Goal: Task Accomplishment & Management: Manage account settings

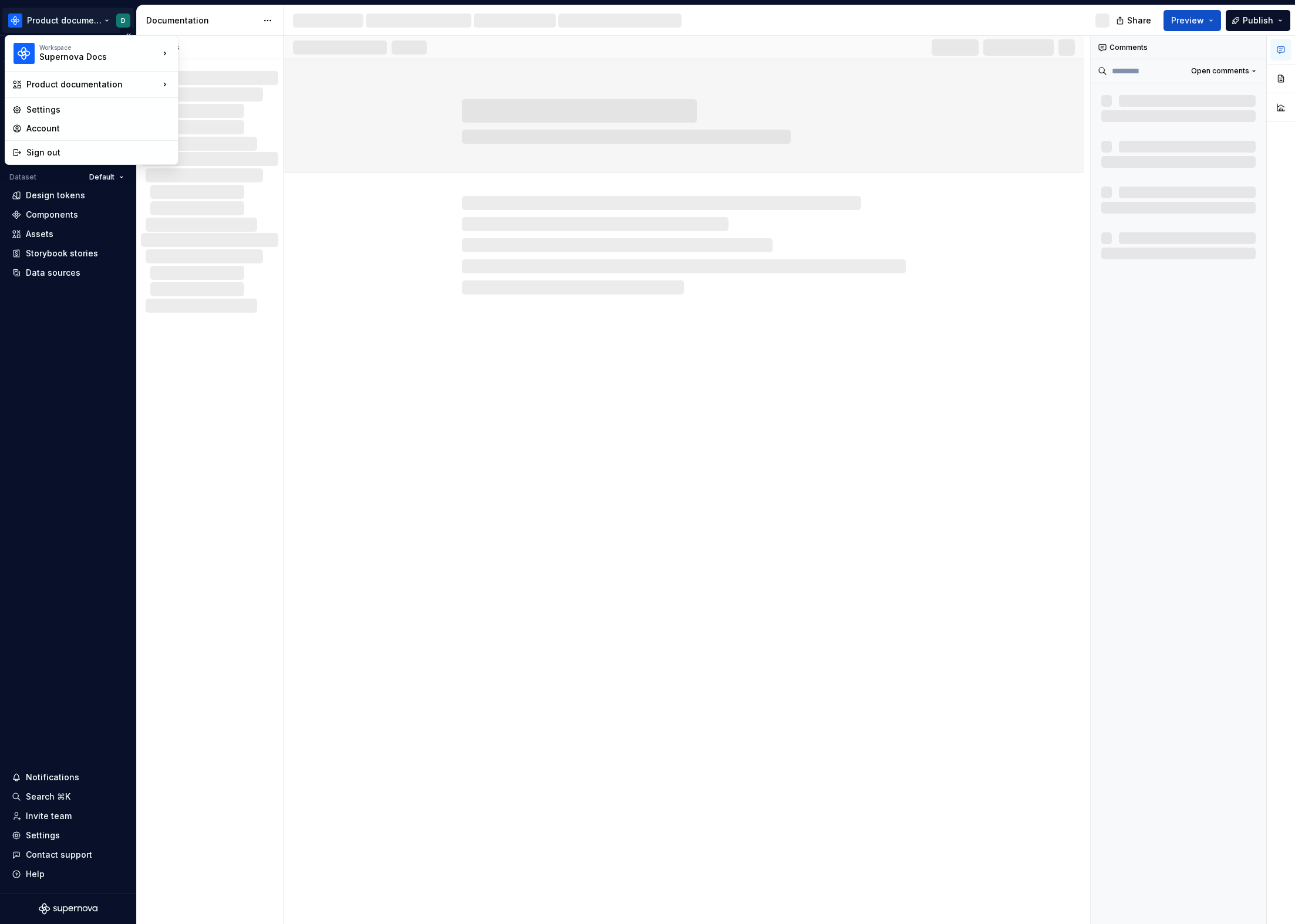
click at [84, 25] on html "Product documentation D Version Current draft Home Documentation Analytics Code…" at bounding box center [647, 462] width 1295 height 924
click at [225, 151] on div "Free workspace" at bounding box center [246, 150] width 98 height 12
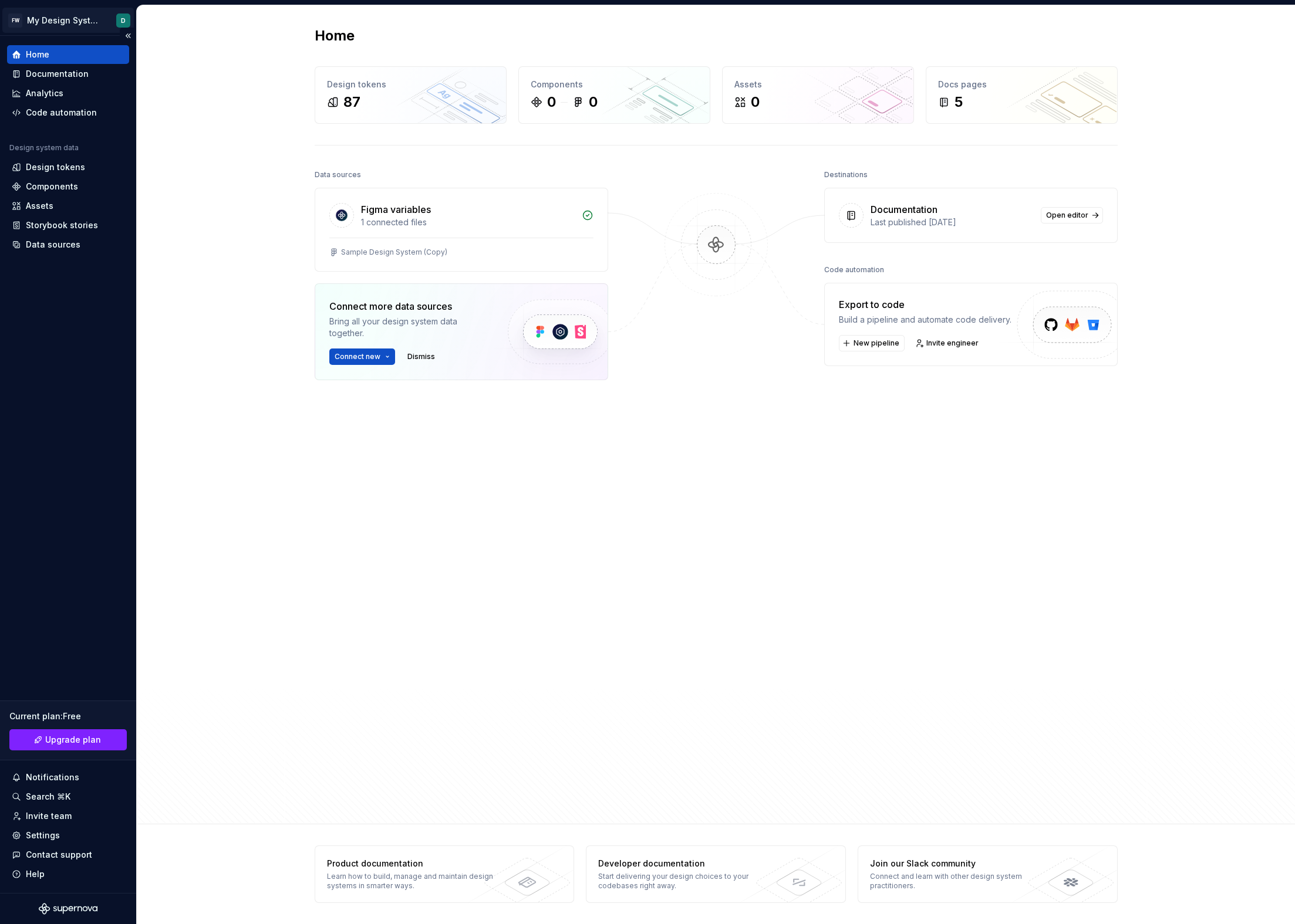
click at [43, 25] on html "FW My Design System D Home Documentation Analytics Code automation Design syste…" at bounding box center [647, 462] width 1295 height 924
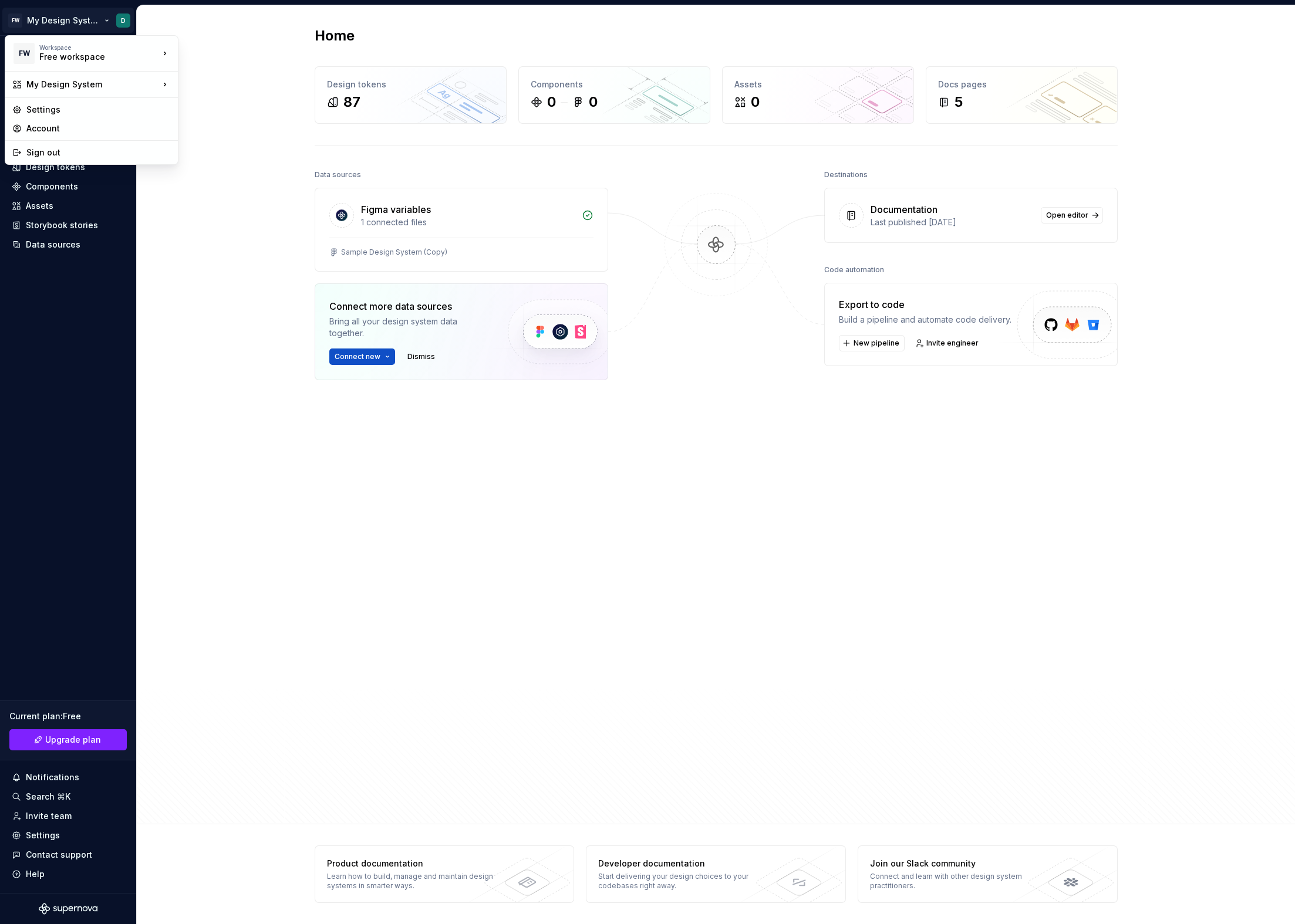
drag, startPoint x: 205, startPoint y: 240, endPoint x: 184, endPoint y: 320, distance: 82.7
click at [205, 242] on html "FW My Design System D Home Documentation Analytics Code automation Design syste…" at bounding box center [647, 462] width 1295 height 924
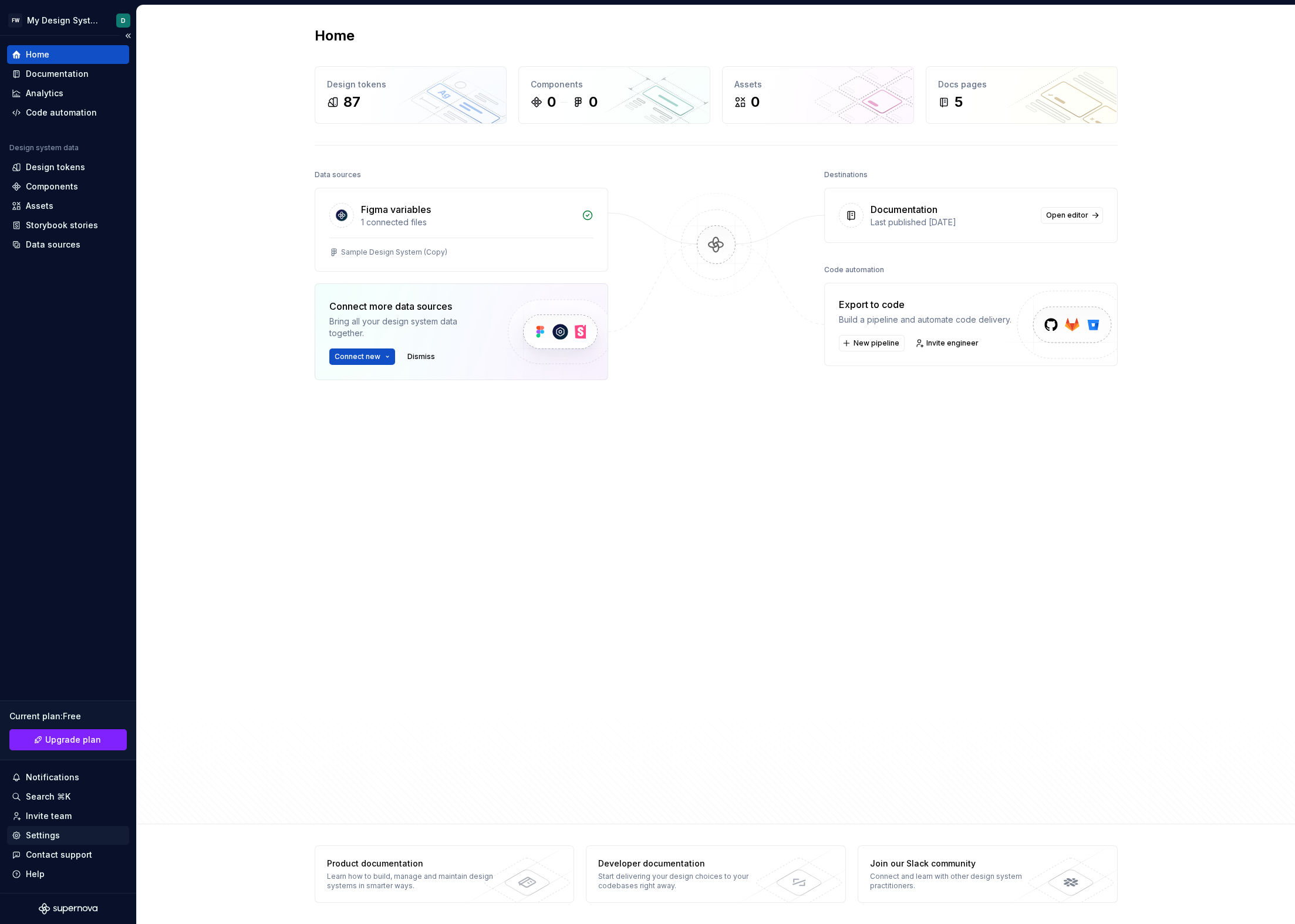
click at [67, 831] on div "Settings" at bounding box center [68, 836] width 113 height 12
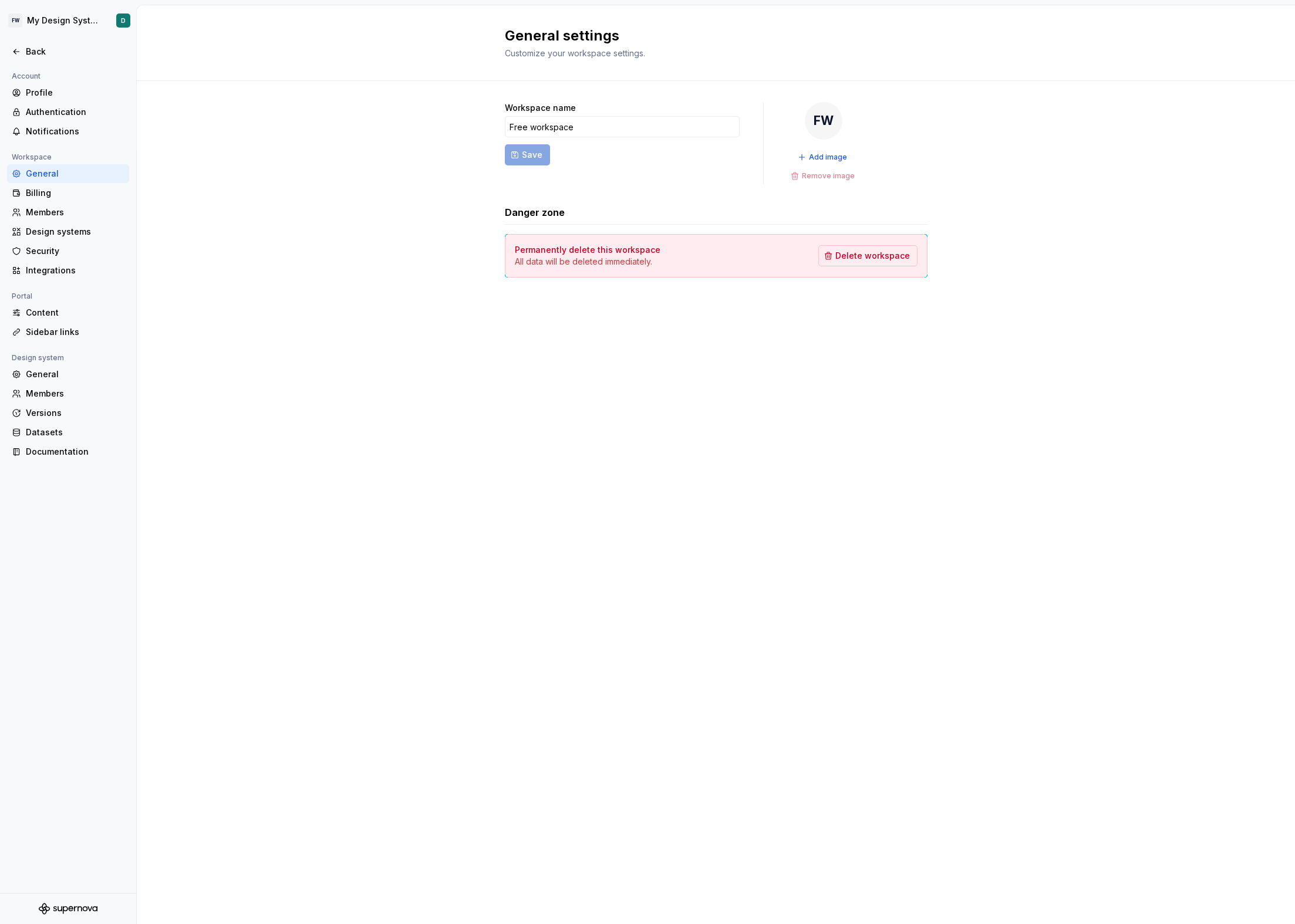
click at [225, 336] on div "General settings Customize your workspace settings. Workspace name Free workspa…" at bounding box center [716, 465] width 1158 height 919
click at [63, 449] on div "Documentation" at bounding box center [75, 452] width 98 height 12
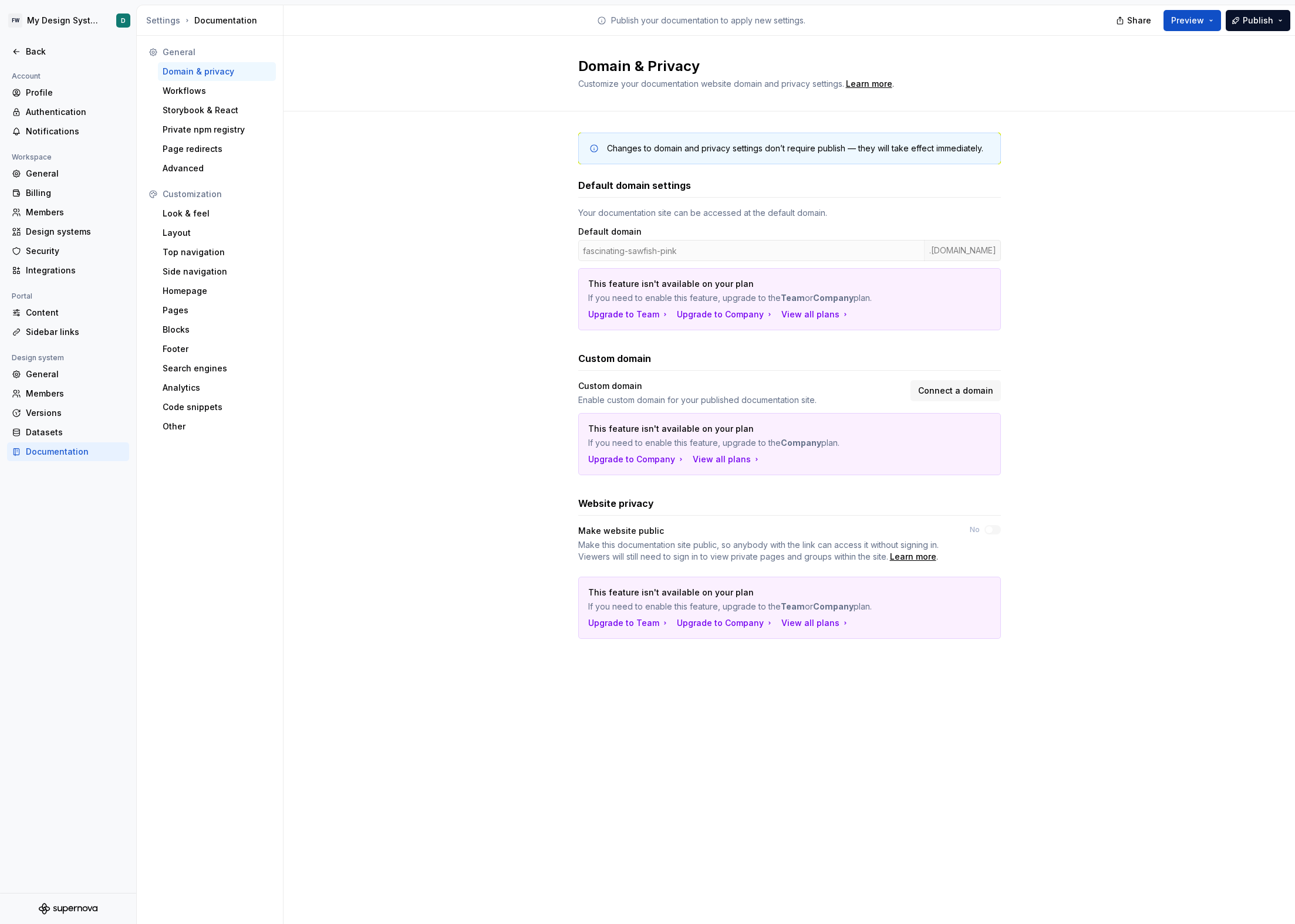
click at [451, 290] on div "Changes to domain and privacy settings don’t require publish — they will take e…" at bounding box center [789, 398] width 1012 height 572
click at [213, 84] on div "Workflows" at bounding box center [217, 91] width 118 height 19
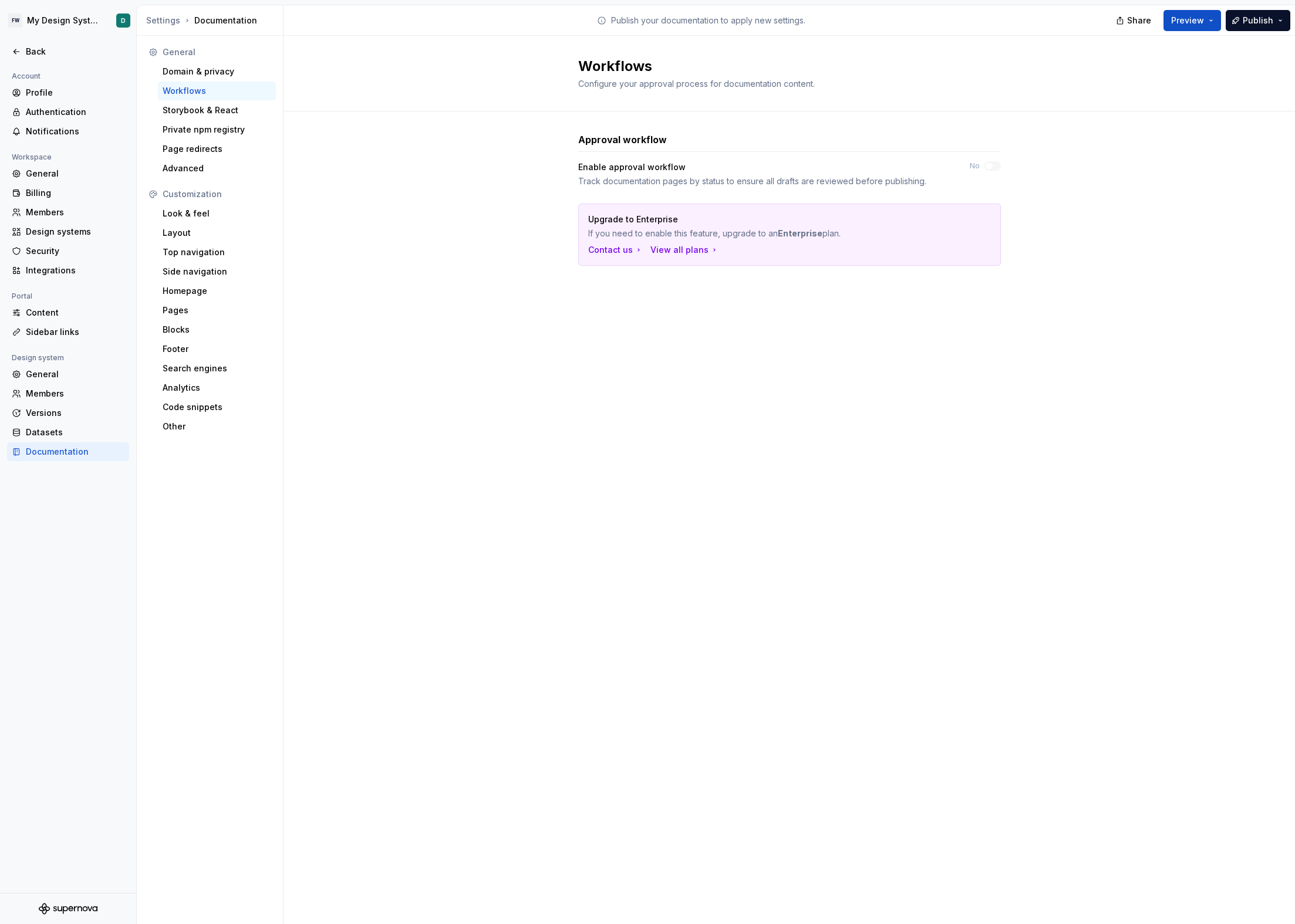
click at [582, 376] on div "Workflows Configure your approval process for documentation content. Approval w…" at bounding box center [789, 480] width 1012 height 889
click at [589, 367] on div "Workflows Configure your approval process for documentation content. Approval w…" at bounding box center [789, 480] width 1012 height 889
click at [188, 109] on div "Storybook & React" at bounding box center [217, 110] width 109 height 12
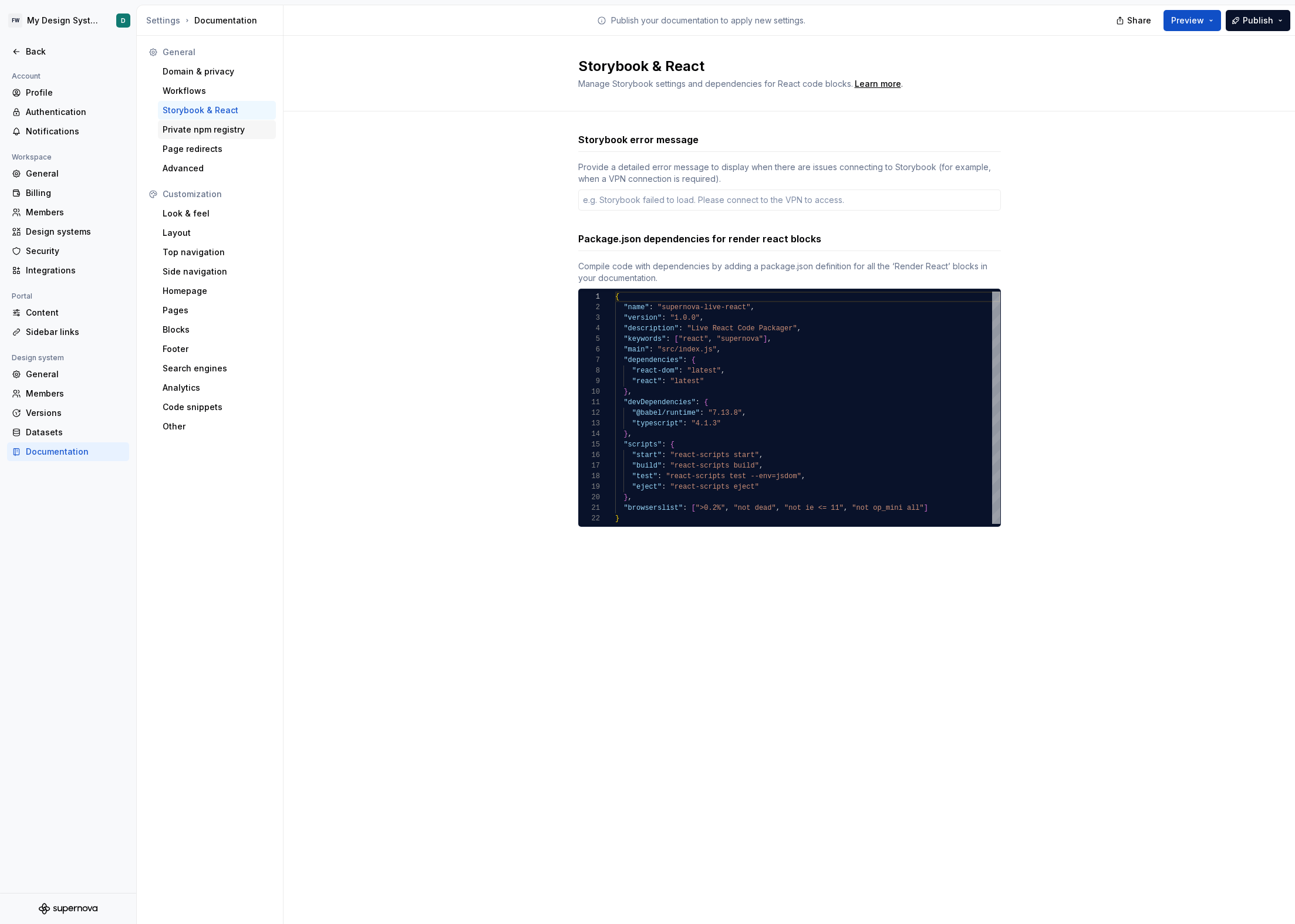
click at [189, 129] on div "Private npm registry" at bounding box center [217, 129] width 109 height 12
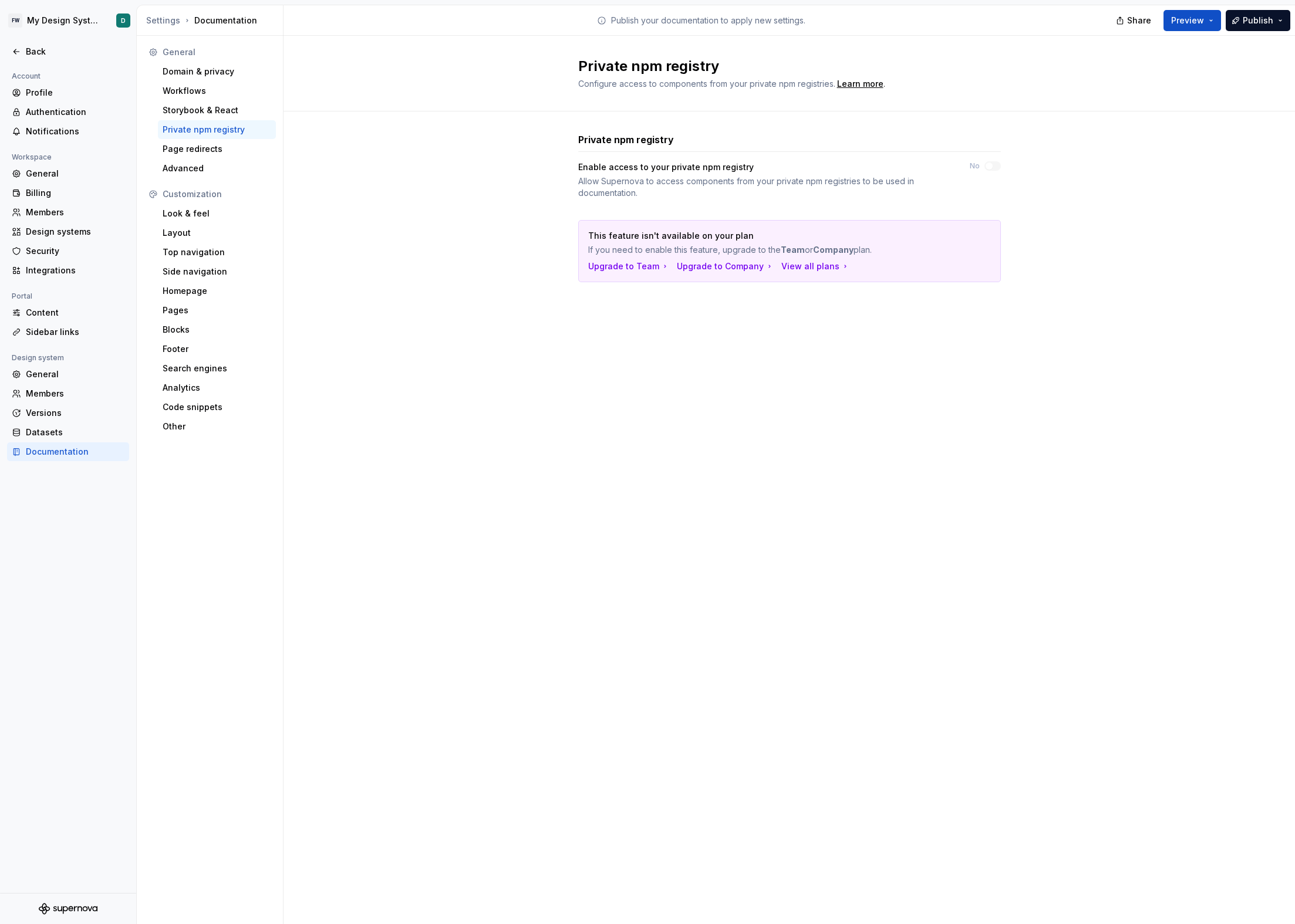
click at [656, 447] on div "Private npm registry Configure access to components from your private npm regis…" at bounding box center [789, 480] width 1012 height 889
click at [226, 150] on div "Page redirects" at bounding box center [217, 149] width 109 height 12
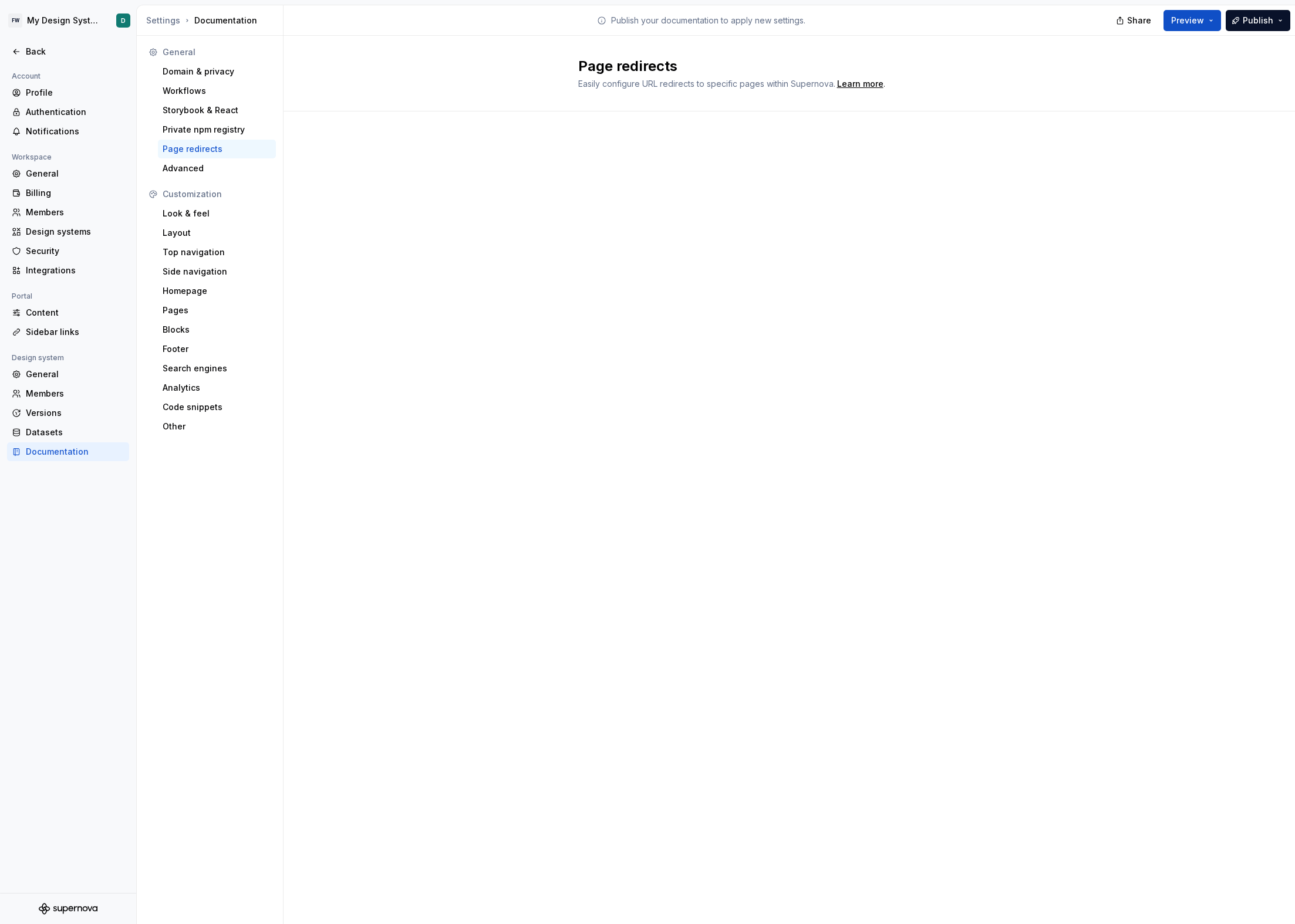
click at [681, 180] on div "Page redirects Easily configure URL redirects to specific pages within Supernov…" at bounding box center [789, 480] width 1012 height 889
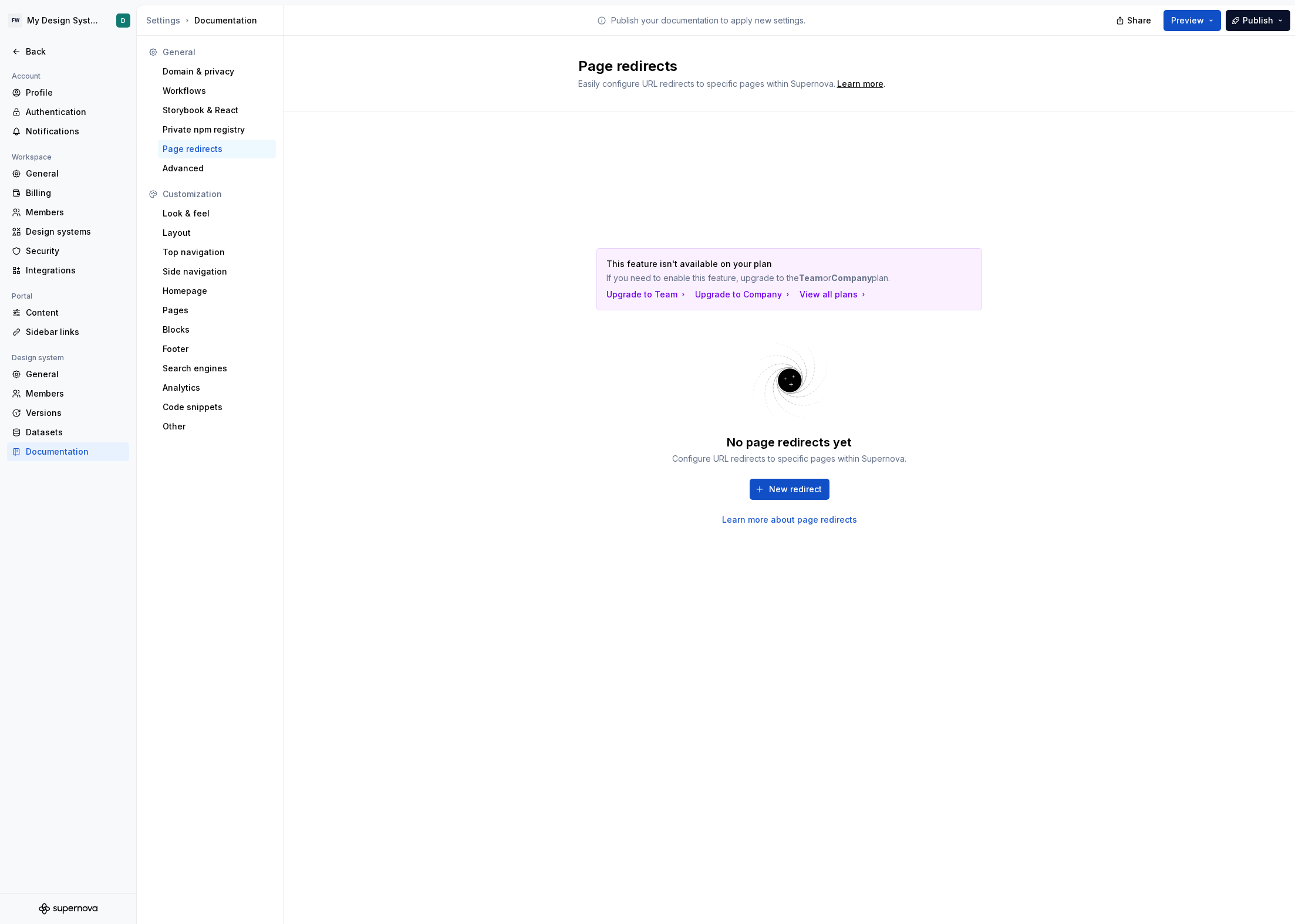
click at [794, 218] on div "This feature isn't available on your plan If you need to enable this feature, u…" at bounding box center [789, 386] width 422 height 508
click at [792, 211] on div "This feature isn't available on your plan If you need to enable this feature, u…" at bounding box center [789, 386] width 422 height 508
click at [564, 414] on div "This feature isn't available on your plan If you need to enable this feature, u…" at bounding box center [789, 398] width 1012 height 574
click at [189, 168] on div "Advanced" at bounding box center [217, 169] width 109 height 12
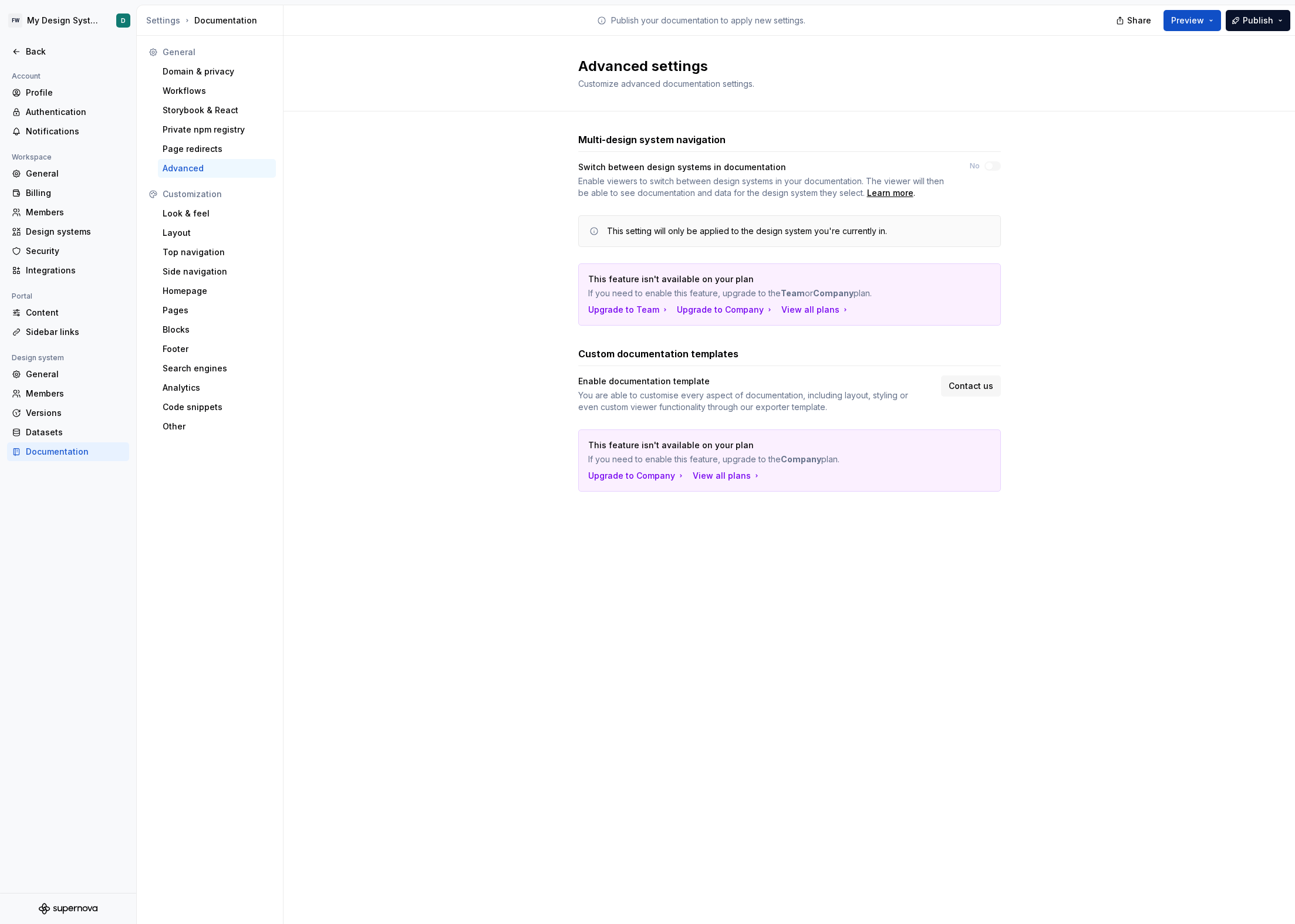
click at [451, 307] on div "Multi-design system navigation Switch between design systems in documentation E…" at bounding box center [789, 324] width 1012 height 425
click at [363, 407] on div "Multi-design system navigation Switch between design systems in documentation E…" at bounding box center [789, 324] width 1012 height 425
click at [202, 214] on div "Look & feel" at bounding box center [217, 213] width 109 height 12
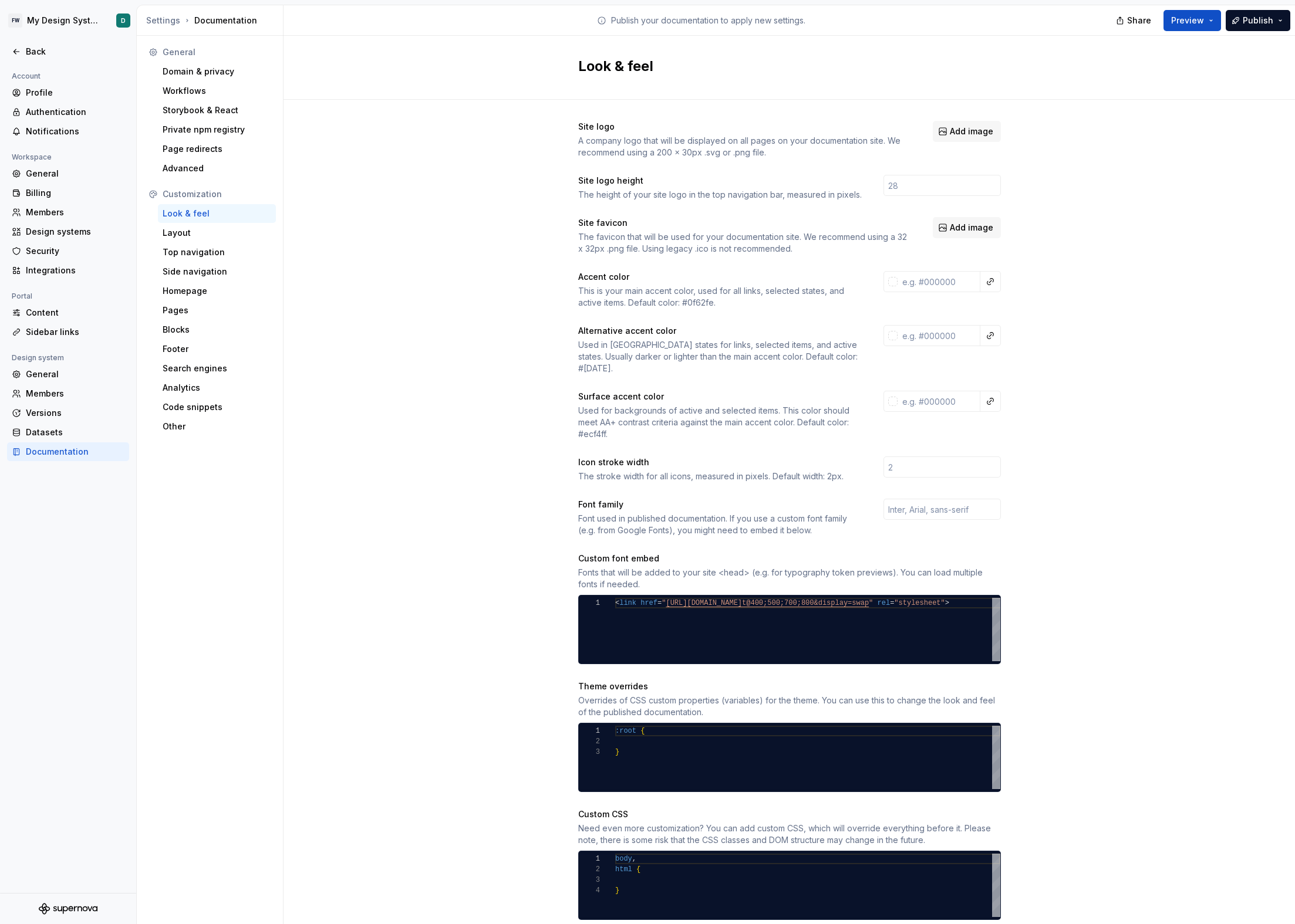
click at [509, 473] on div "Site logo A company logo that will be displayed on all pages on your documentat…" at bounding box center [789, 532] width 1012 height 865
click at [236, 227] on div "Layout" at bounding box center [217, 233] width 109 height 12
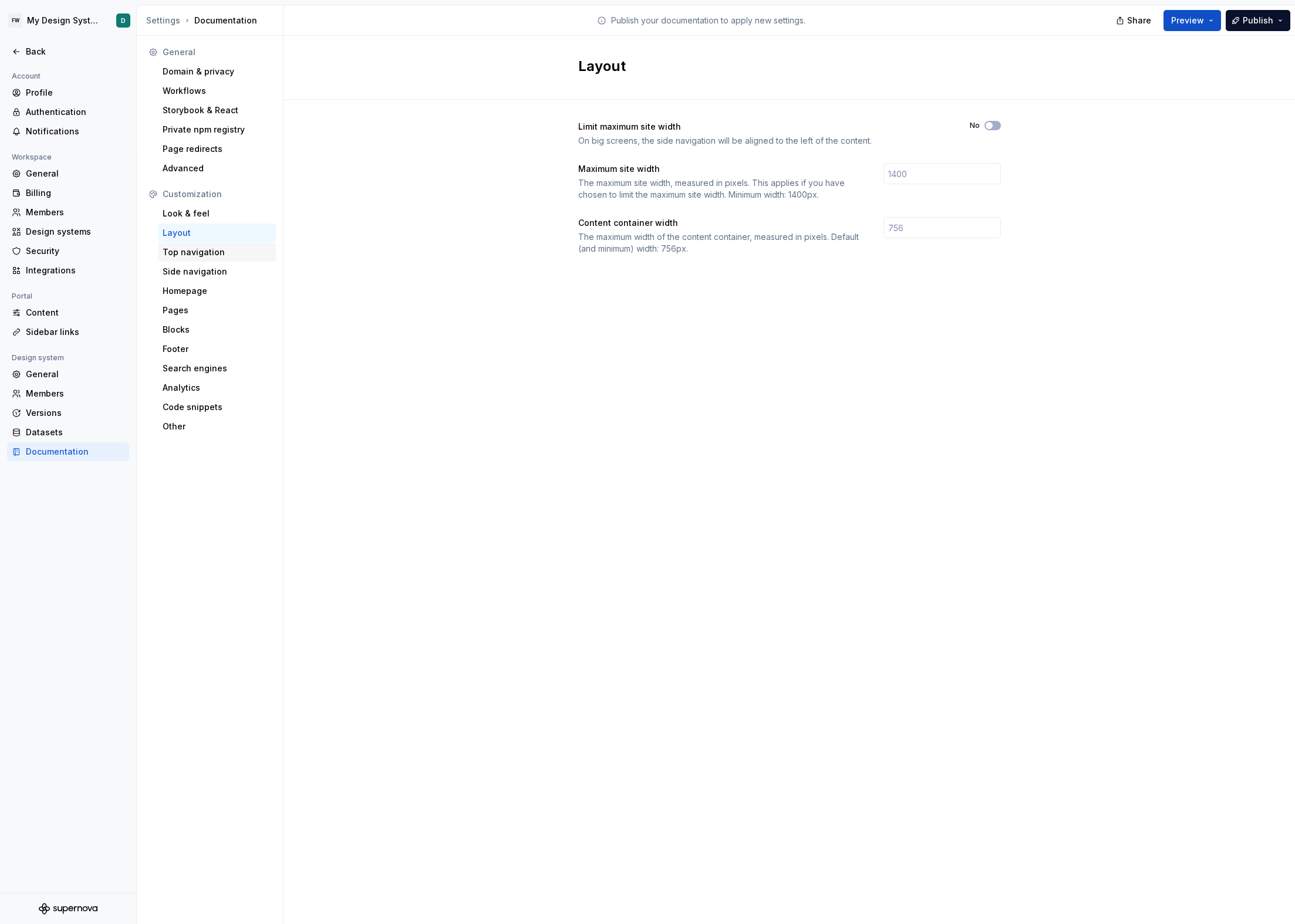
click at [193, 246] on div "Top navigation" at bounding box center [217, 252] width 118 height 19
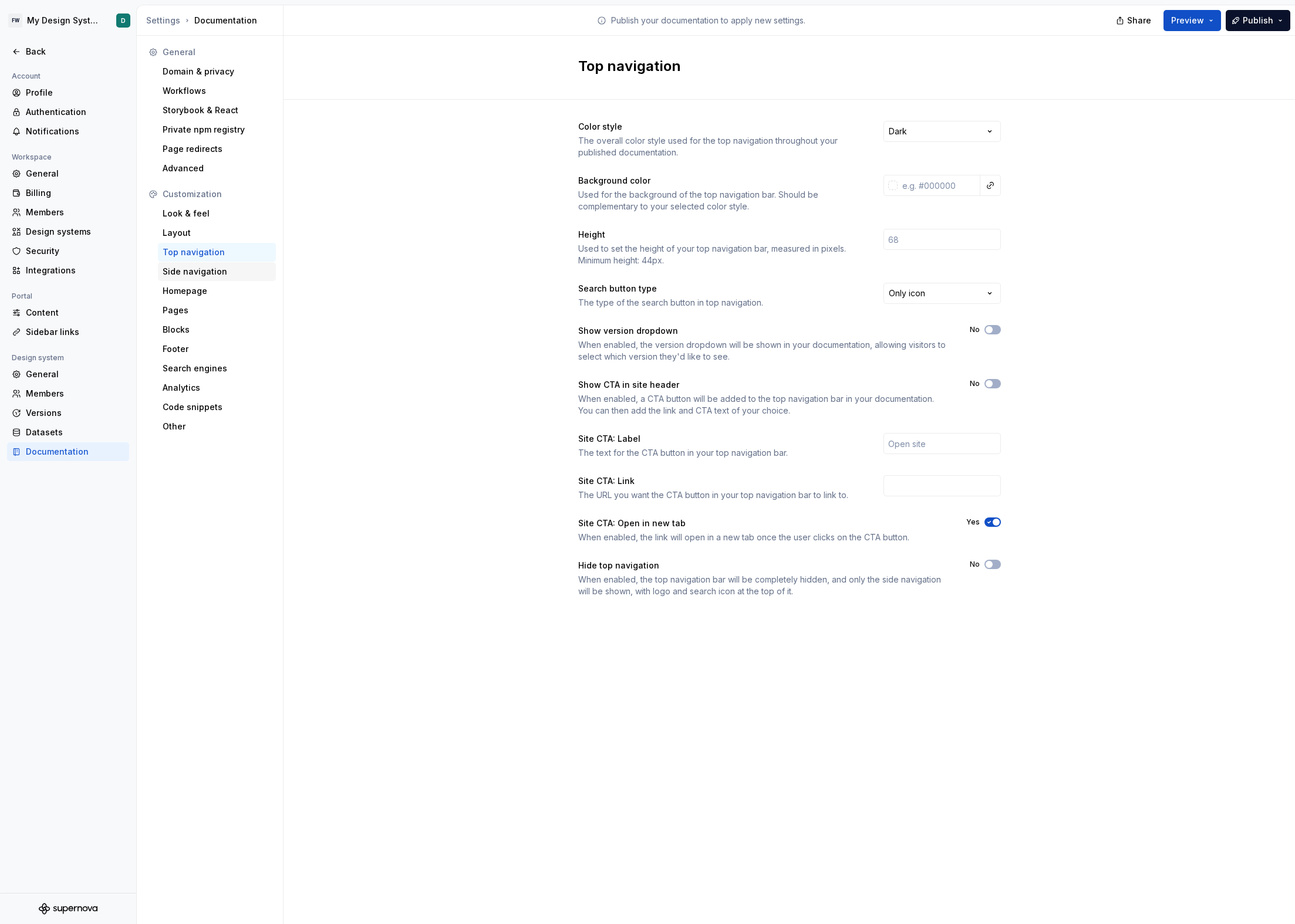
click at [211, 271] on div "Side navigation" at bounding box center [217, 271] width 109 height 12
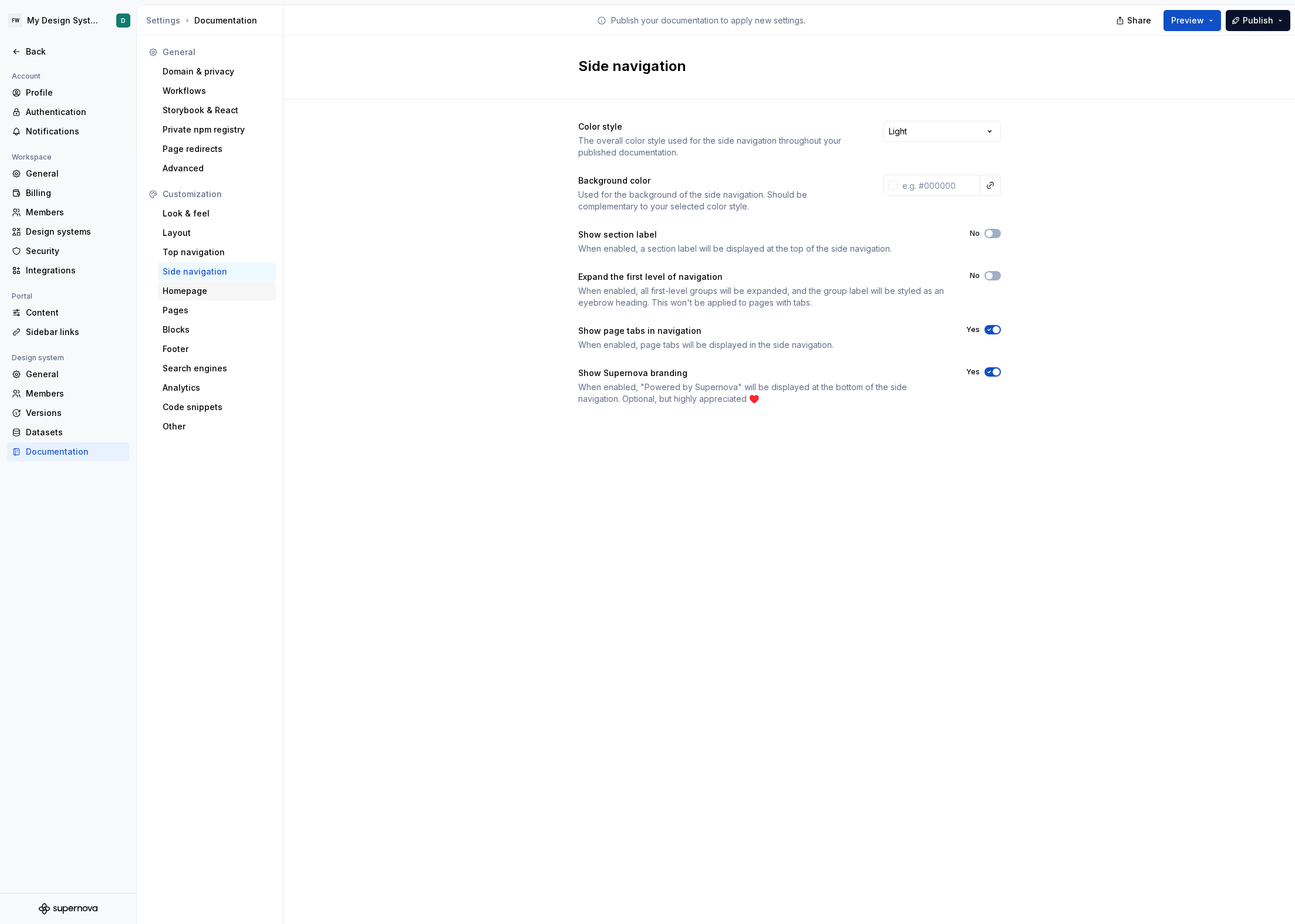
click at [214, 288] on div "Homepage" at bounding box center [217, 291] width 109 height 12
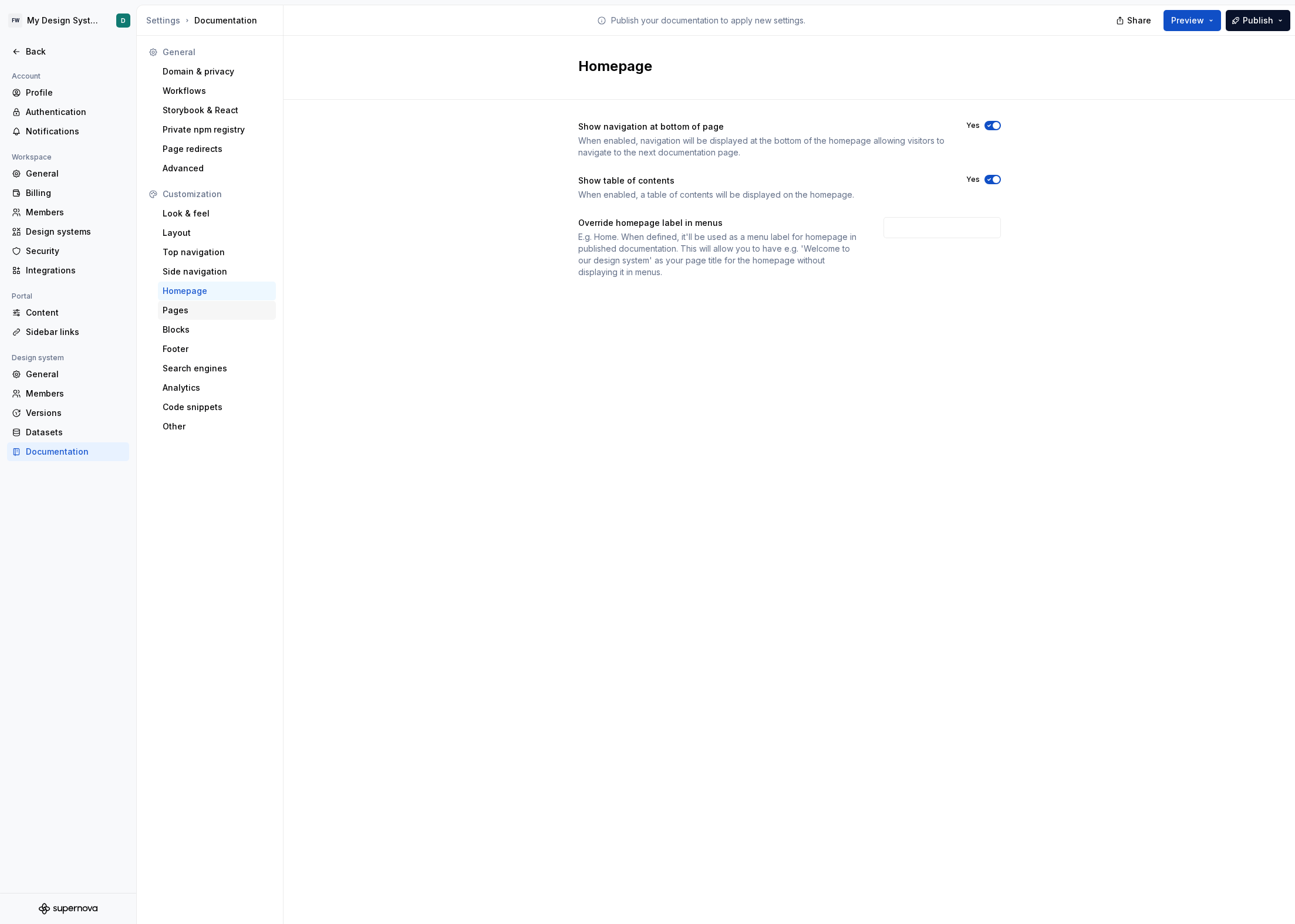
click at [213, 311] on div "Pages" at bounding box center [217, 311] width 109 height 12
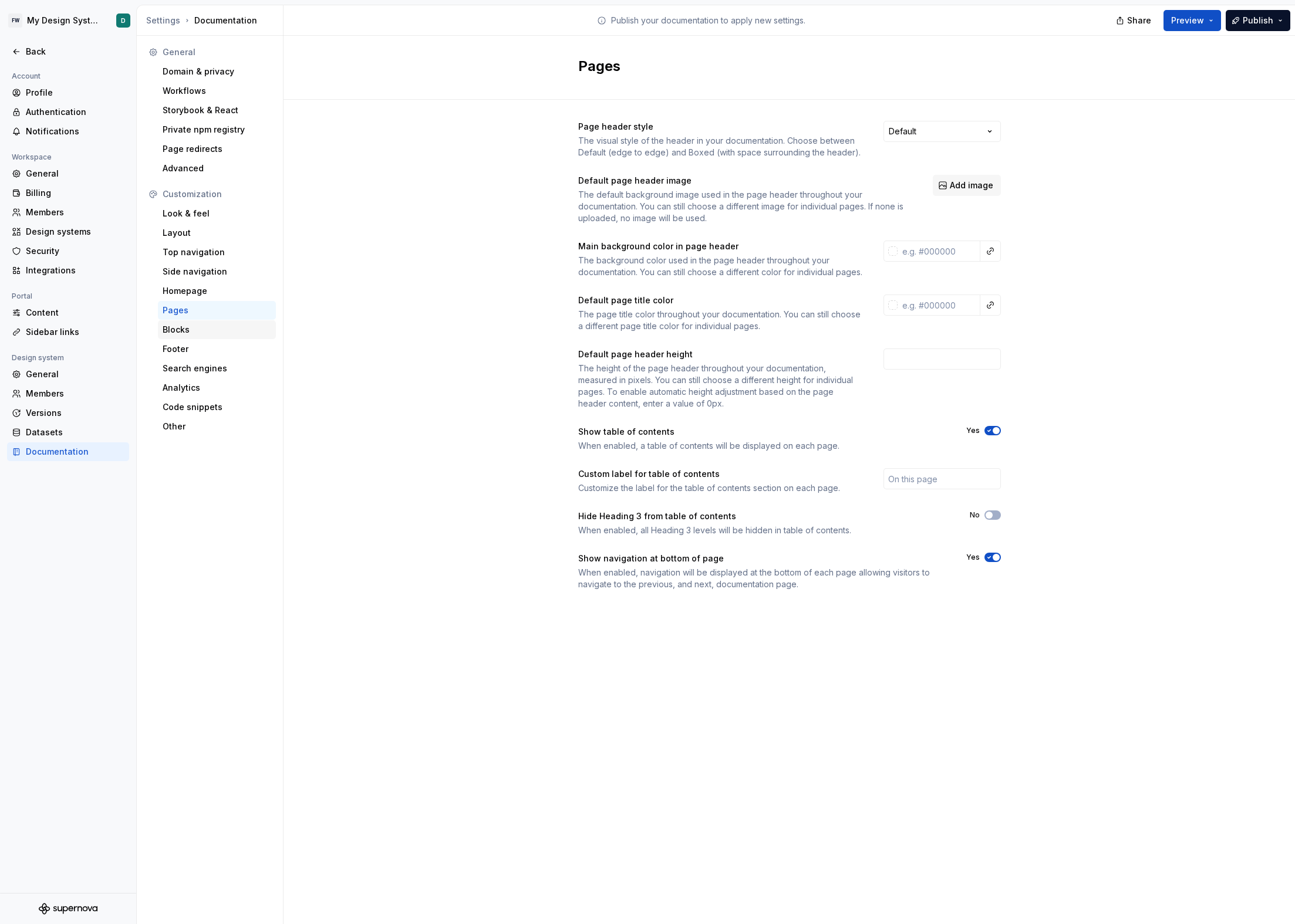
click at [213, 330] on div "Blocks" at bounding box center [217, 329] width 109 height 12
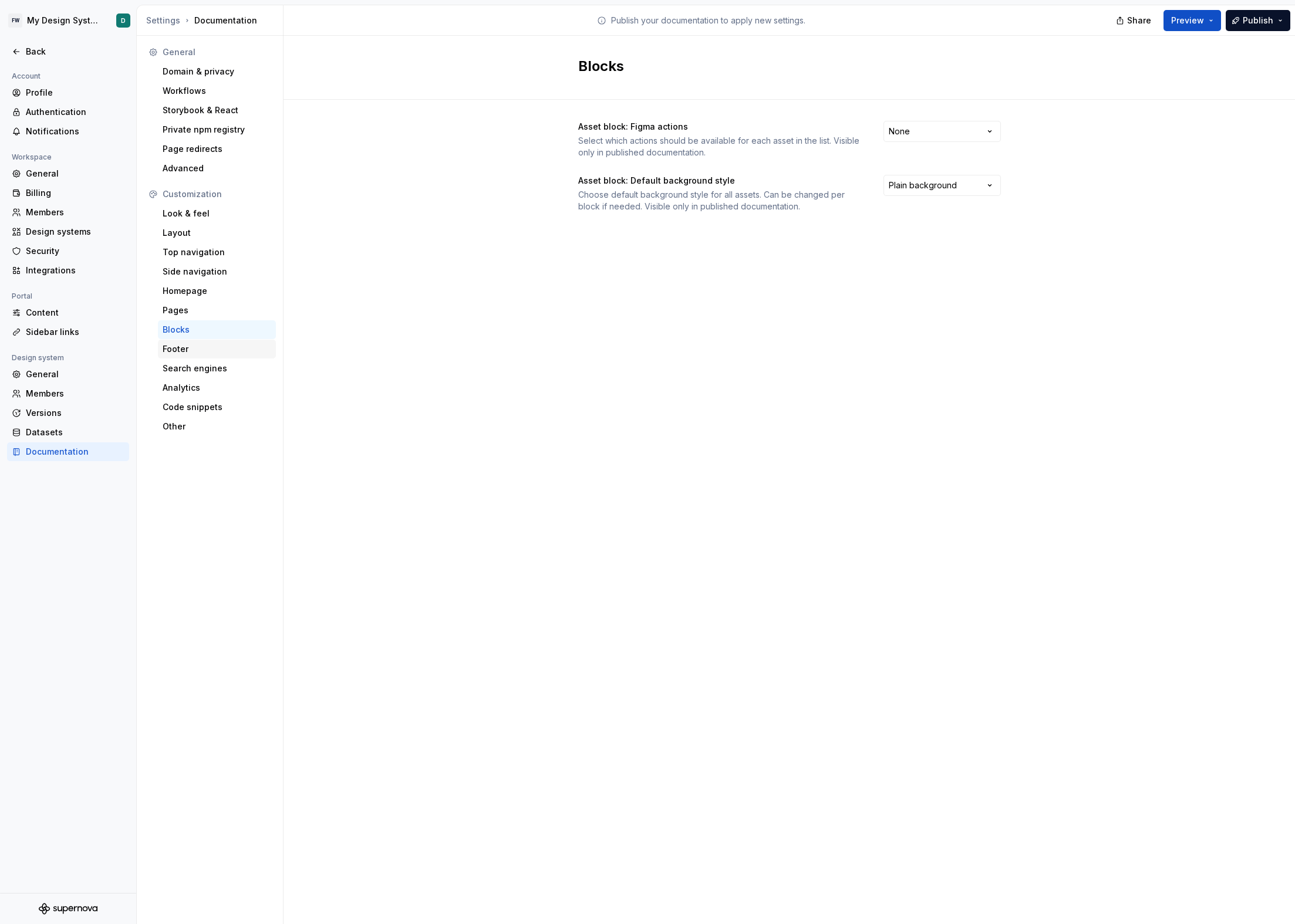
click at [210, 344] on div "Footer" at bounding box center [217, 349] width 109 height 12
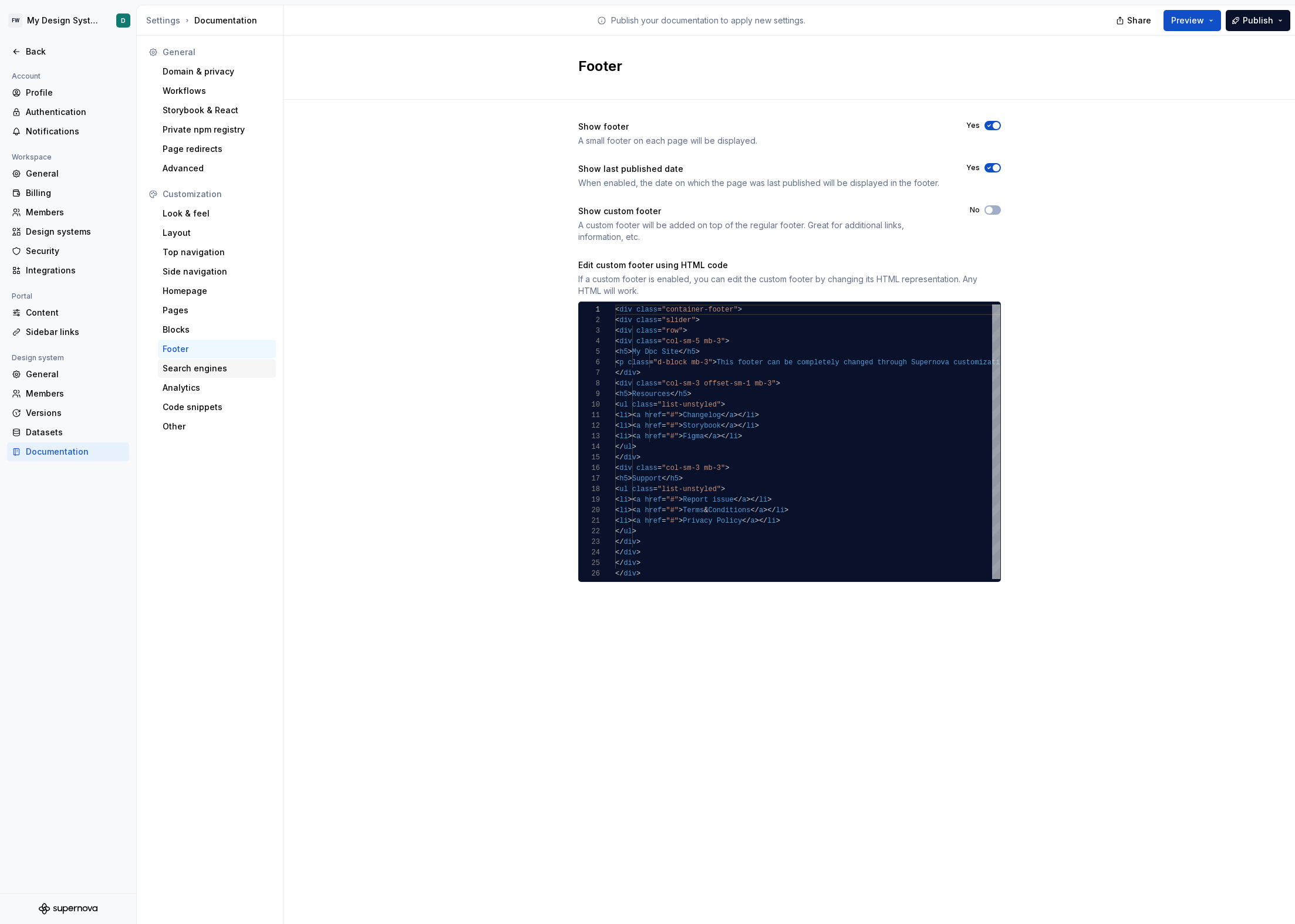
click at [213, 360] on div "Search engines" at bounding box center [217, 369] width 118 height 19
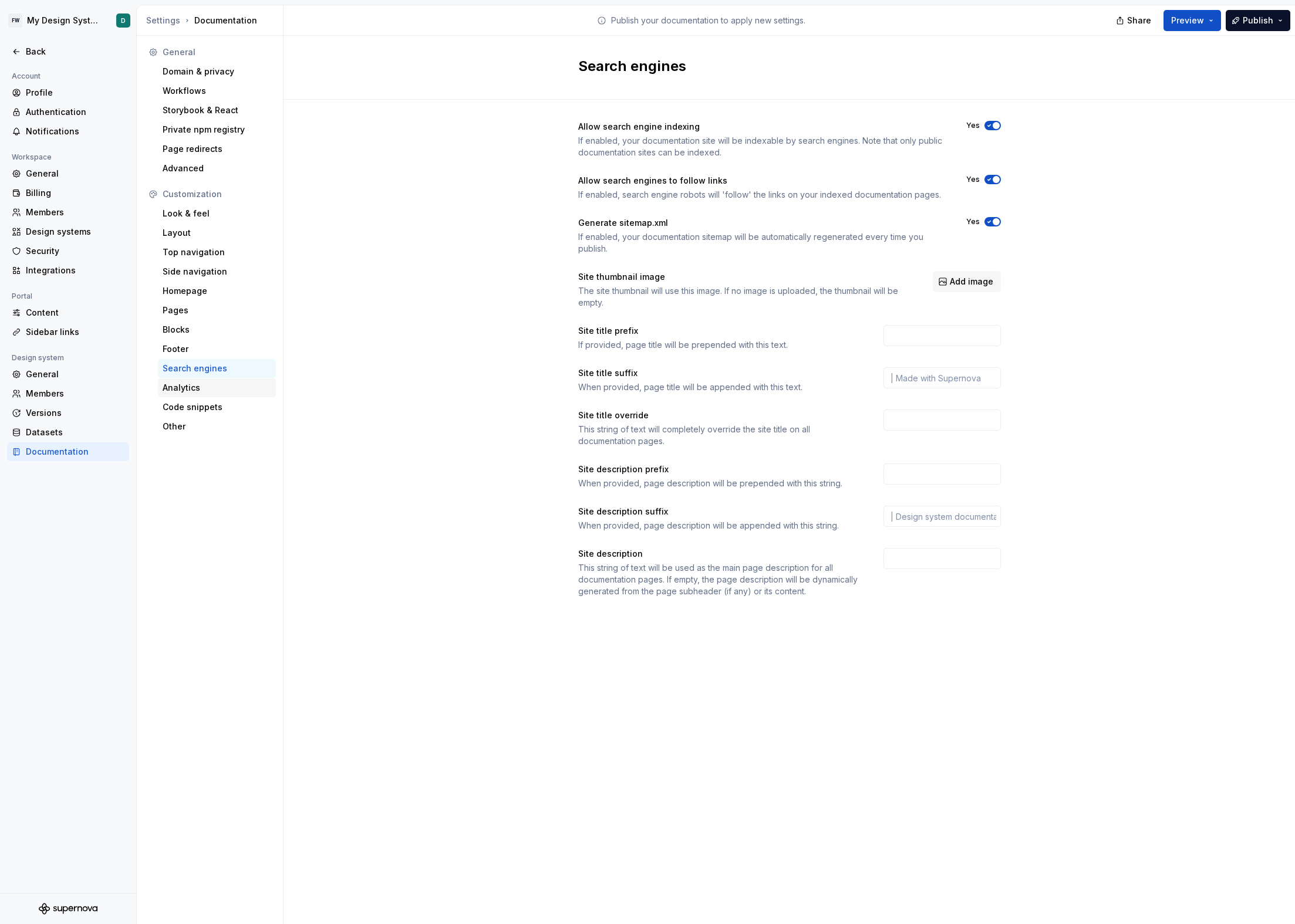
click at [205, 384] on div "Analytics" at bounding box center [217, 388] width 109 height 12
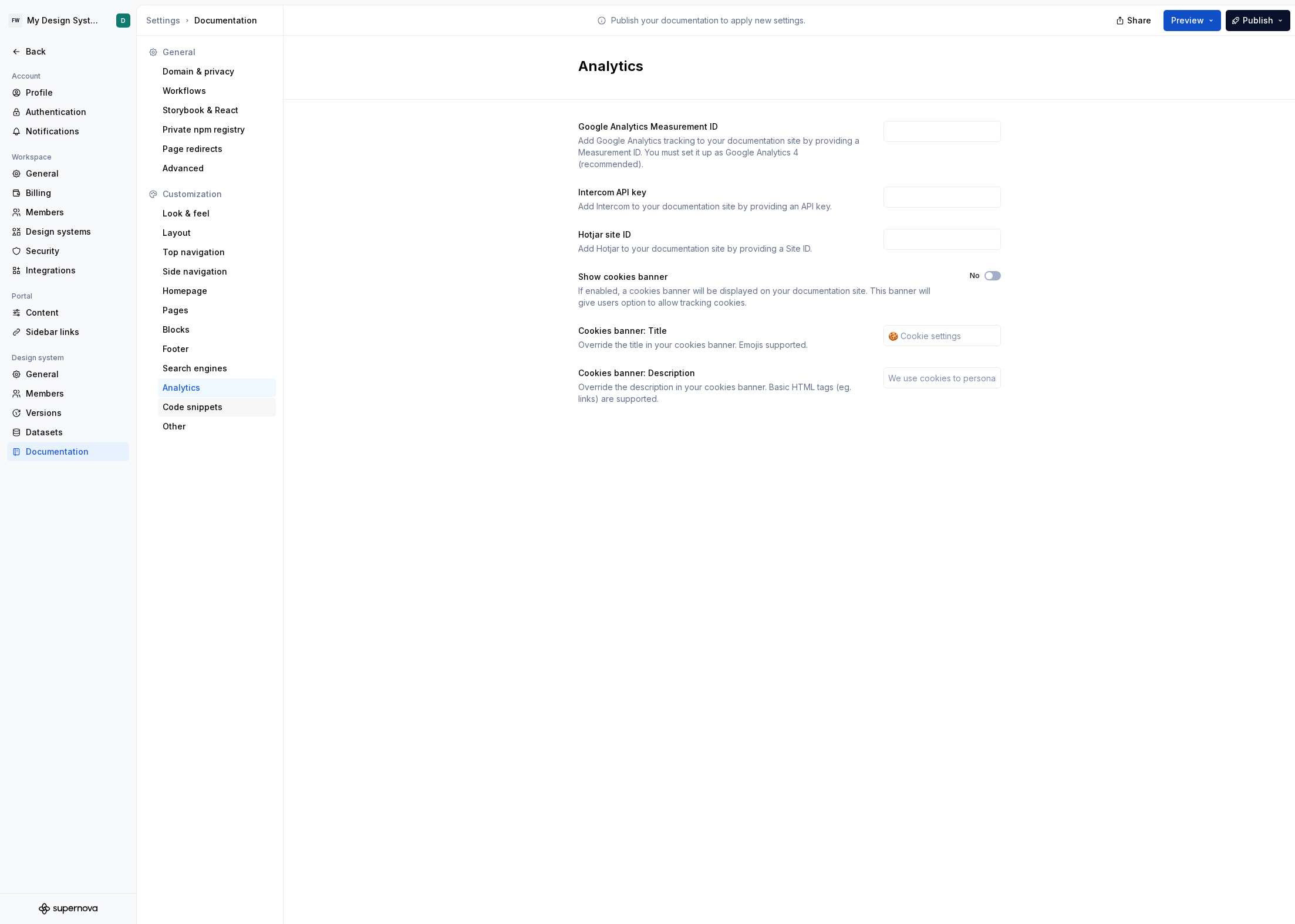
click at [202, 401] on div "Code snippets" at bounding box center [217, 407] width 118 height 19
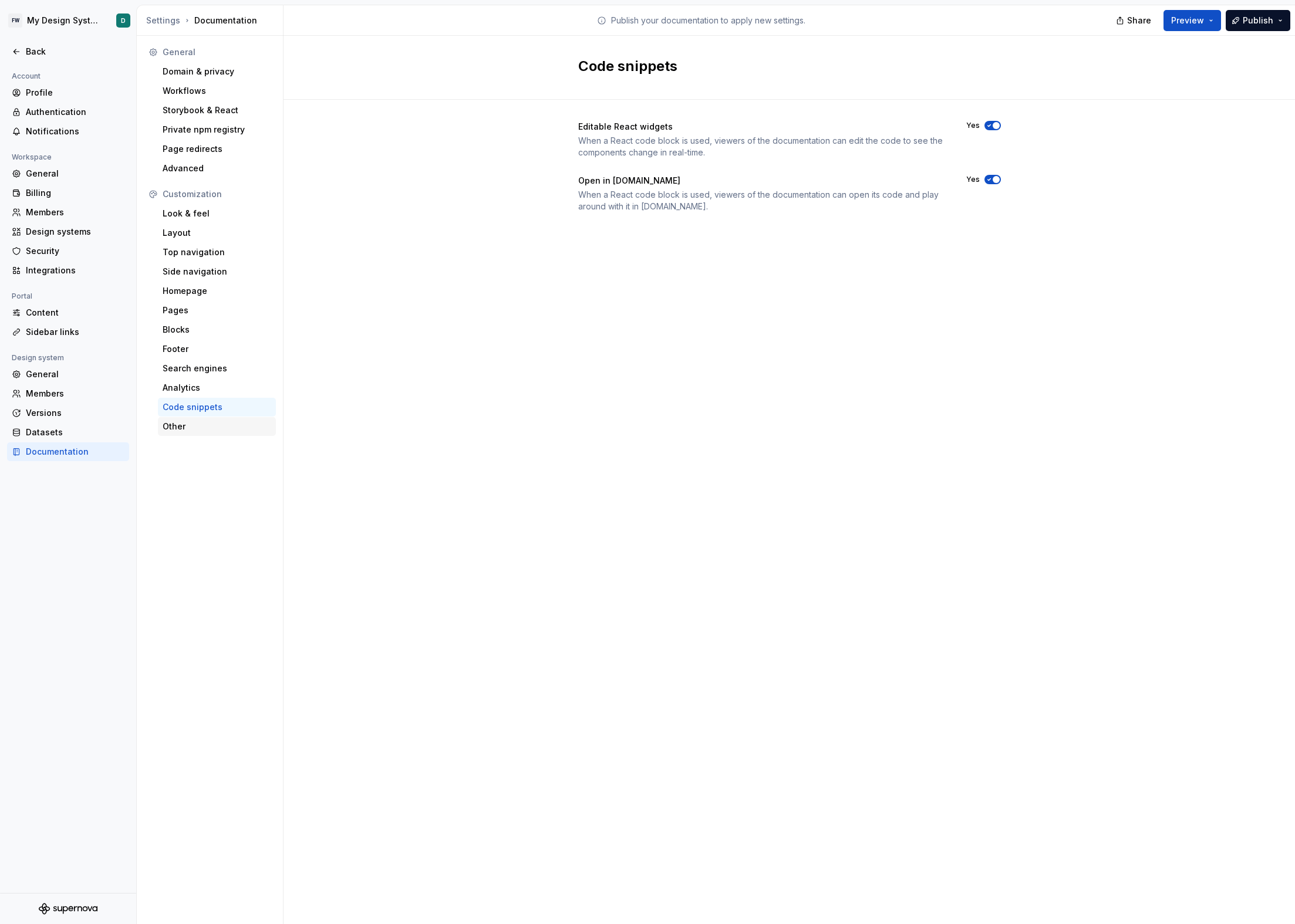
click at [200, 424] on div "Other" at bounding box center [217, 427] width 109 height 12
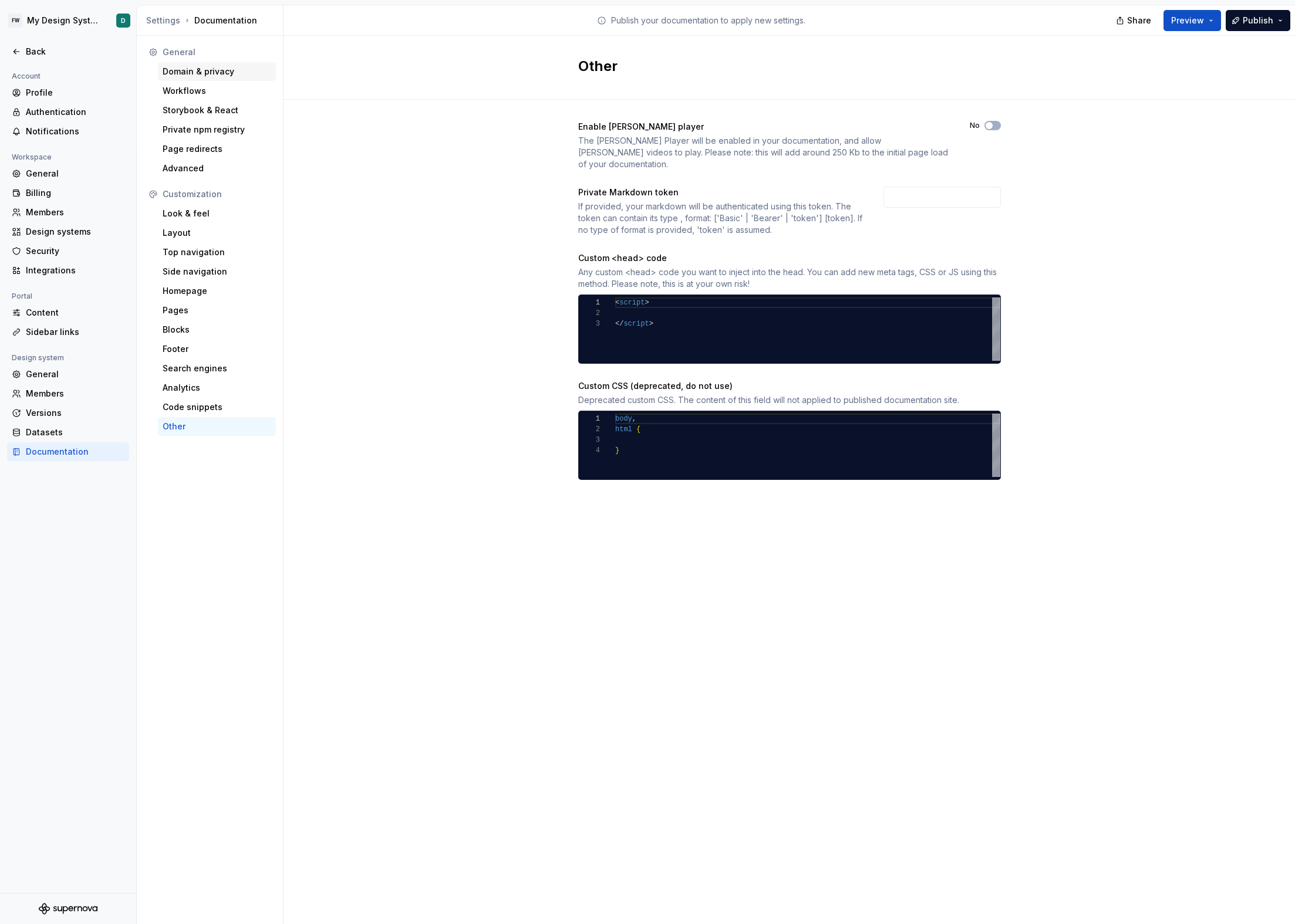
click at [228, 76] on div "Domain & privacy" at bounding box center [217, 71] width 109 height 12
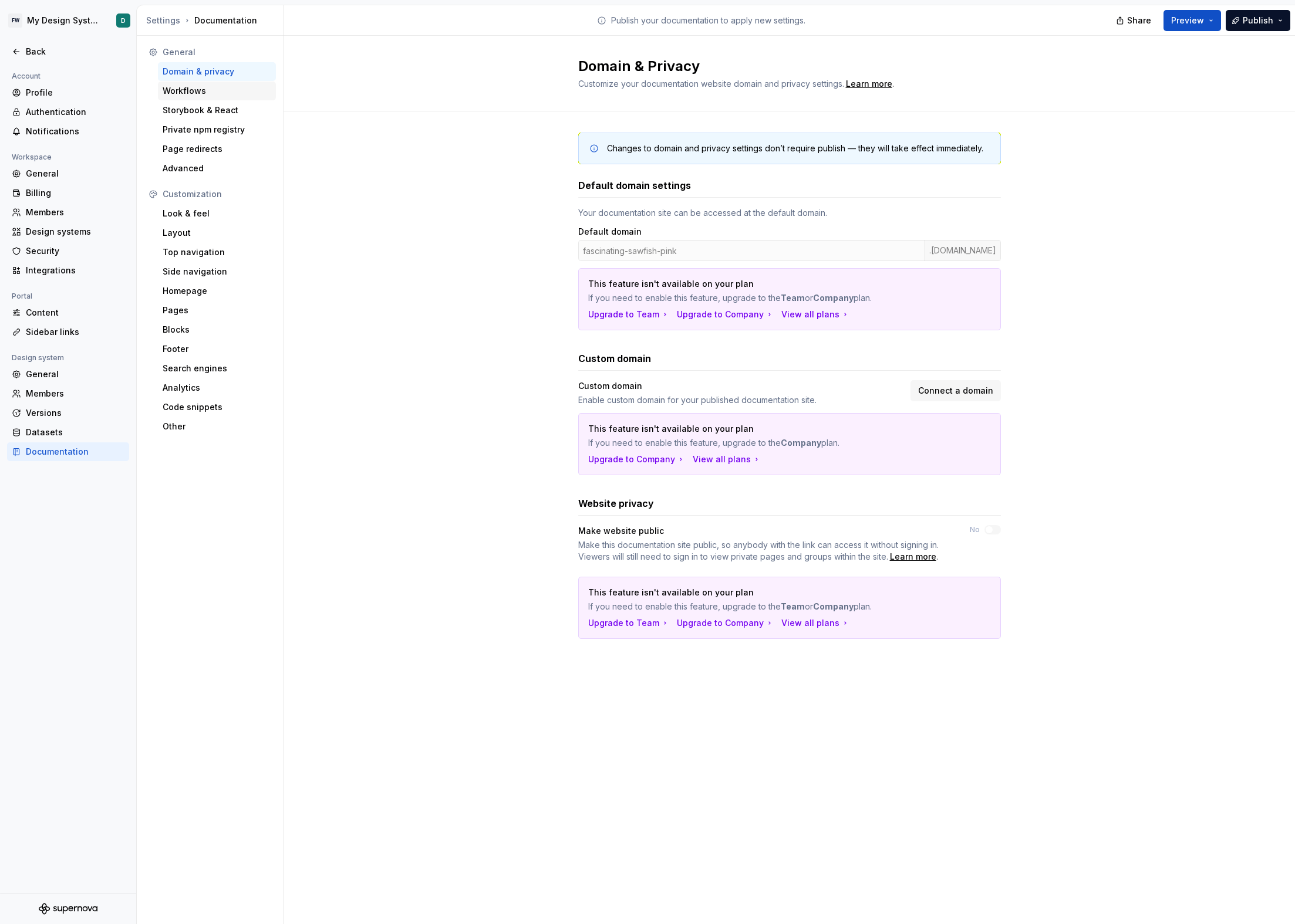
click at [227, 92] on div "Workflows" at bounding box center [217, 91] width 109 height 12
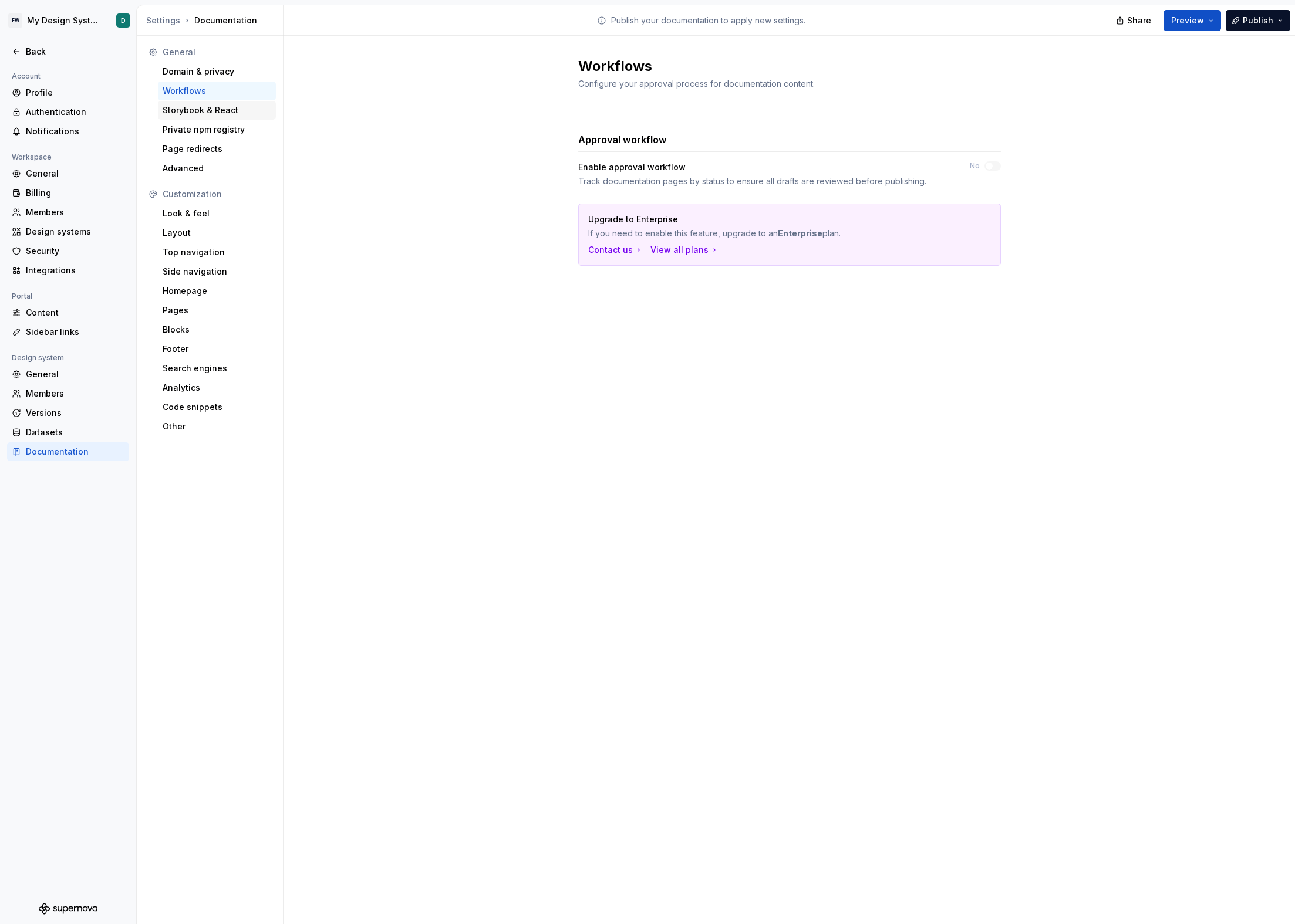
click at [220, 110] on div "Storybook & React" at bounding box center [217, 110] width 109 height 12
type textarea "*"
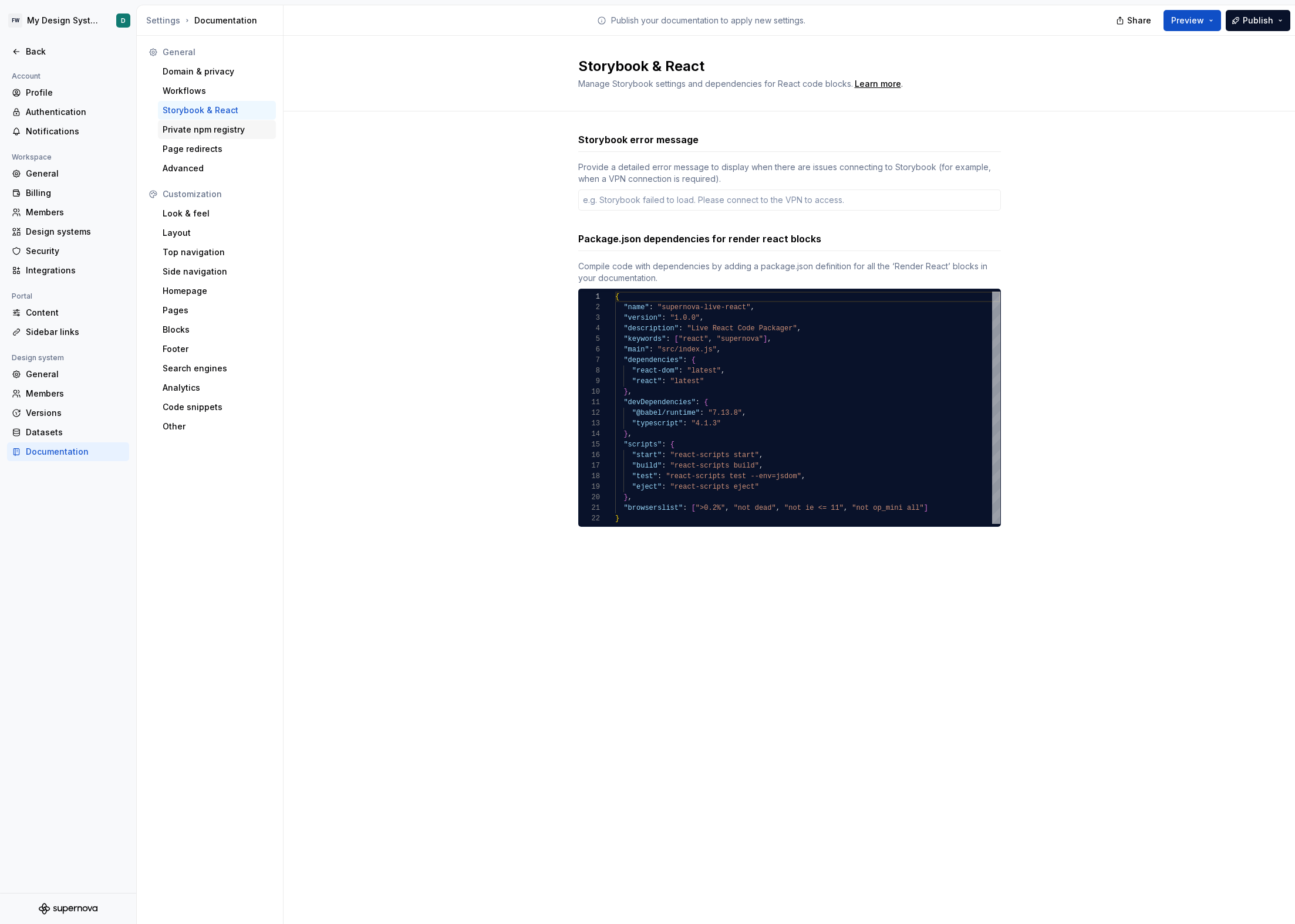
click at [217, 122] on div "Private npm registry" at bounding box center [217, 130] width 118 height 19
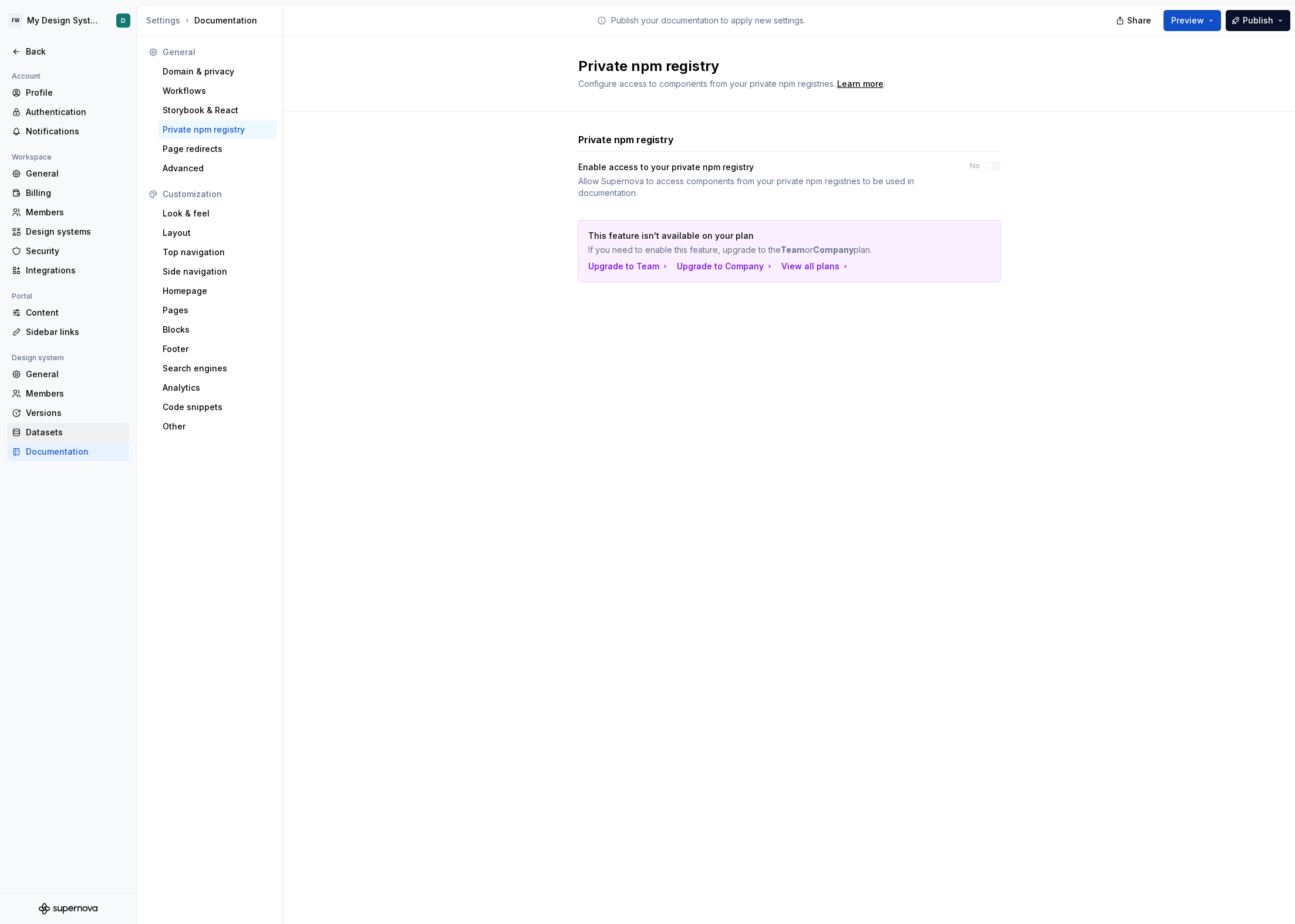
click at [64, 424] on div "Datasets" at bounding box center [68, 432] width 122 height 19
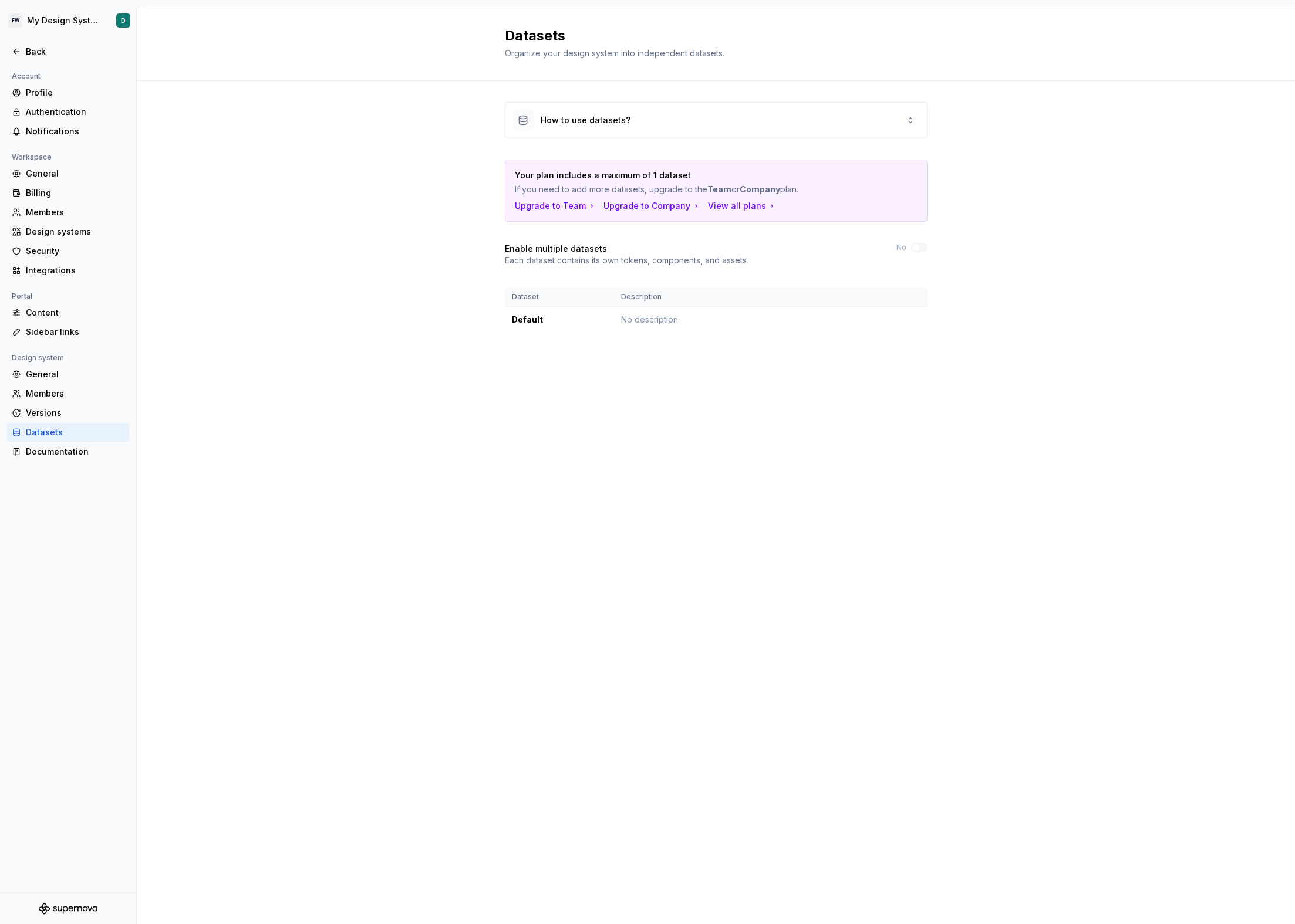
click at [445, 429] on div "Datasets Organize your design system into independent datasets. How to use data…" at bounding box center [716, 465] width 1158 height 919
click at [671, 472] on div "Datasets Organize your design system into independent datasets. How to use data…" at bounding box center [716, 465] width 1158 height 919
click at [606, 431] on div "Datasets Organize your design system into independent datasets. How to use data…" at bounding box center [716, 465] width 1158 height 919
click at [31, 419] on div "Versions" at bounding box center [68, 413] width 122 height 19
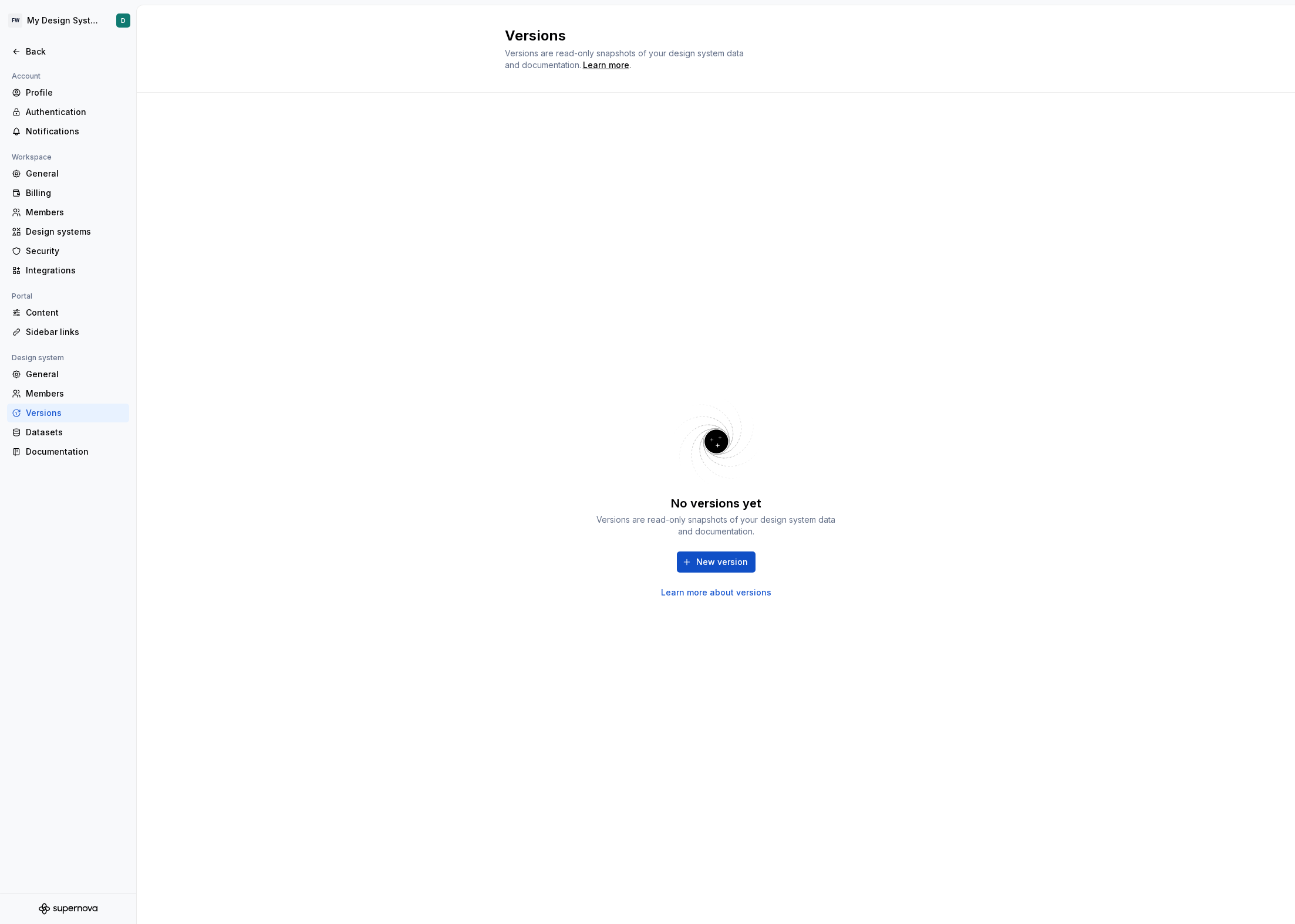
click at [388, 401] on div "No versions yet Versions are read-only snapshots of your design system data and…" at bounding box center [716, 508] width 1158 height 831
click at [40, 393] on div "Members" at bounding box center [75, 394] width 98 height 12
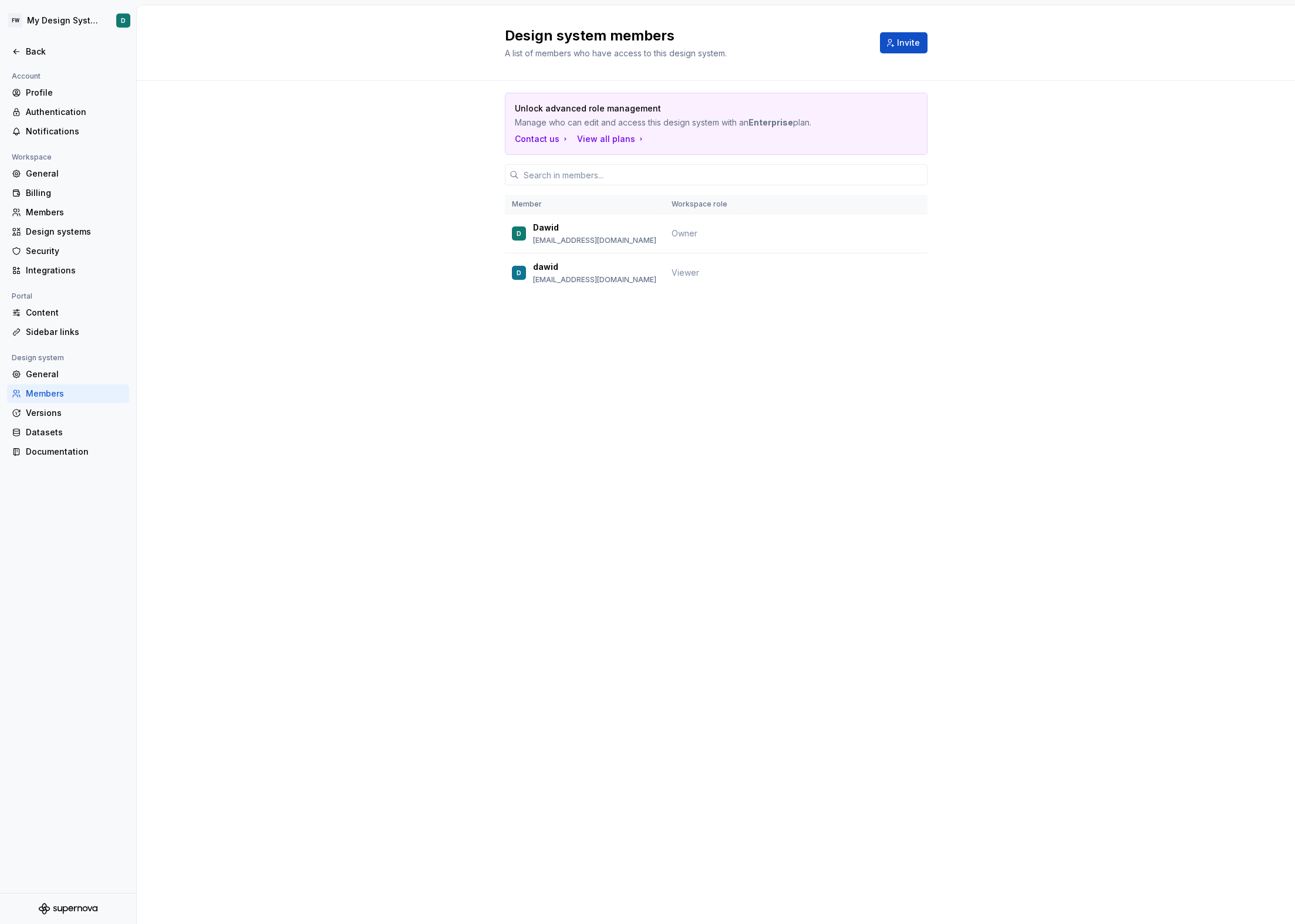
click at [265, 389] on div "Design system members A list of members who have access to this design system. …" at bounding box center [716, 465] width 1158 height 919
click at [82, 376] on div "General" at bounding box center [75, 374] width 98 height 12
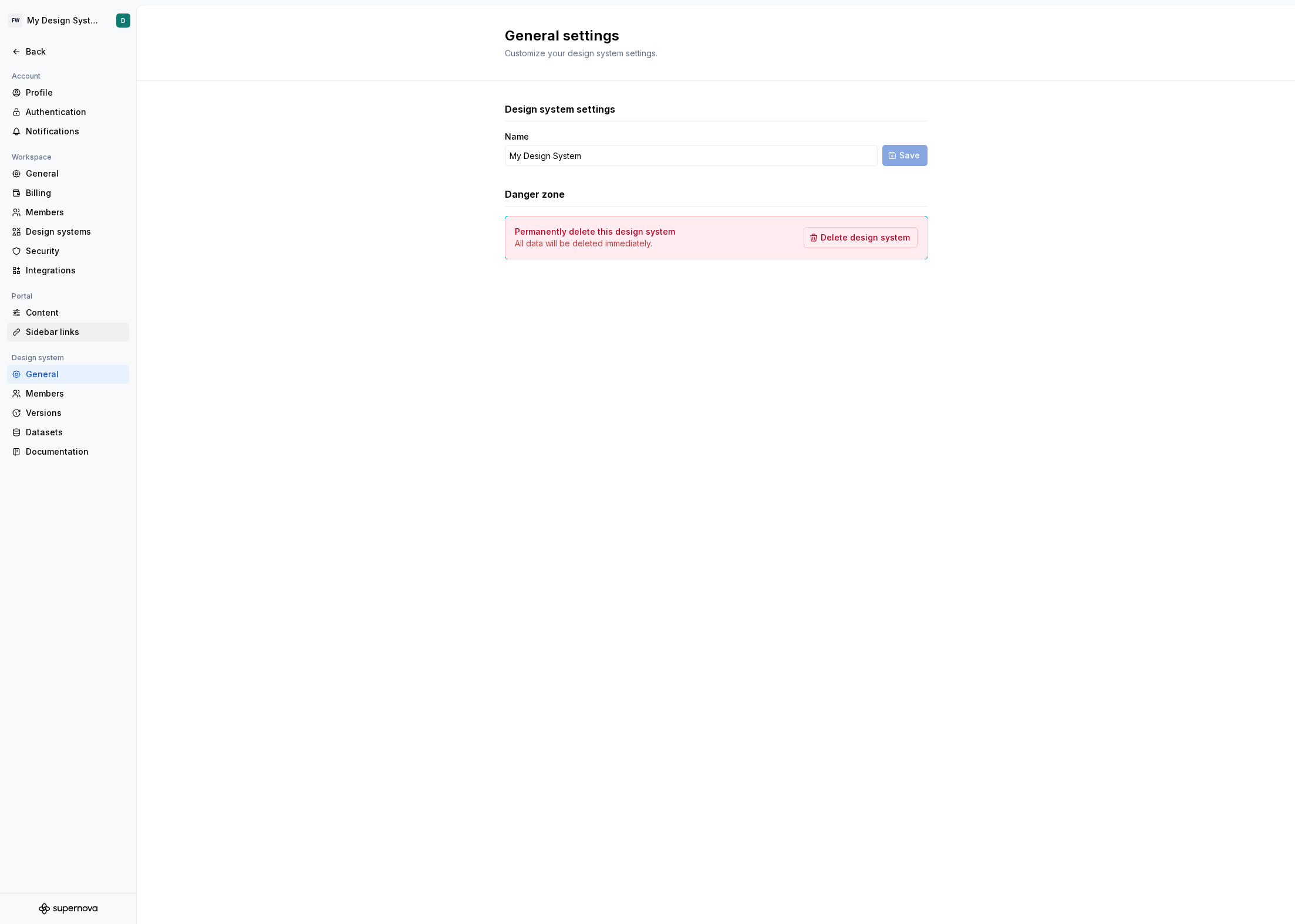
click at [62, 326] on div "Sidebar links" at bounding box center [75, 332] width 98 height 12
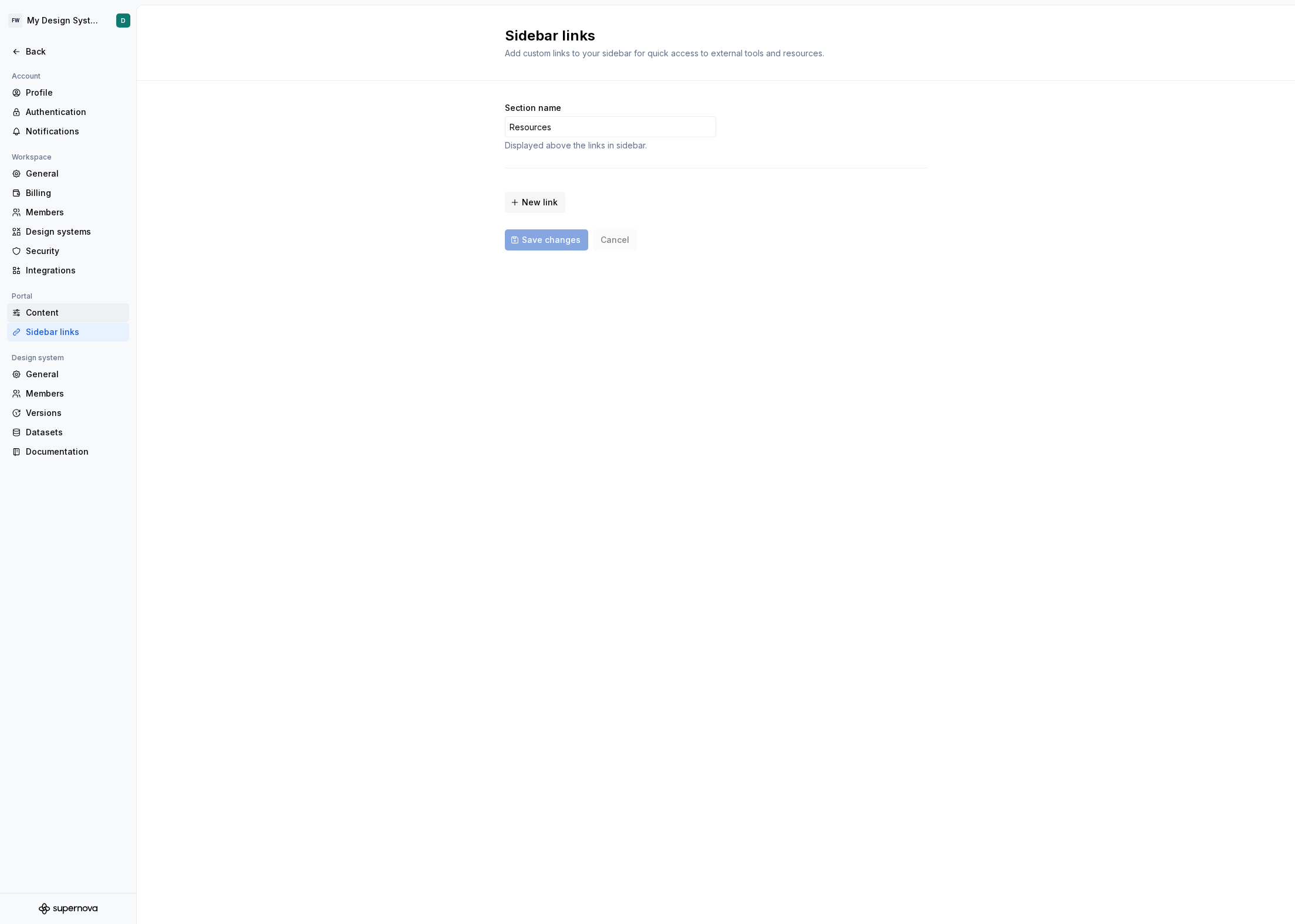
click at [61, 314] on div "Content" at bounding box center [75, 312] width 98 height 12
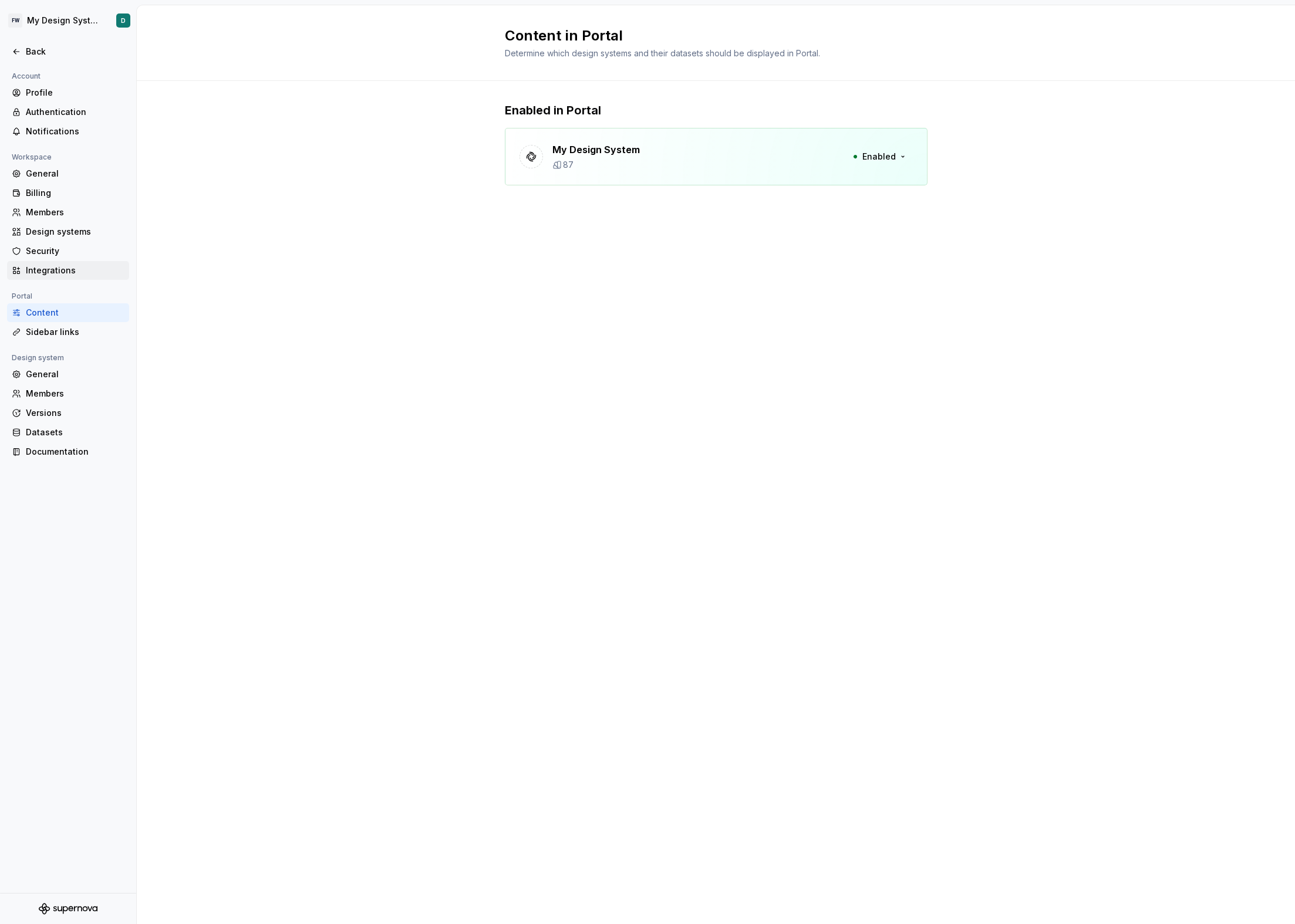
click at [66, 266] on div "Integrations" at bounding box center [75, 270] width 98 height 12
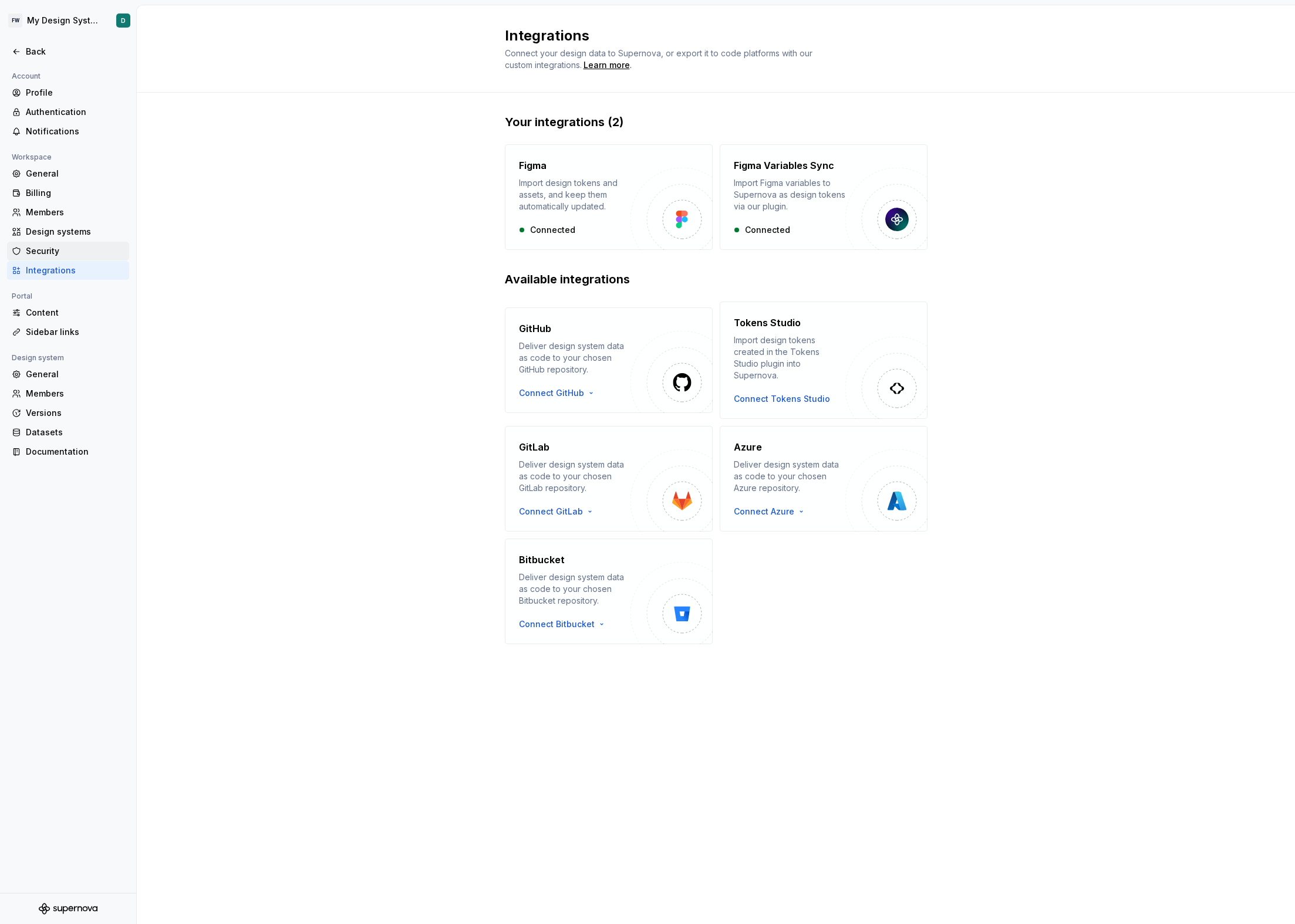
click at [69, 246] on div "Security" at bounding box center [75, 251] width 98 height 12
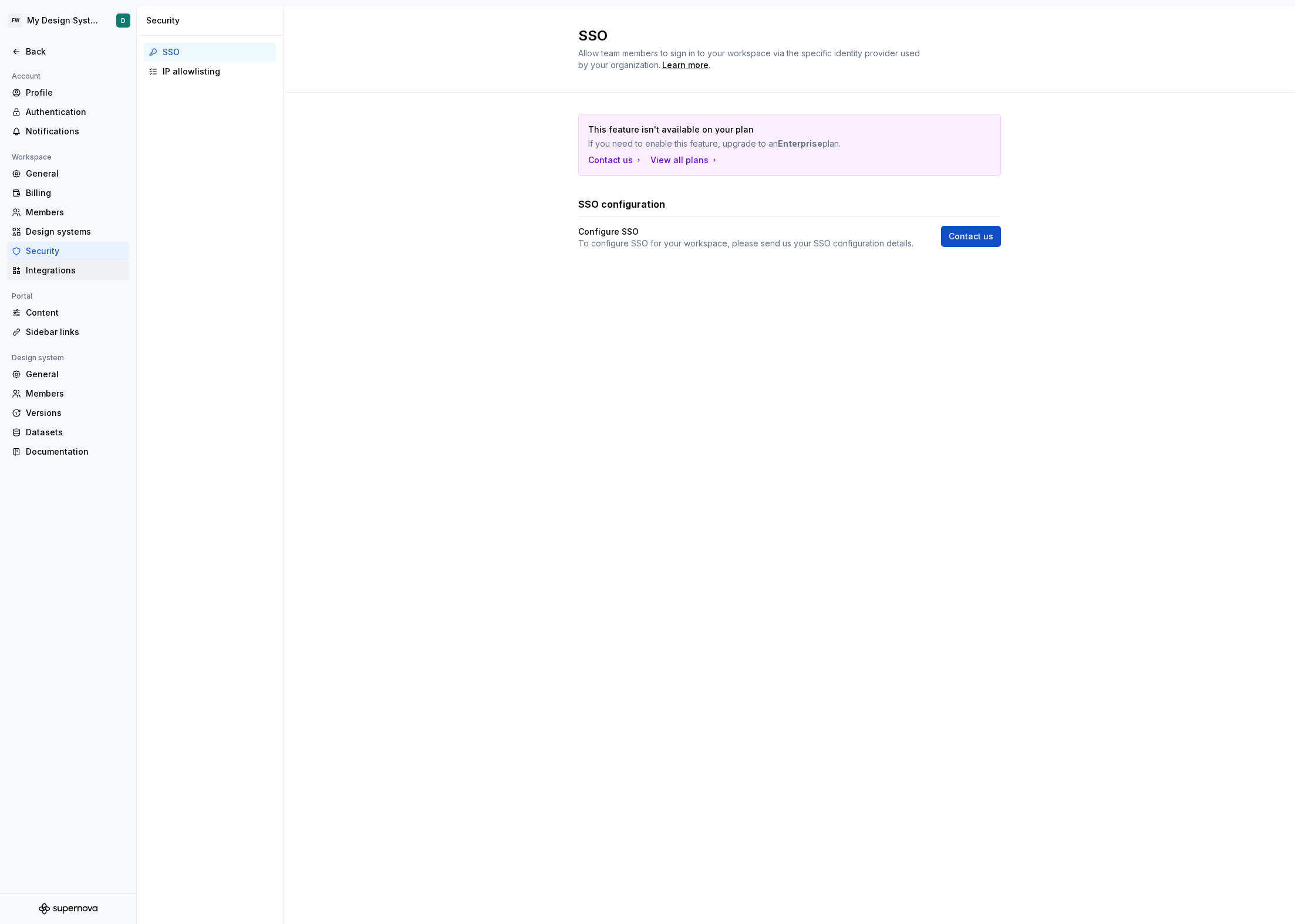
click at [65, 270] on div "Integrations" at bounding box center [75, 270] width 98 height 12
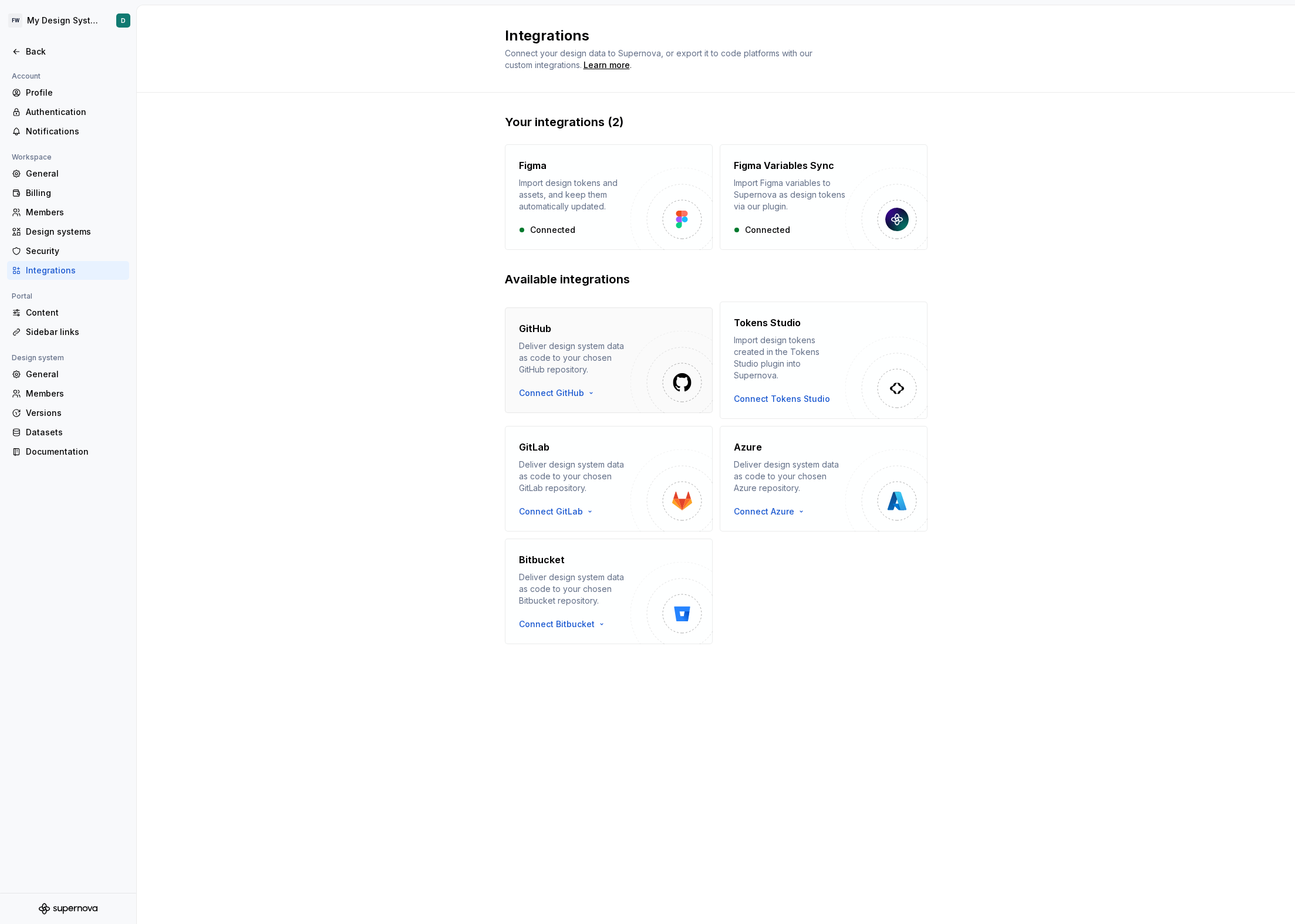
click at [580, 340] on div "Deliver design system data as code to your chosen GitHub repository." at bounding box center [575, 358] width 112 height 35
click at [565, 218] on div "Figma Import design tokens and assets, and keep them automatically updated. Con…" at bounding box center [575, 197] width 112 height 78
click at [46, 252] on div "Security" at bounding box center [75, 251] width 98 height 12
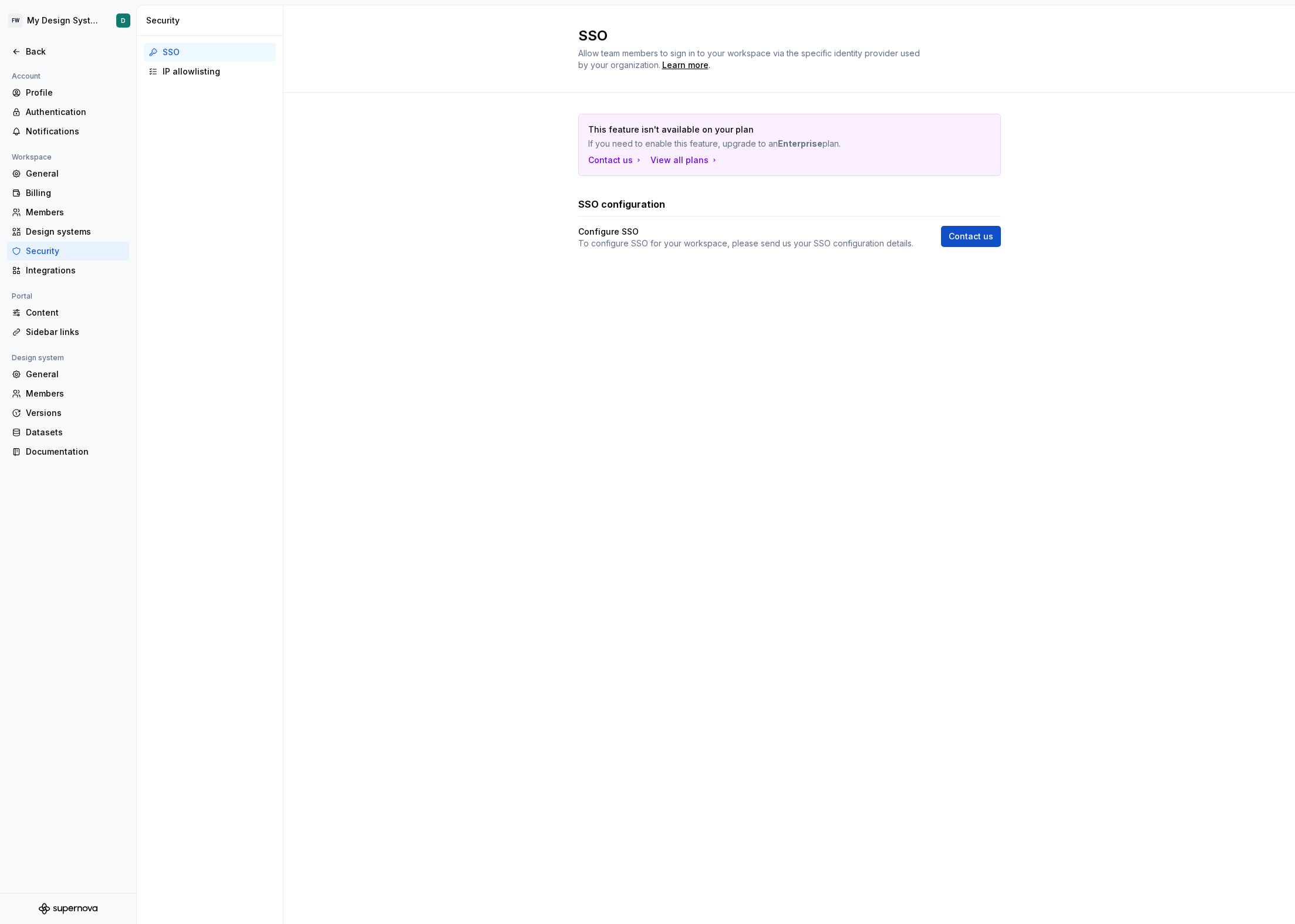
click at [474, 220] on div "This feature isn't available on your plan If you need to enable this feature, u…" at bounding box center [789, 193] width 1012 height 201
click at [94, 400] on div "Members" at bounding box center [68, 394] width 122 height 19
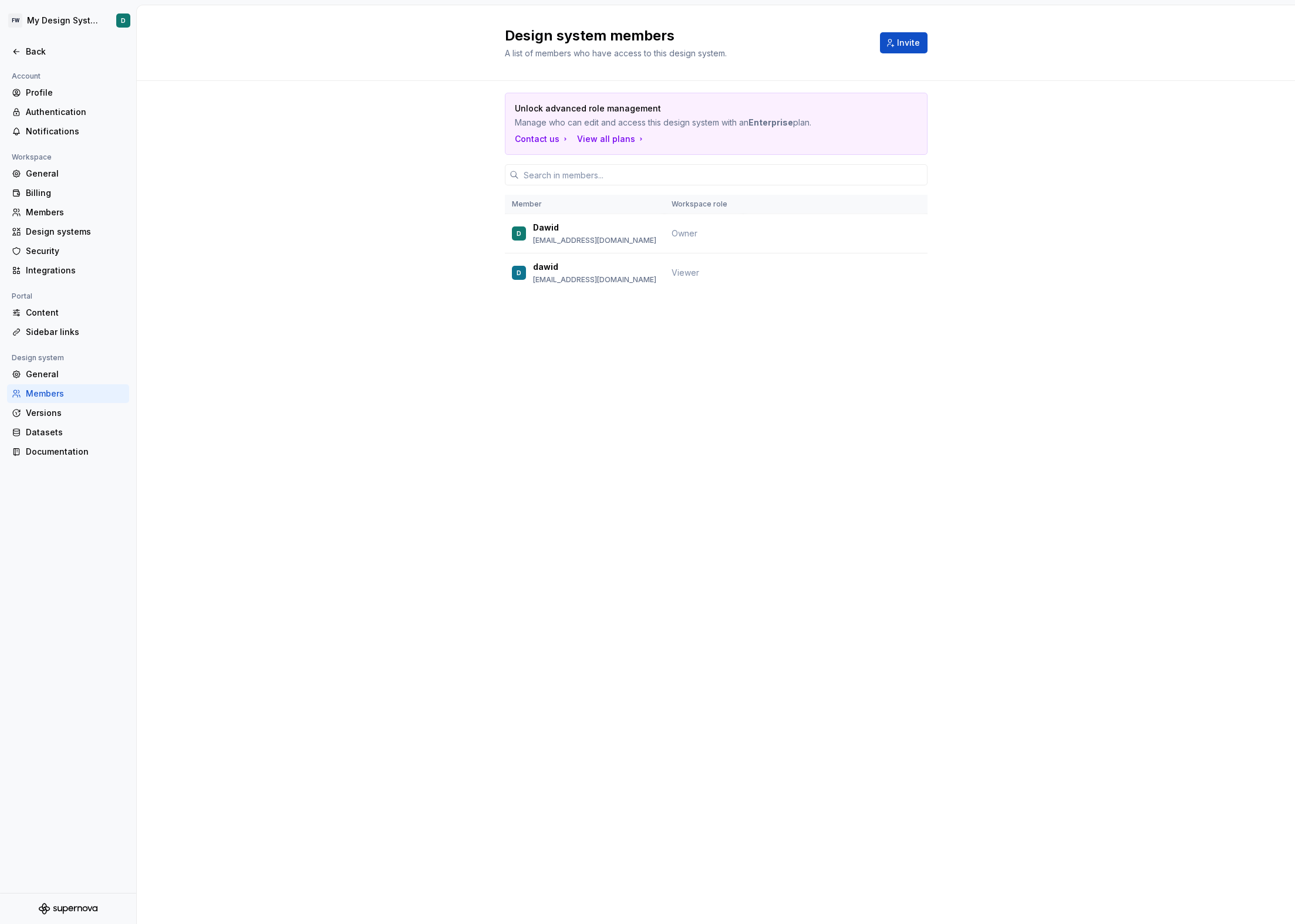
click at [484, 441] on div "Design system members A list of members who have access to this design system. …" at bounding box center [716, 465] width 1158 height 919
click at [374, 338] on div "Design system members A list of members who have access to this design system. …" at bounding box center [716, 465] width 1158 height 919
click at [64, 247] on div "Security" at bounding box center [75, 251] width 98 height 12
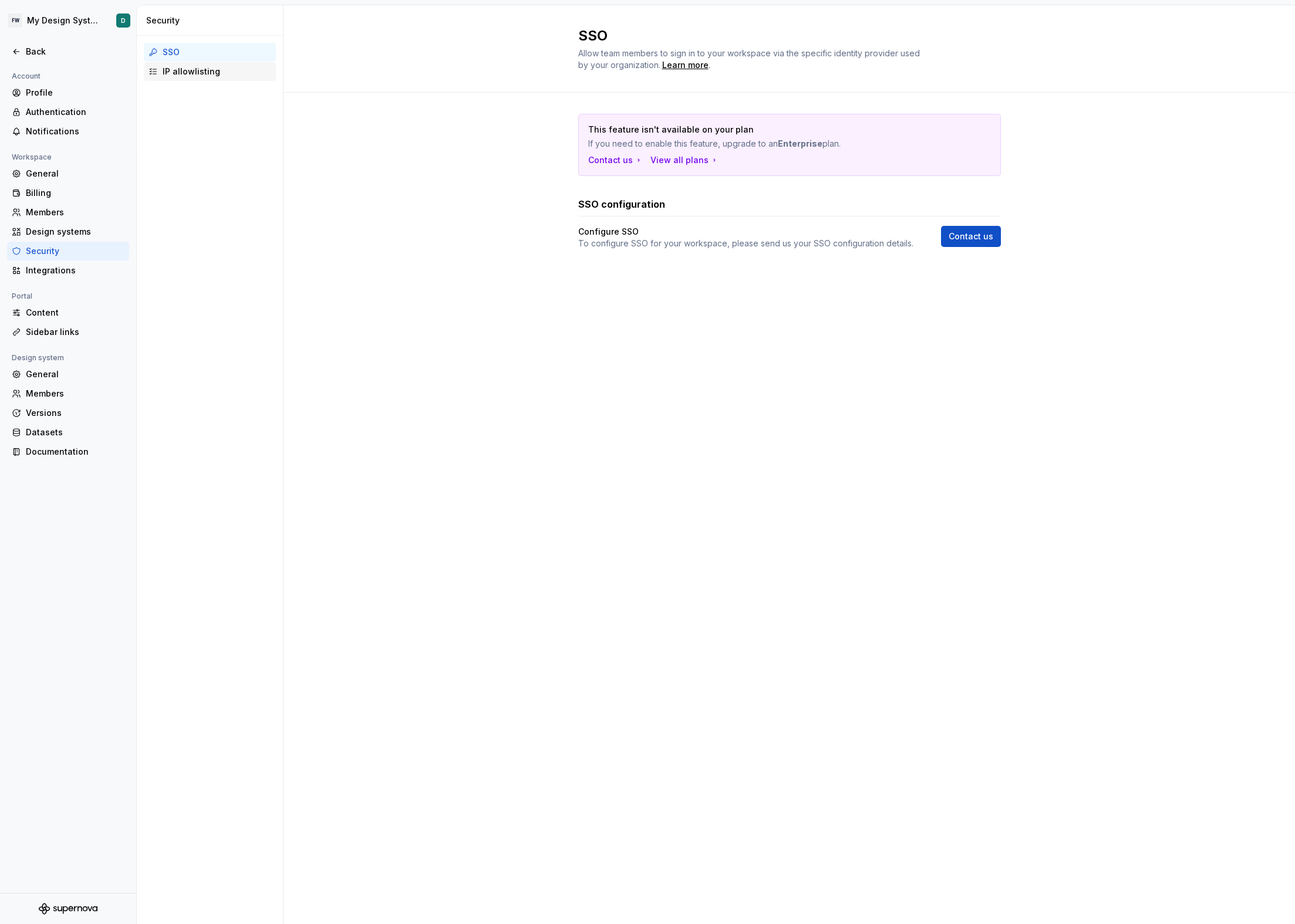
click at [201, 72] on div "IP allowlisting" at bounding box center [217, 71] width 109 height 12
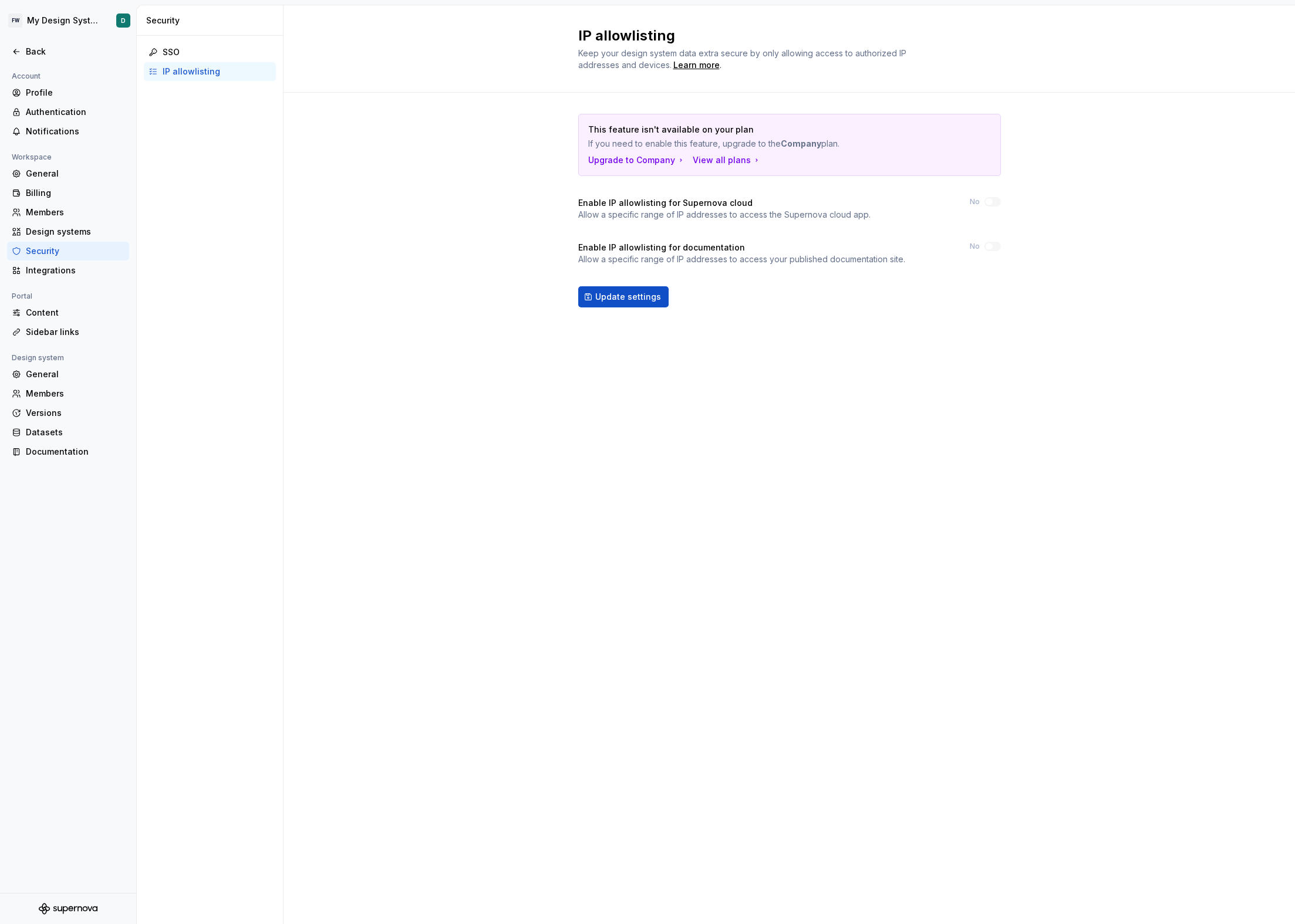
click at [457, 256] on div "This feature isn't available on your plan If you need to enable this feature, u…" at bounding box center [789, 222] width 1012 height 259
click at [474, 398] on div "IP allowlisting Keep your design system data extra secure by only allowing acce…" at bounding box center [789, 465] width 1012 height 919
click at [39, 231] on div "Design systems" at bounding box center [75, 232] width 98 height 12
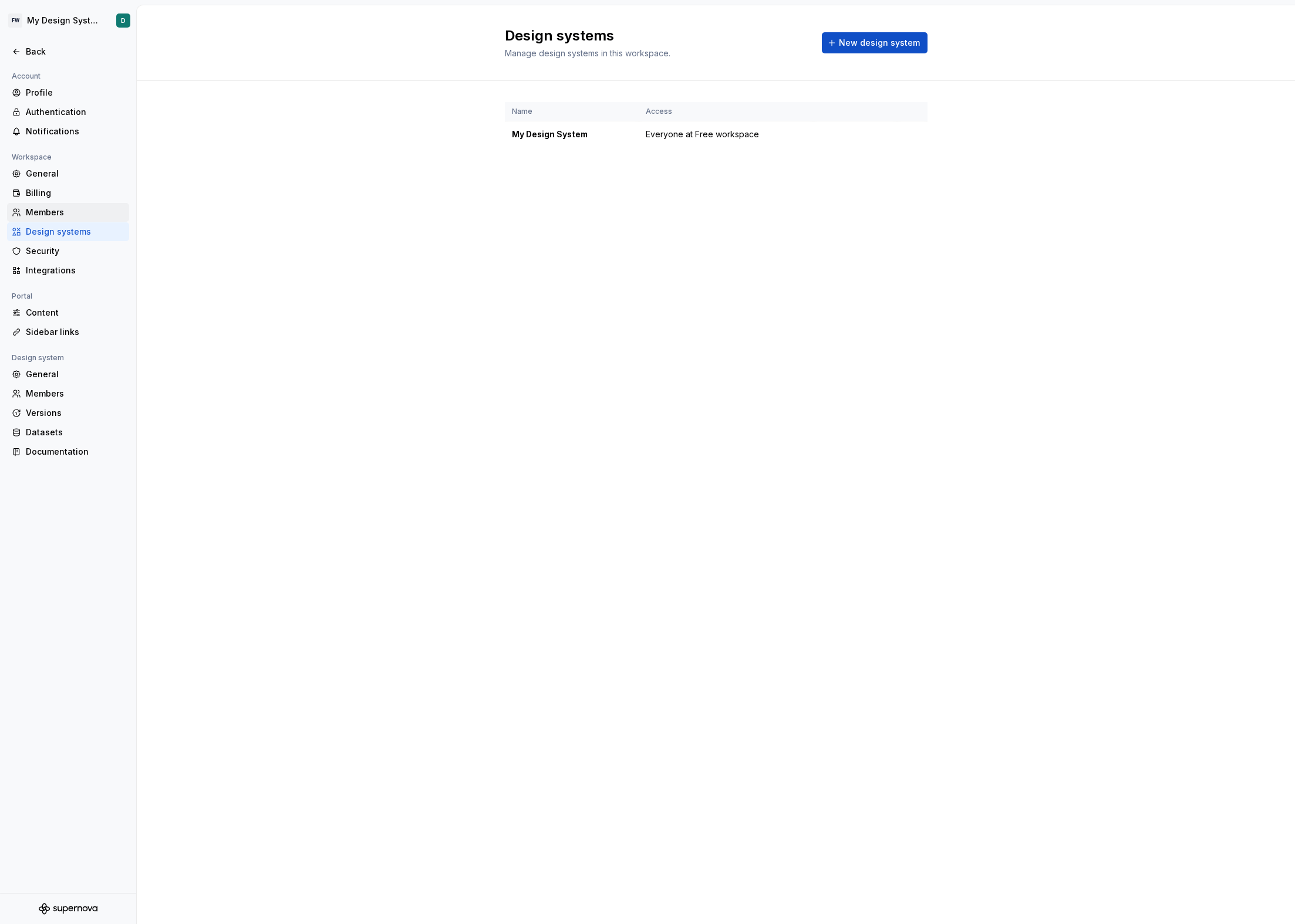
click at [68, 210] on div "Members" at bounding box center [75, 212] width 98 height 12
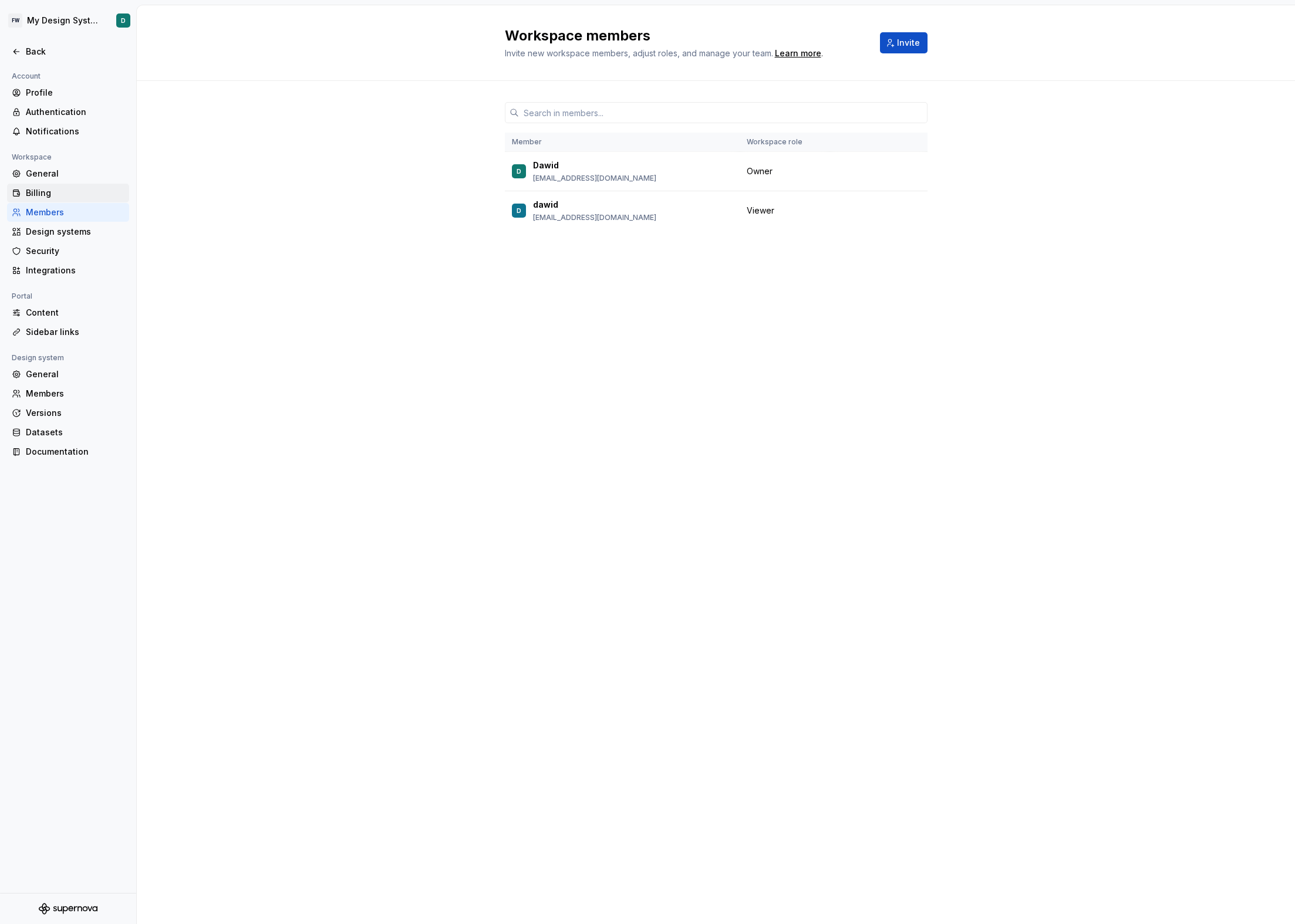
click at [68, 191] on div "Billing" at bounding box center [75, 193] width 98 height 12
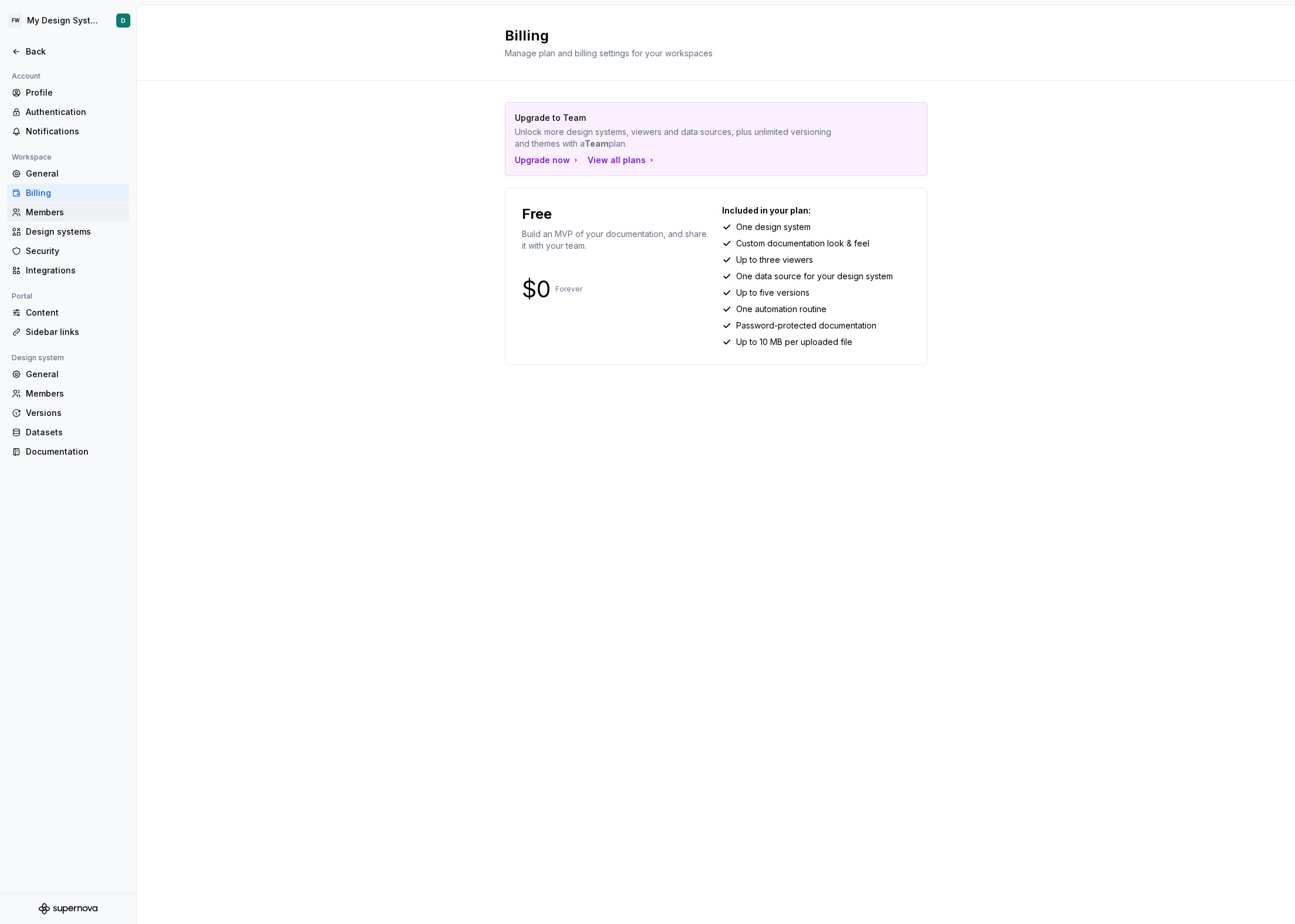
click at [69, 222] on div "Members" at bounding box center [68, 213] width 122 height 19
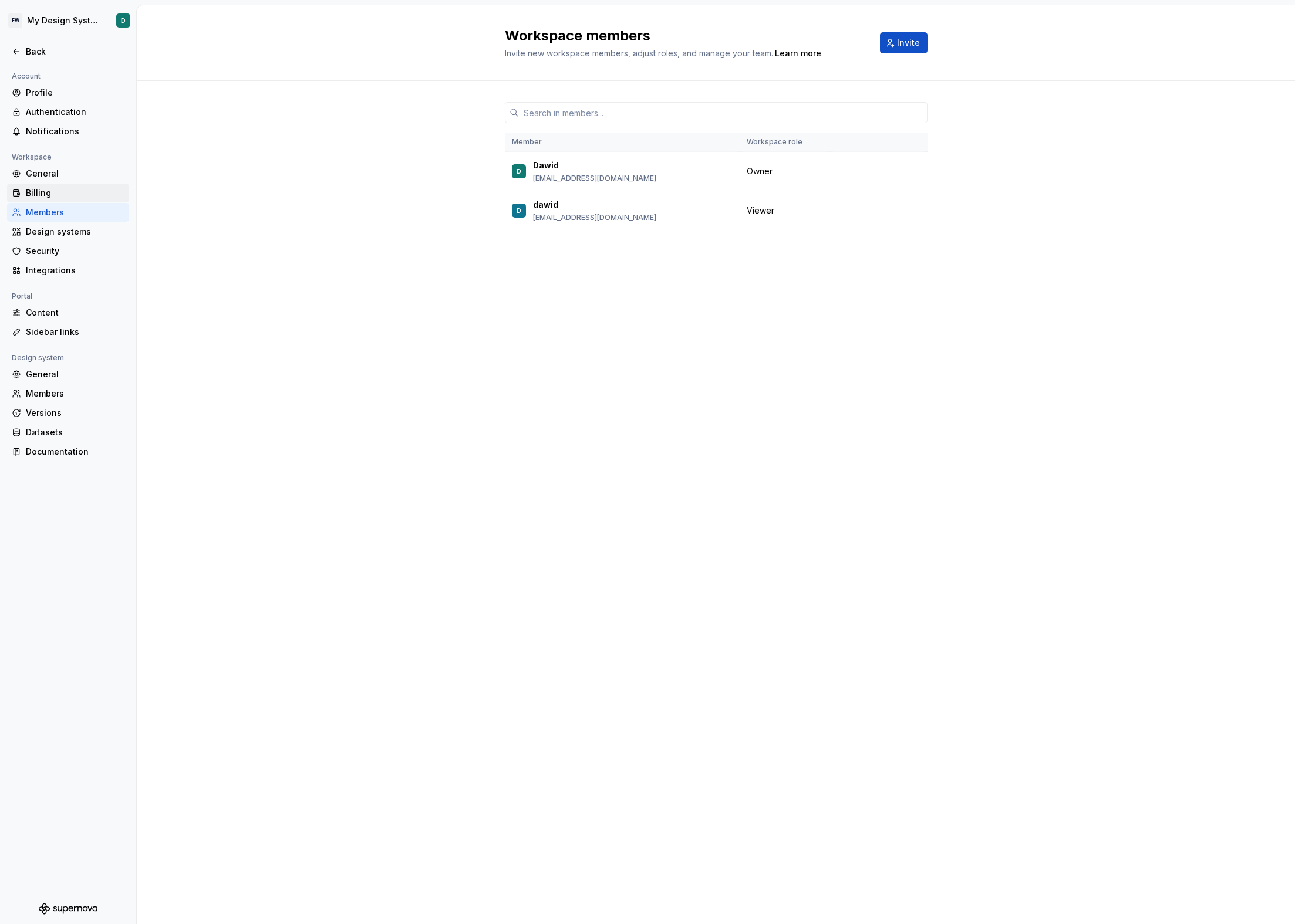
click at [69, 192] on div "Billing" at bounding box center [75, 193] width 98 height 12
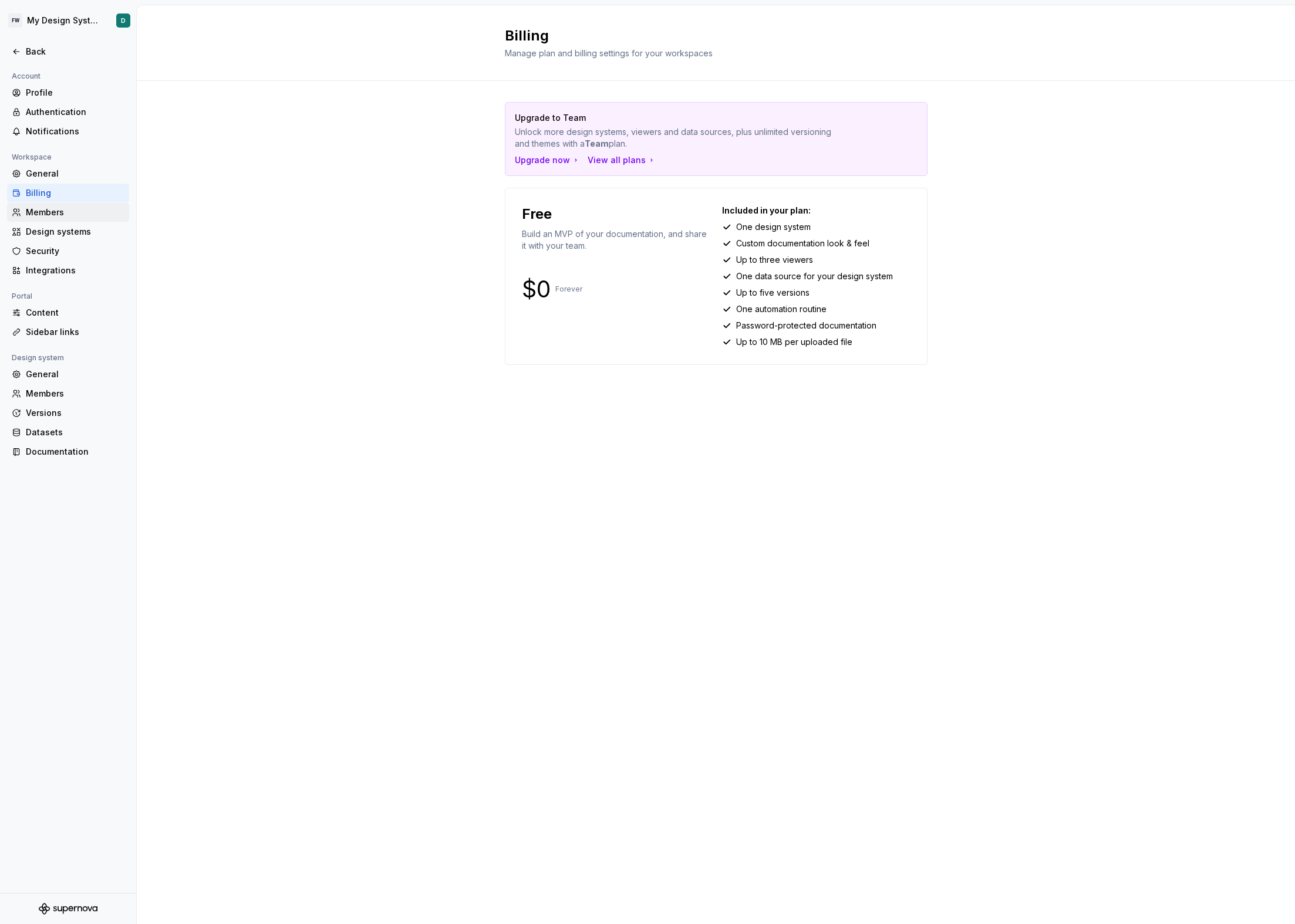
click at [66, 207] on div "Members" at bounding box center [75, 212] width 98 height 12
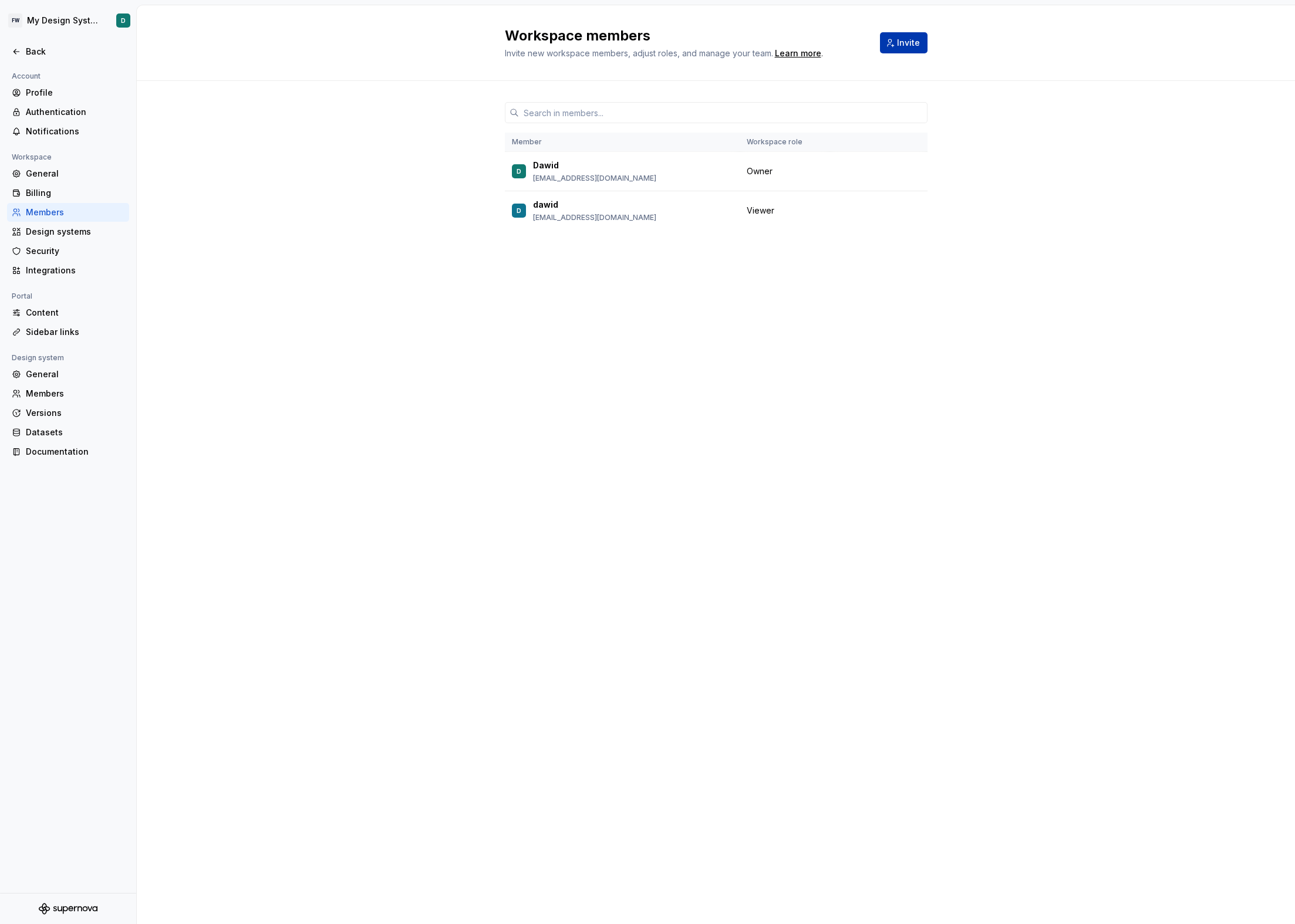
click at [895, 39] on button "Invite" at bounding box center [904, 42] width 47 height 21
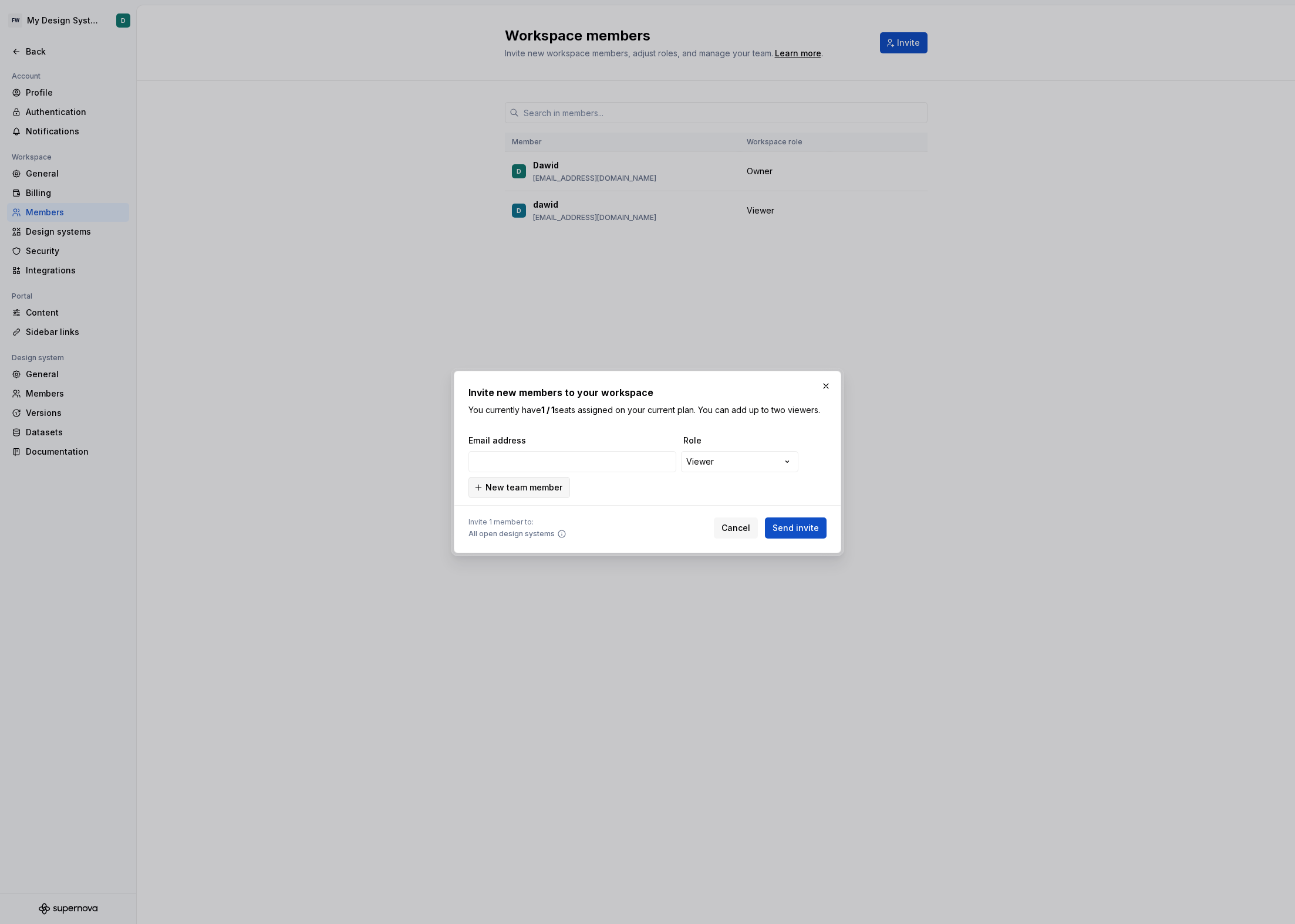
click at [520, 489] on span "New team member" at bounding box center [524, 487] width 77 height 12
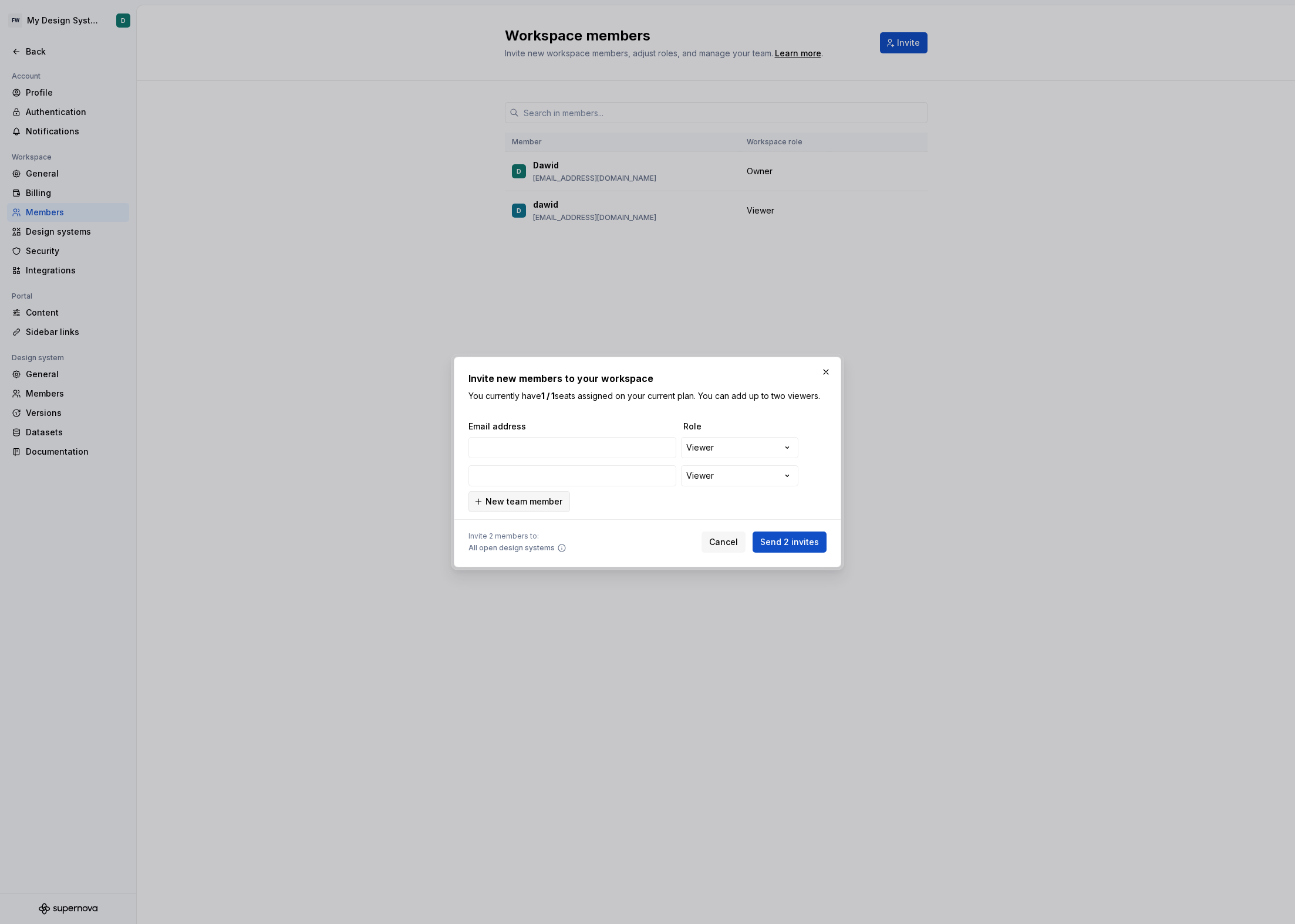
click at [525, 505] on span "New team member" at bounding box center [524, 502] width 77 height 12
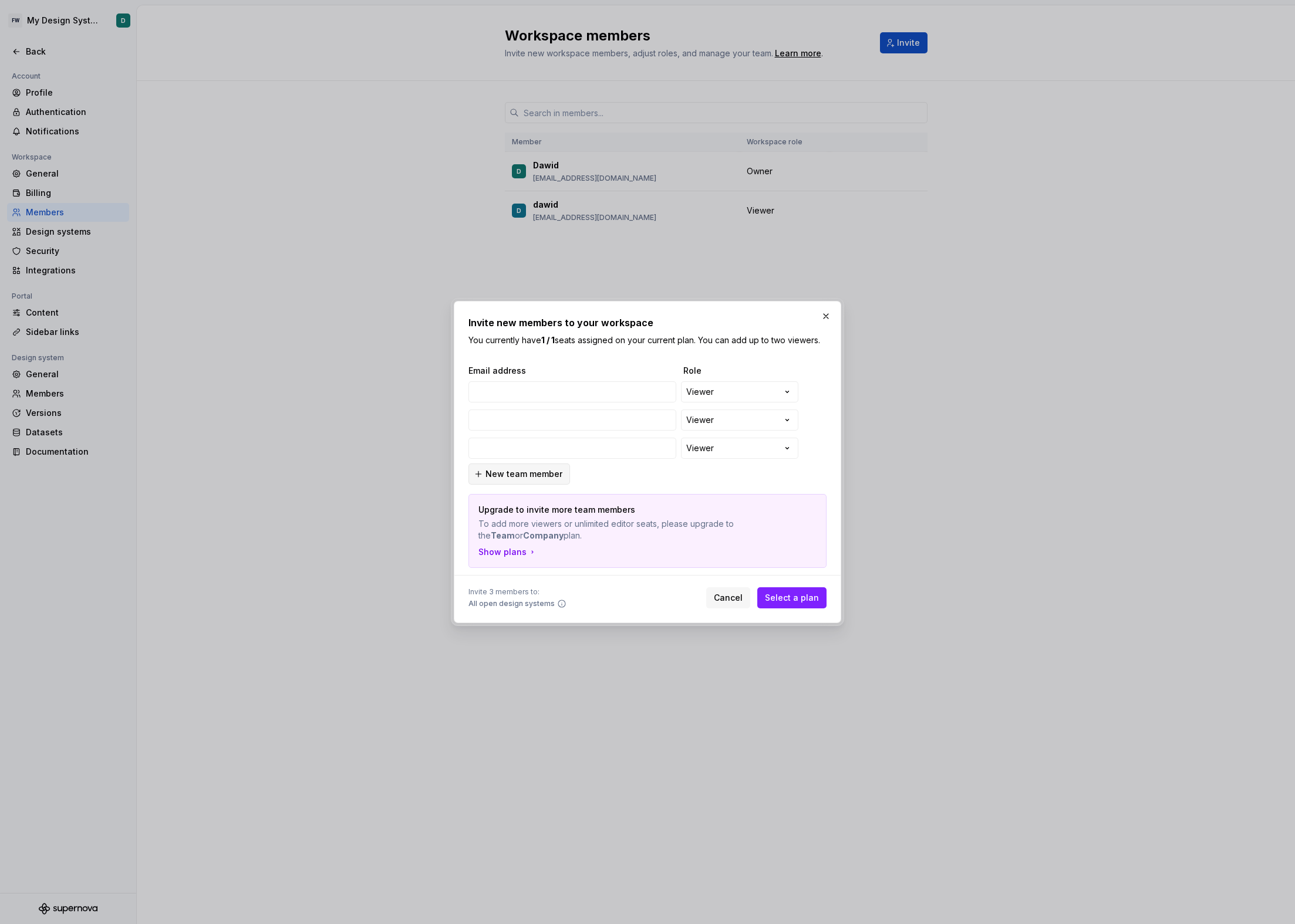
click at [530, 480] on button "New team member" at bounding box center [519, 473] width 102 height 21
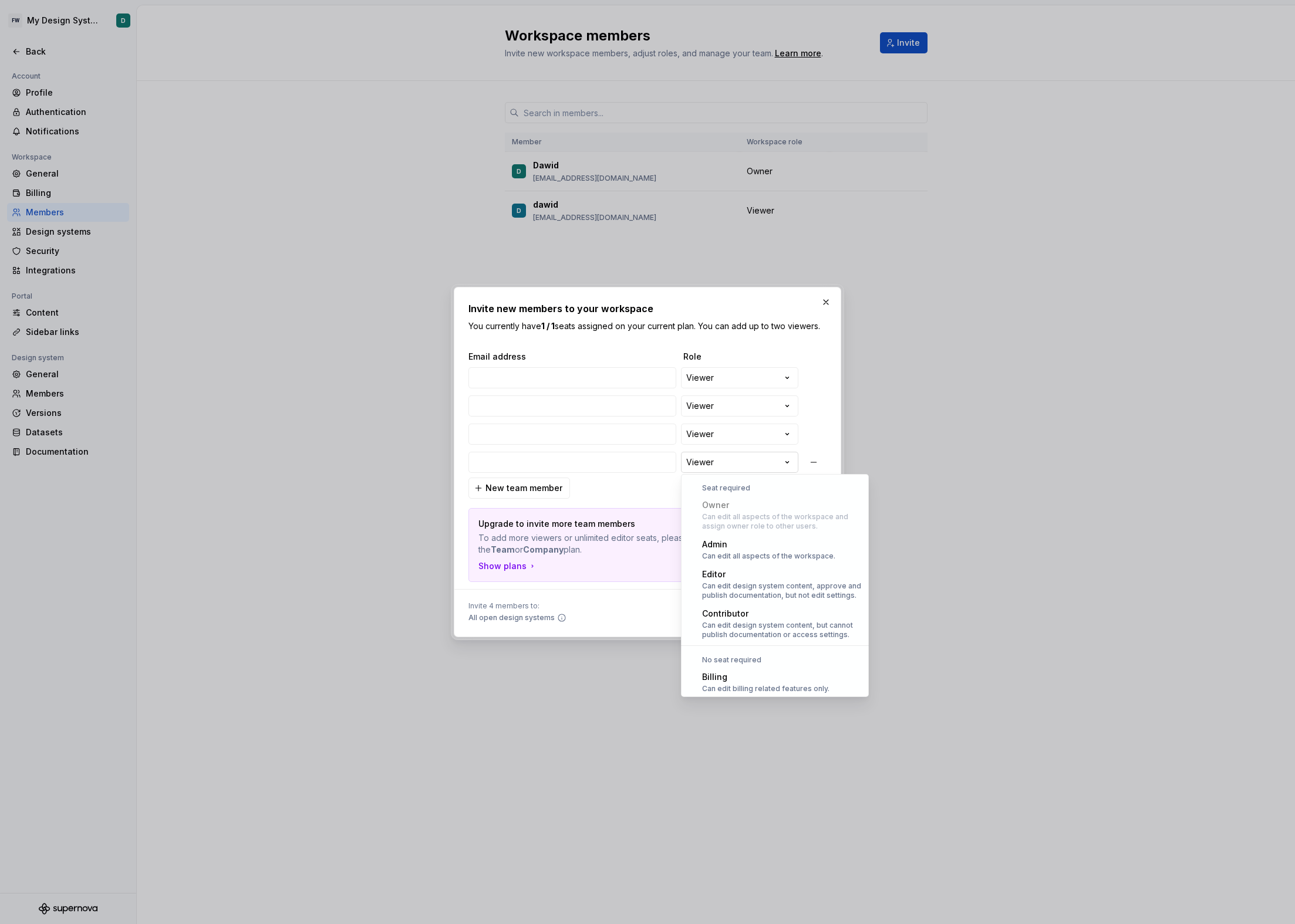
click at [714, 452] on div "**********" at bounding box center [647, 462] width 1295 height 924
select select "*******"
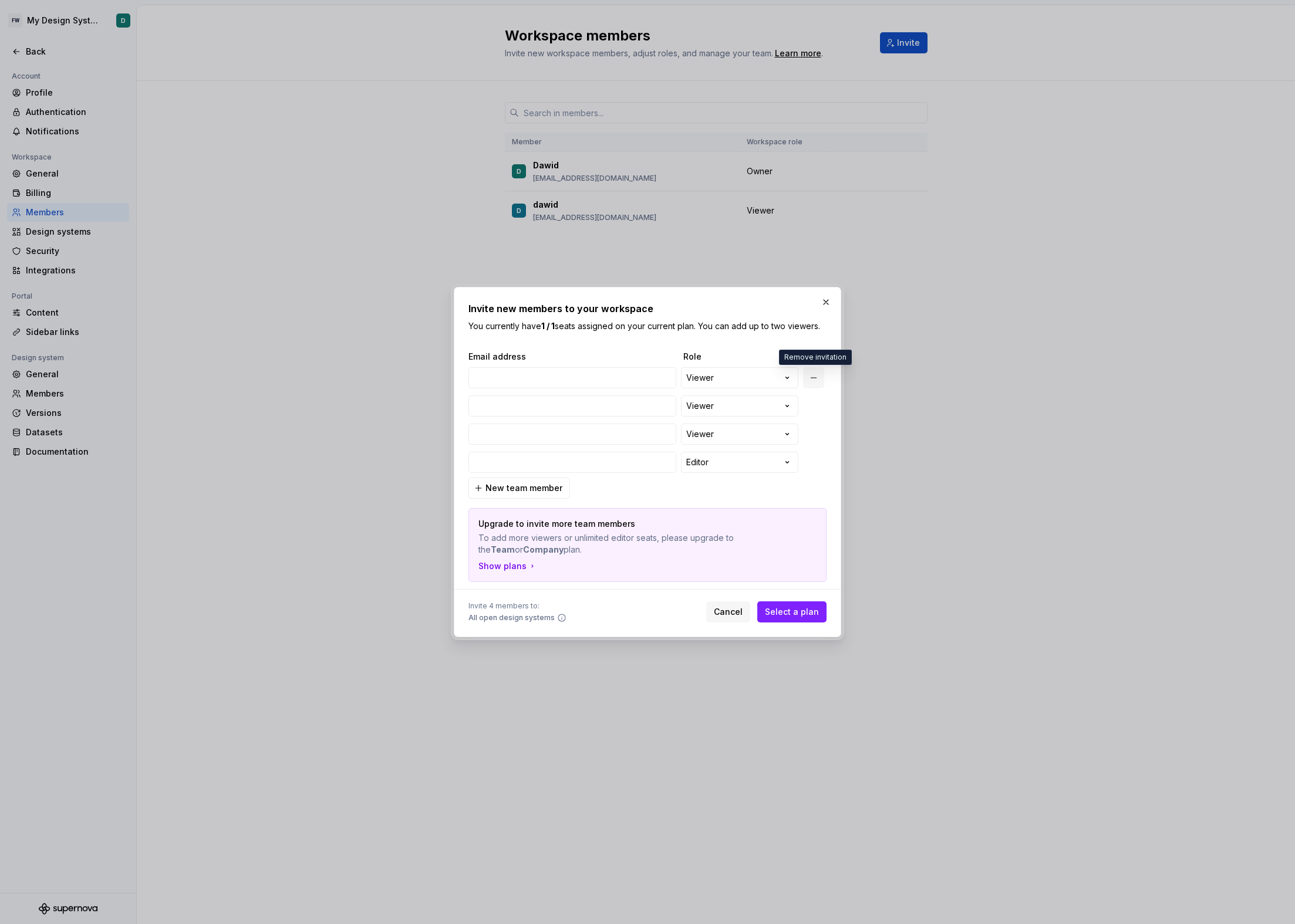
click at [818, 376] on button "button" at bounding box center [813, 377] width 21 height 21
select select "*******"
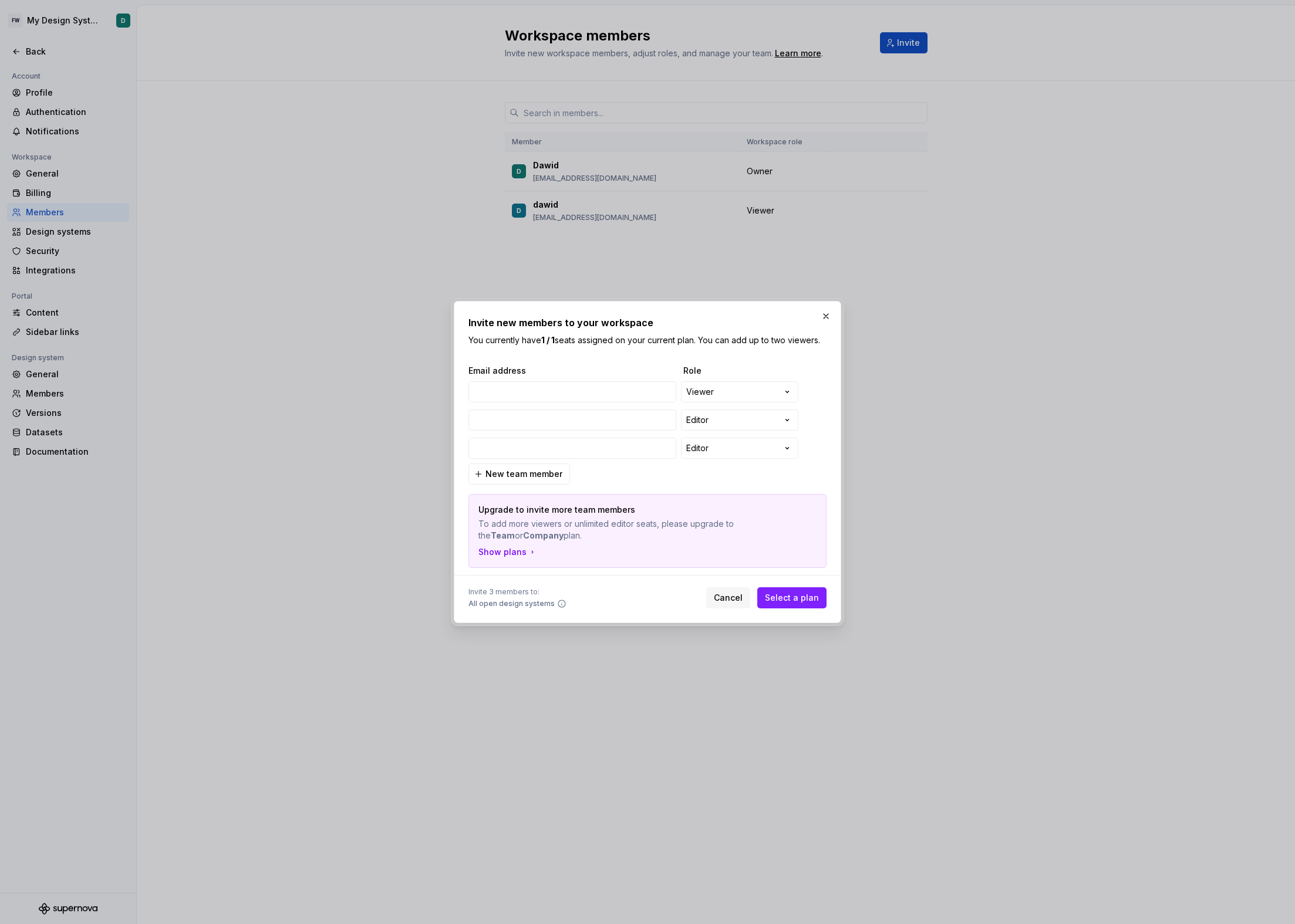
click at [818, 376] on div "Email address Role" at bounding box center [647, 370] width 358 height 12
click at [813, 401] on button "button" at bounding box center [813, 391] width 21 height 21
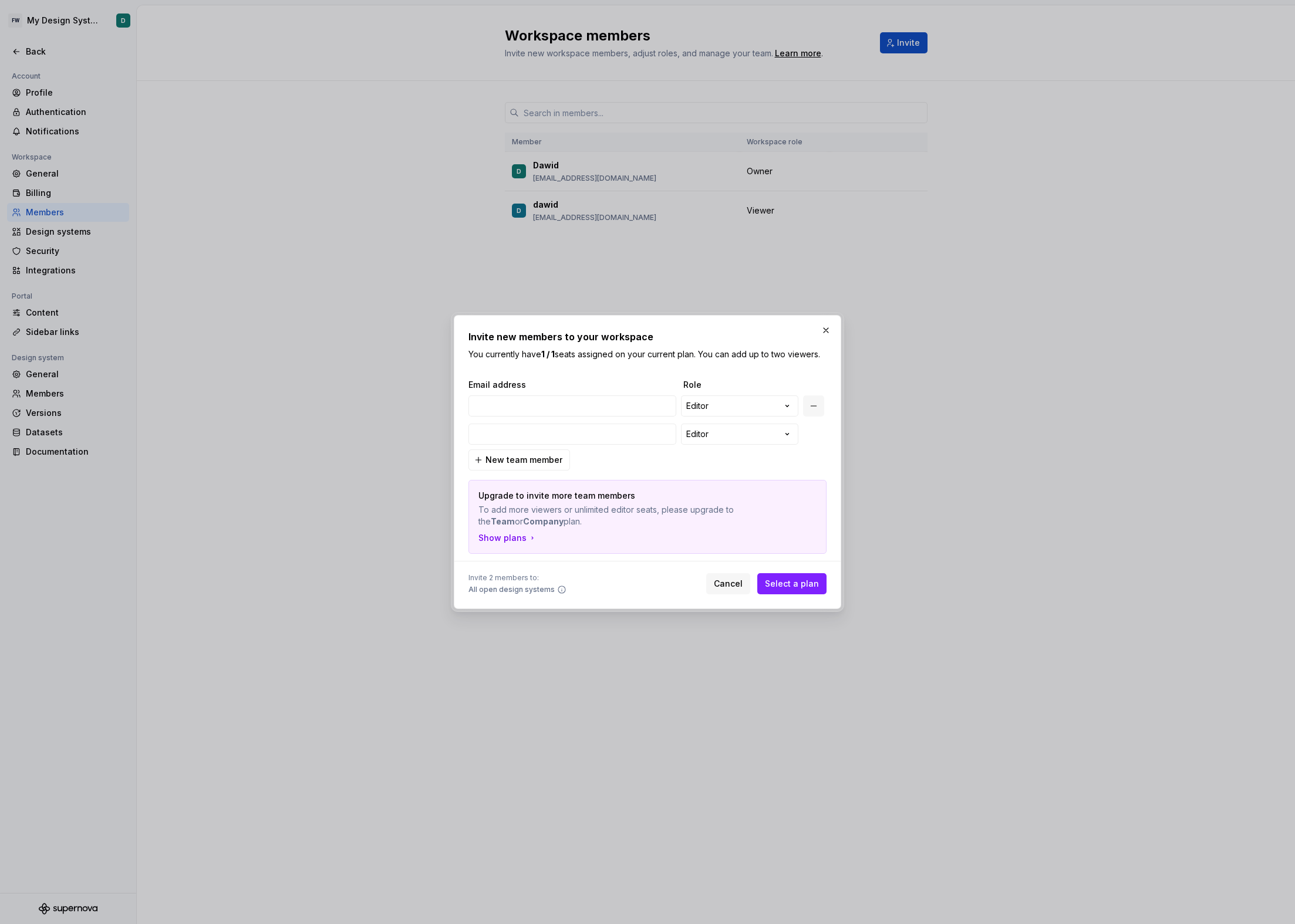
click at [814, 411] on button "button" at bounding box center [813, 406] width 21 height 21
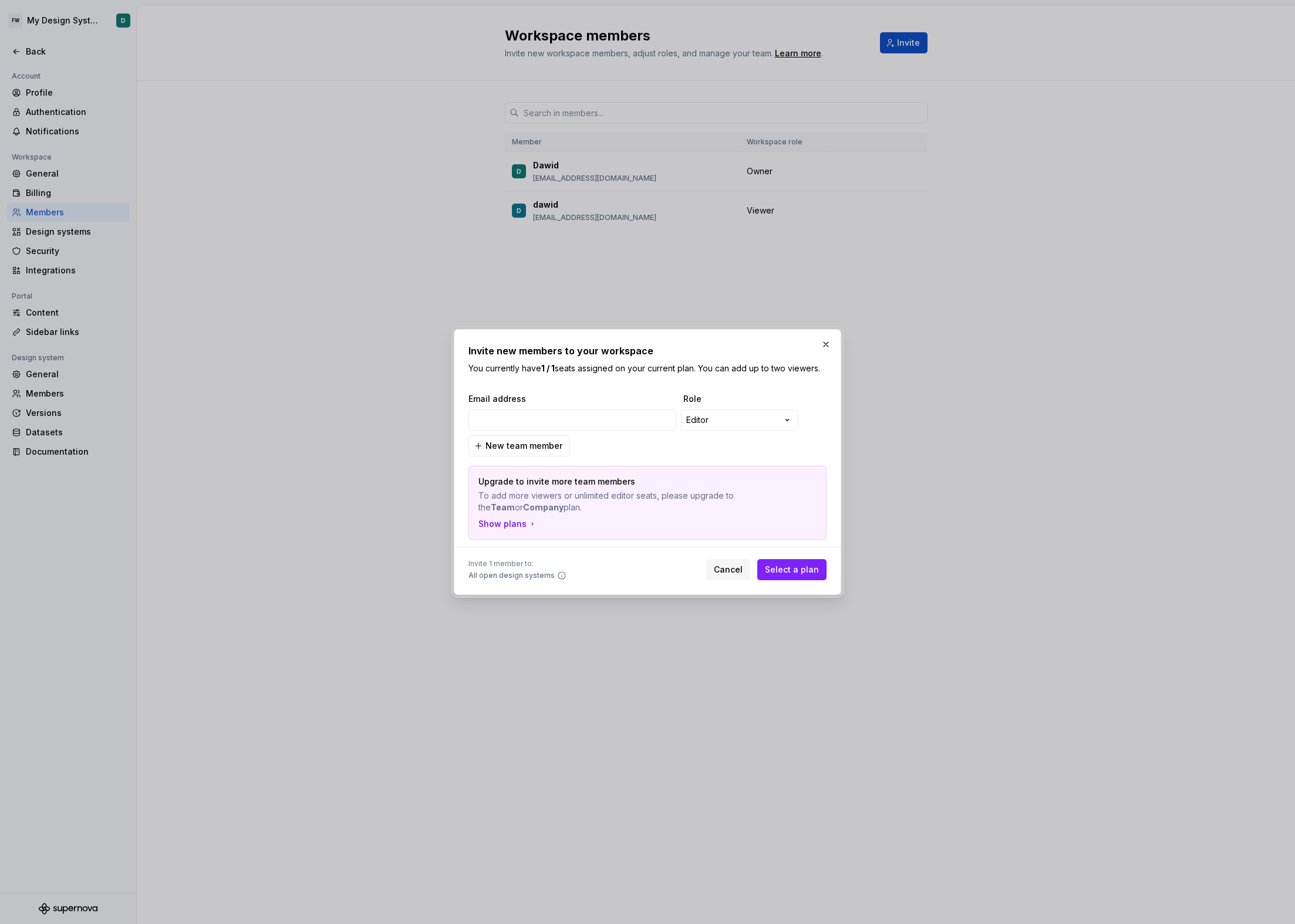
click at [814, 427] on div "**********" at bounding box center [646, 420] width 355 height 21
click at [812, 417] on div "**********" at bounding box center [646, 420] width 355 height 21
click at [741, 420] on div "**********" at bounding box center [647, 462] width 1295 height 924
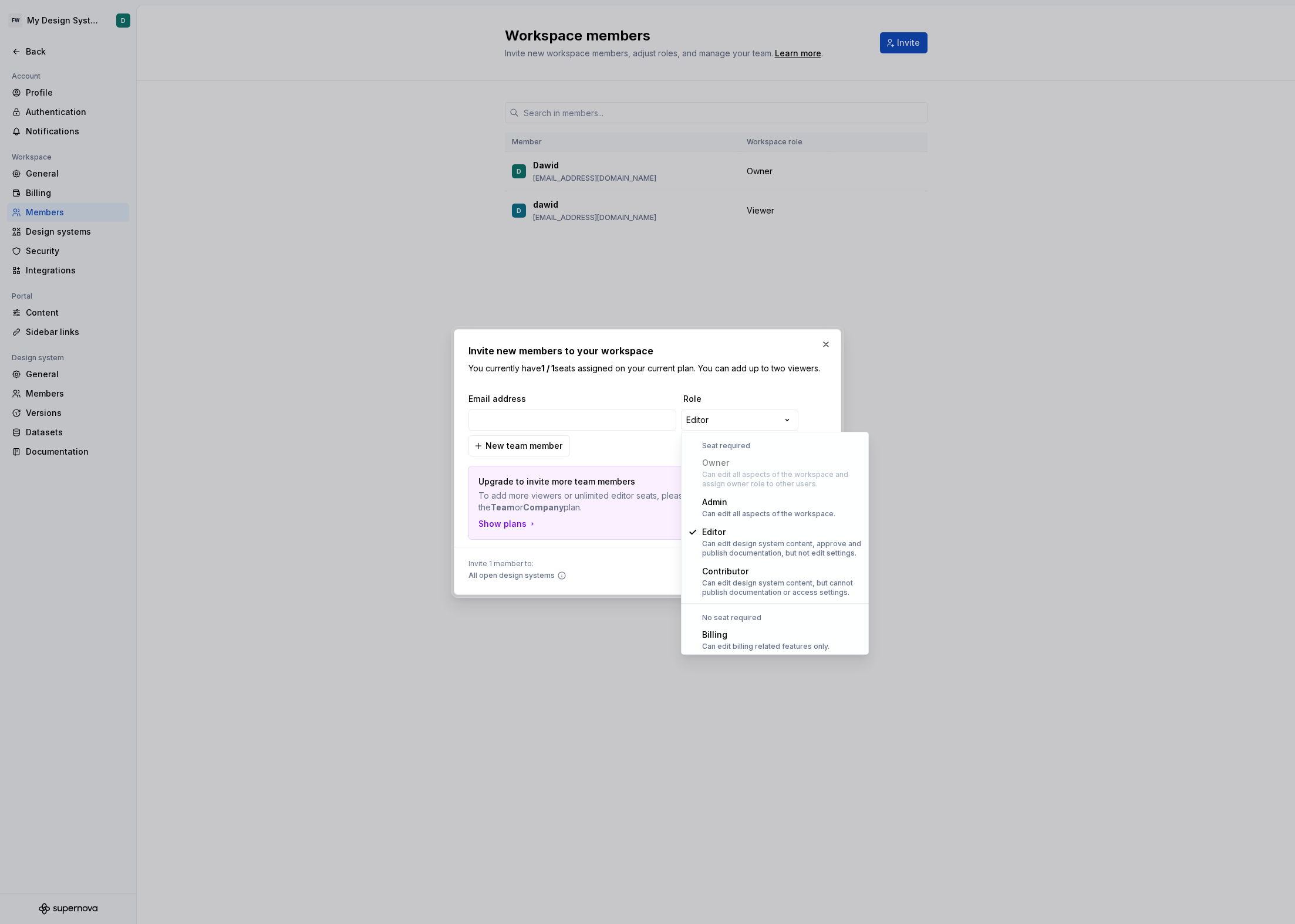
select select "*****"
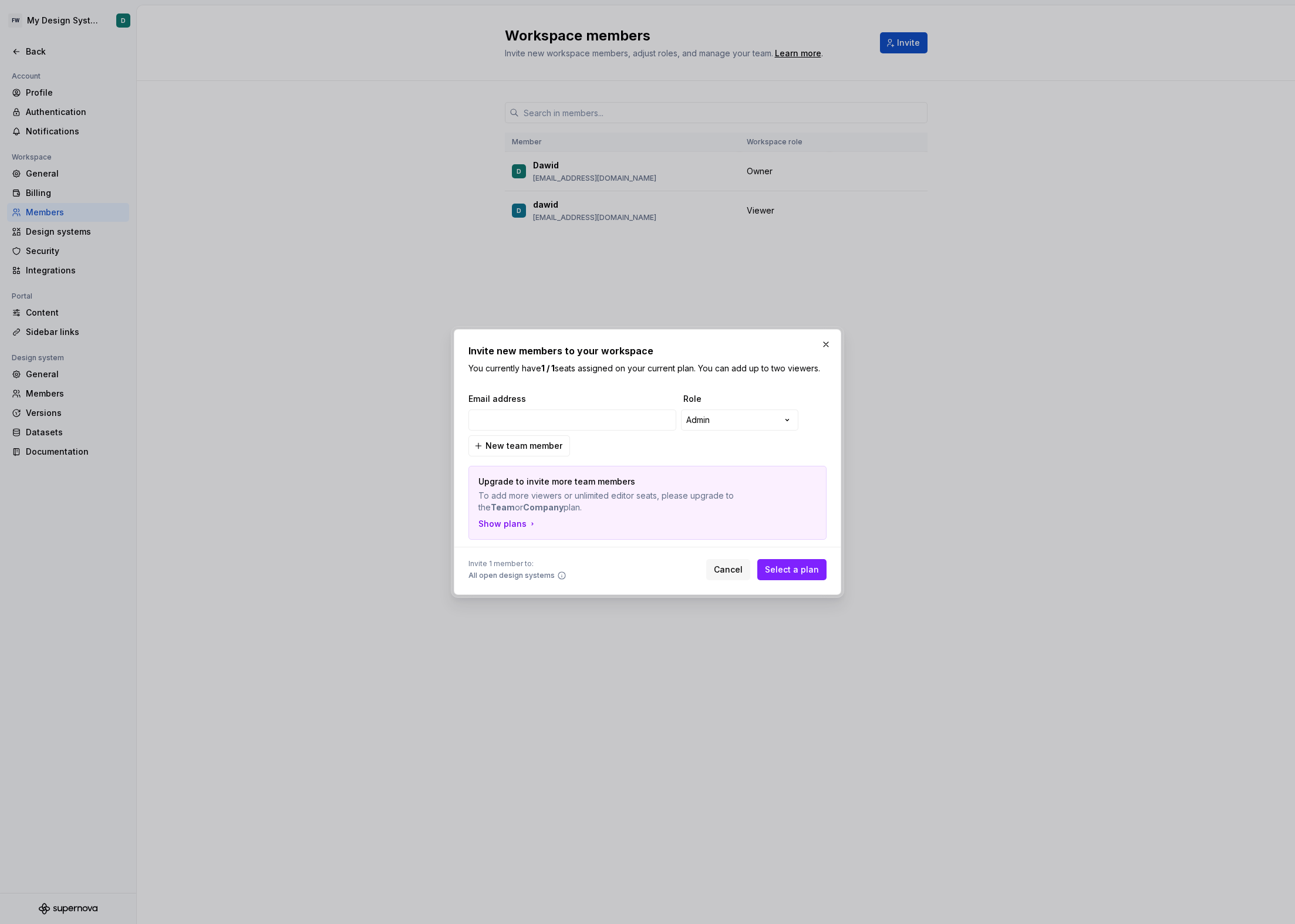
click at [631, 489] on div "Upgrade to invite more team members To add more viewers or unlimited editor sea…" at bounding box center [648, 495] width 338 height 38
click at [823, 345] on button "button" at bounding box center [826, 345] width 16 height 16
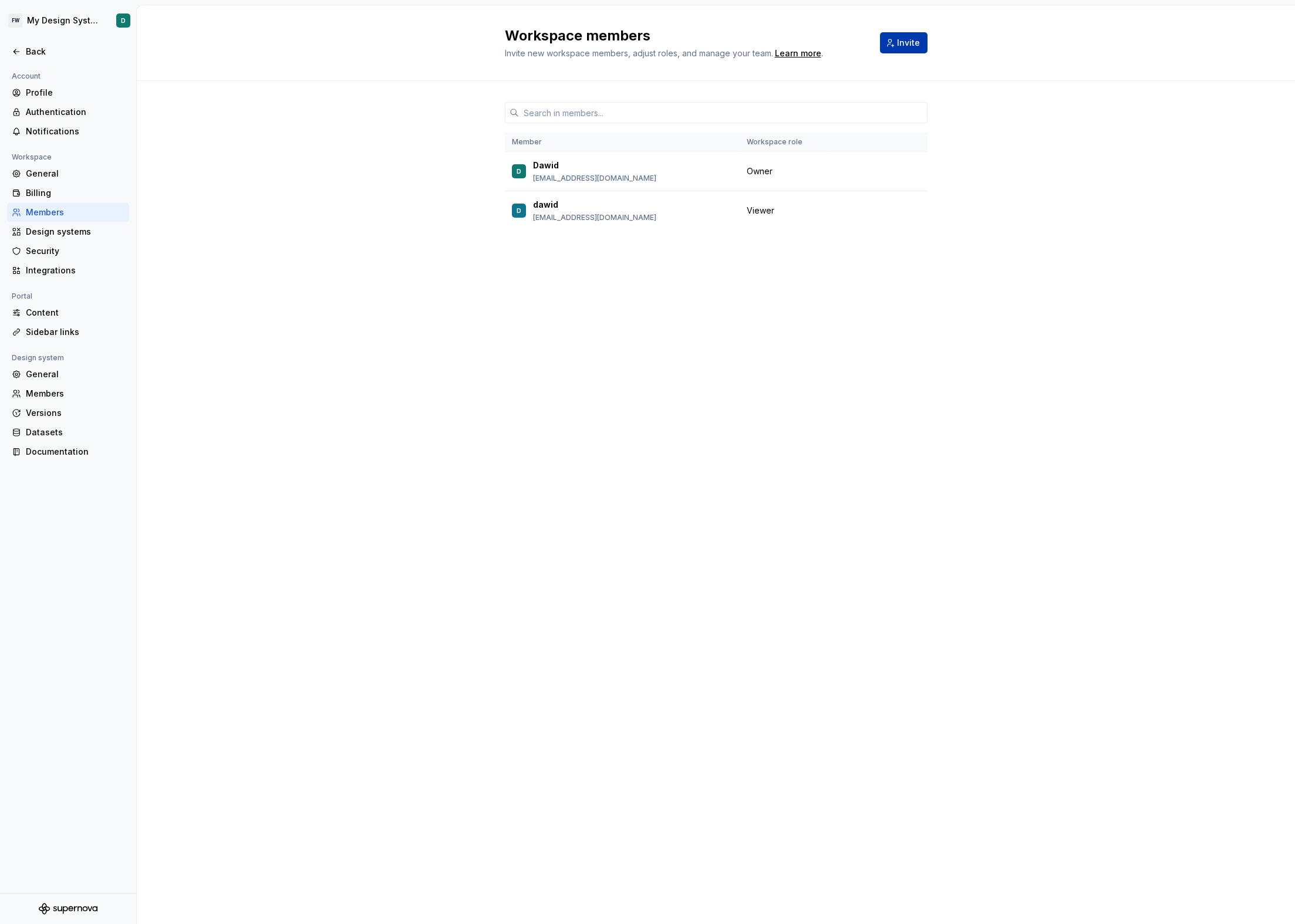
click at [900, 45] on span "Invite" at bounding box center [909, 43] width 23 height 12
click at [871, 210] on span "Change role" at bounding box center [863, 210] width 43 height 9
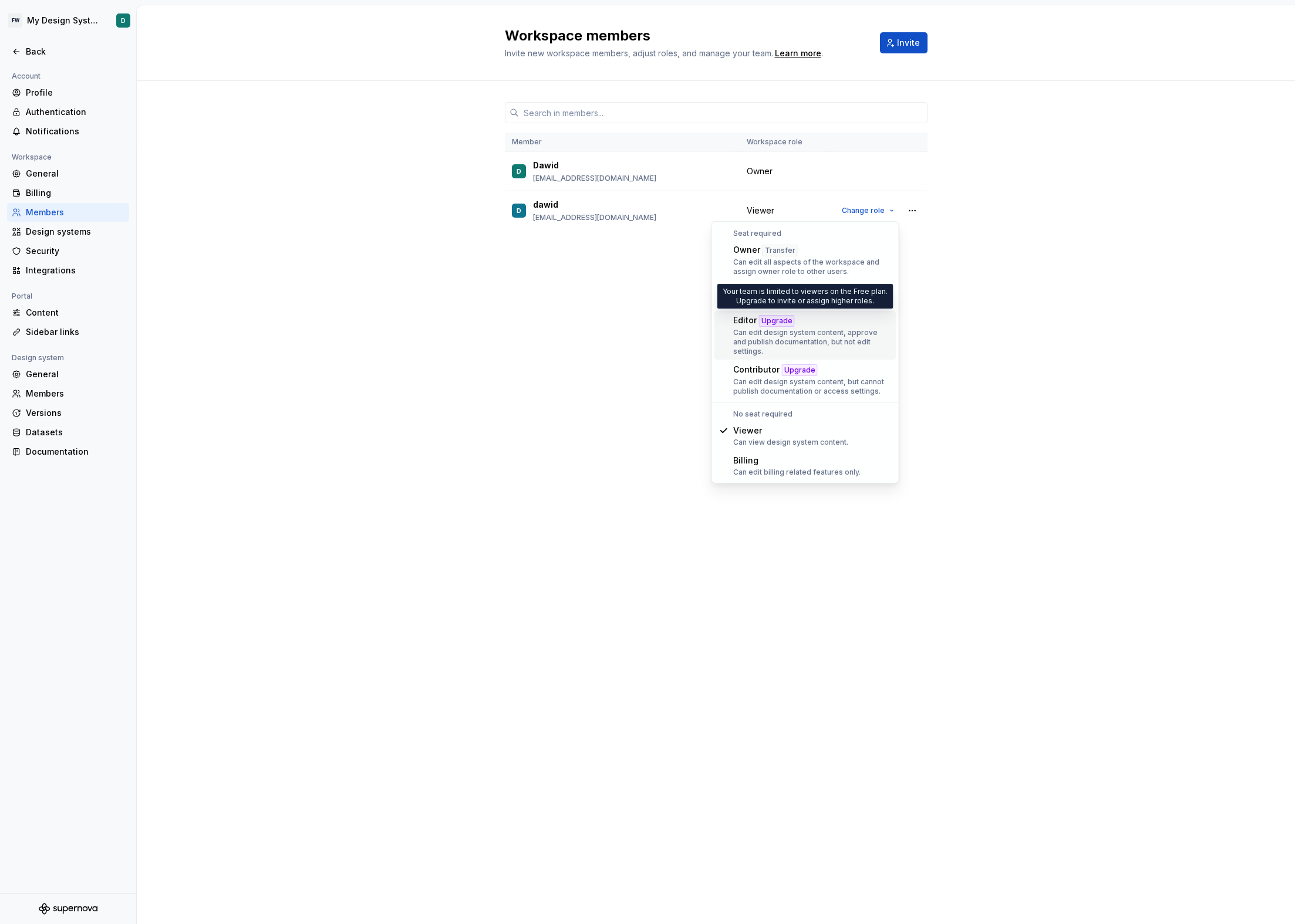
click at [820, 320] on div "Editor Upgrade" at bounding box center [812, 321] width 158 height 13
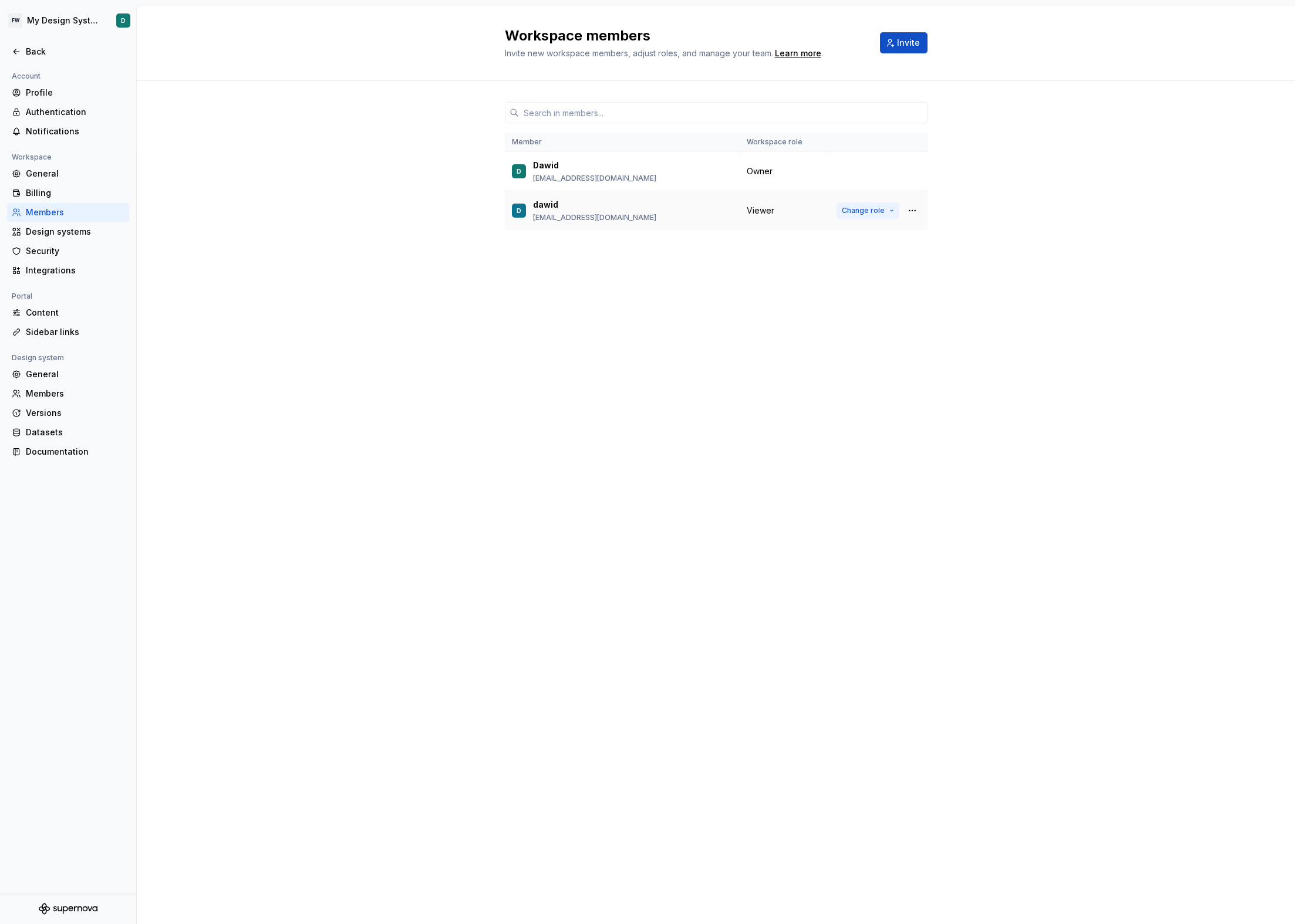
click at [869, 204] on button "Change role" at bounding box center [868, 211] width 63 height 16
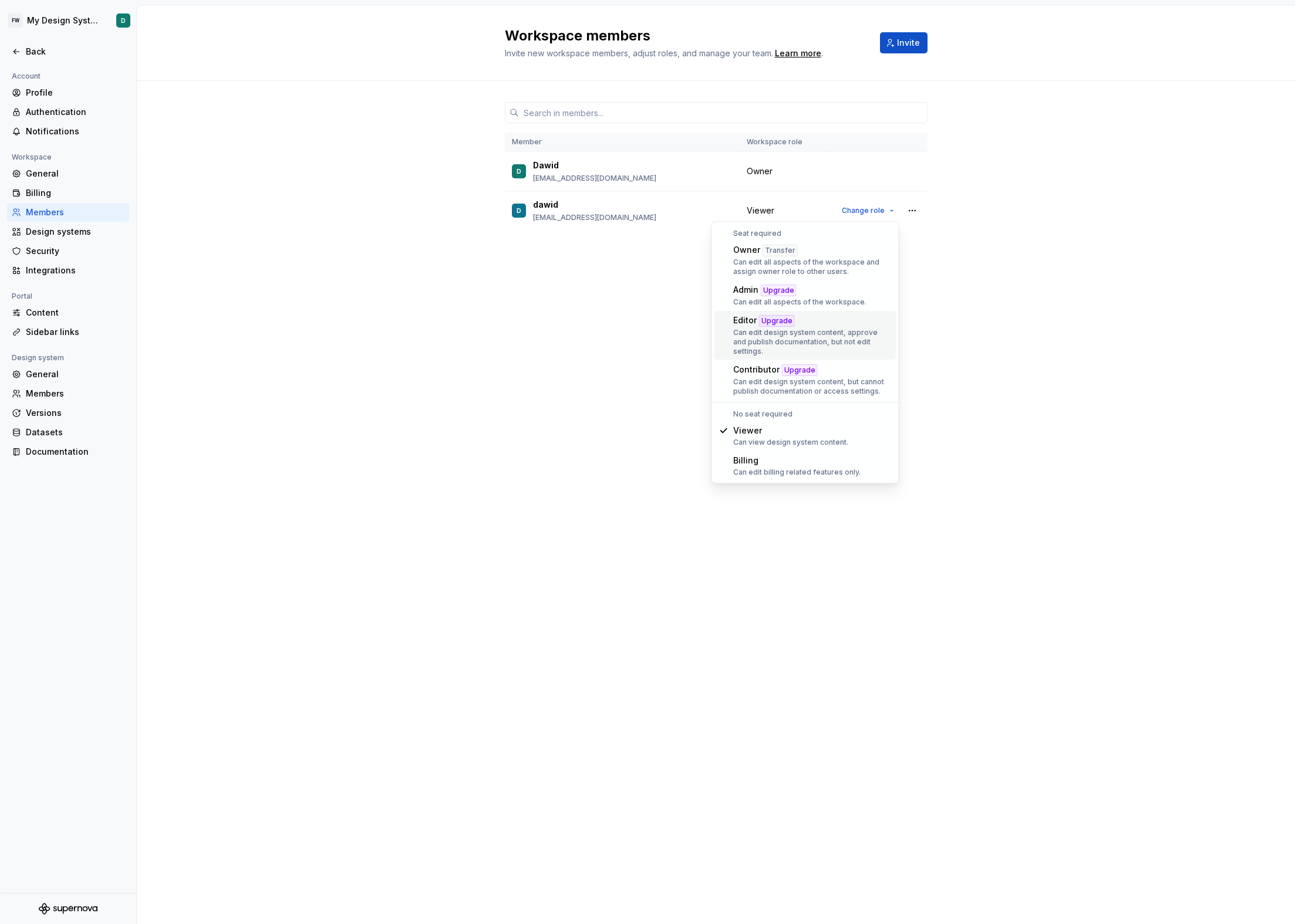
click at [808, 316] on div "Editor Upgrade" at bounding box center [812, 321] width 158 height 13
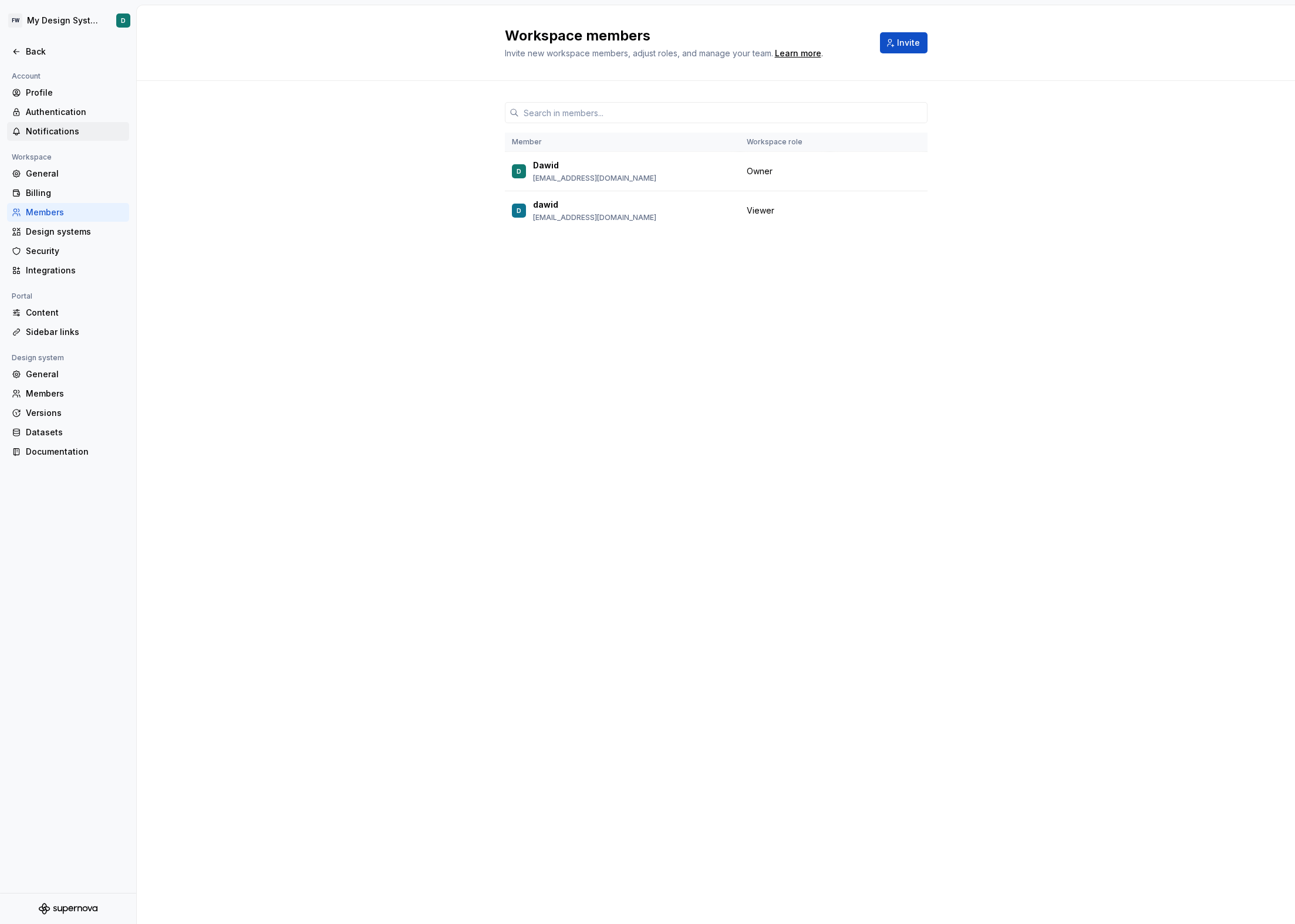
click at [70, 129] on div "Notifications" at bounding box center [75, 131] width 98 height 12
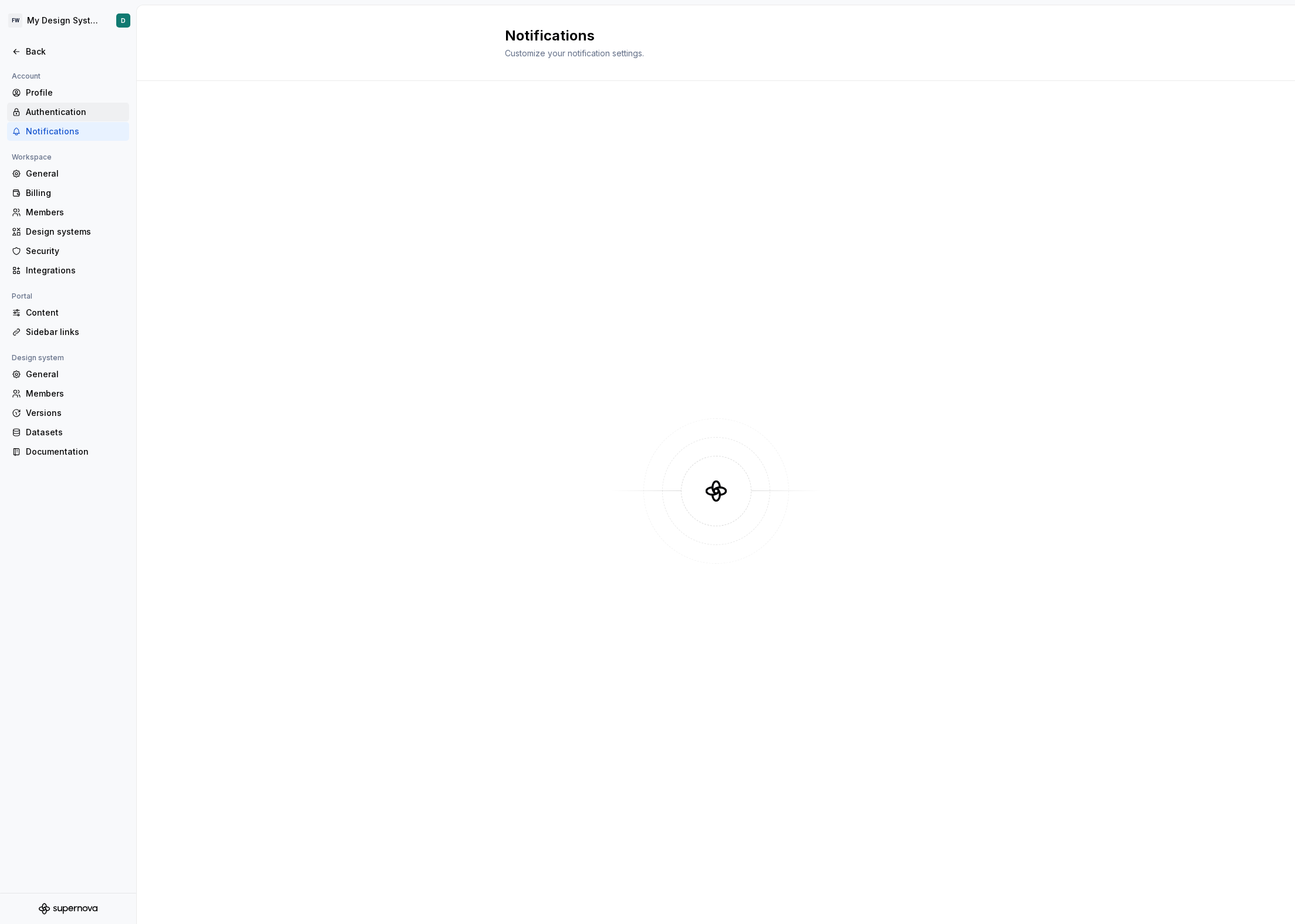
click at [75, 109] on div "Authentication" at bounding box center [75, 112] width 98 height 12
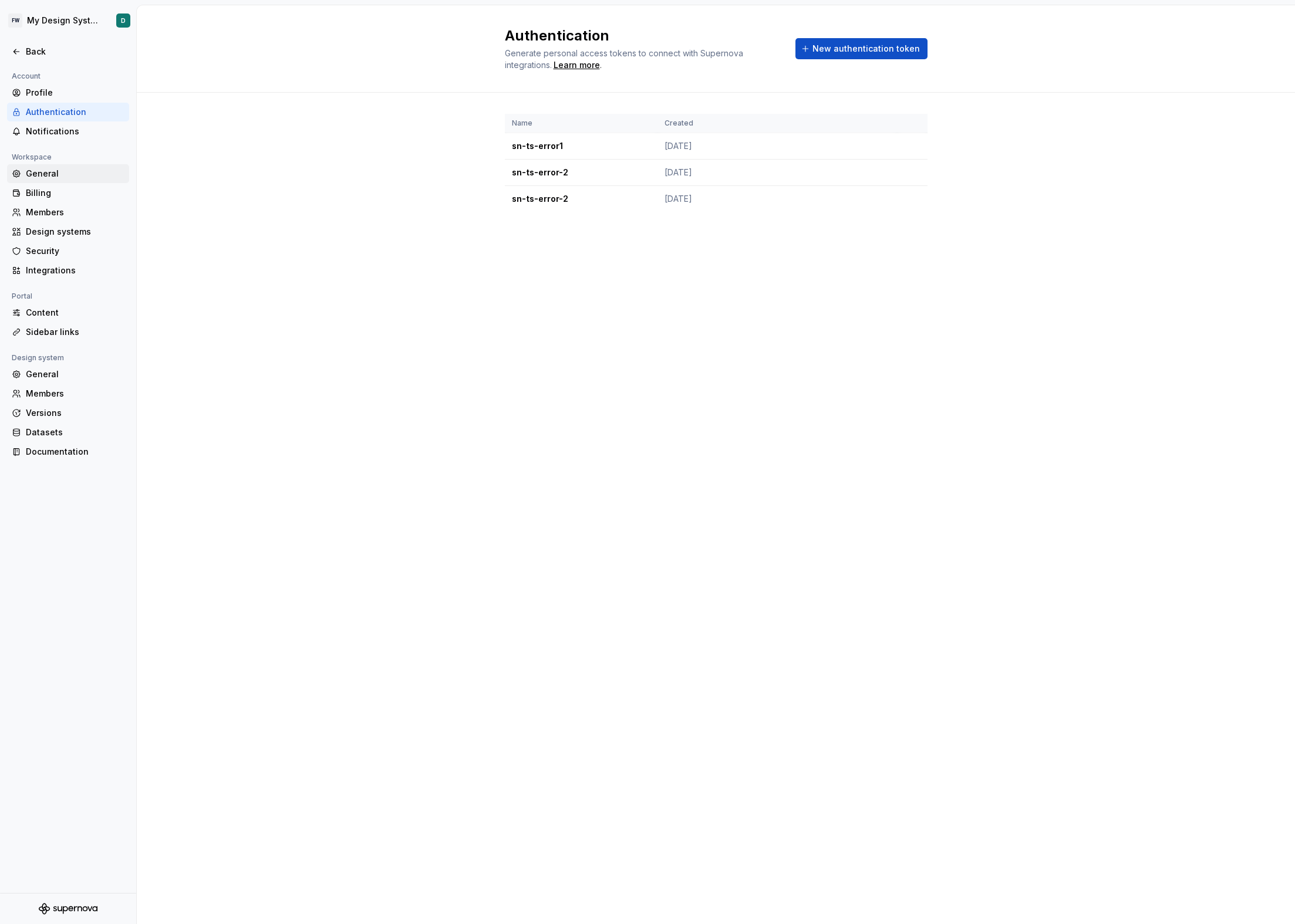
click at [59, 177] on div "General" at bounding box center [75, 174] width 98 height 12
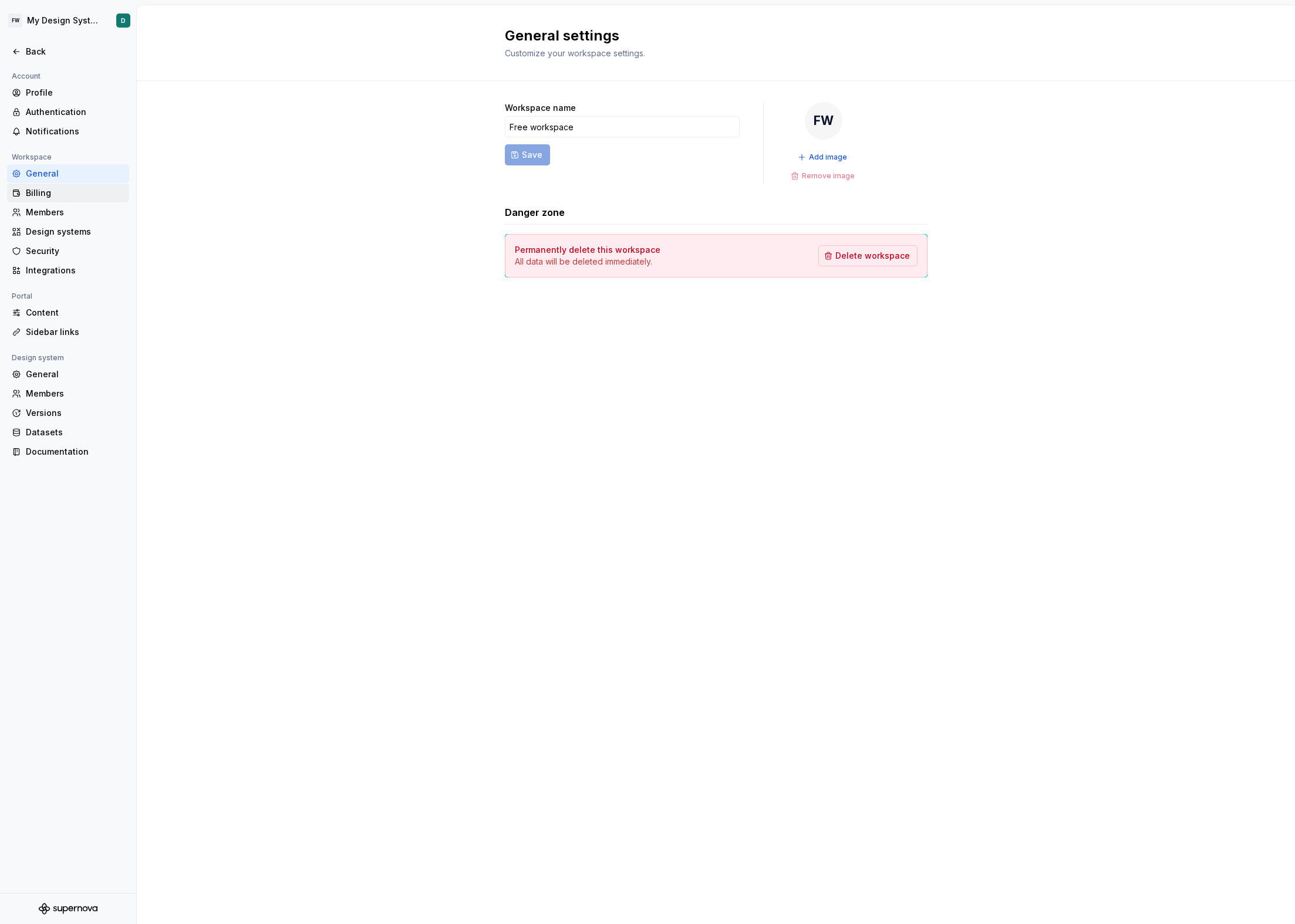
click at [59, 196] on div "Billing" at bounding box center [75, 193] width 98 height 12
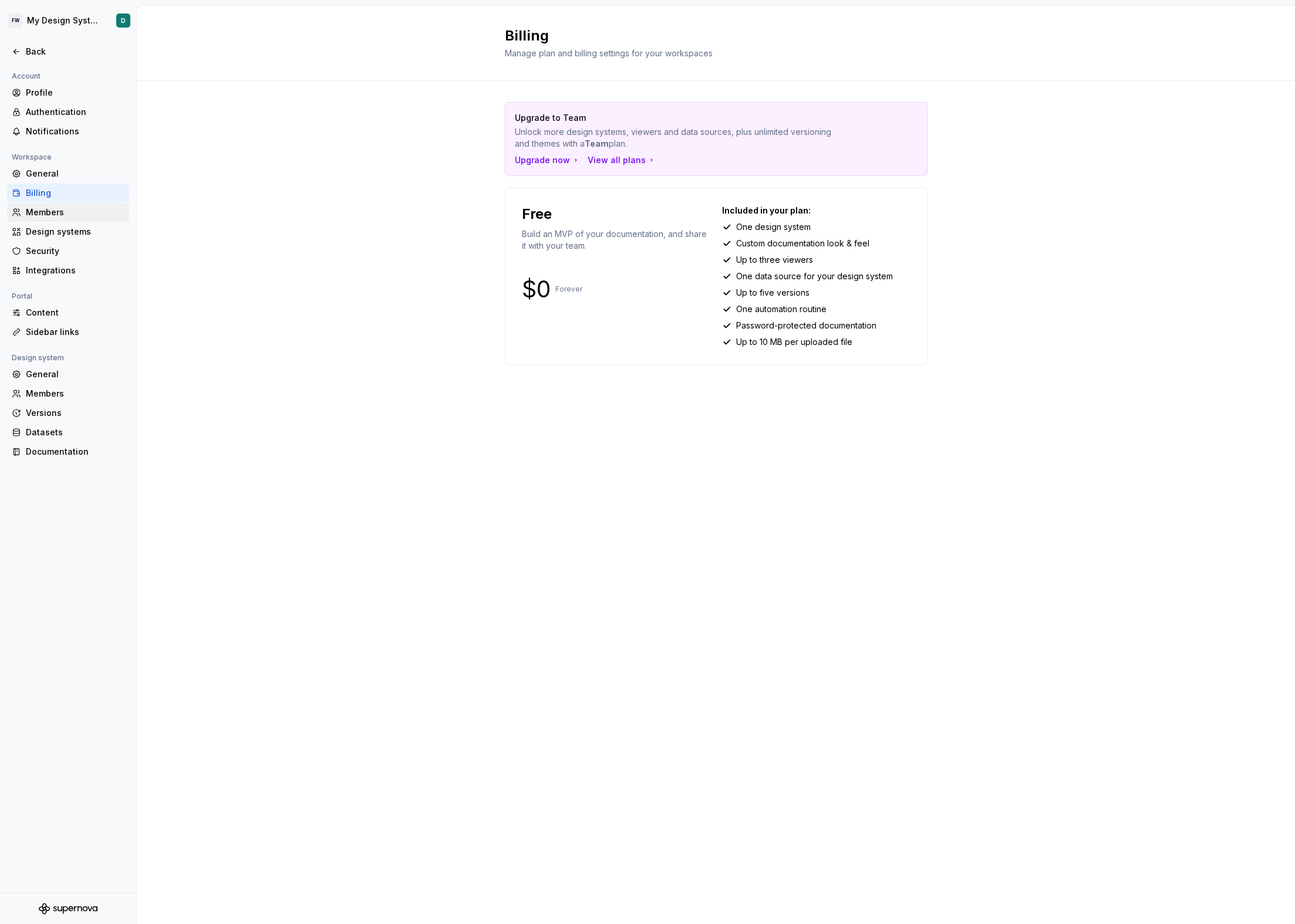
click at [63, 216] on div "Members" at bounding box center [75, 212] width 98 height 12
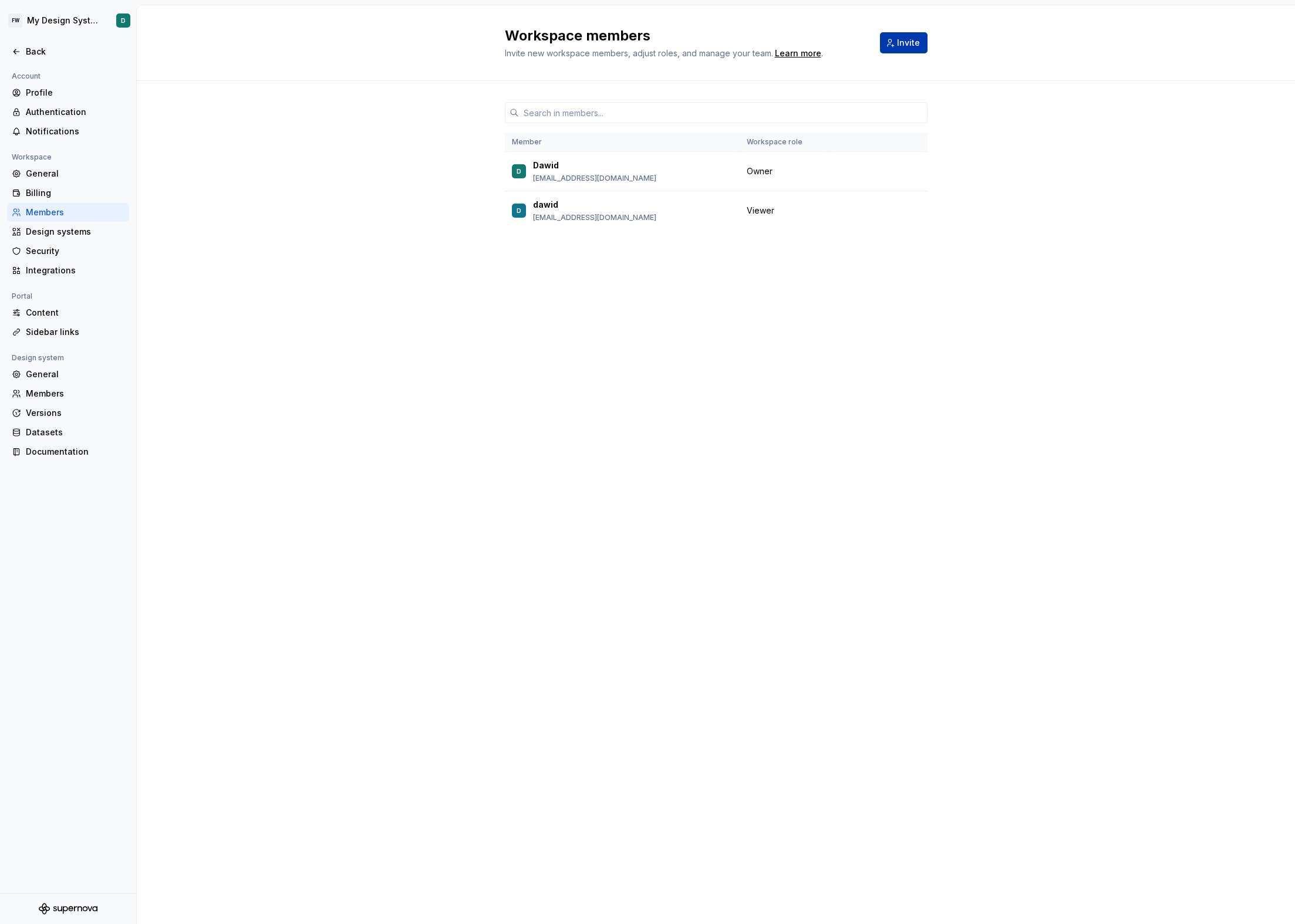
click at [883, 47] on button "Invite" at bounding box center [904, 42] width 47 height 21
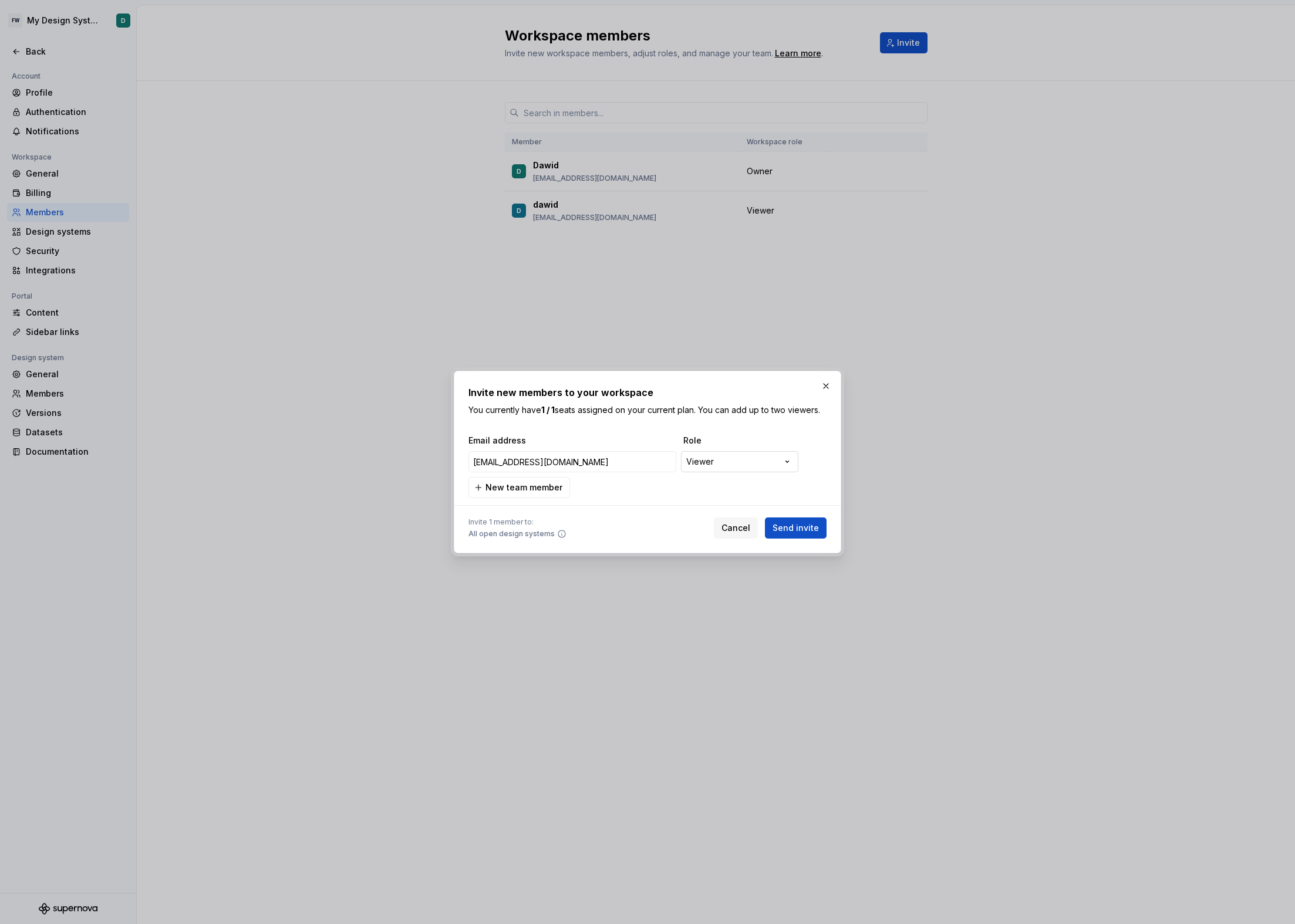
type input "[EMAIL_ADDRESS][DOMAIN_NAME]"
click at [753, 463] on div "**********" at bounding box center [647, 462] width 1295 height 924
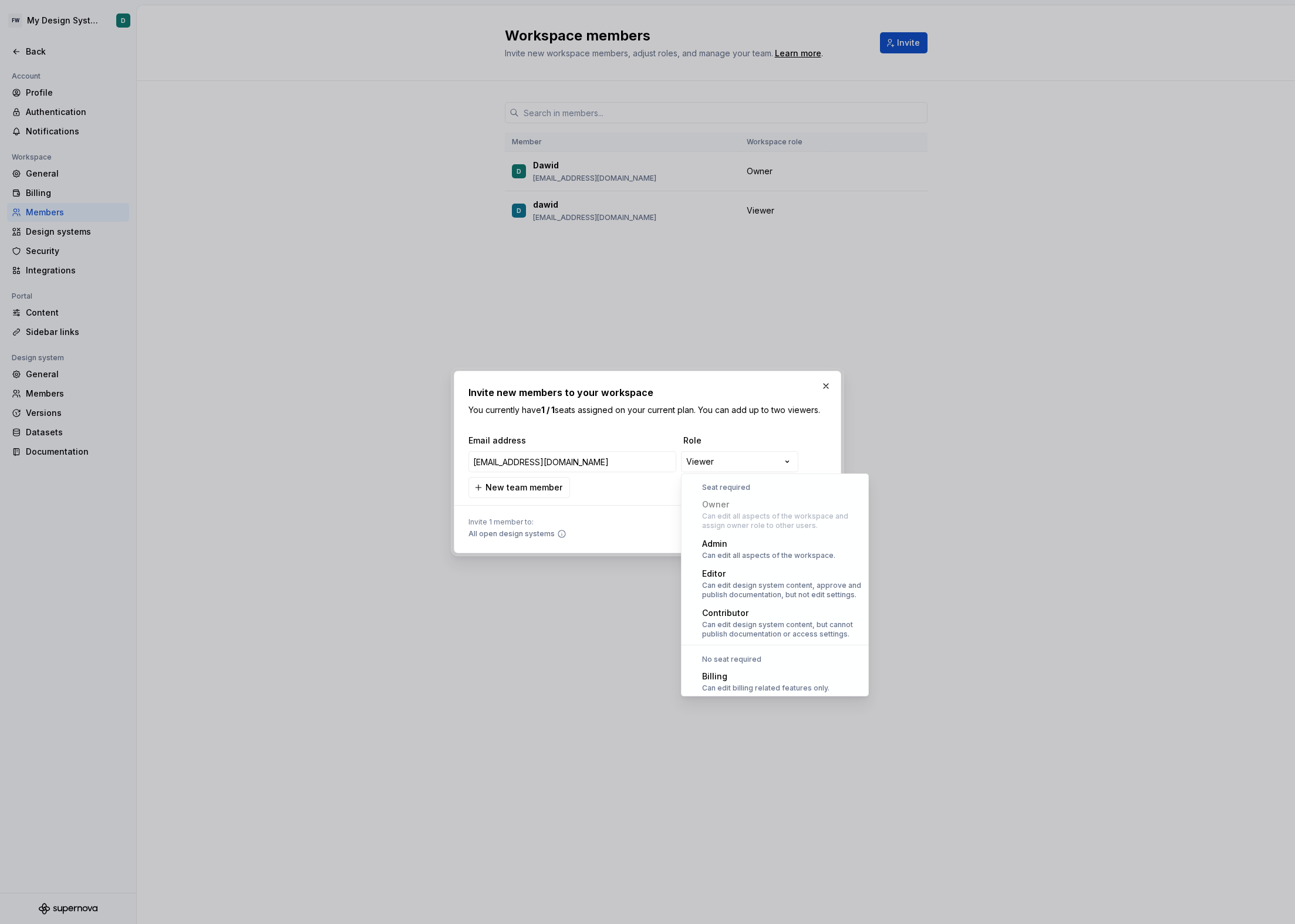
scroll to position [32, 0]
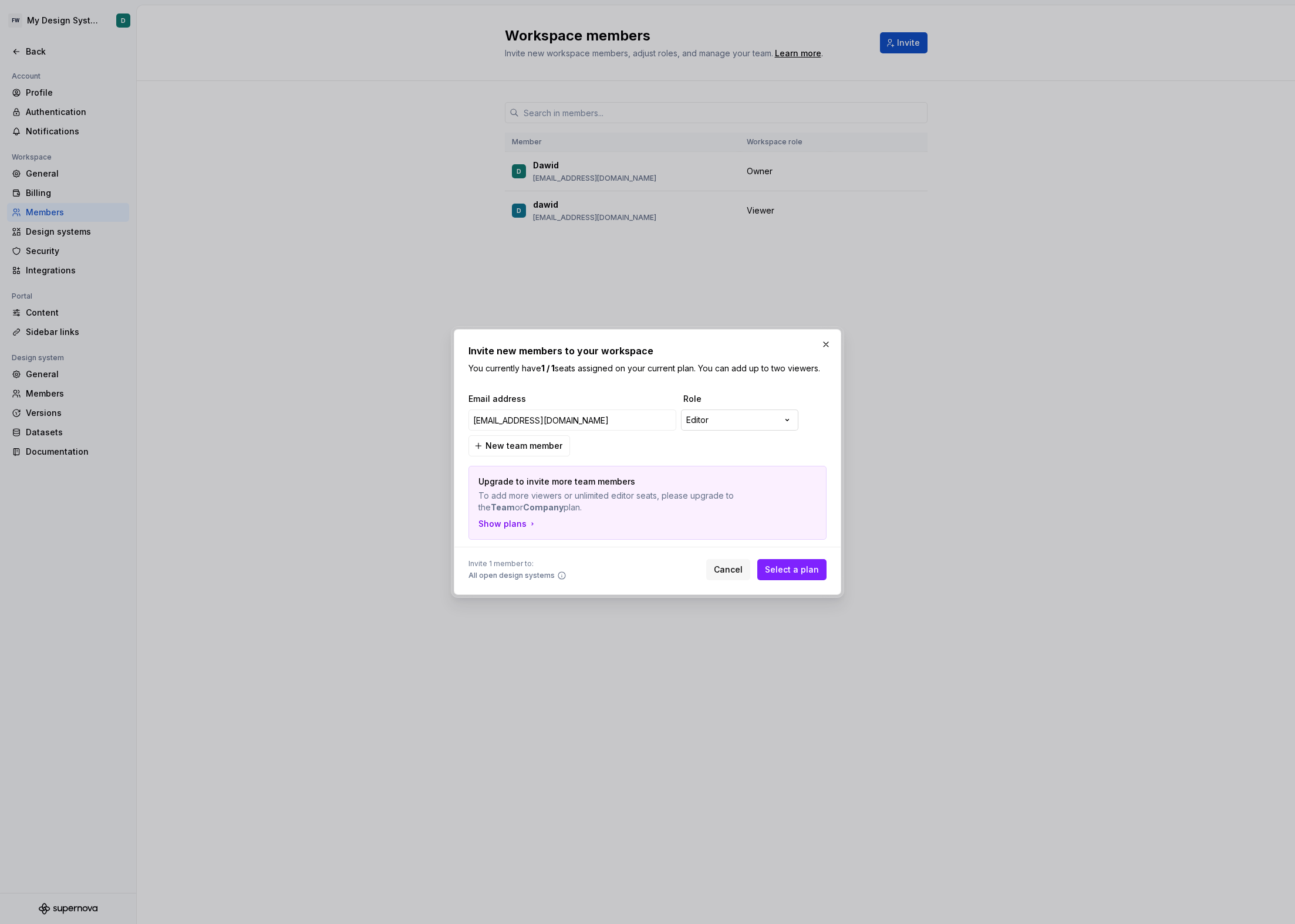
click at [716, 418] on div "**********" at bounding box center [647, 462] width 1295 height 924
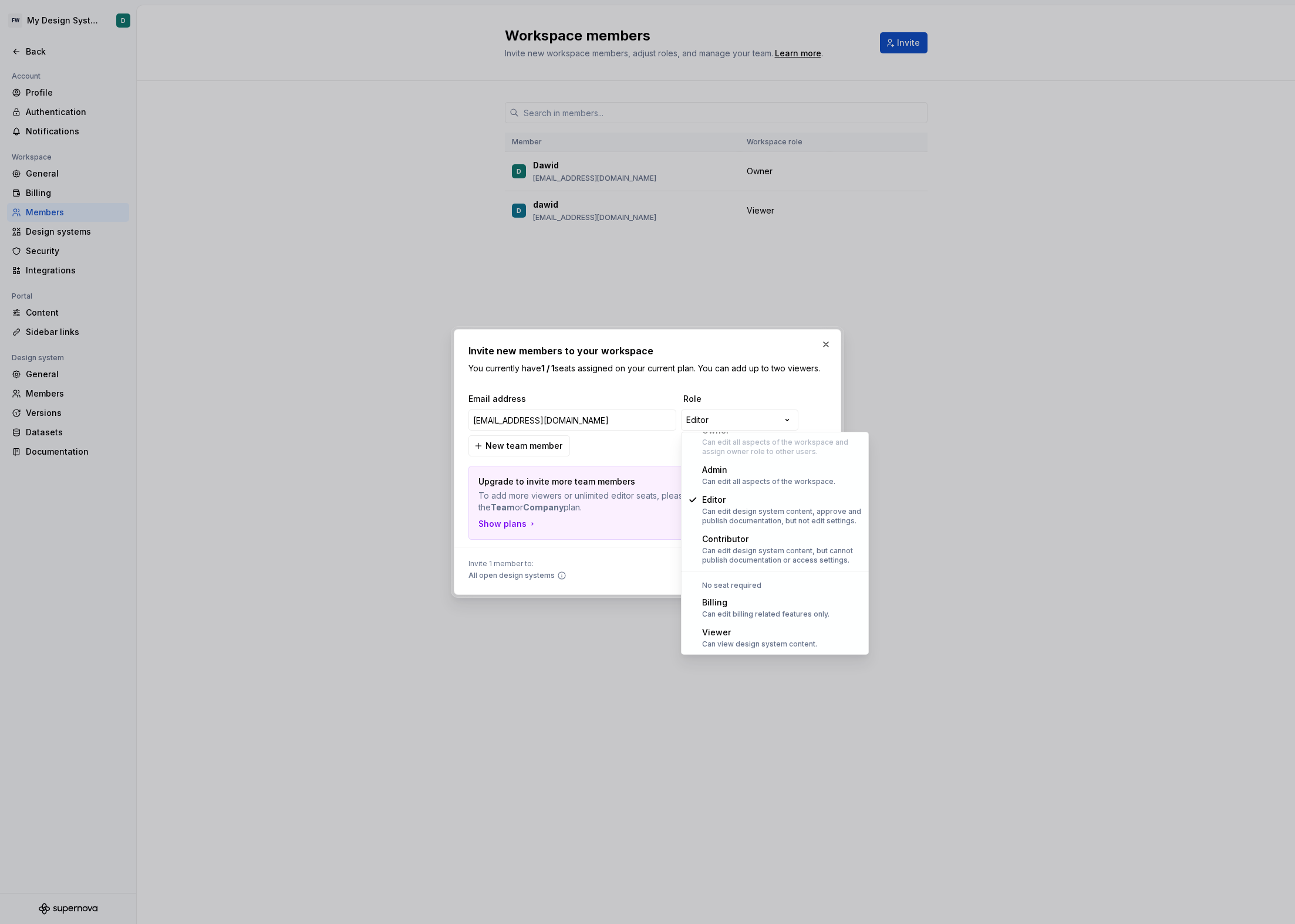
select select "******"
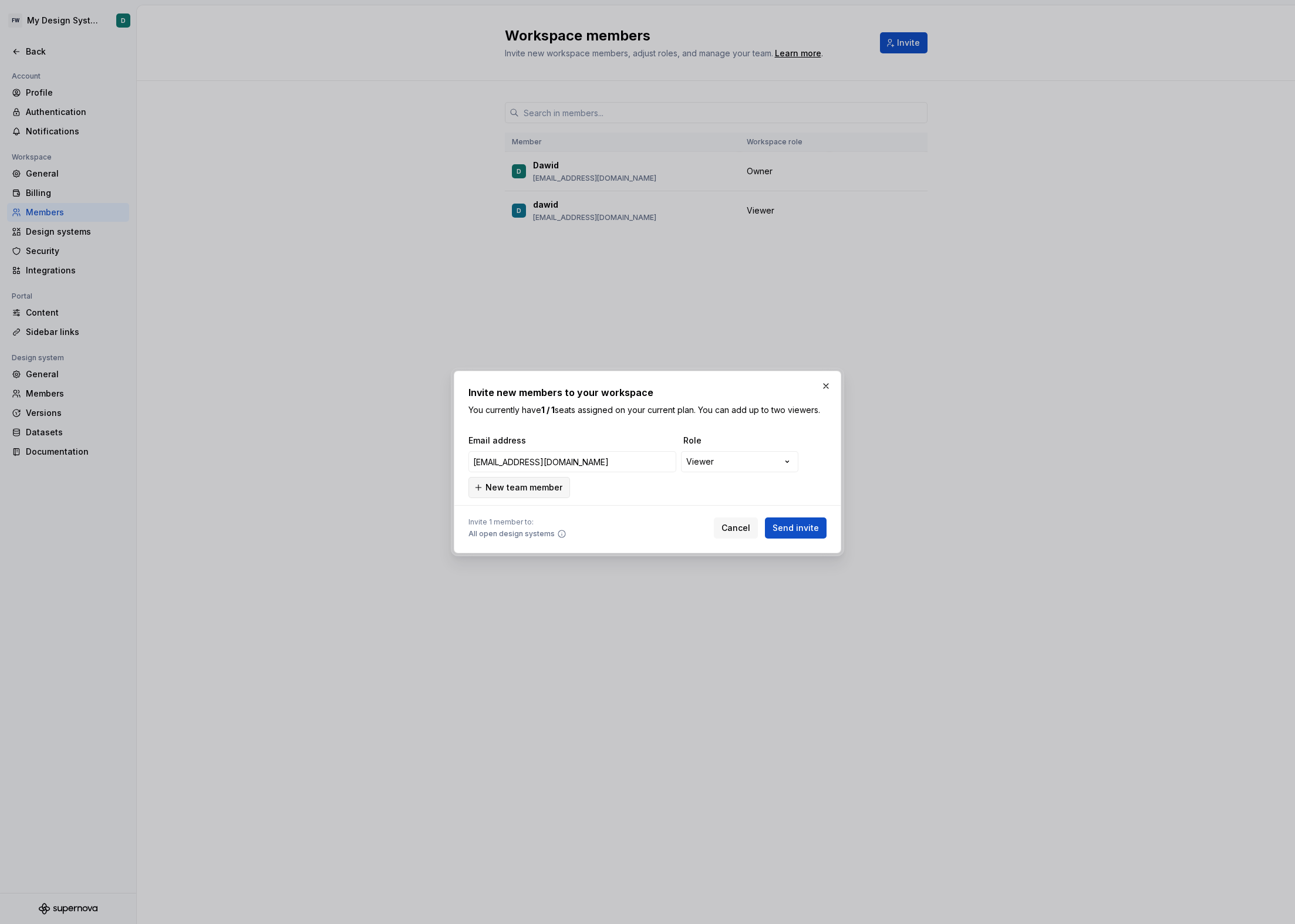
click at [542, 488] on span "New team member" at bounding box center [524, 487] width 77 height 12
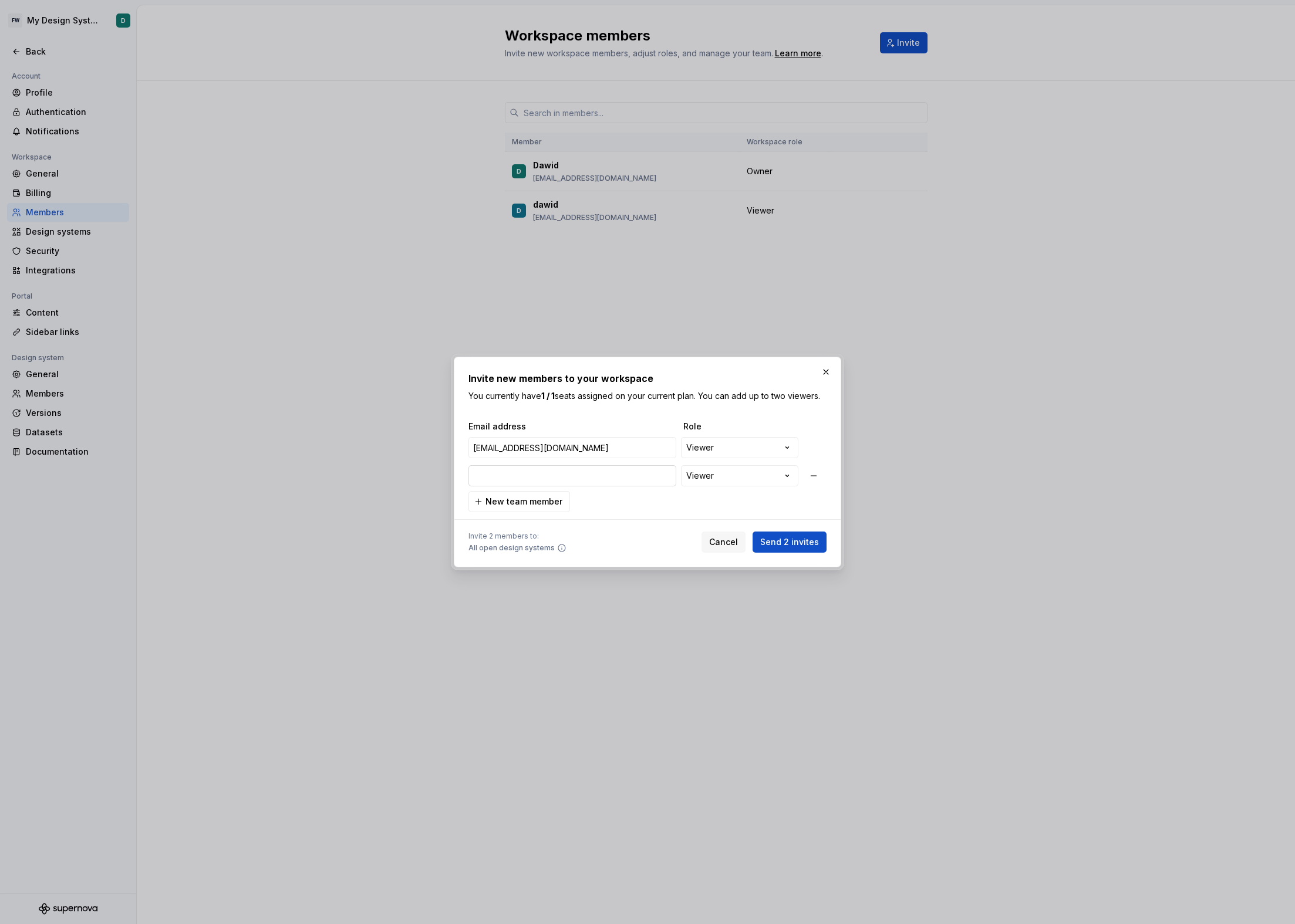
click at [535, 479] on input "email" at bounding box center [572, 475] width 208 height 21
click at [534, 505] on span "New team member" at bounding box center [524, 502] width 77 height 12
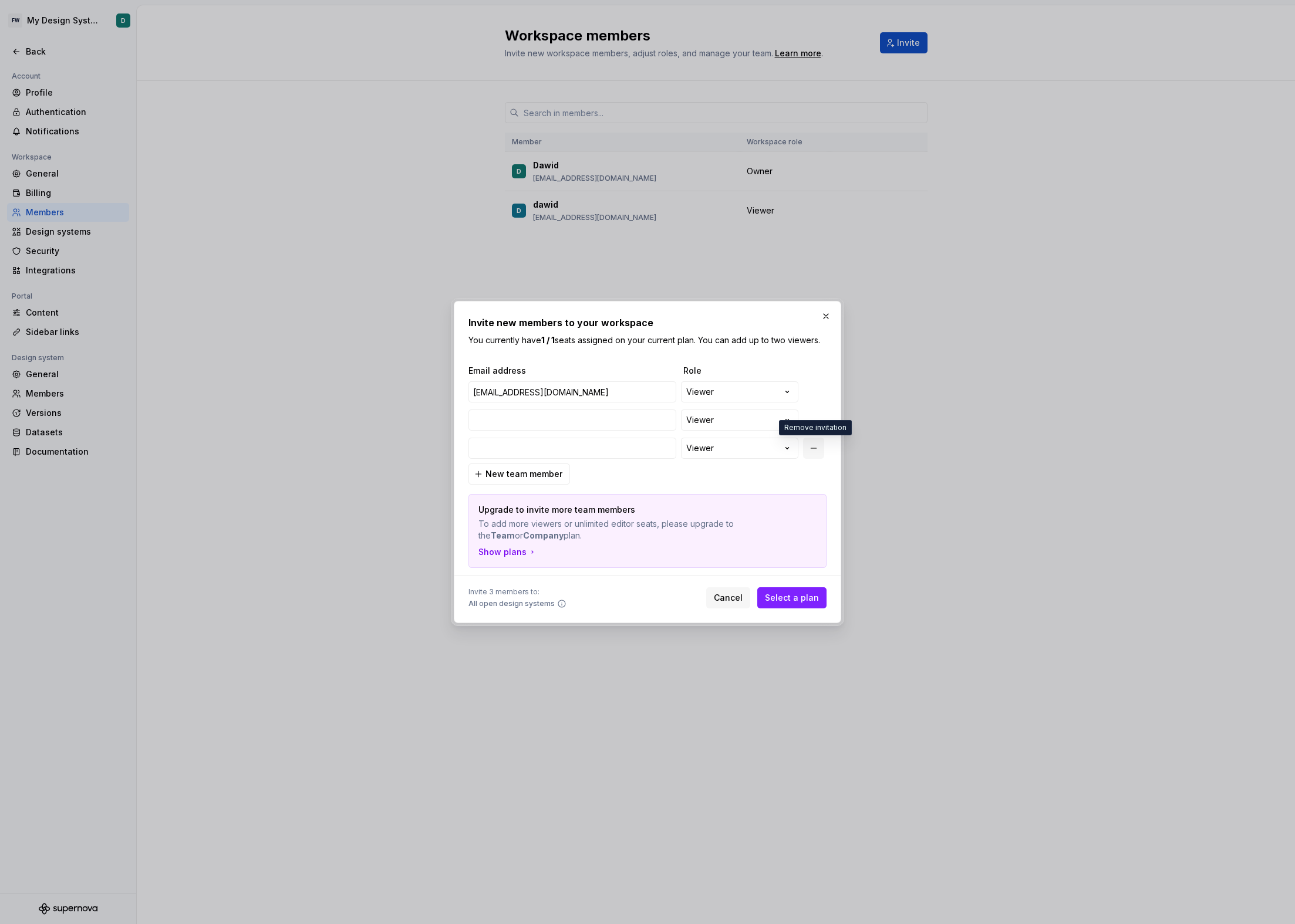
click at [816, 445] on button "button" at bounding box center [813, 448] width 21 height 21
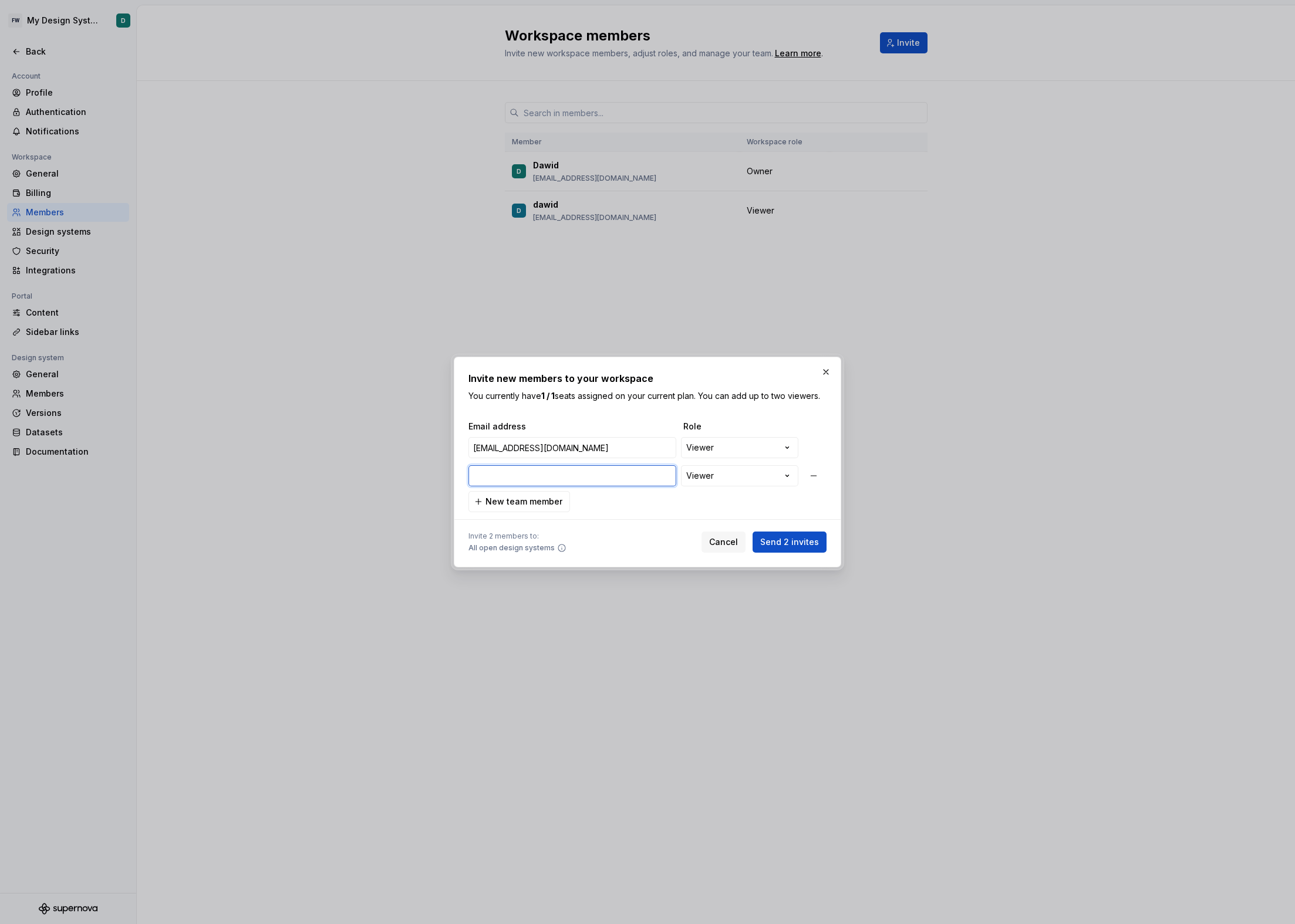
click at [531, 470] on input "email" at bounding box center [572, 475] width 208 height 21
type input "[EMAIL_ADDRESS][DOMAIN_NAME]"
click at [539, 500] on span "New team member" at bounding box center [524, 502] width 77 height 12
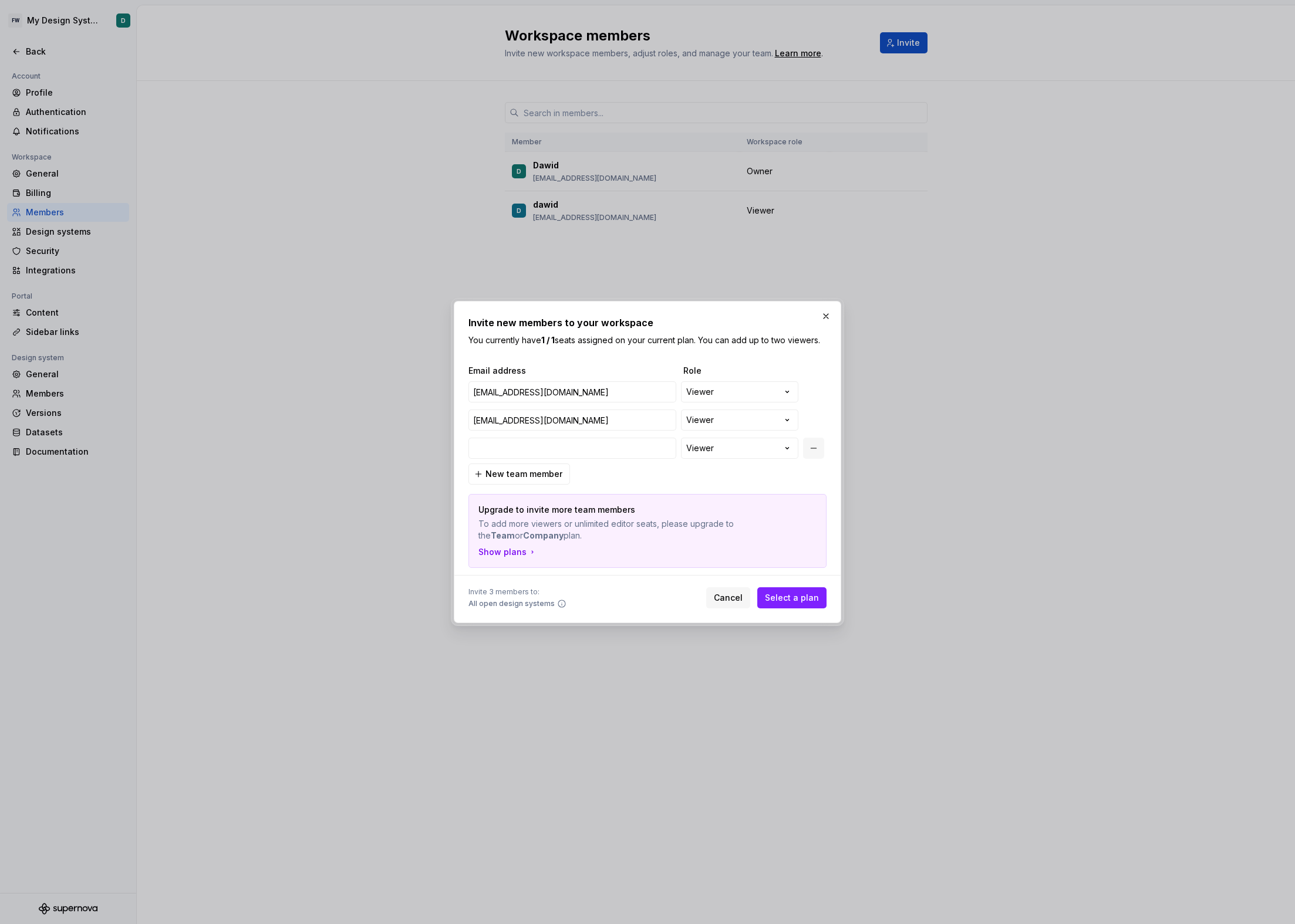
click at [808, 450] on button "button" at bounding box center [813, 448] width 21 height 21
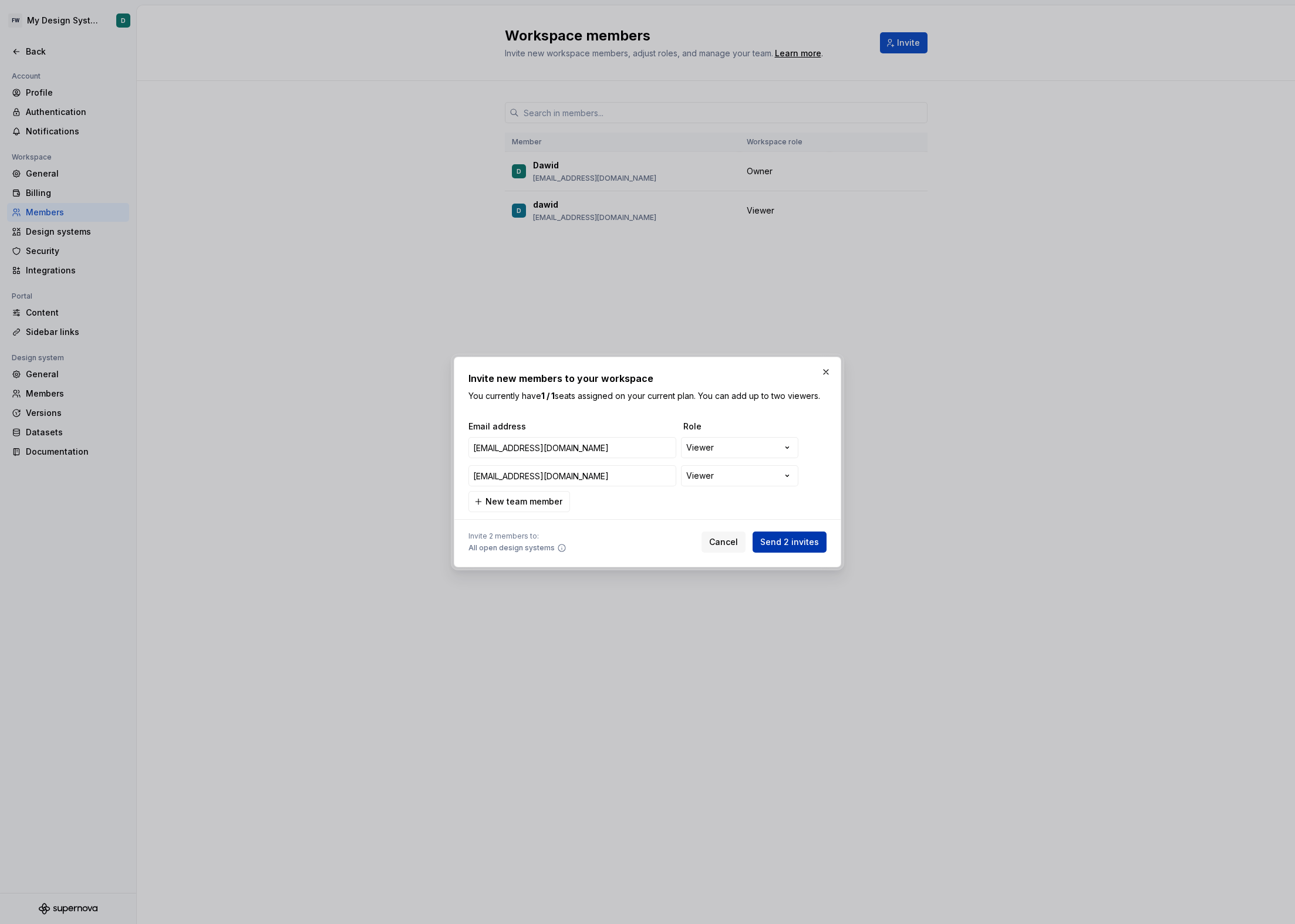
click at [800, 541] on span "Send 2 invites" at bounding box center [789, 542] width 59 height 12
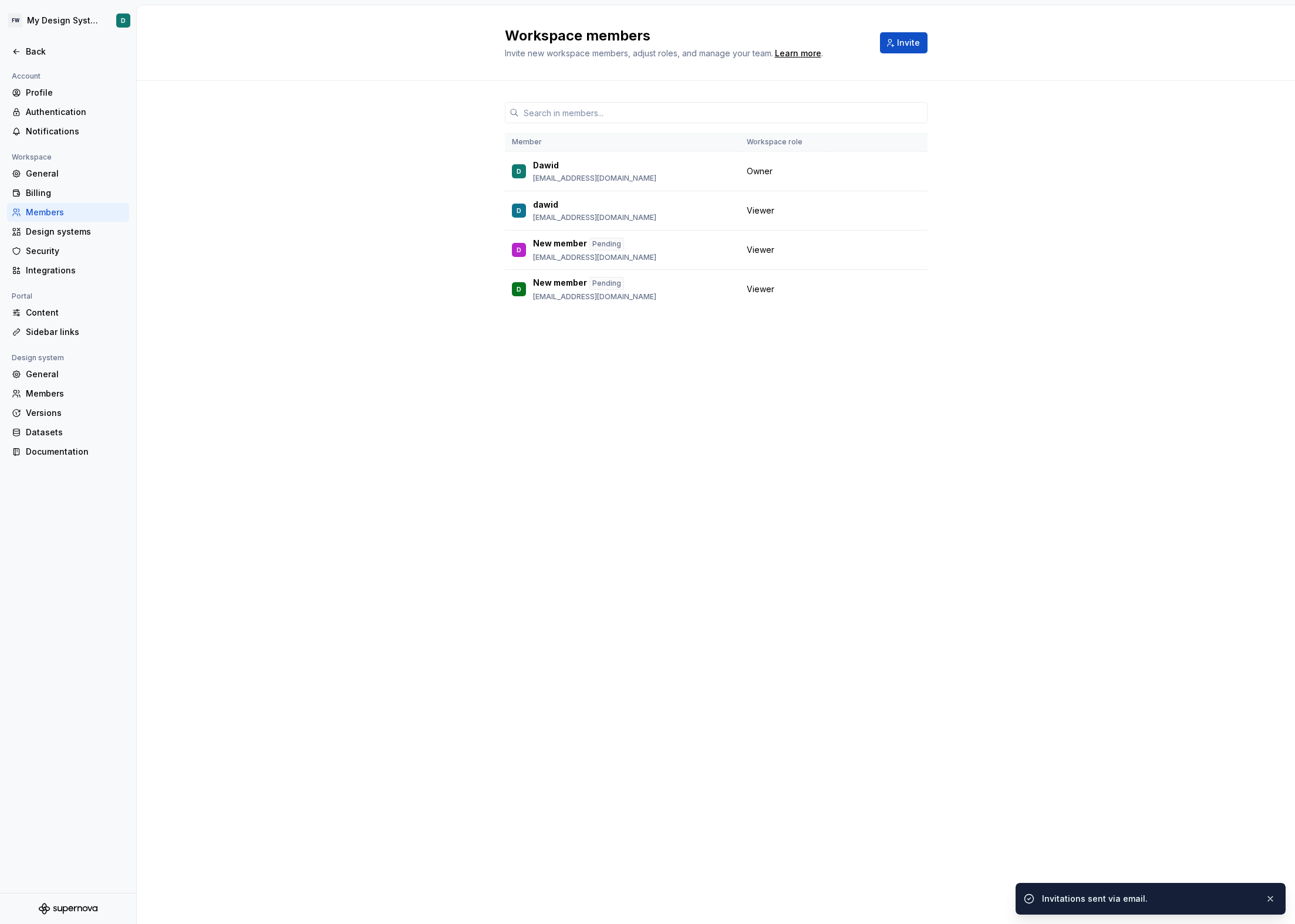
click at [699, 463] on div "Workspace members Invite new workspace members, adjust roles, and manage your t…" at bounding box center [716, 465] width 1158 height 919
click at [80, 235] on div "Design systems" at bounding box center [75, 232] width 98 height 12
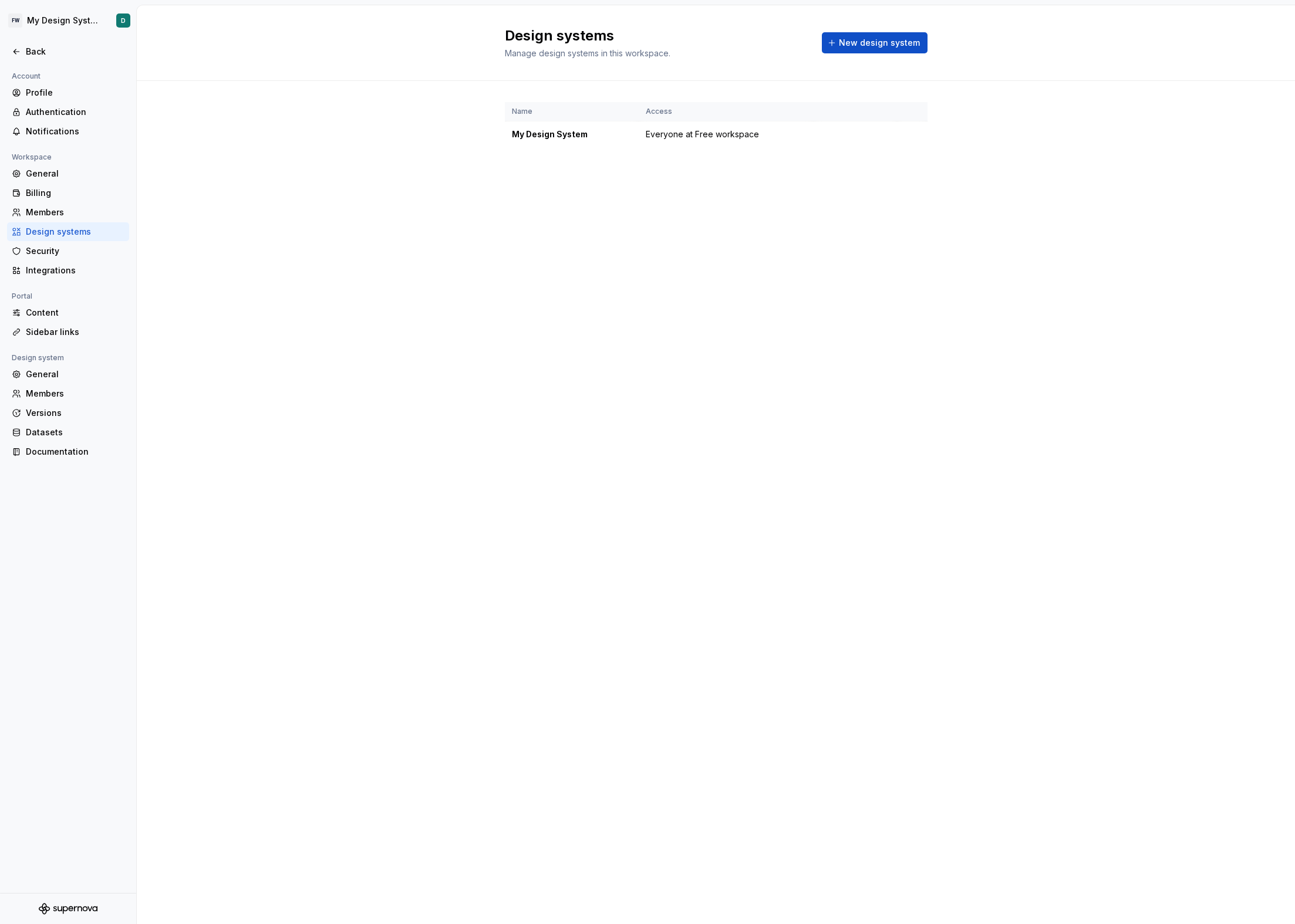
click at [890, 30] on div "Design systems Manage design systems in this workspace. New design system" at bounding box center [716, 43] width 422 height 33
click at [890, 37] on span "New design system" at bounding box center [880, 43] width 81 height 12
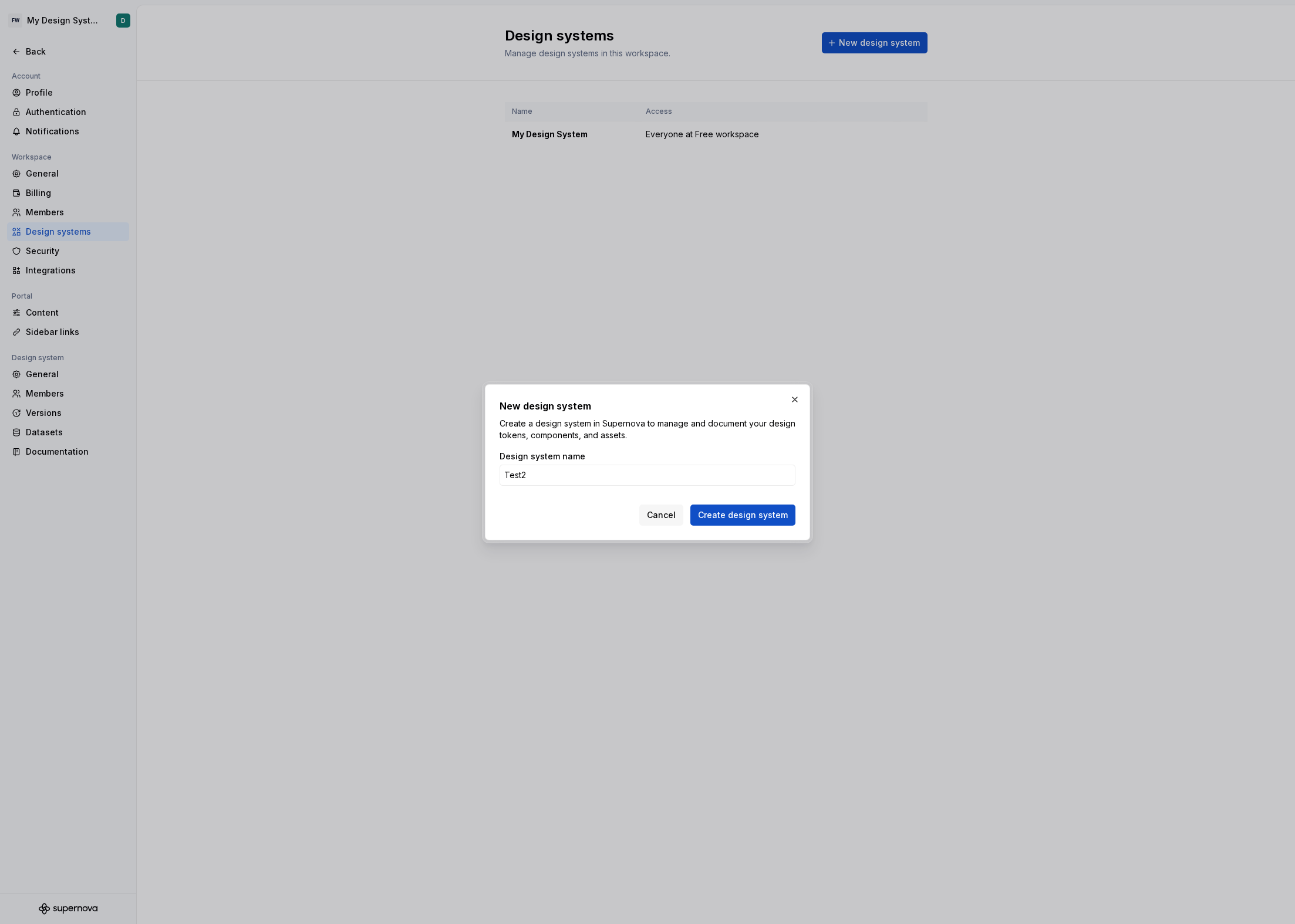
type input "Test2"
click at [690, 505] on button "Create design system" at bounding box center [743, 515] width 105 height 21
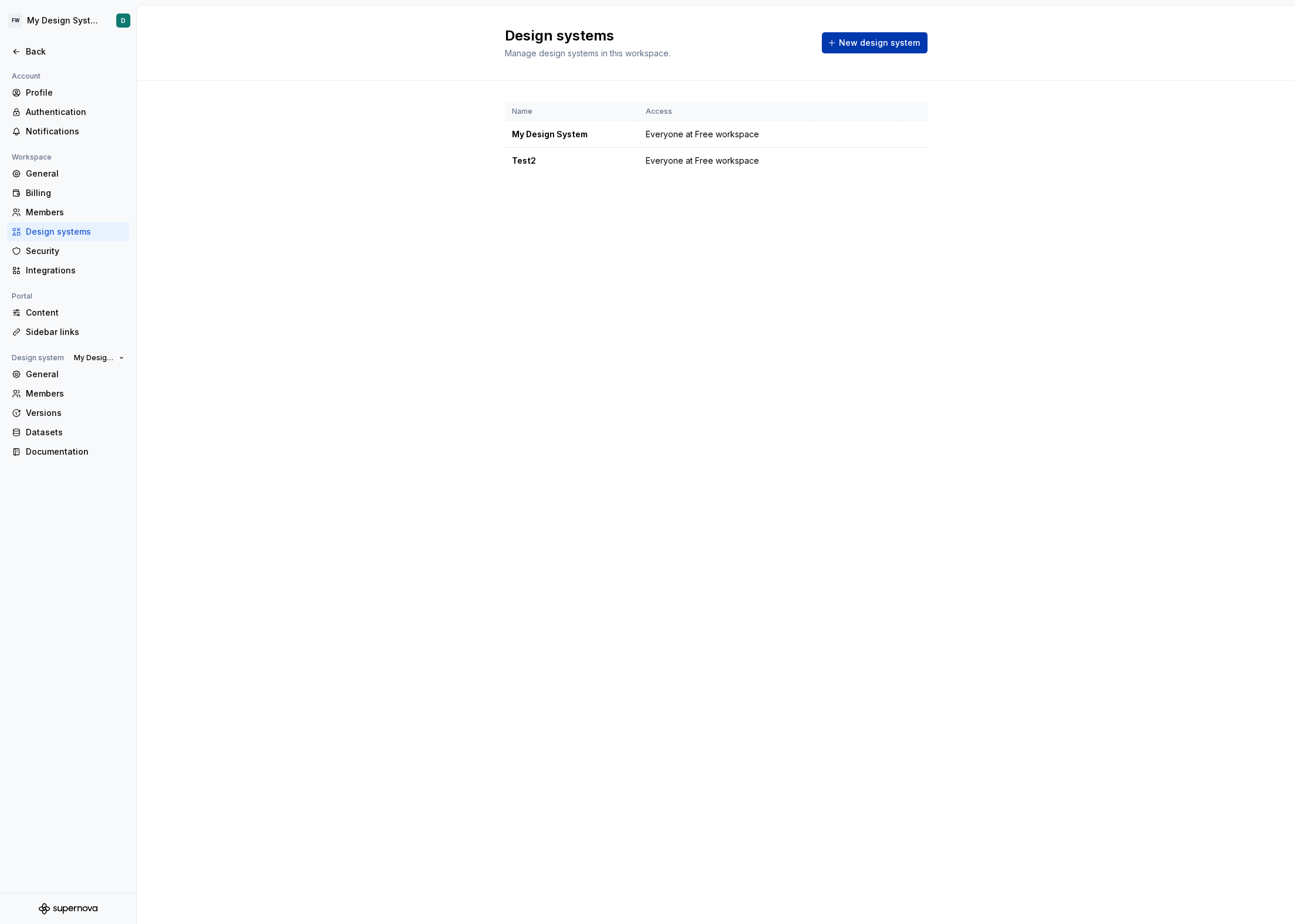
click at [859, 49] on button "New design system" at bounding box center [874, 42] width 105 height 21
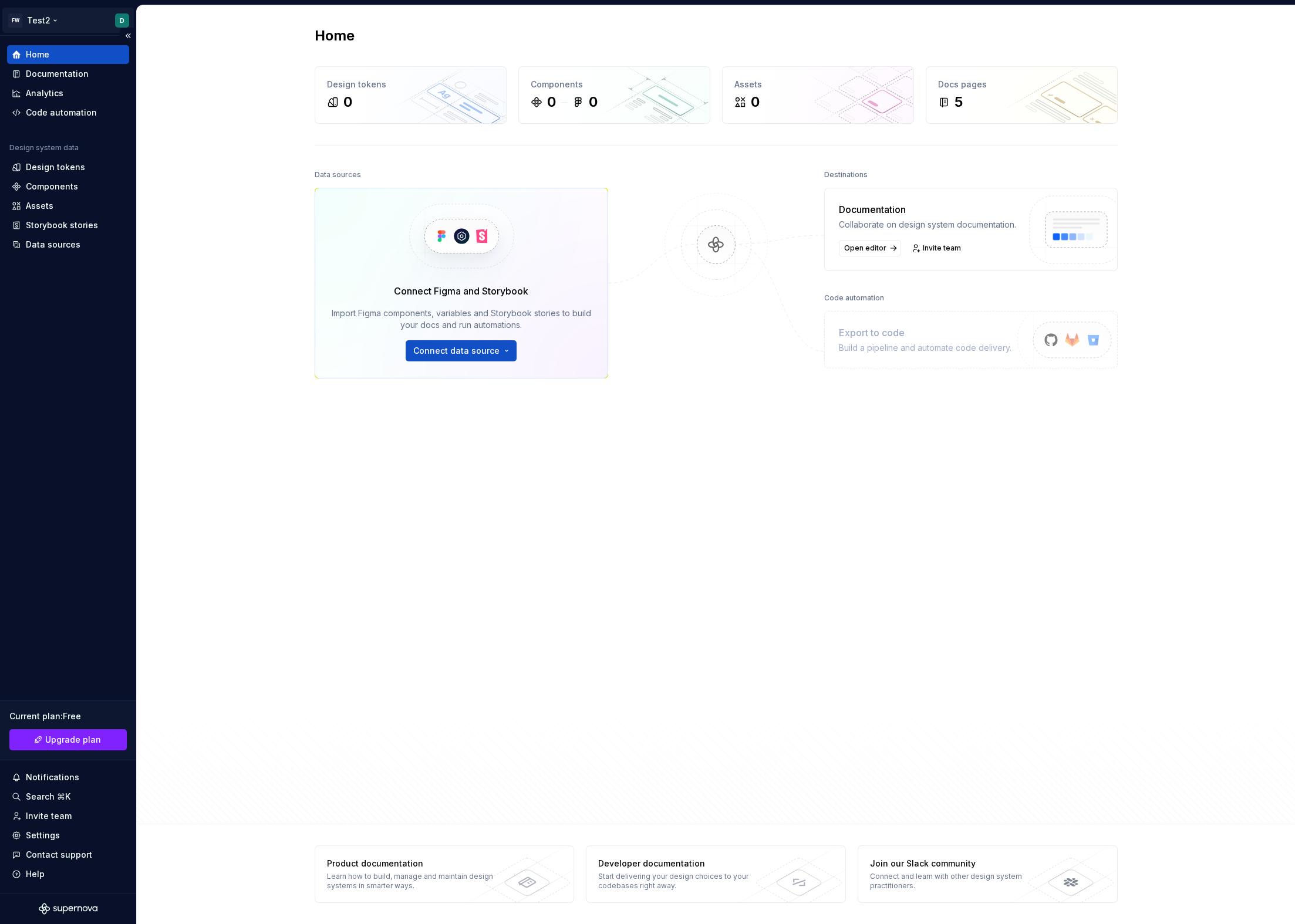
click at [37, 26] on html "FW Test2 D Home Documentation Analytics Code automation Design system data Desi…" at bounding box center [647, 462] width 1295 height 924
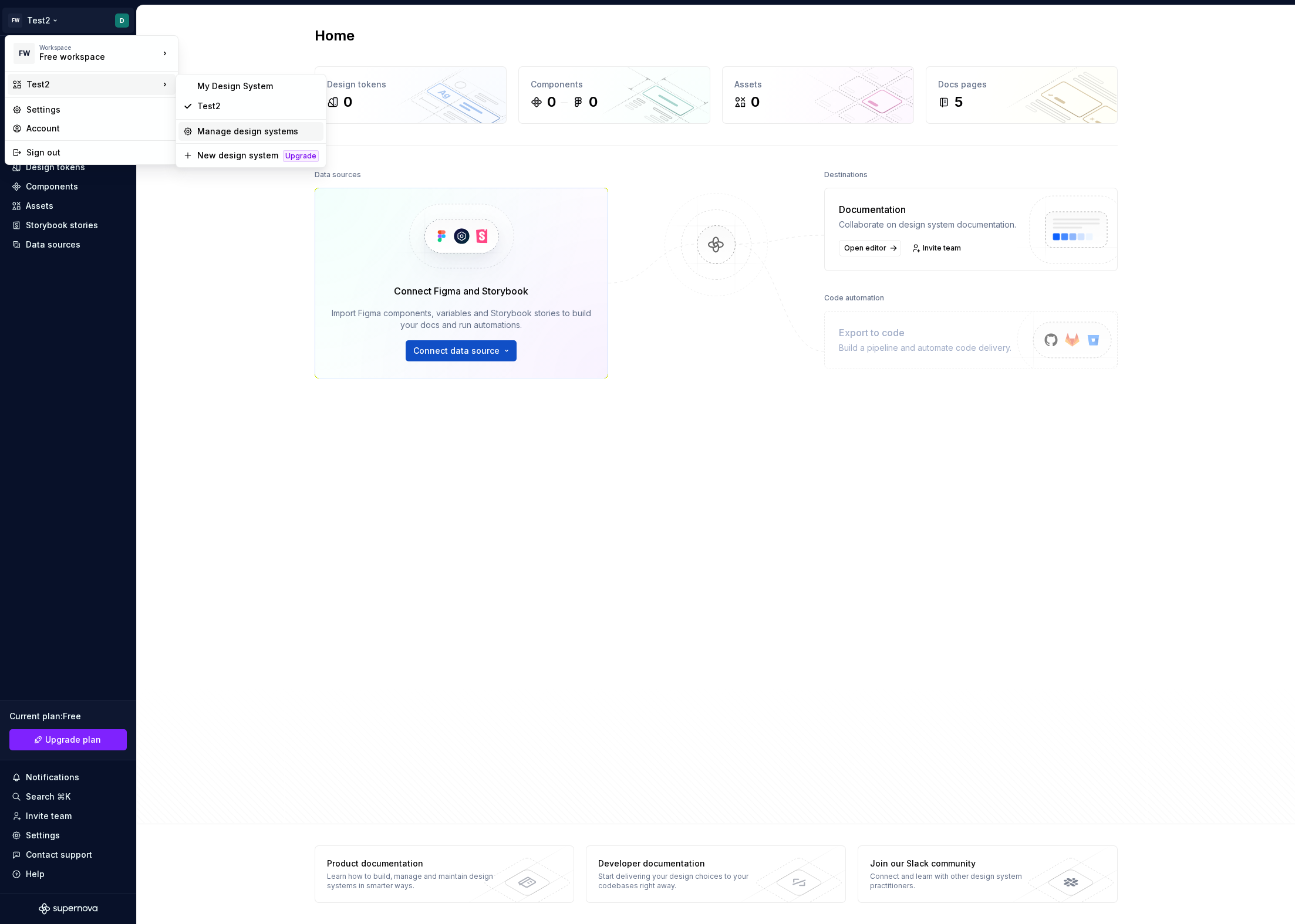
click at [224, 129] on div "Manage design systems" at bounding box center [258, 131] width 121 height 12
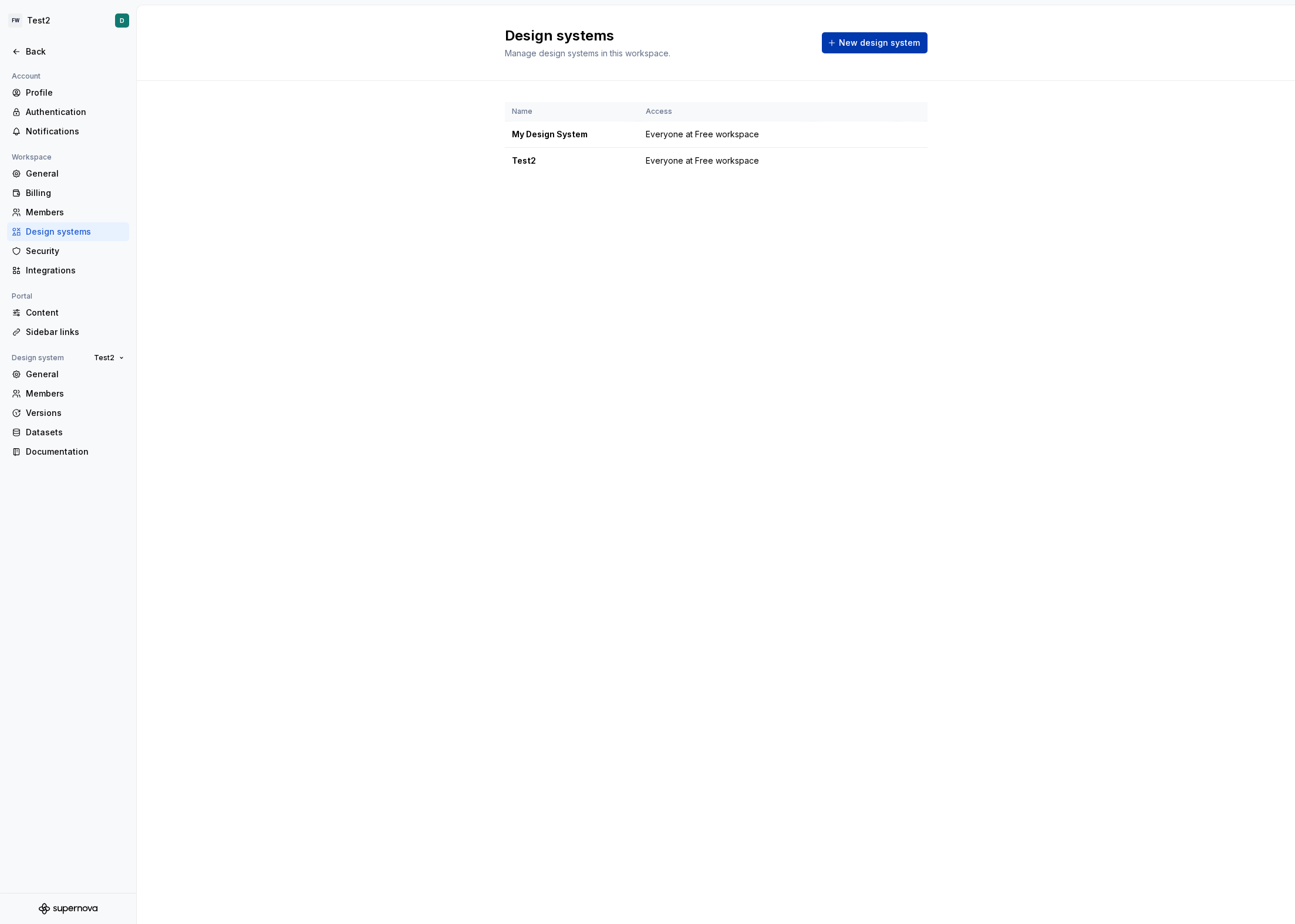
click at [844, 47] on span "New design system" at bounding box center [880, 43] width 81 height 12
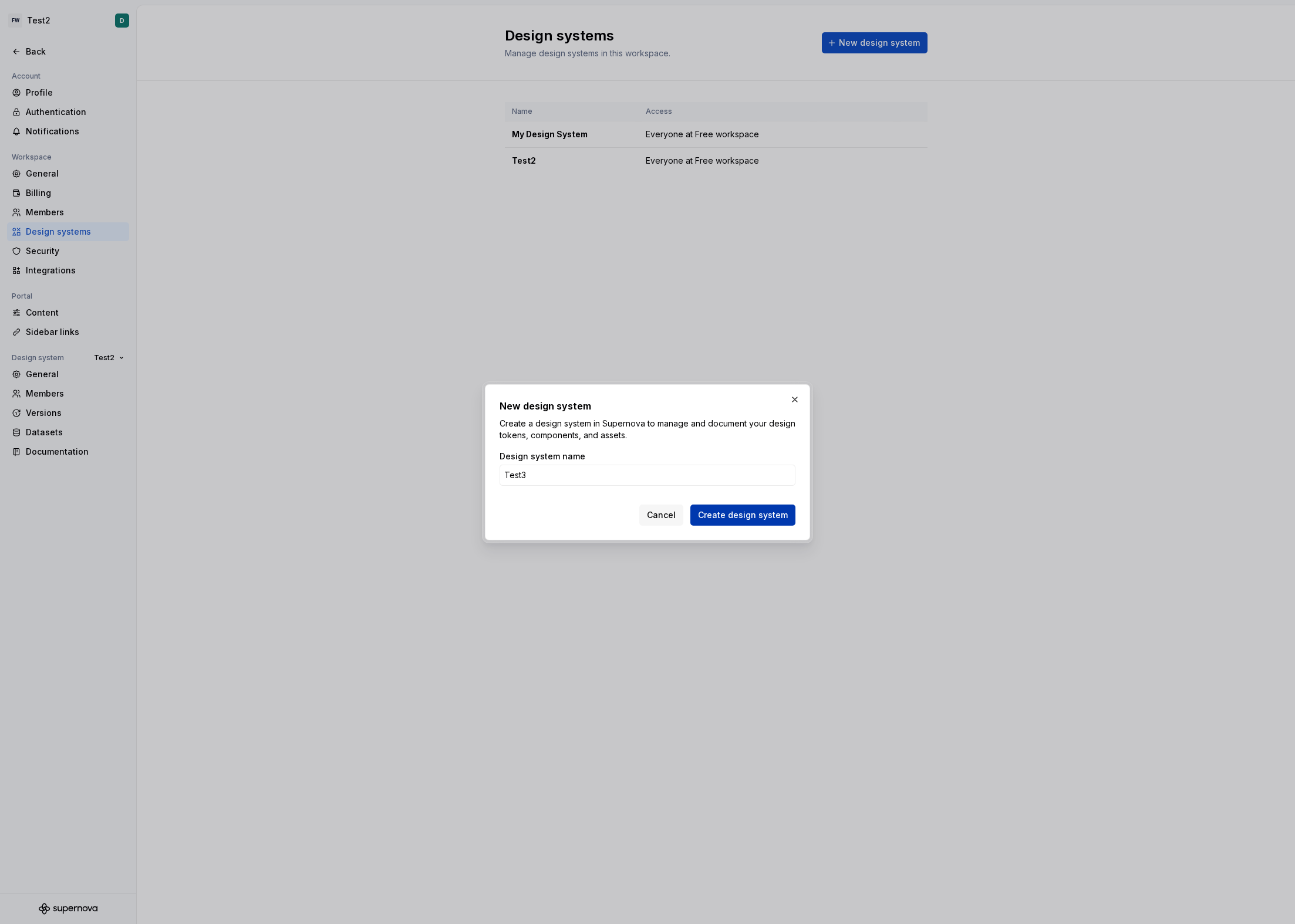
type input "Test3"
click at [736, 516] on span "Create design system" at bounding box center [743, 515] width 90 height 12
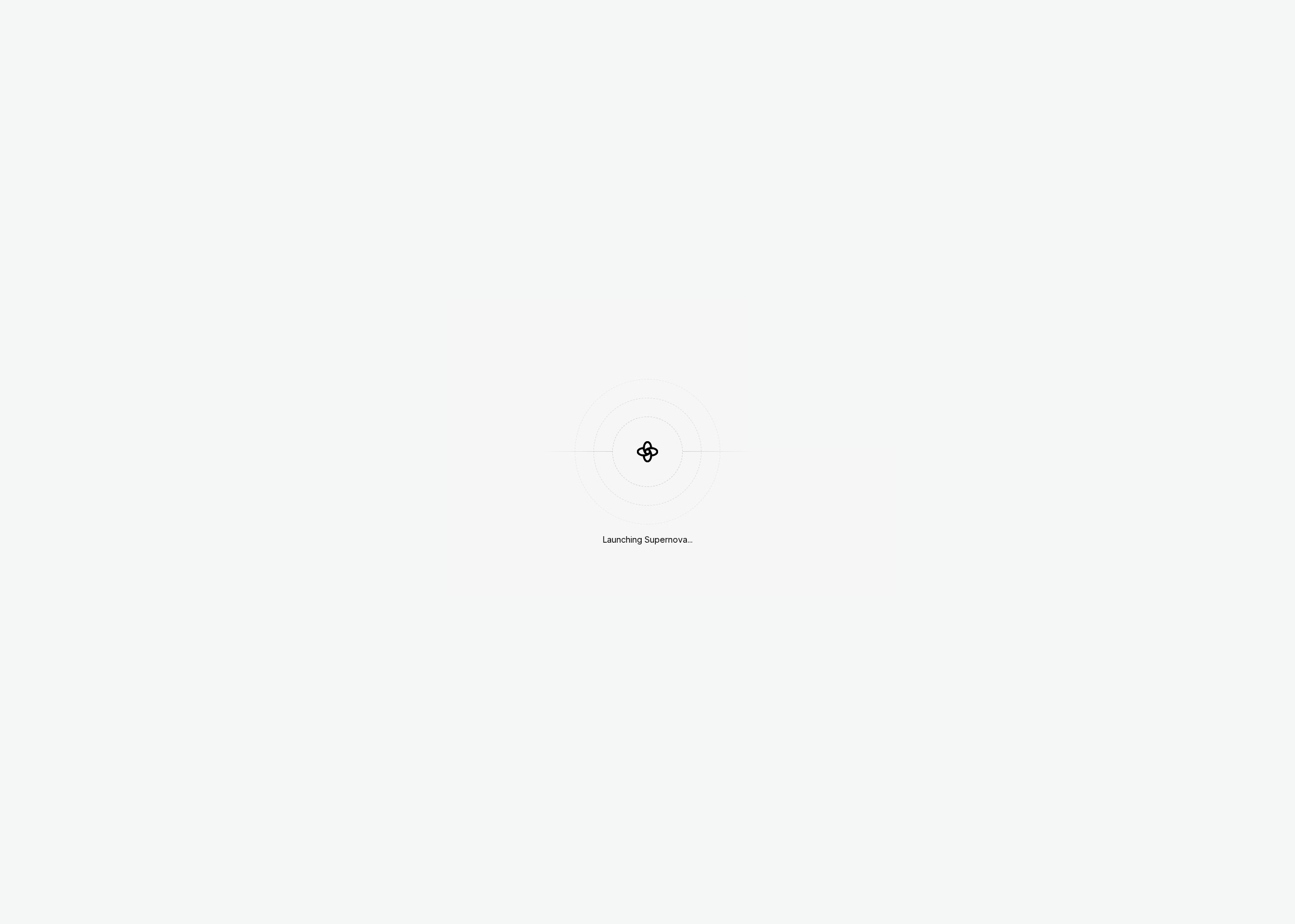
click at [864, 473] on div "Launching Supernova..." at bounding box center [647, 462] width 1295 height 924
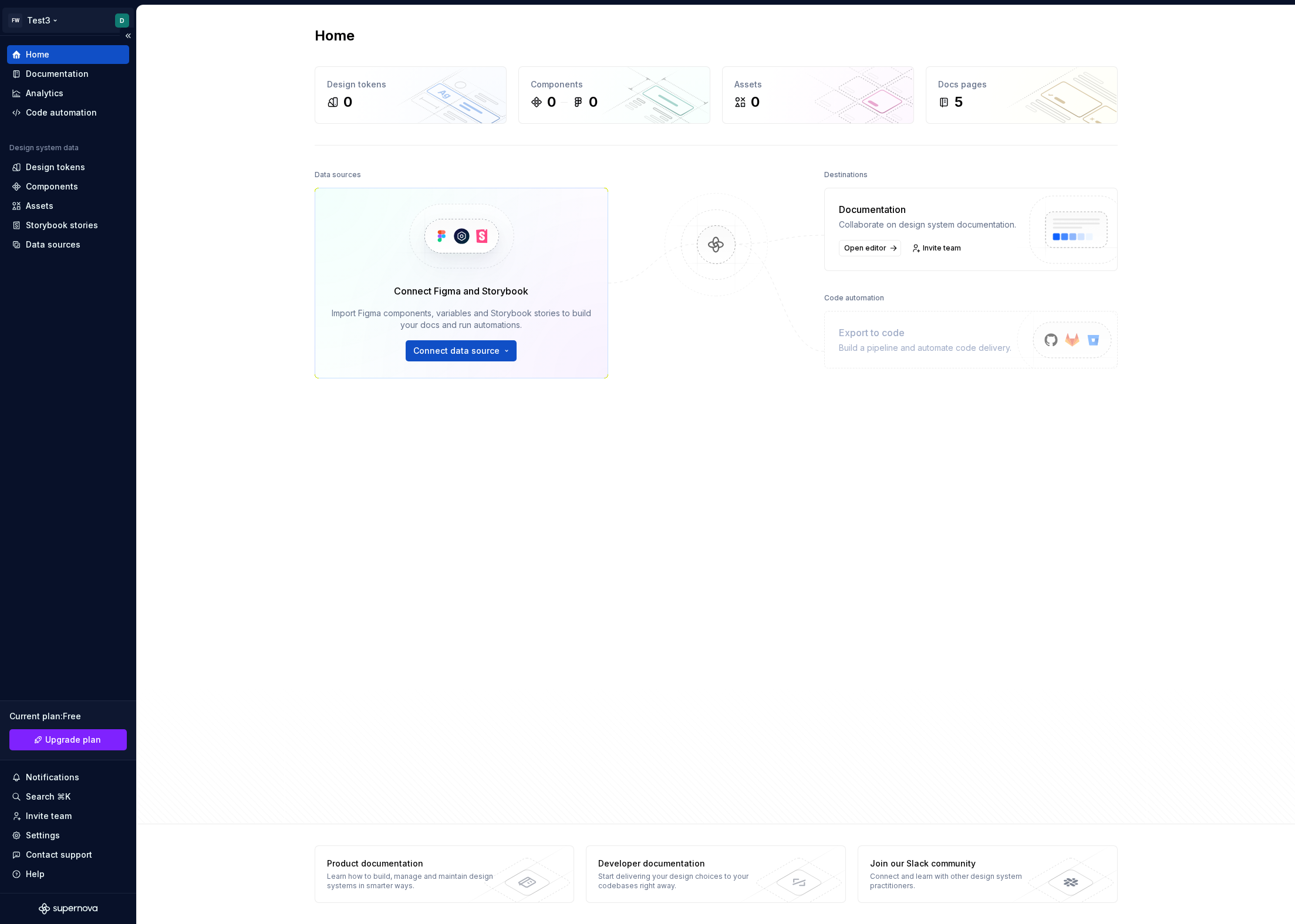
click at [72, 27] on html "FW Test3 D Home Documentation Analytics Code automation Design system data Desi…" at bounding box center [647, 462] width 1295 height 924
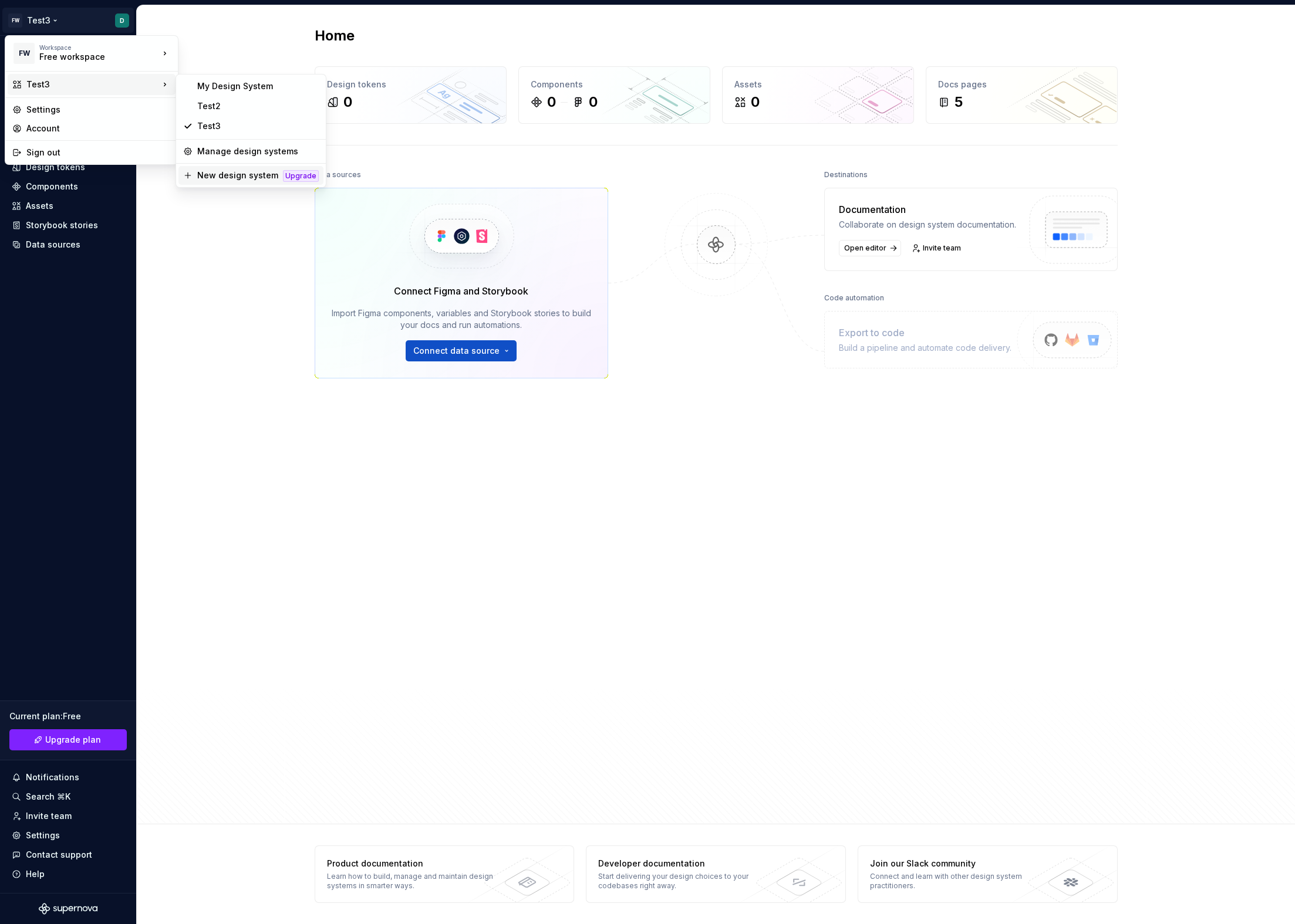
click at [249, 175] on div "New design system" at bounding box center [237, 175] width 81 height 12
click at [24, 25] on html "FW Test3 D Home Documentation Analytics Code automation Design system data Desi…" at bounding box center [647, 462] width 1295 height 924
drag, startPoint x: 706, startPoint y: 524, endPoint x: 809, endPoint y: 523, distance: 103.0
click at [706, 524] on html "FW Test3 D Home Documentation Analytics Code automation Design system data Desi…" at bounding box center [647, 462] width 1295 height 924
click at [41, 27] on html "FW Test3 D Home Documentation Analytics Code automation Design system data Desi…" at bounding box center [647, 462] width 1295 height 924
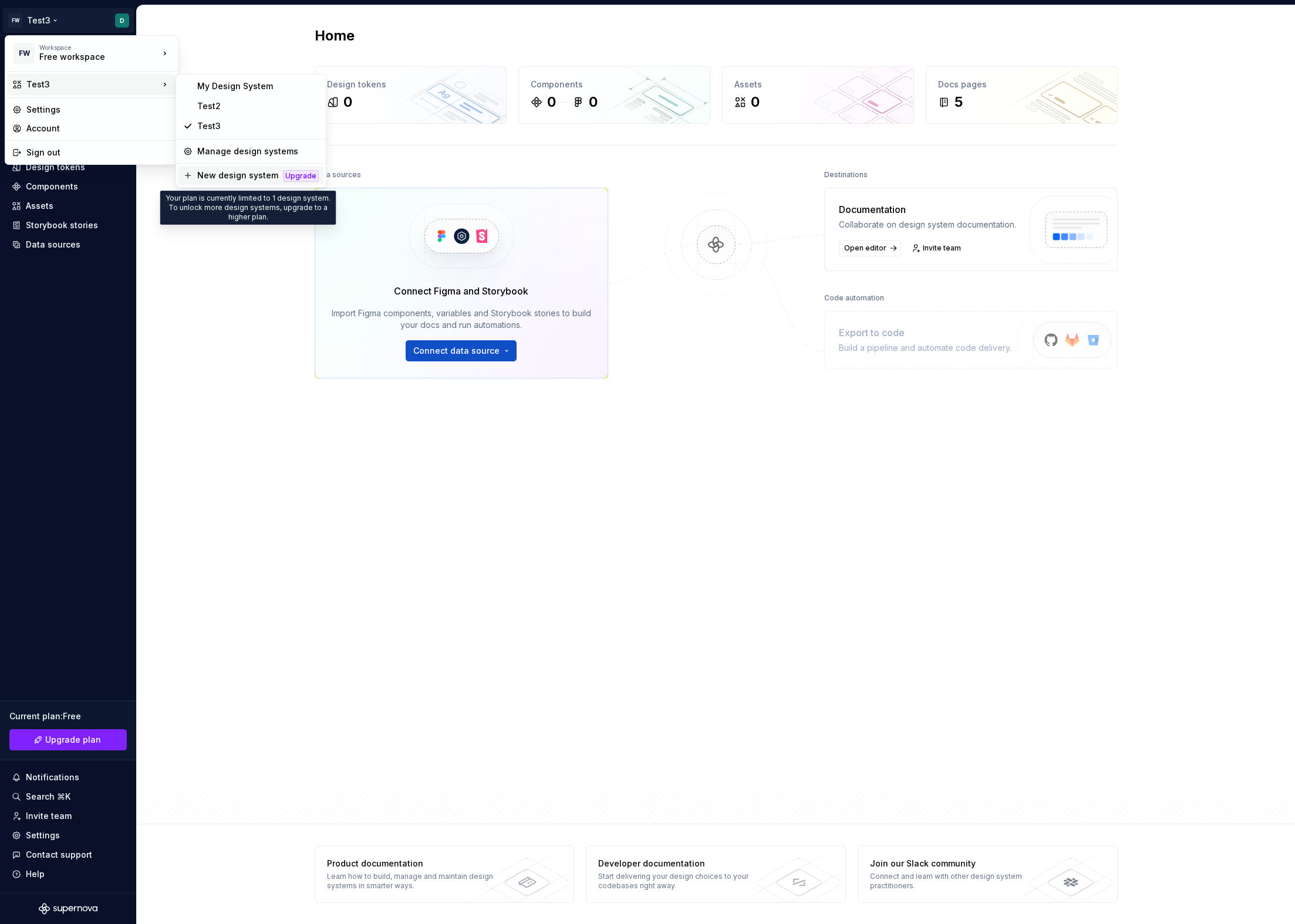
click at [248, 177] on div "New design system" at bounding box center [237, 175] width 81 height 12
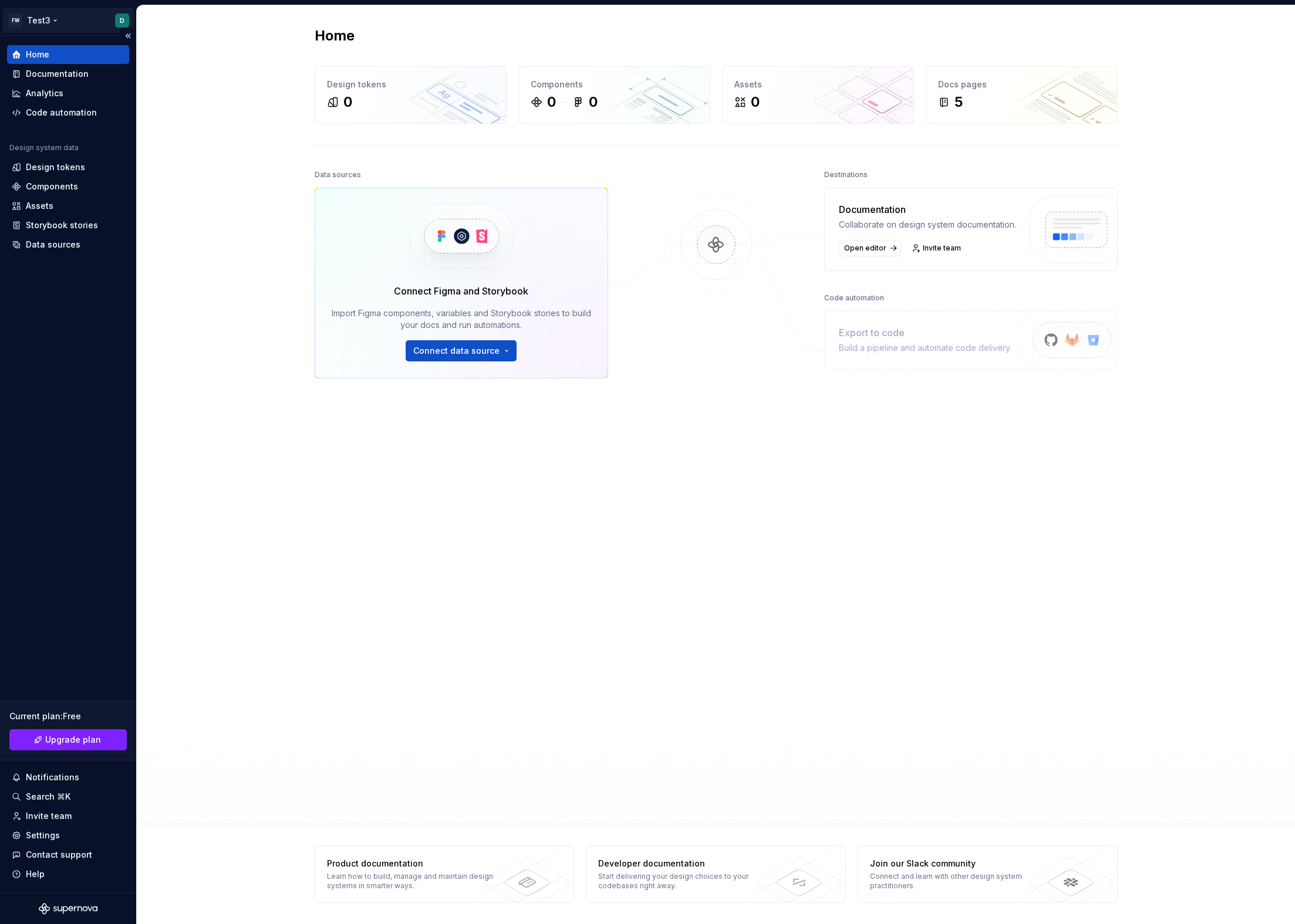
click at [64, 25] on html "FW Test3 D Home Documentation Analytics Code automation Design system data Desi…" at bounding box center [647, 462] width 1295 height 924
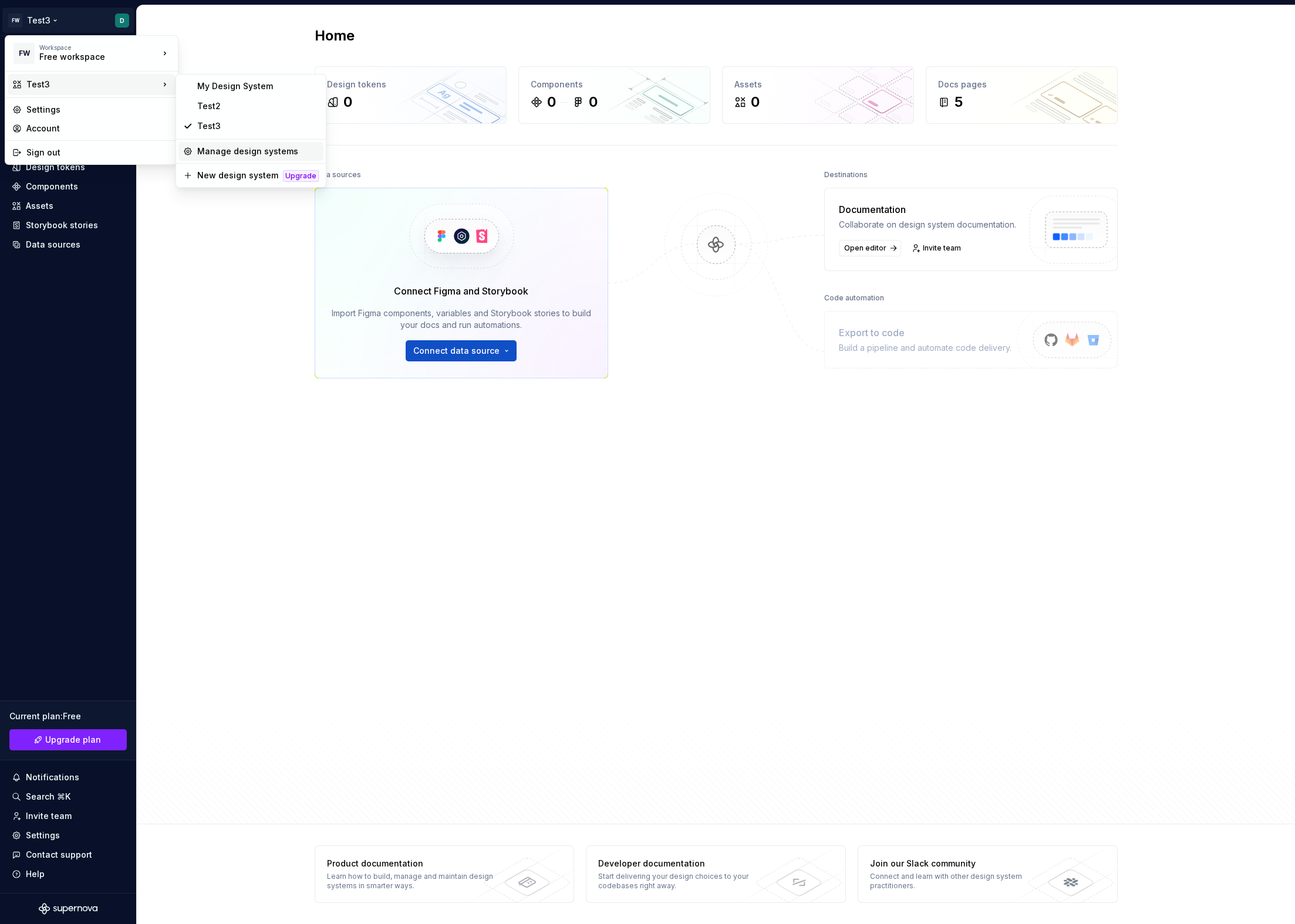
click at [252, 153] on div "Manage design systems" at bounding box center [258, 151] width 121 height 12
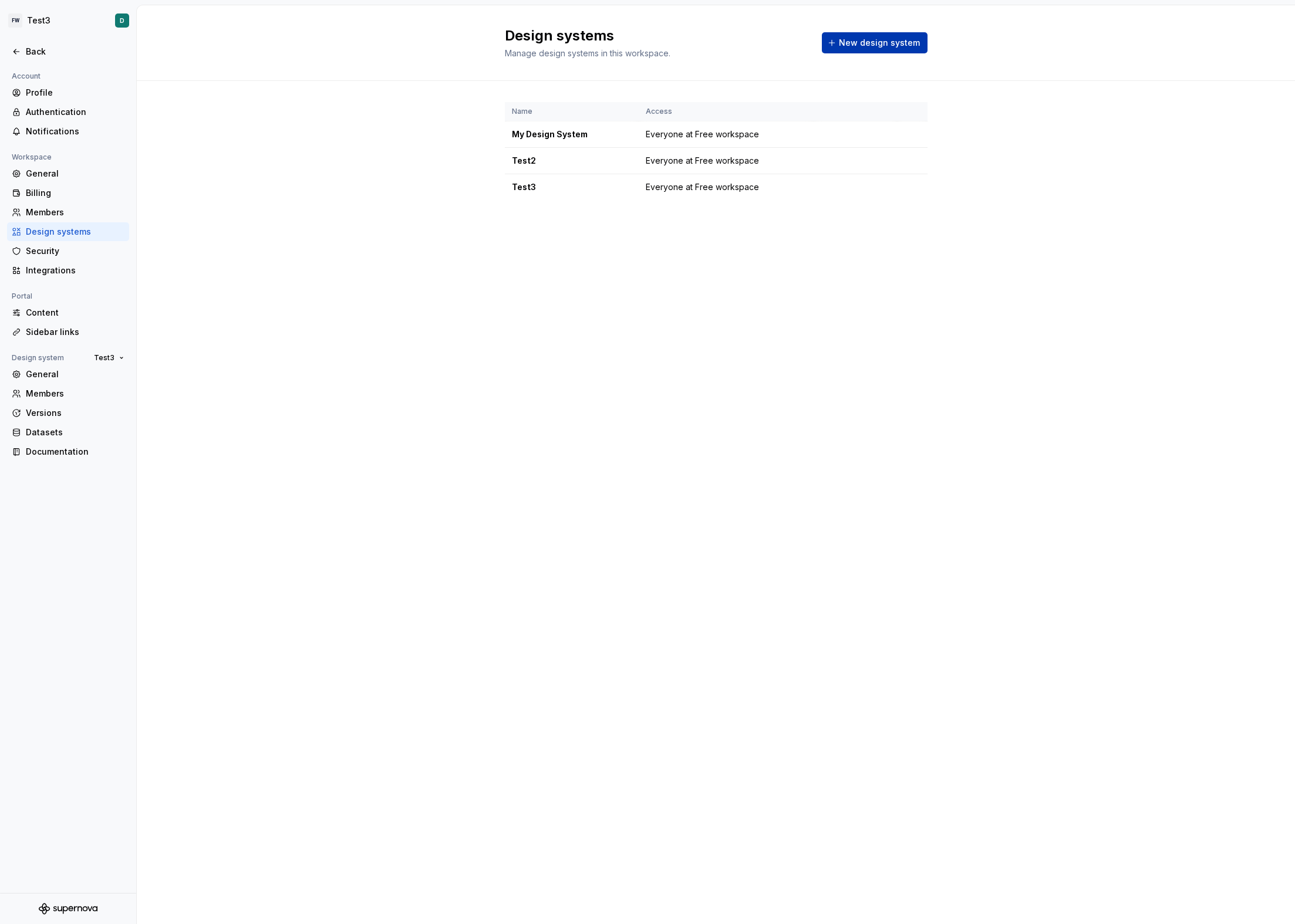
click at [847, 46] on span "New design system" at bounding box center [880, 43] width 81 height 12
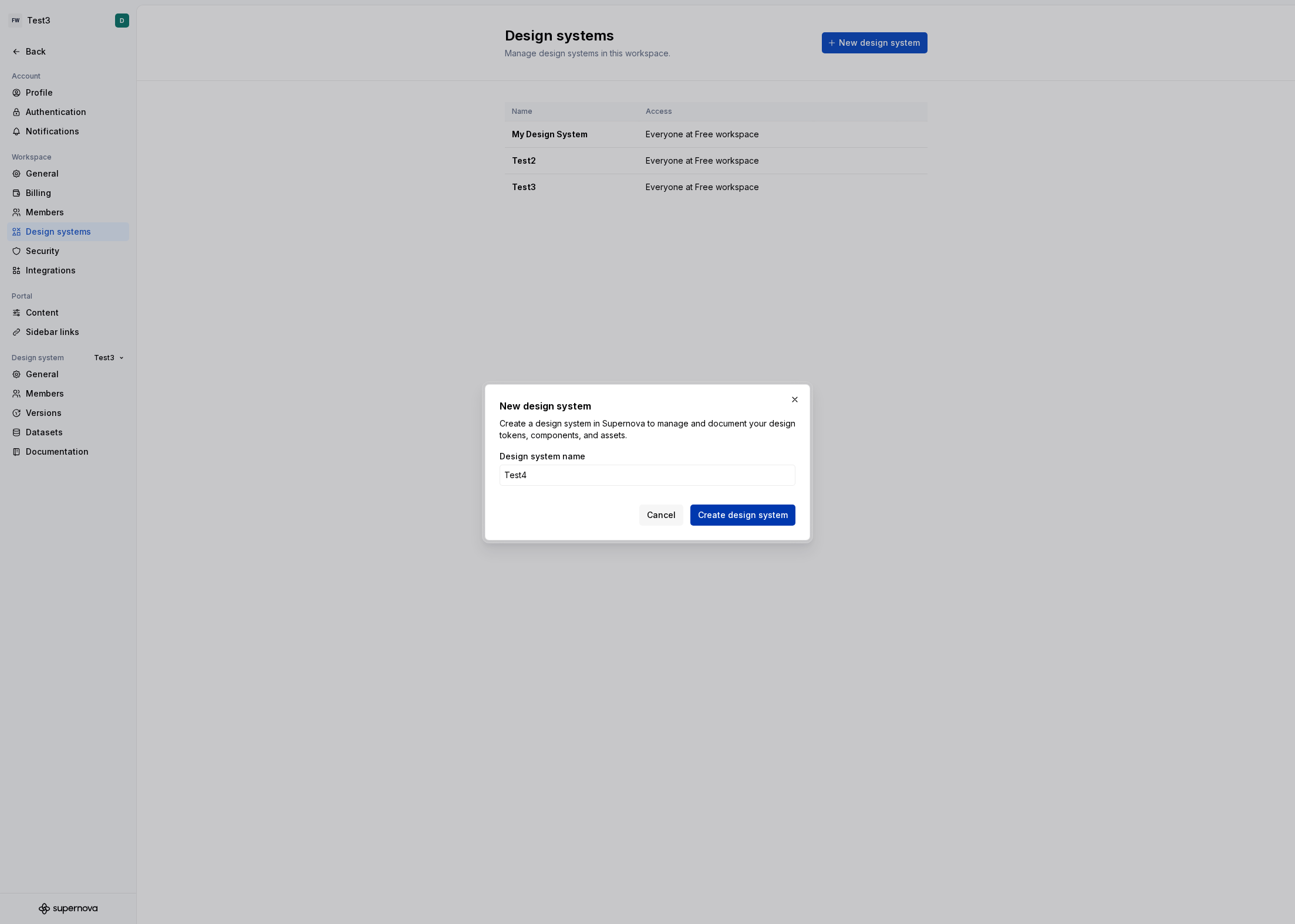
type input "Test4"
click at [738, 506] on button "Create design system" at bounding box center [743, 515] width 105 height 21
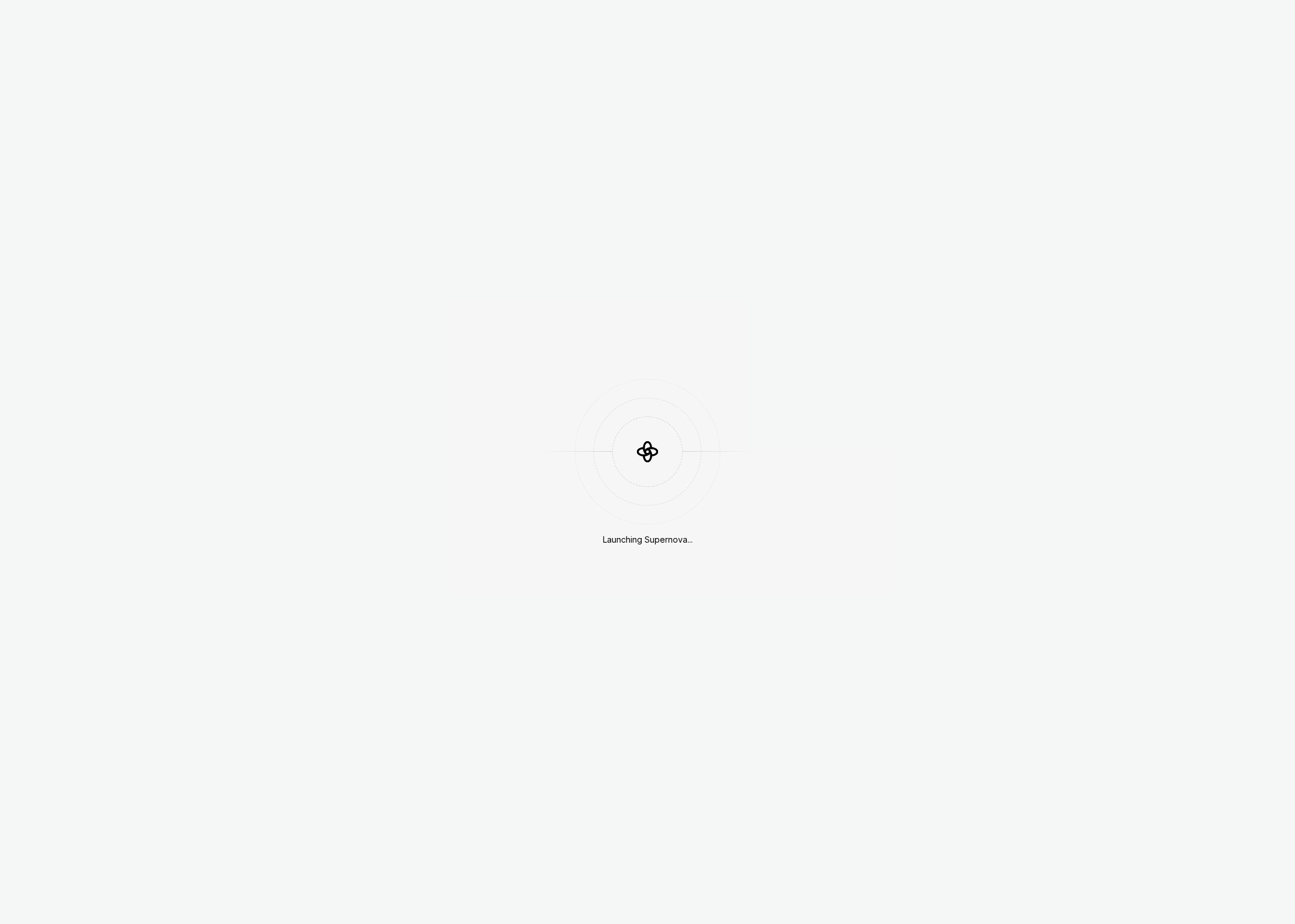
click at [733, 494] on div "Launching Supernova..." at bounding box center [647, 462] width 1295 height 924
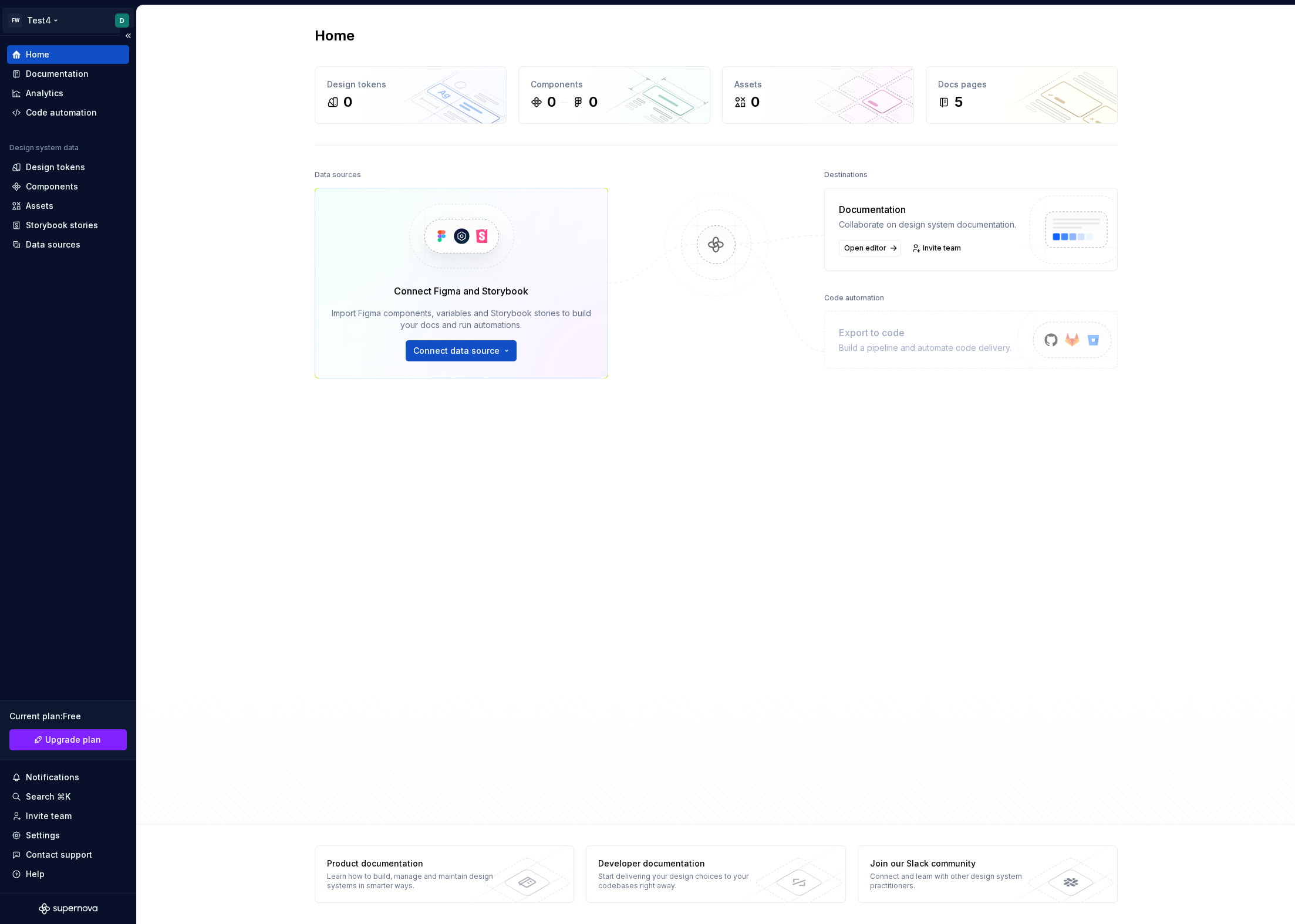
click at [39, 21] on html "FW Test4 D Home Documentation Analytics Code automation Design system data Desi…" at bounding box center [647, 462] width 1295 height 924
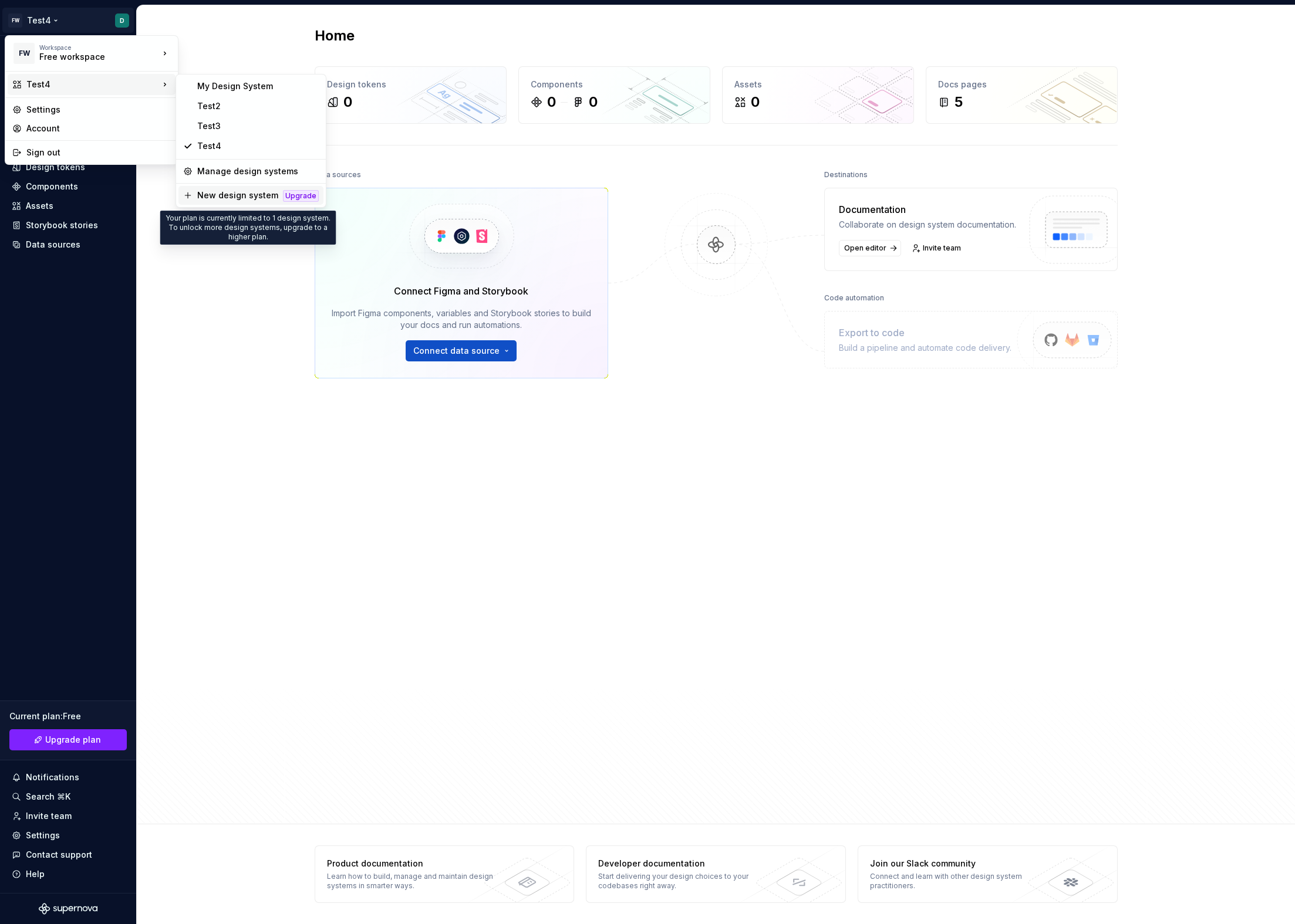
click at [246, 194] on div "New design system" at bounding box center [237, 195] width 81 height 12
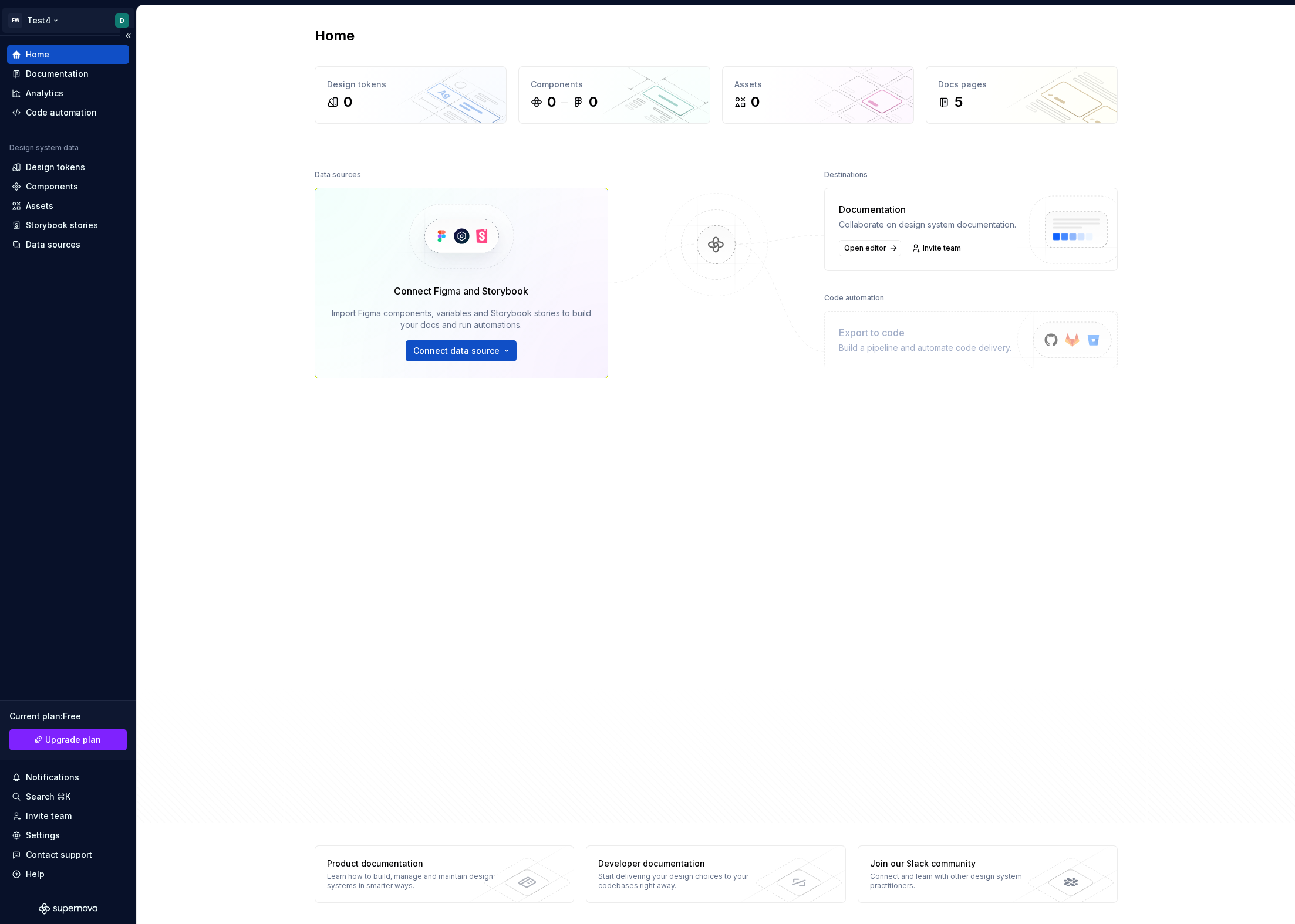
click at [64, 21] on html "FW Test4 D Home Documentation Analytics Code automation Design system data Desi…" at bounding box center [647, 462] width 1295 height 924
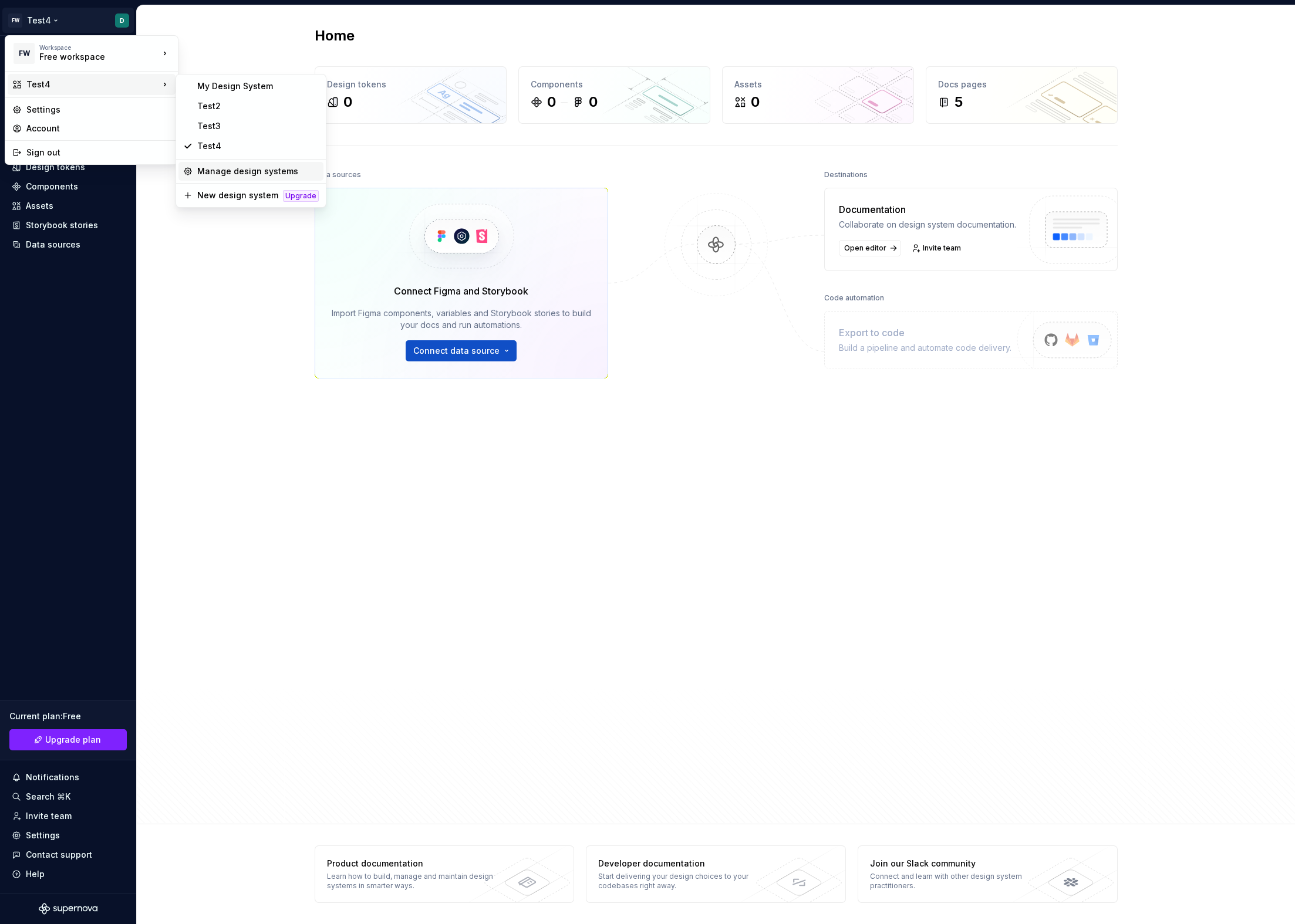
click at [248, 176] on div "Manage design systems" at bounding box center [258, 171] width 121 height 12
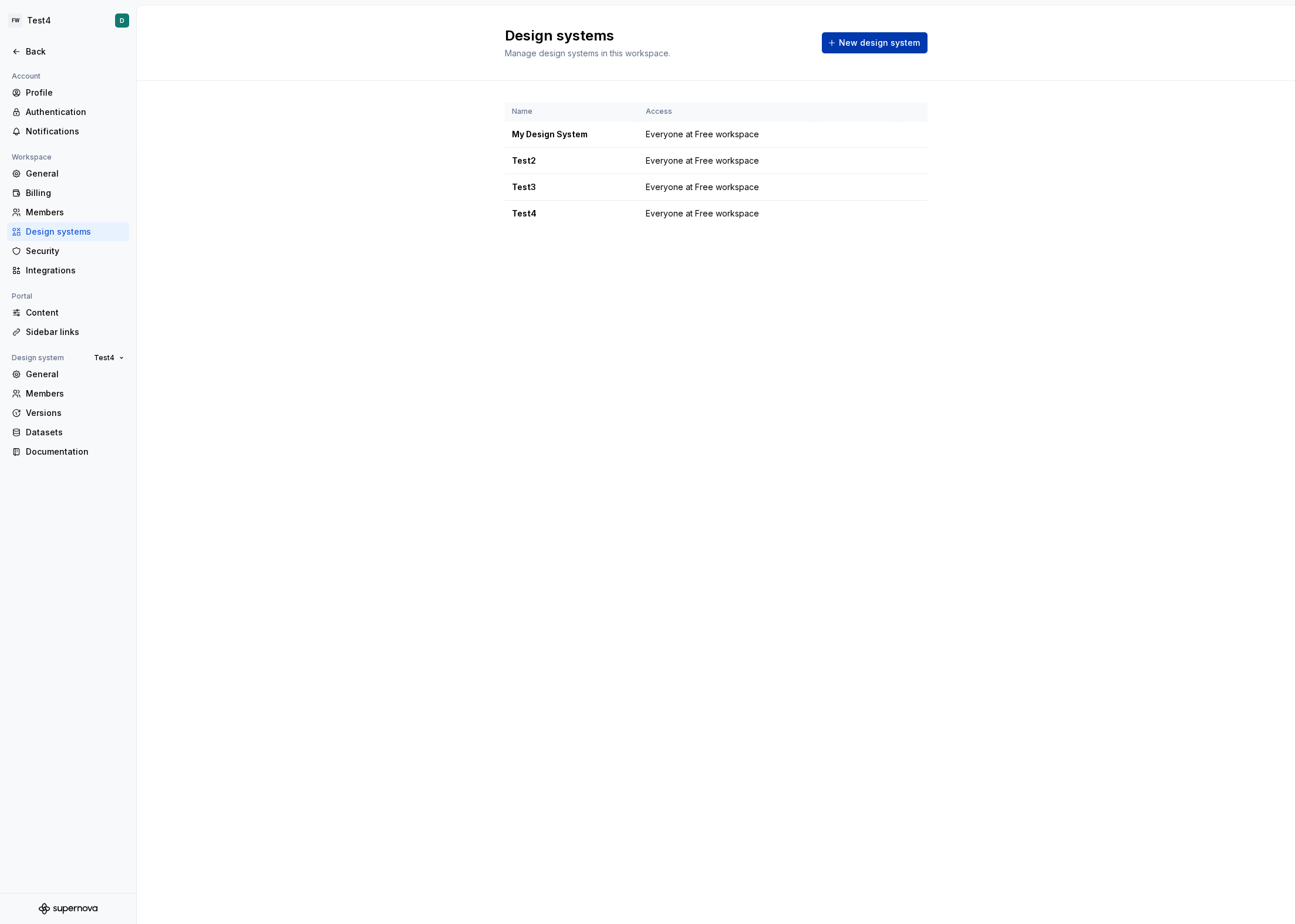
click at [857, 49] on button "New design system" at bounding box center [874, 42] width 105 height 21
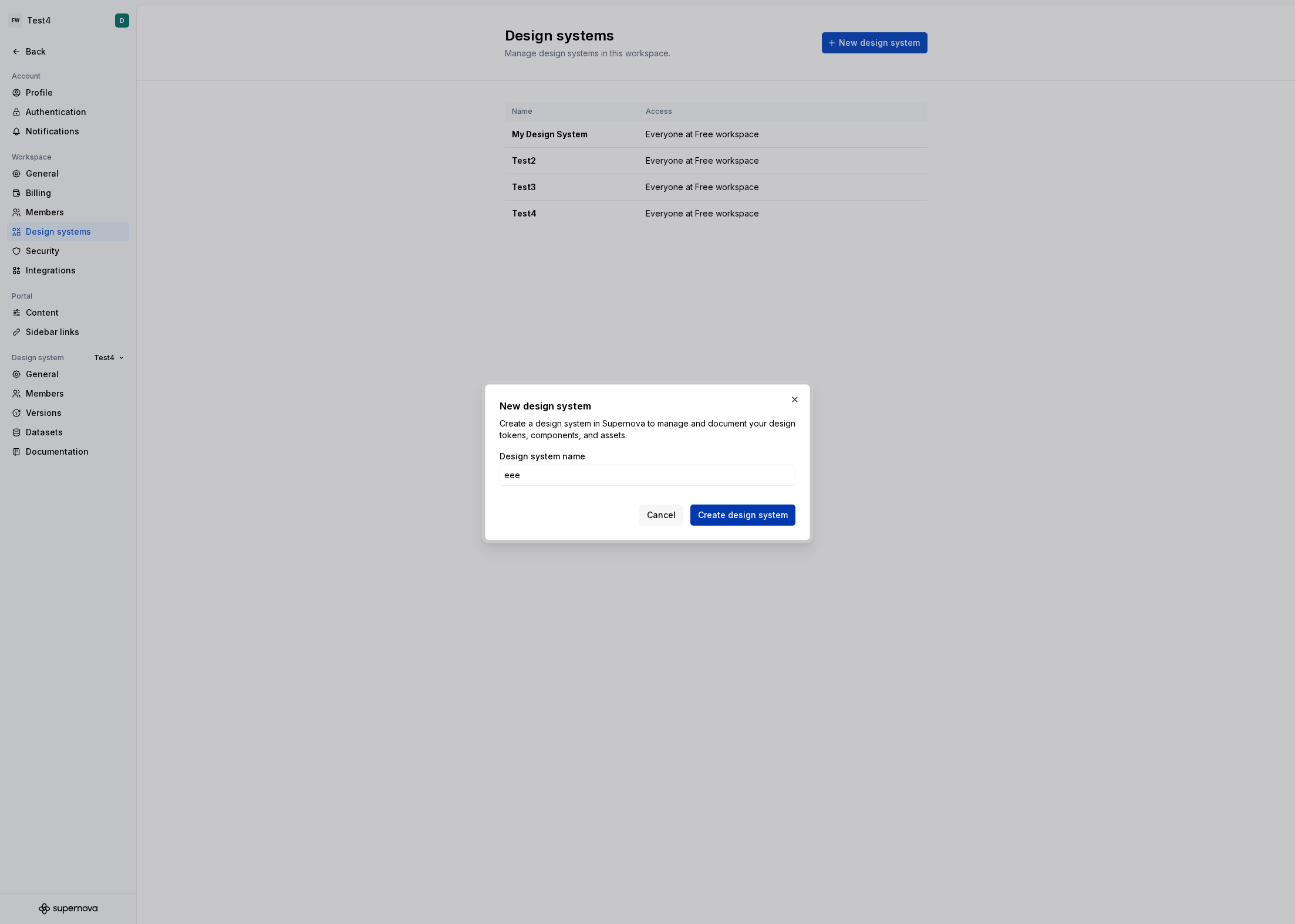
type input "eee"
click at [733, 511] on span "Create design system" at bounding box center [743, 515] width 90 height 12
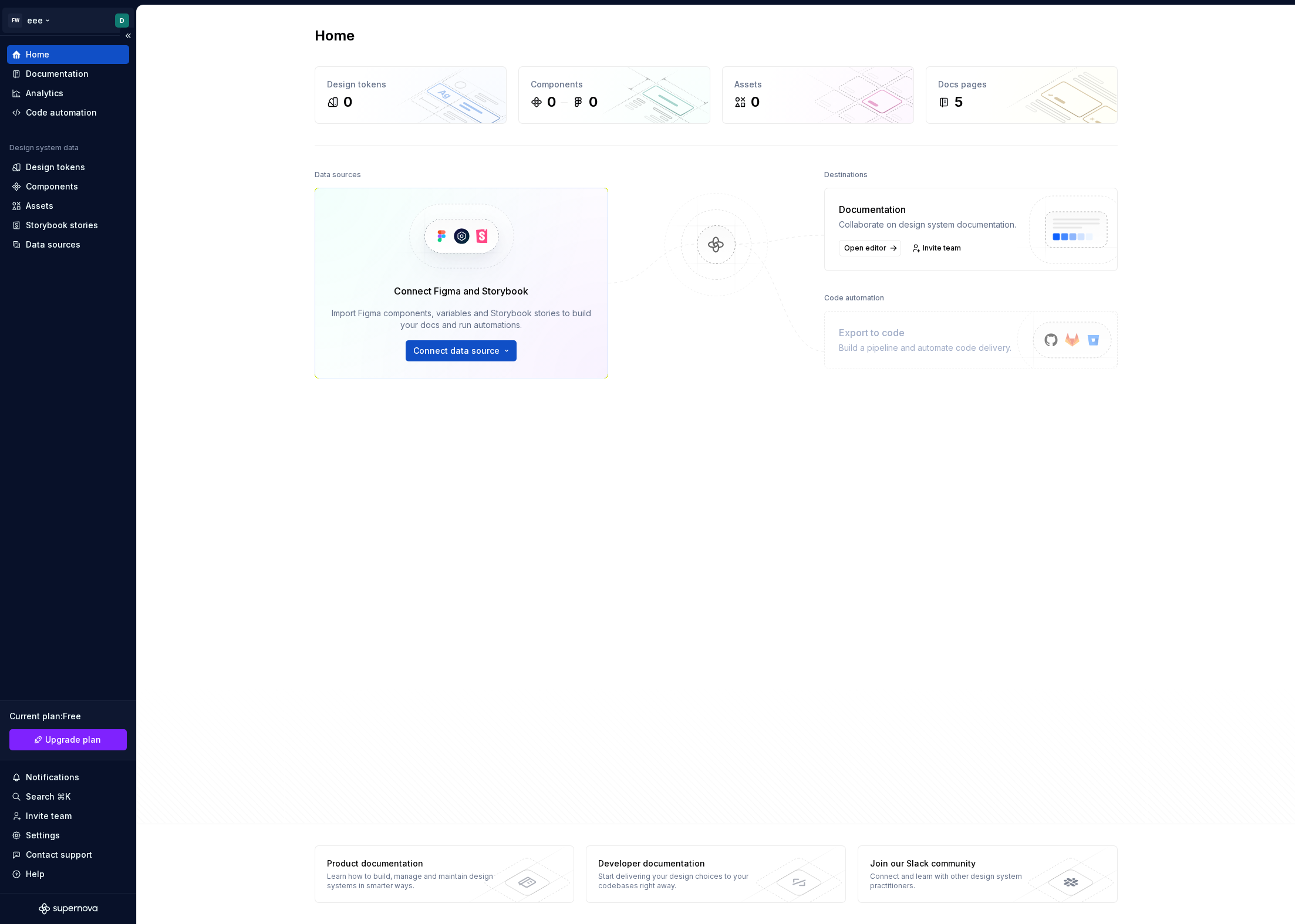
click at [56, 29] on html "FW eee D Home Documentation Analytics Code automation Design system data Design…" at bounding box center [647, 462] width 1295 height 924
click at [246, 337] on html "FW eee D Home Documentation Analytics Code automation Design system data Design…" at bounding box center [647, 462] width 1295 height 924
click at [67, 831] on div "Settings" at bounding box center [68, 836] width 113 height 12
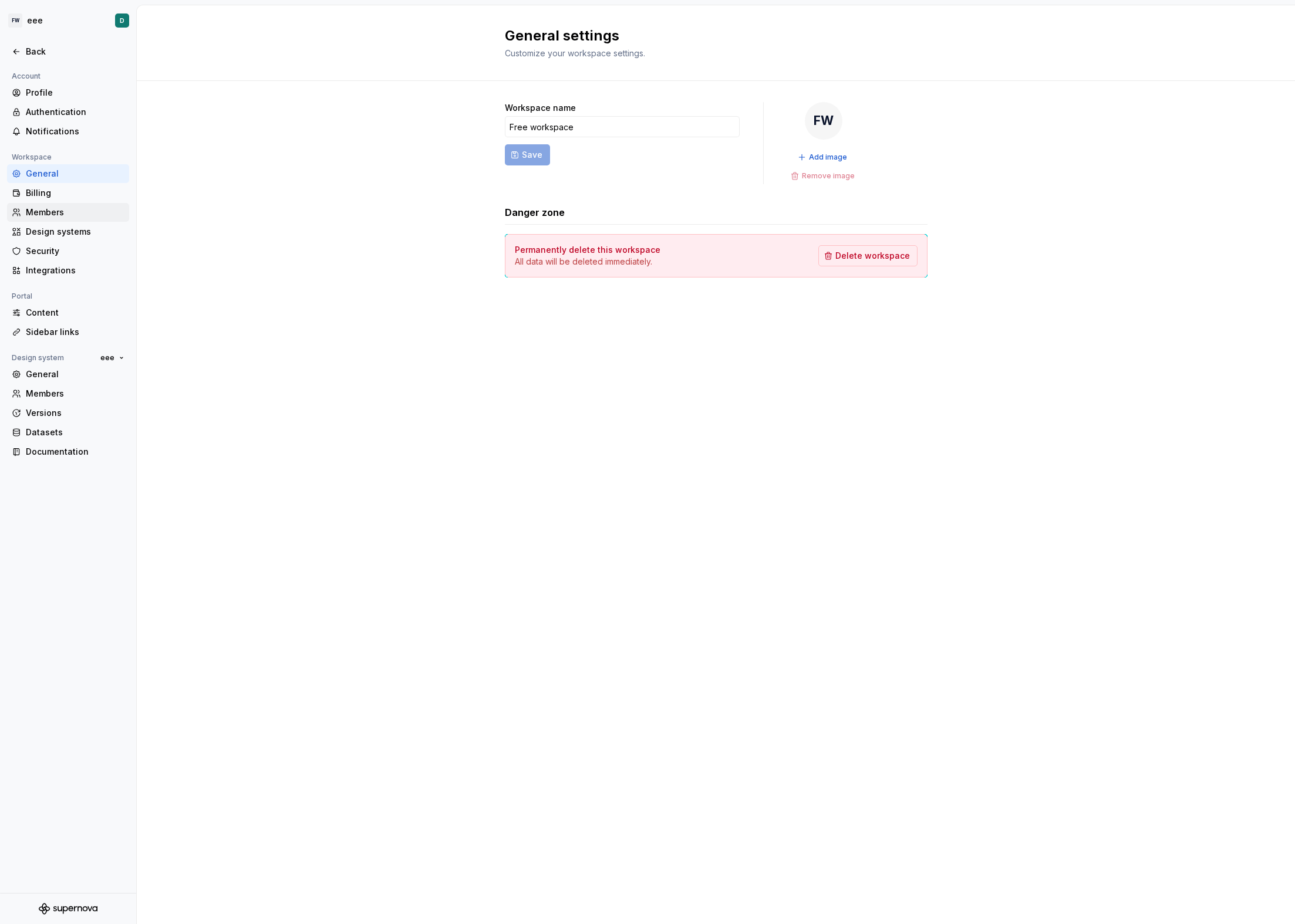
click at [66, 206] on div "Members" at bounding box center [75, 212] width 98 height 12
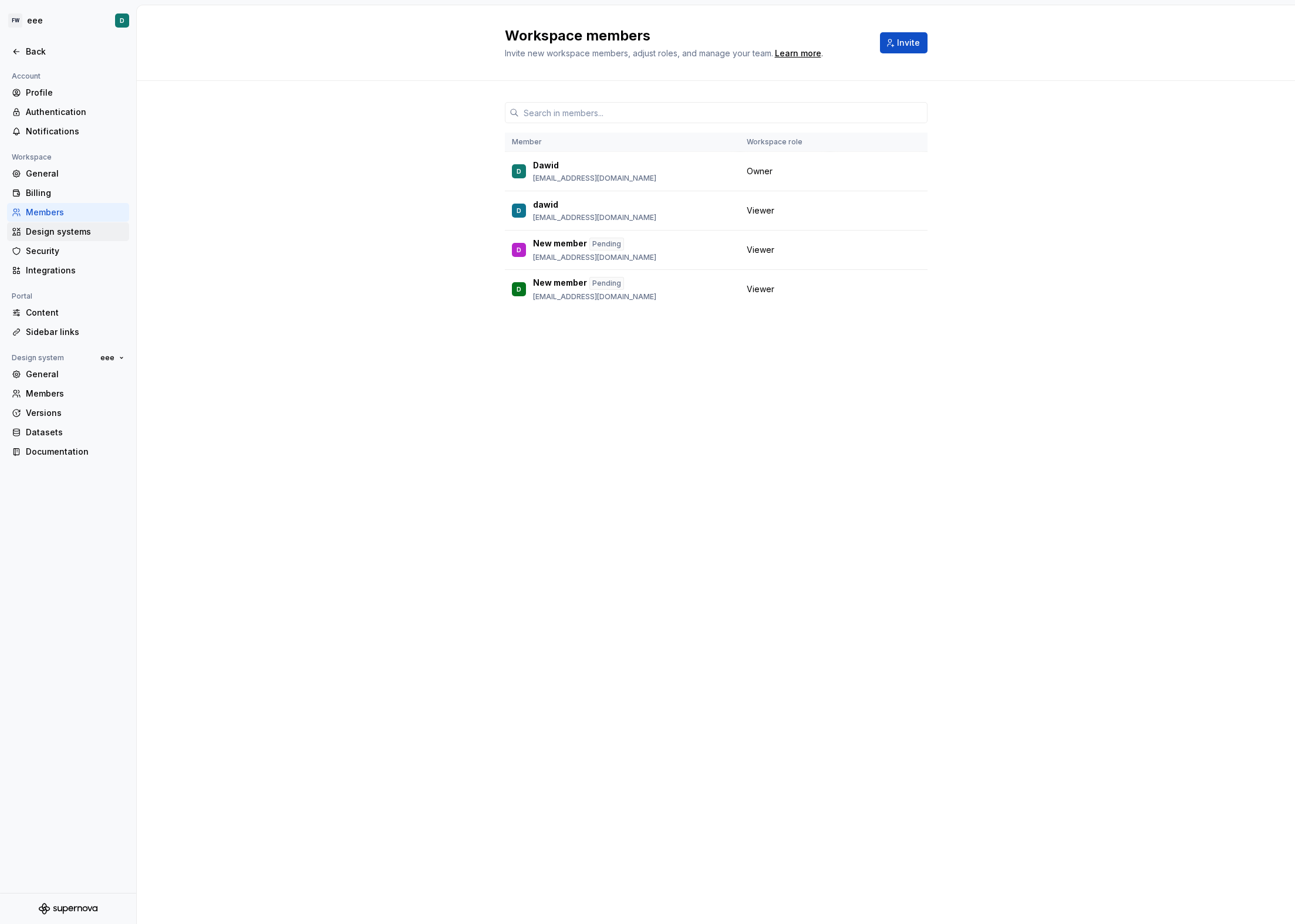
click at [66, 237] on div "Design systems" at bounding box center [75, 232] width 98 height 12
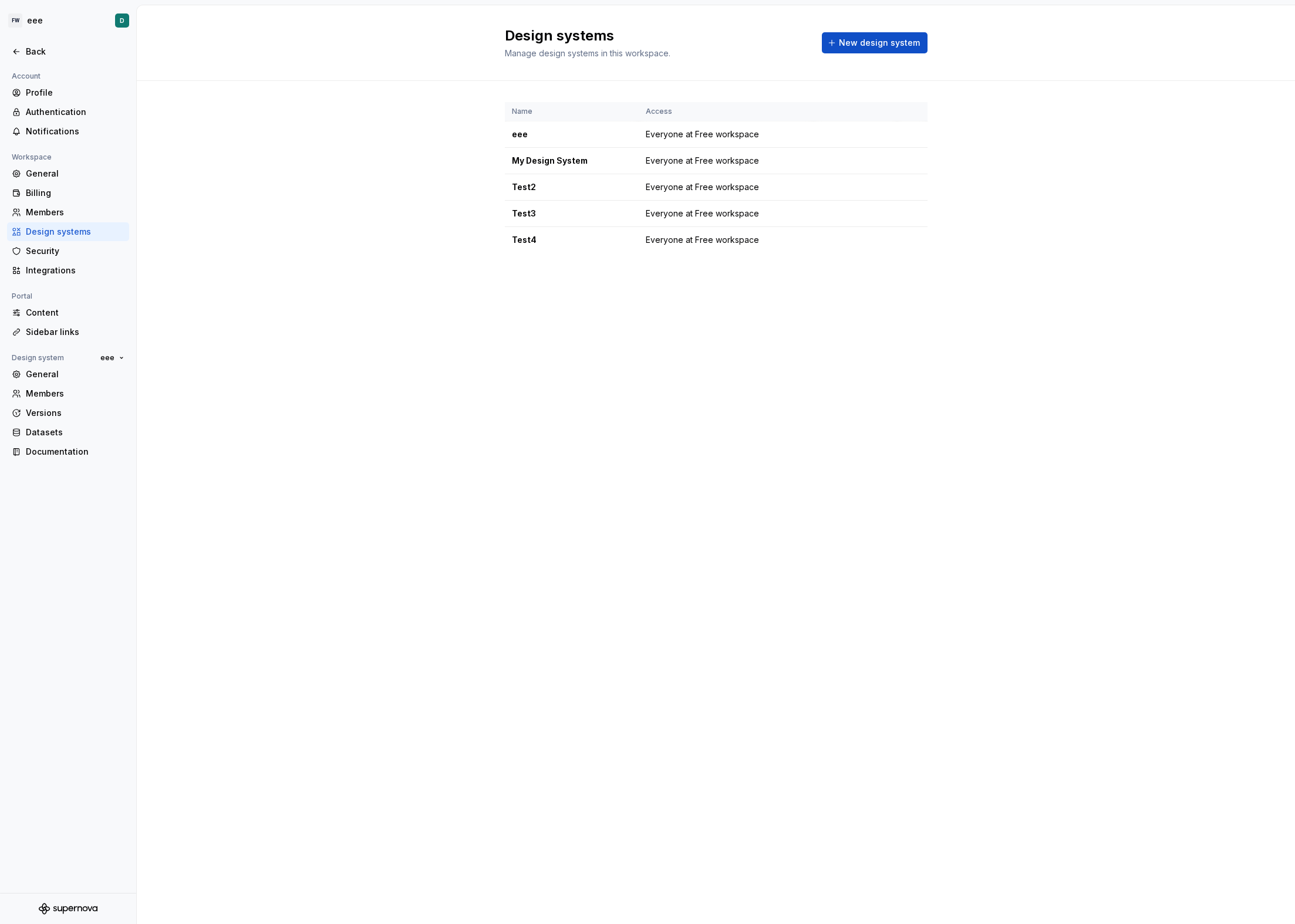
click at [479, 327] on div "Design systems Manage design systems in this workspace. New design system Name …" at bounding box center [716, 465] width 1158 height 919
click at [272, 292] on div "Name Access eee Everyone at Free workspace My Design System Everyone at Free wo…" at bounding box center [716, 189] width 1158 height 216
click at [49, 52] on div "Back" at bounding box center [75, 52] width 98 height 12
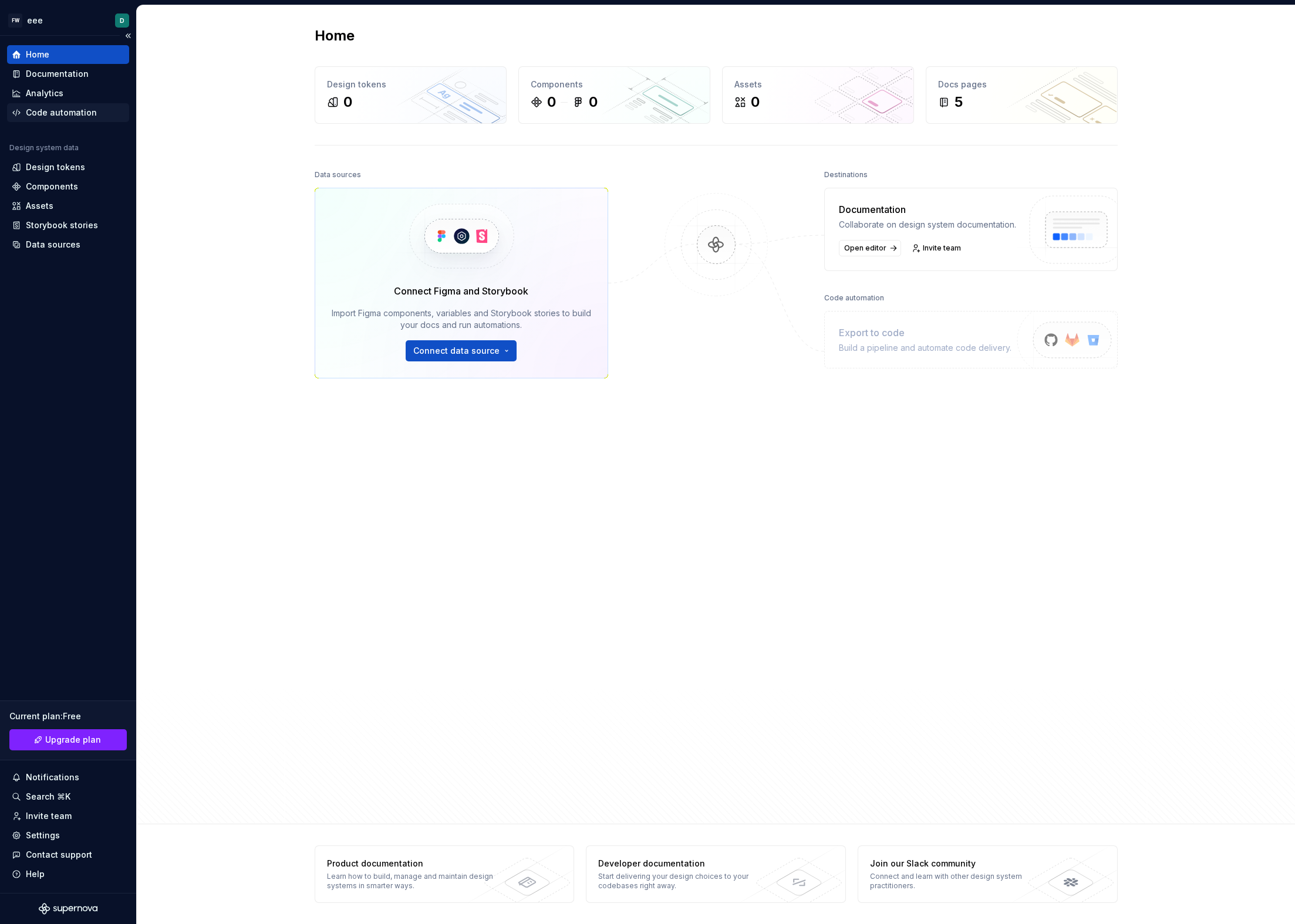
click at [80, 106] on div "Code automation" at bounding box center [68, 113] width 122 height 19
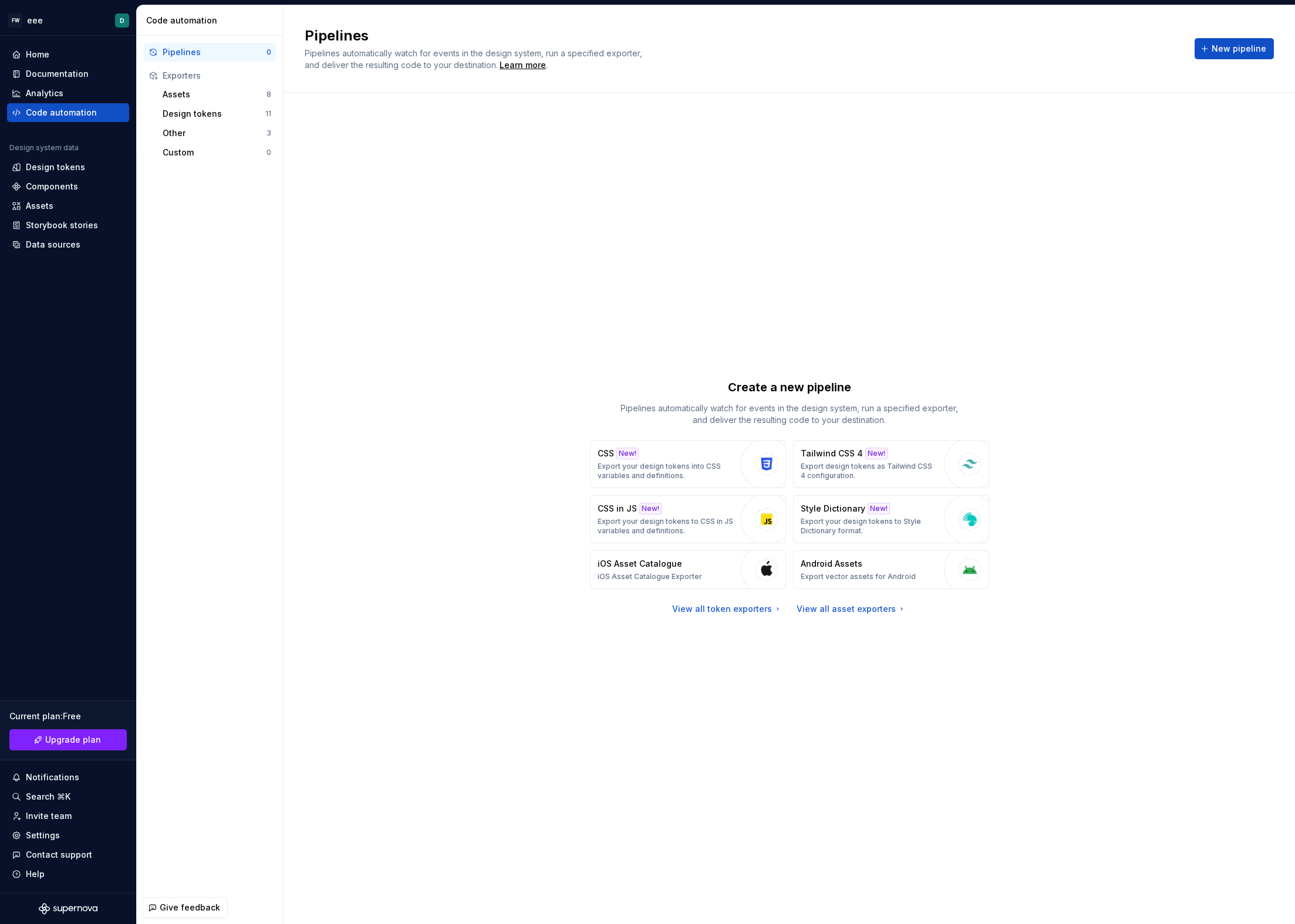
click at [1214, 64] on div "Pipelines Pipelines automatically watch for events in the design system, run a …" at bounding box center [789, 49] width 969 height 45
click at [207, 160] on div "Custom 0" at bounding box center [217, 153] width 118 height 19
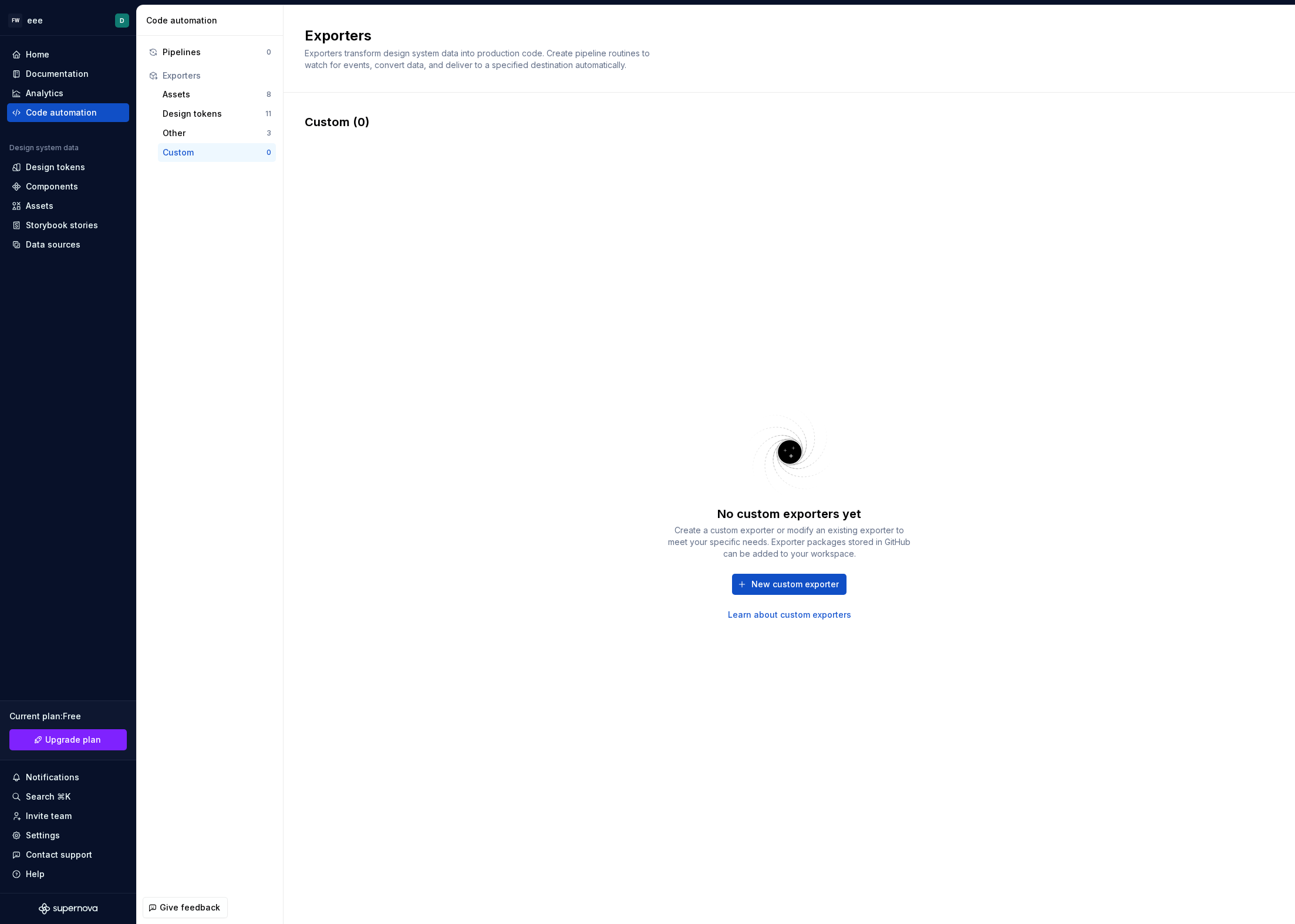
click at [761, 565] on div "No custom exporters yet Create a custom exporter or modify an existing exporter…" at bounding box center [789, 563] width 246 height 115
click at [770, 580] on span "New custom exporter" at bounding box center [795, 584] width 88 height 12
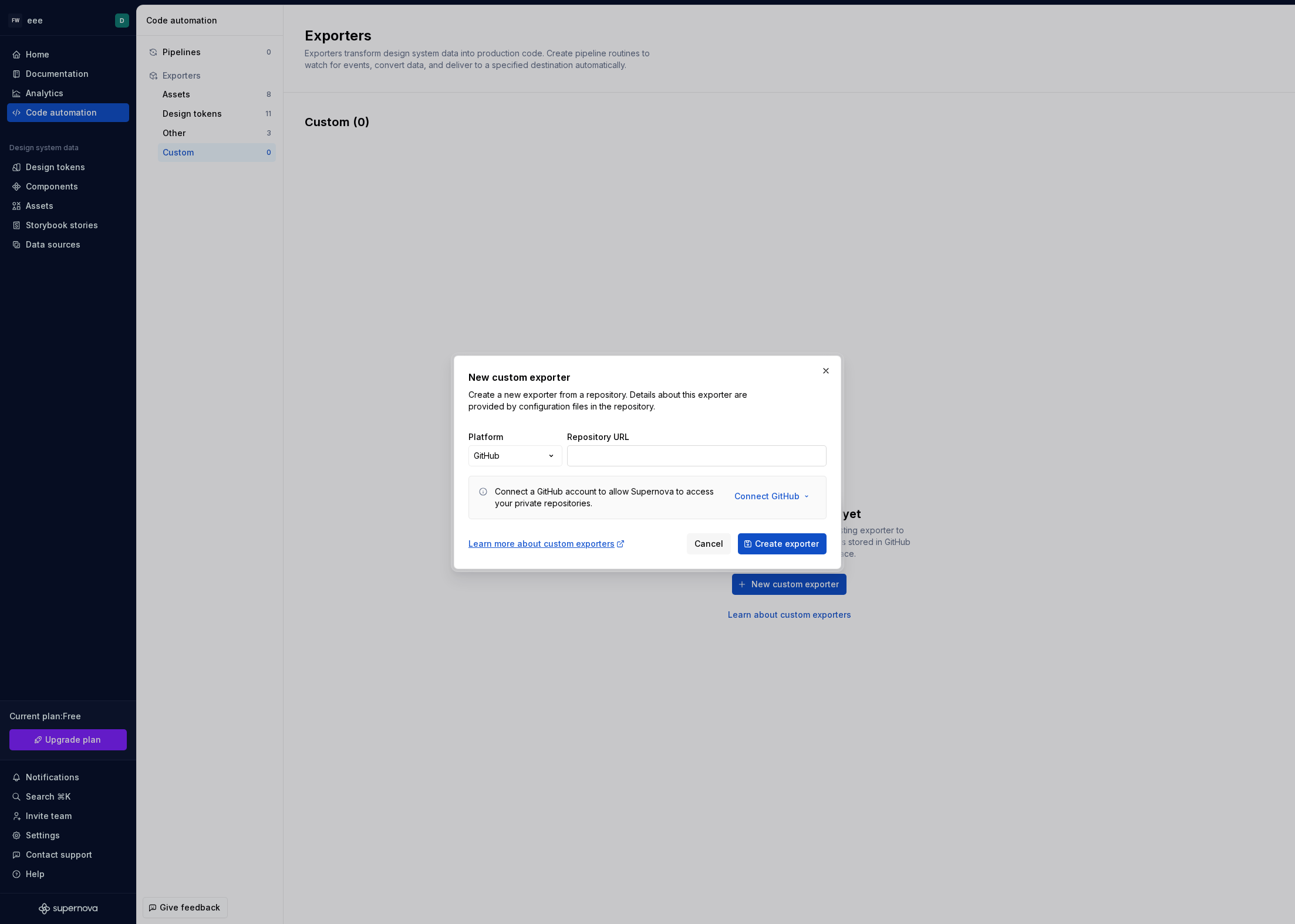
click at [637, 453] on input "Repository URL" at bounding box center [696, 456] width 260 height 21
type input "https://github.com/Supernova-Studio/exporter-documentation/tree/token-model-v2"
click at [794, 544] on span "Create exporter" at bounding box center [787, 544] width 64 height 12
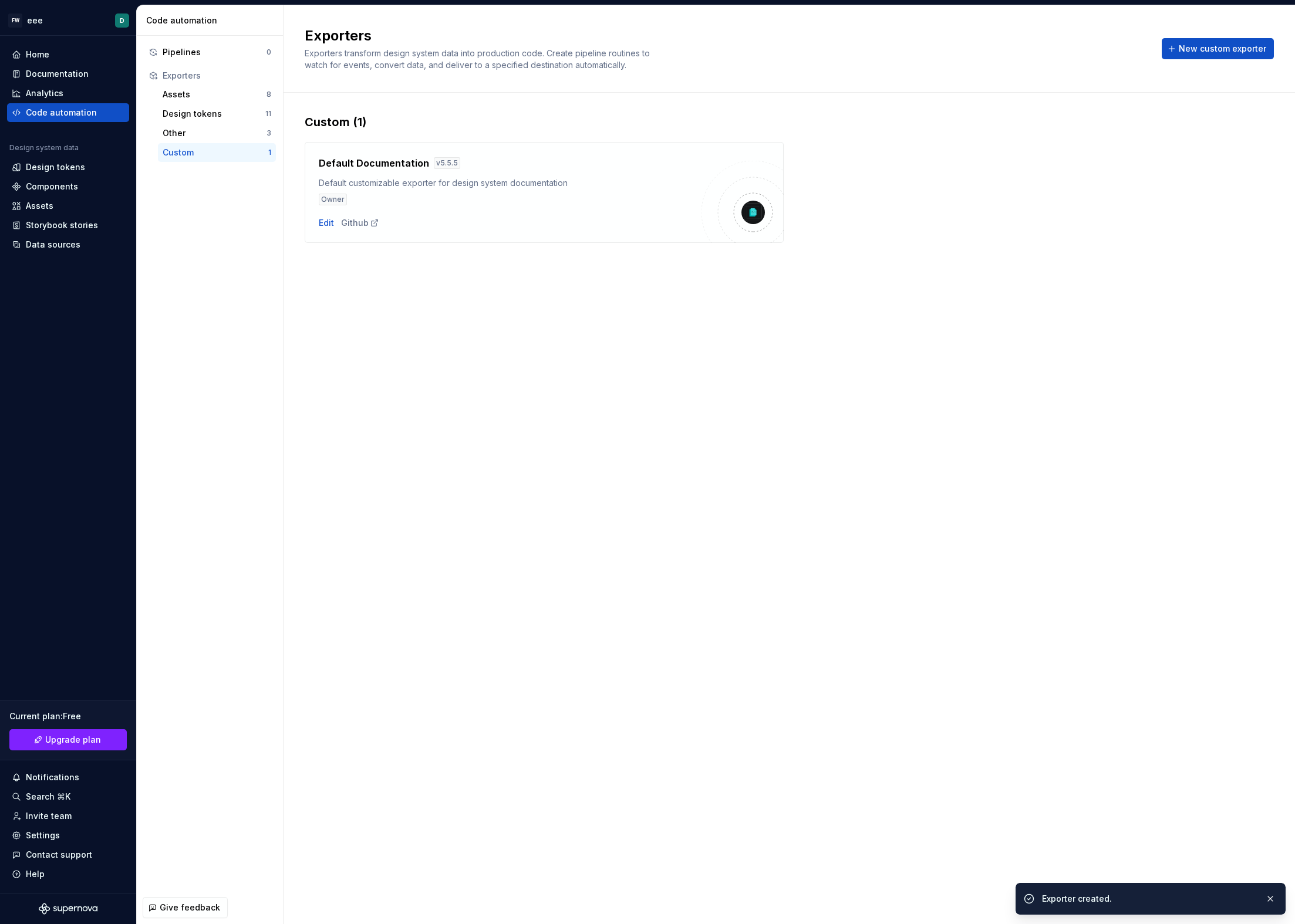
click at [859, 537] on div "Exporters Exporters transform design system data into production code. Create p…" at bounding box center [789, 465] width 1012 height 919
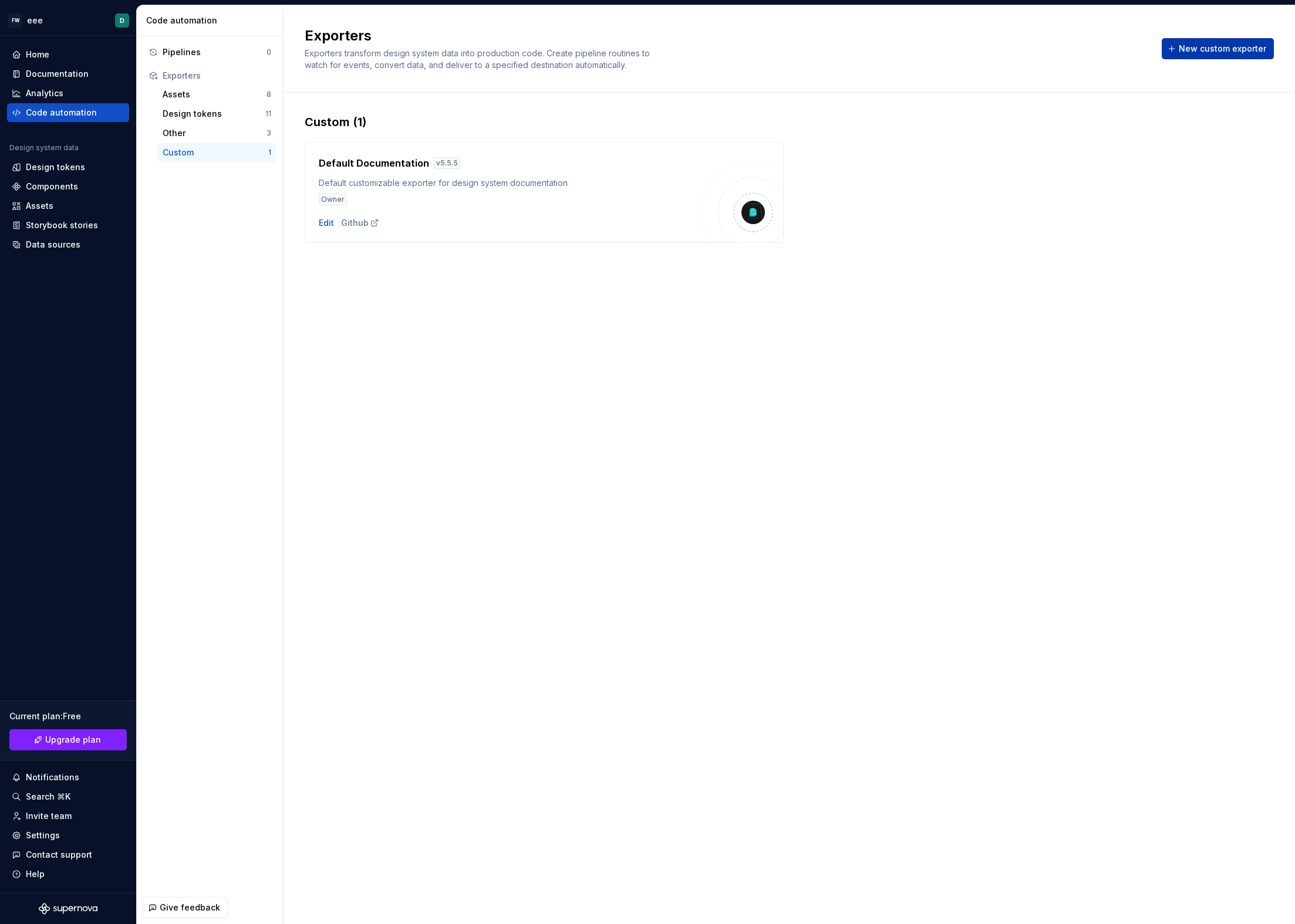
click at [1185, 53] on span "New custom exporter" at bounding box center [1222, 49] width 88 height 12
click at [166, 133] on div "Other" at bounding box center [215, 133] width 104 height 12
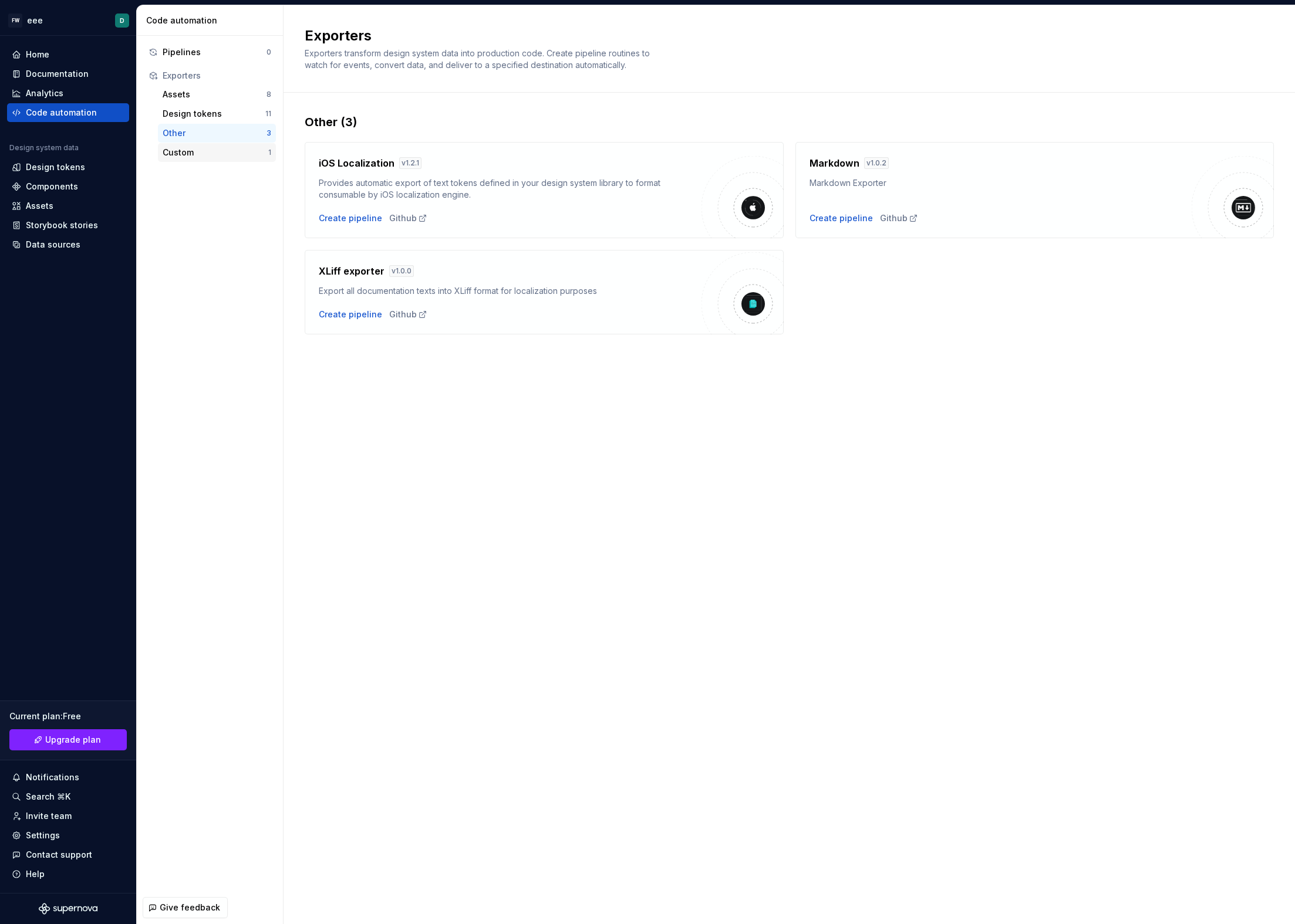
click at [181, 155] on div "Custom" at bounding box center [215, 152] width 105 height 12
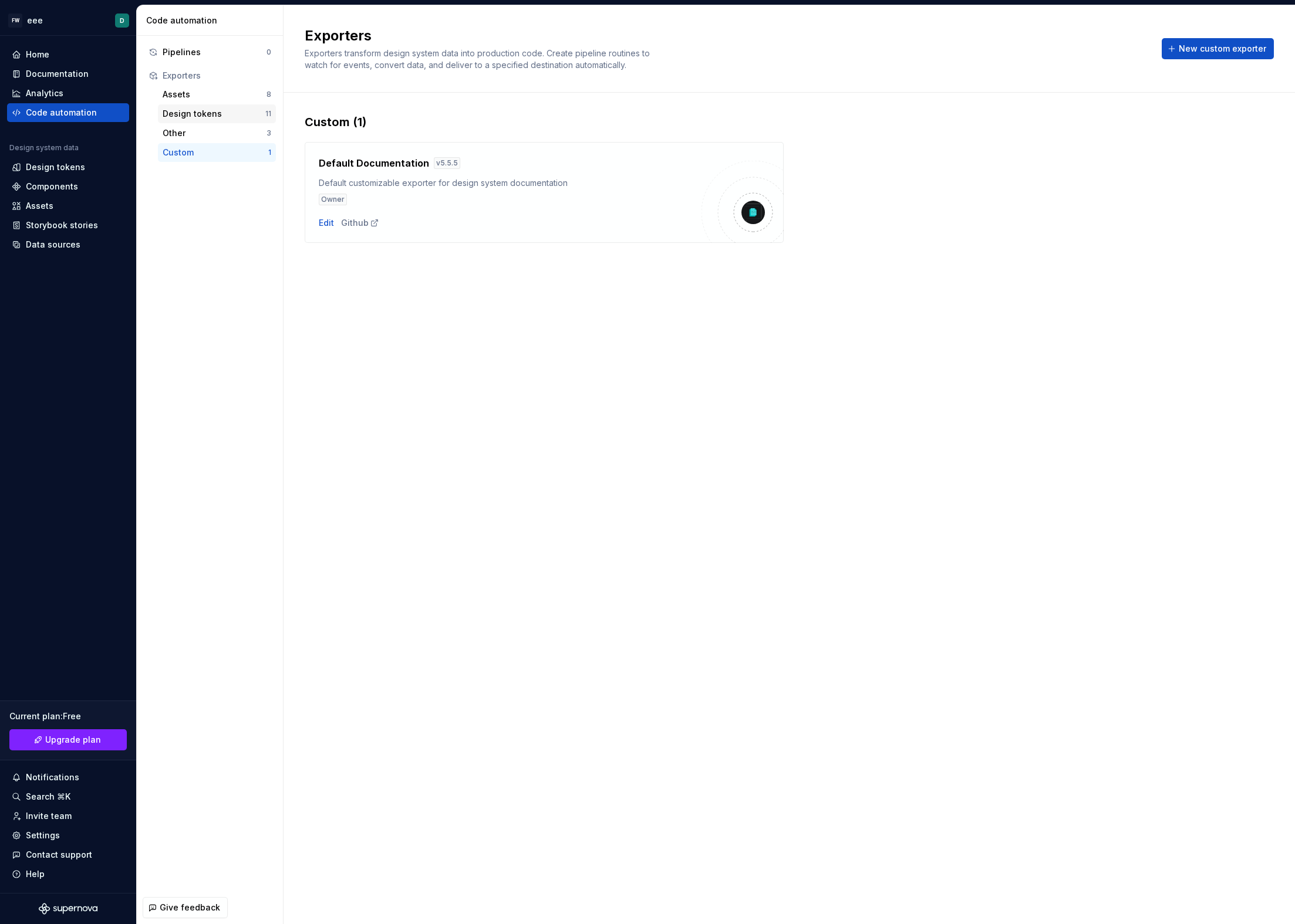
click at [198, 112] on div "Design tokens" at bounding box center [214, 114] width 103 height 12
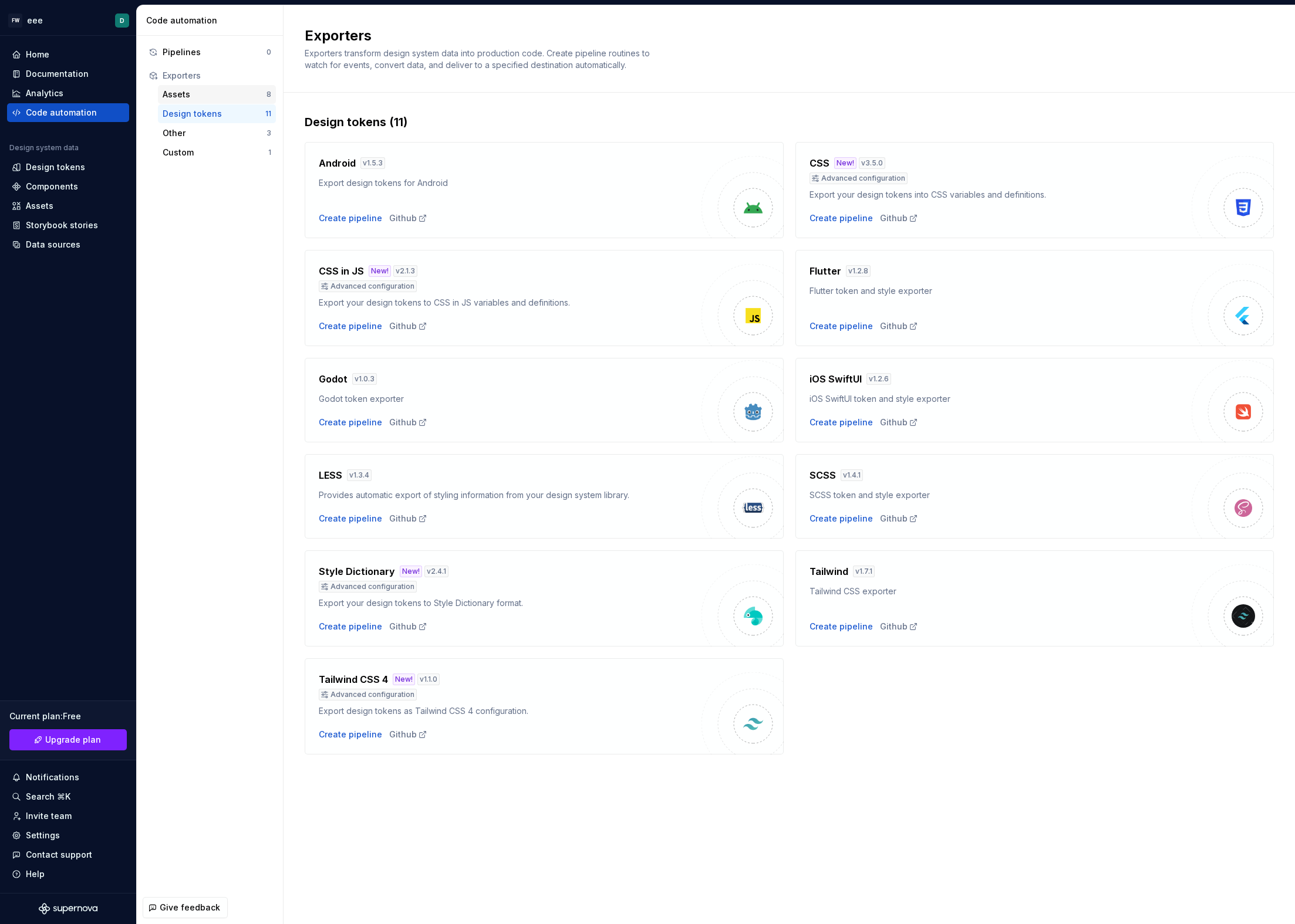
click at [196, 93] on div "Assets" at bounding box center [215, 94] width 104 height 12
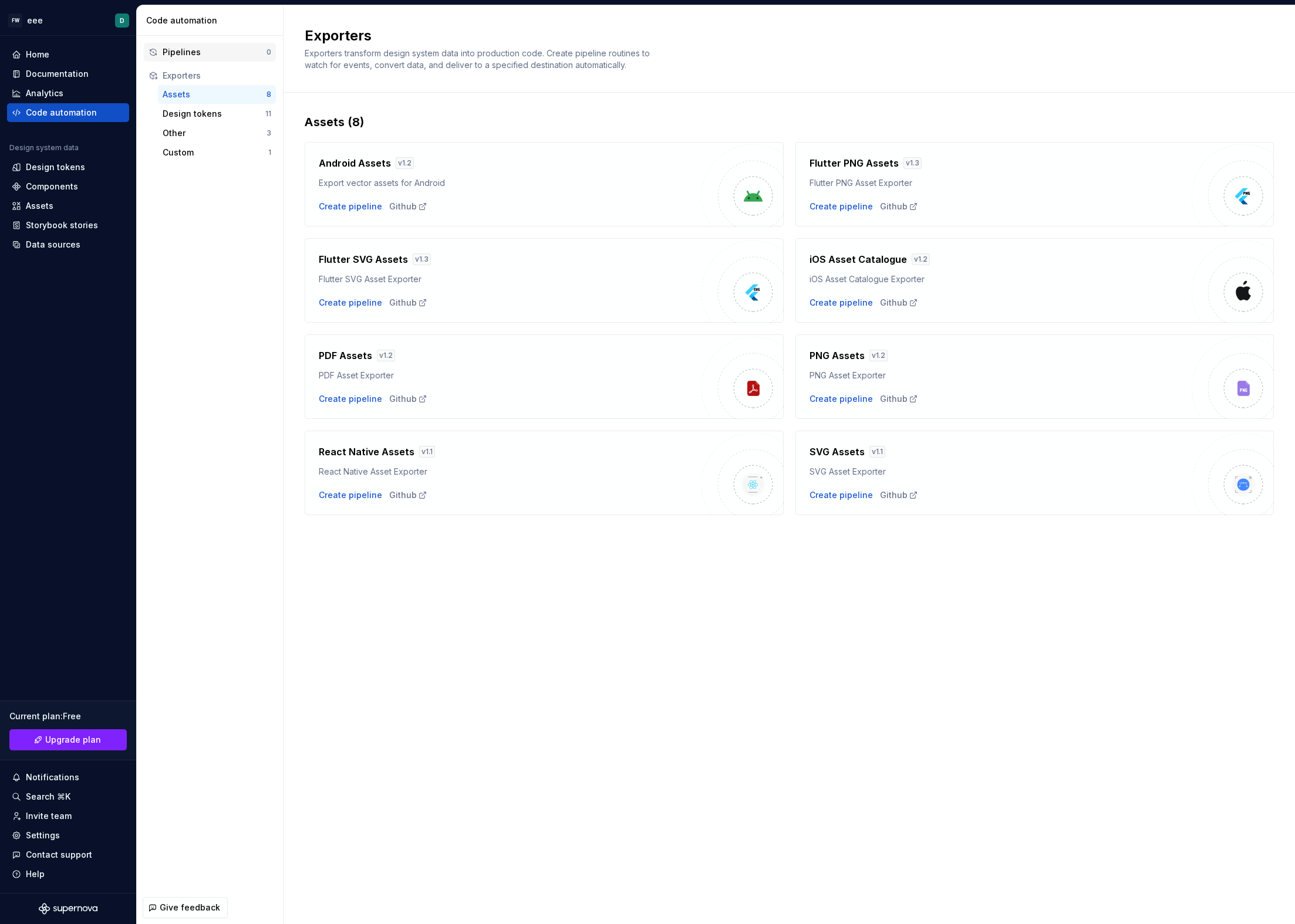
click at [198, 61] on div "Pipelines 0" at bounding box center [210, 52] width 132 height 19
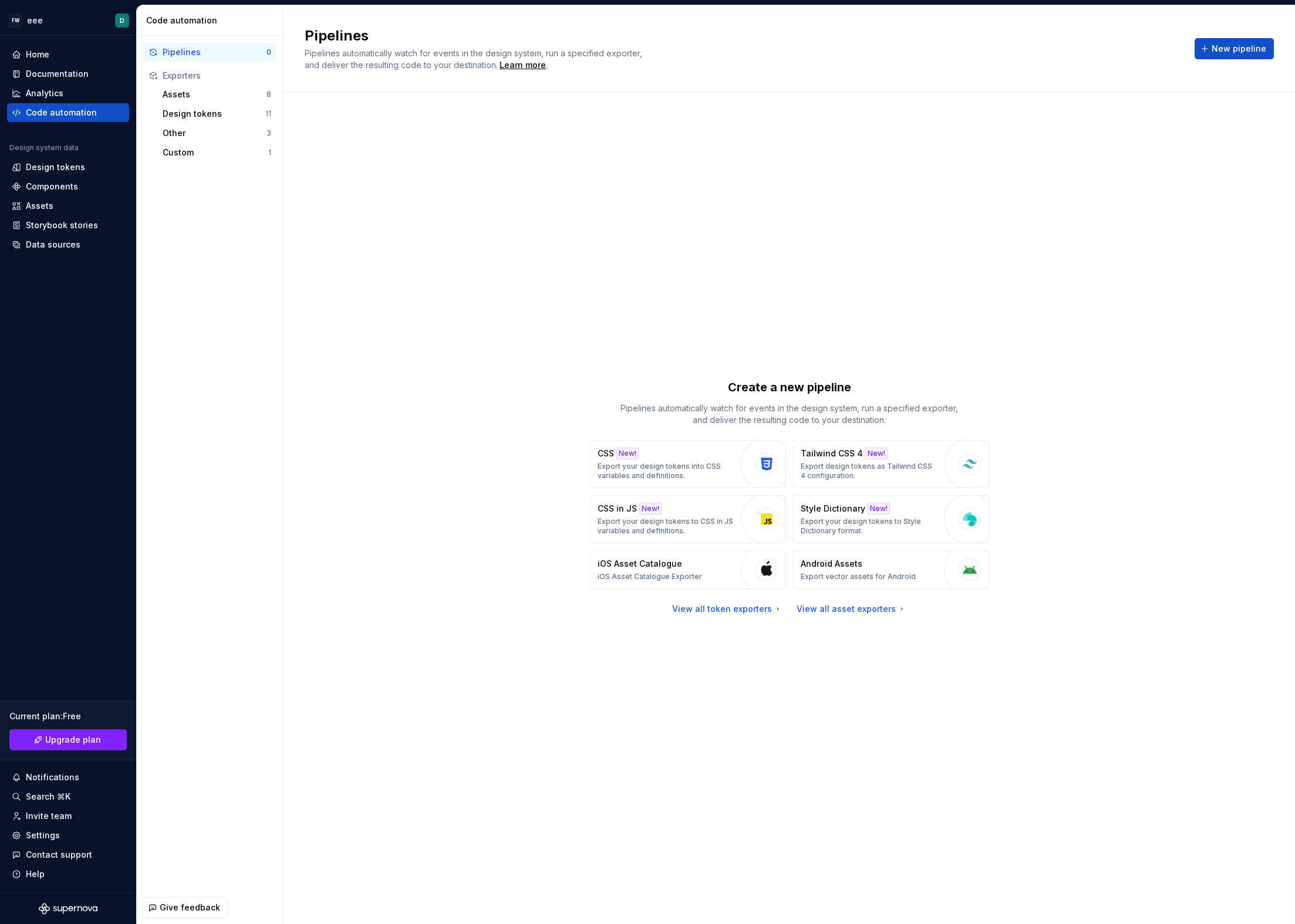
click at [1206, 71] on div "Pipelines Pipelines automatically watch for events in the design system, run a …" at bounding box center [789, 49] width 1012 height 88
click at [1215, 62] on div "Pipelines Pipelines automatically watch for events in the design system, run a …" at bounding box center [789, 49] width 969 height 45
click at [1216, 58] on button "New pipeline" at bounding box center [1234, 48] width 80 height 21
click at [231, 163] on div "Pipelines 0 Exporters Assets 8 Design tokens 11 Other 3 Custom 1" at bounding box center [210, 102] width 146 height 133
click at [233, 156] on div "Custom" at bounding box center [215, 152] width 105 height 12
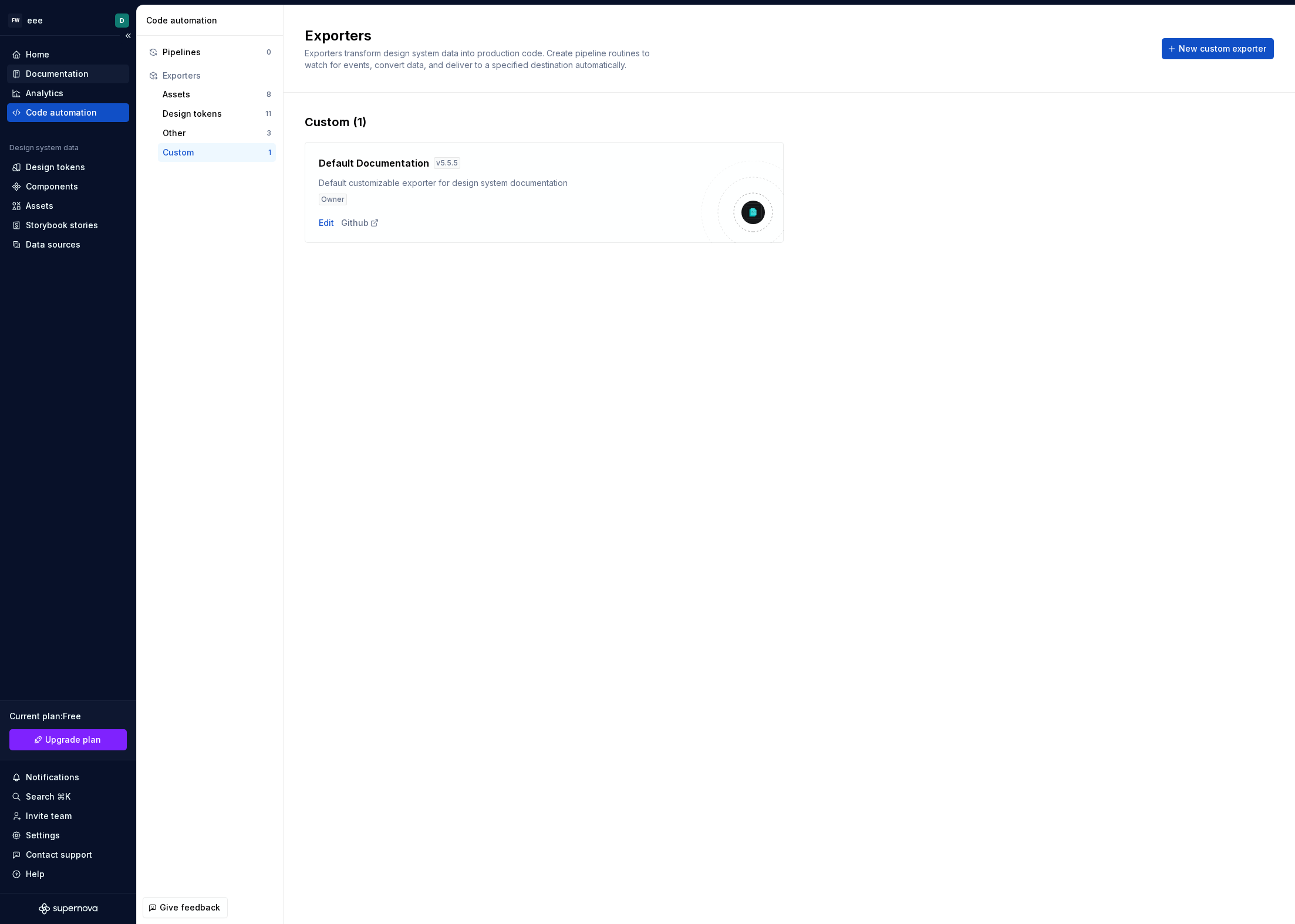
click at [71, 78] on div "Documentation" at bounding box center [57, 74] width 63 height 12
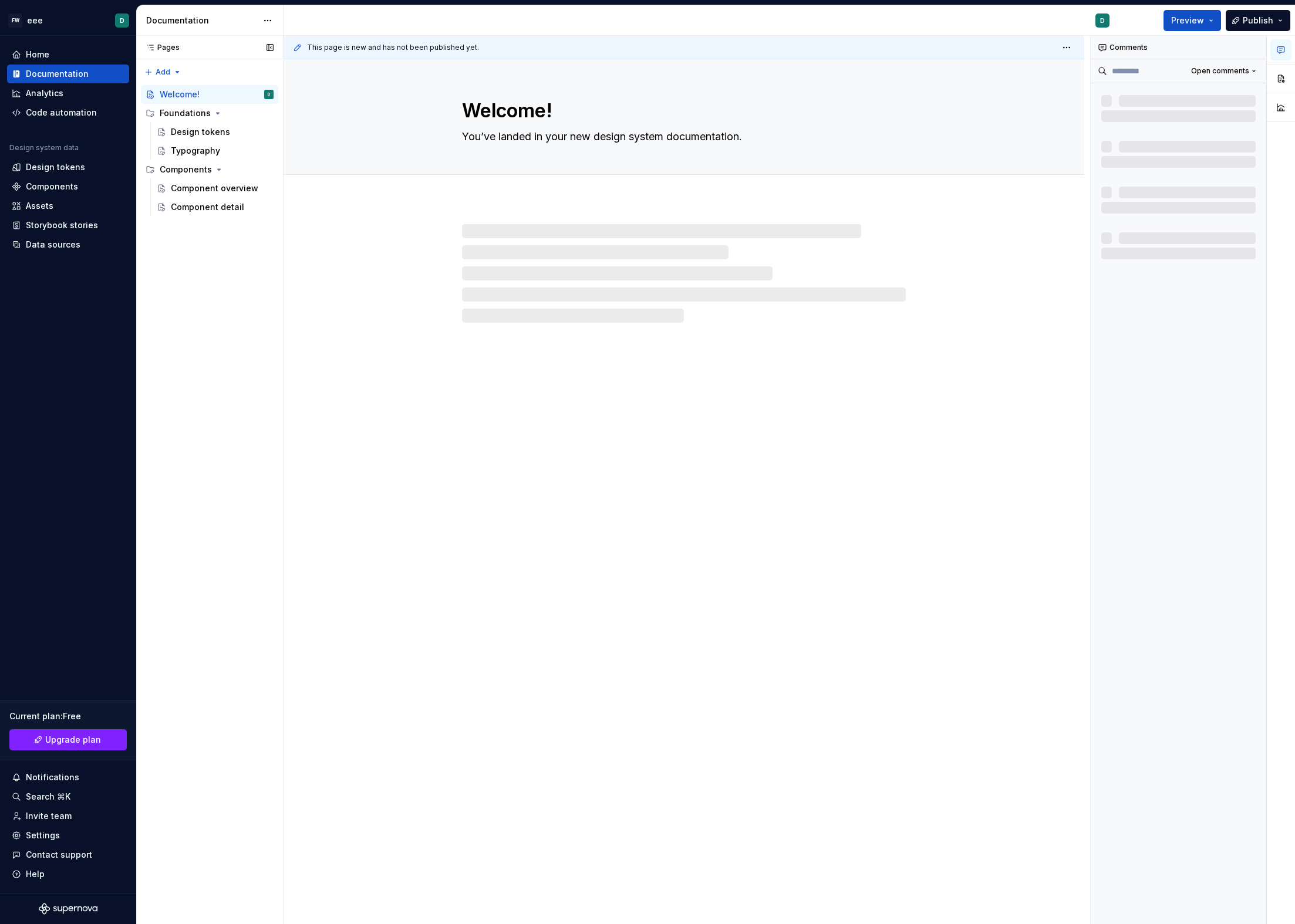
click at [182, 49] on div "Pages Pages" at bounding box center [210, 47] width 146 height 23
click at [176, 70] on div "Pages Pages Add Accessibility guide for tree Page tree. Navigate the tree with …" at bounding box center [210, 480] width 146 height 889
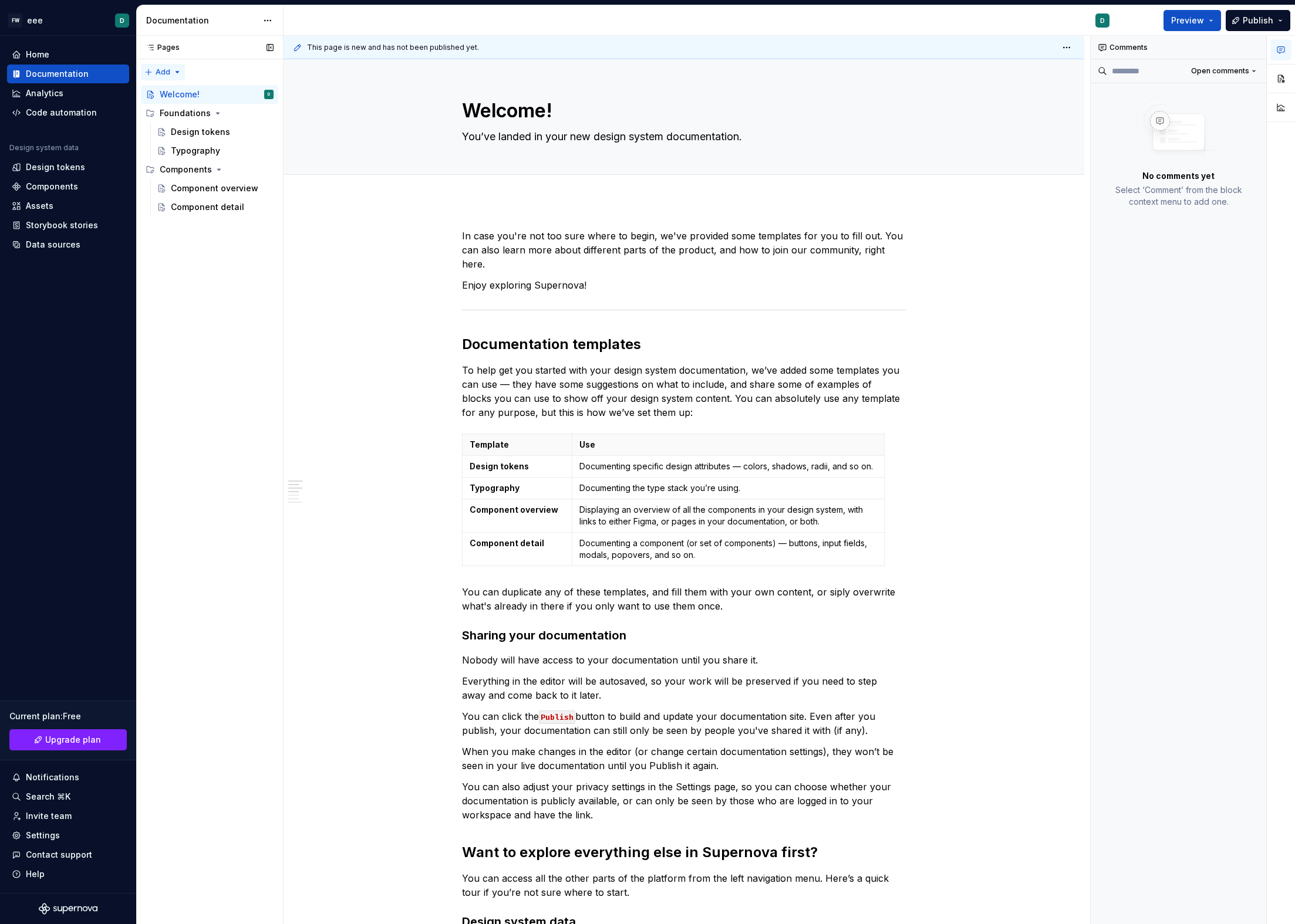
click at [176, 70] on div "Pages Pages Add Accessibility guide for tree Page tree. Navigate the tree with …" at bounding box center [210, 480] width 146 height 889
click at [181, 48] on div "Pages Pages" at bounding box center [210, 47] width 146 height 23
click at [282, 15] on div "Documentation" at bounding box center [210, 20] width 146 height 30
click at [273, 16] on html "FW eee D Home Documentation Analytics Code automation Design system data Design…" at bounding box center [647, 462] width 1295 height 924
click at [269, 21] on html "FW eee D Home Documentation Analytics Code automation Design system data Design…" at bounding box center [647, 462] width 1295 height 924
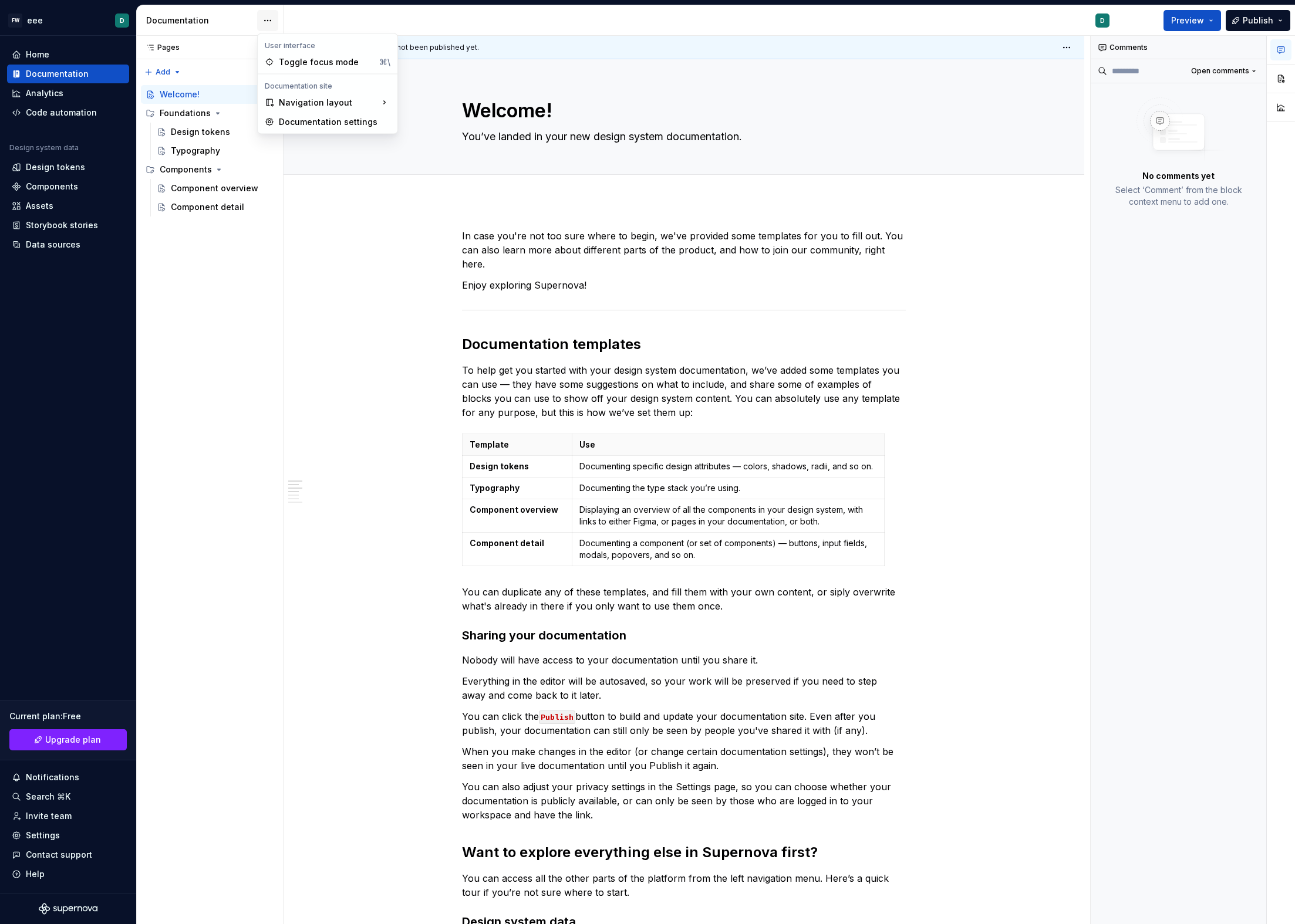
click at [268, 16] on html "FW eee D Home Documentation Analytics Code automation Design system data Design…" at bounding box center [647, 462] width 1295 height 924
click at [295, 115] on div "Documentation settings" at bounding box center [328, 122] width 135 height 19
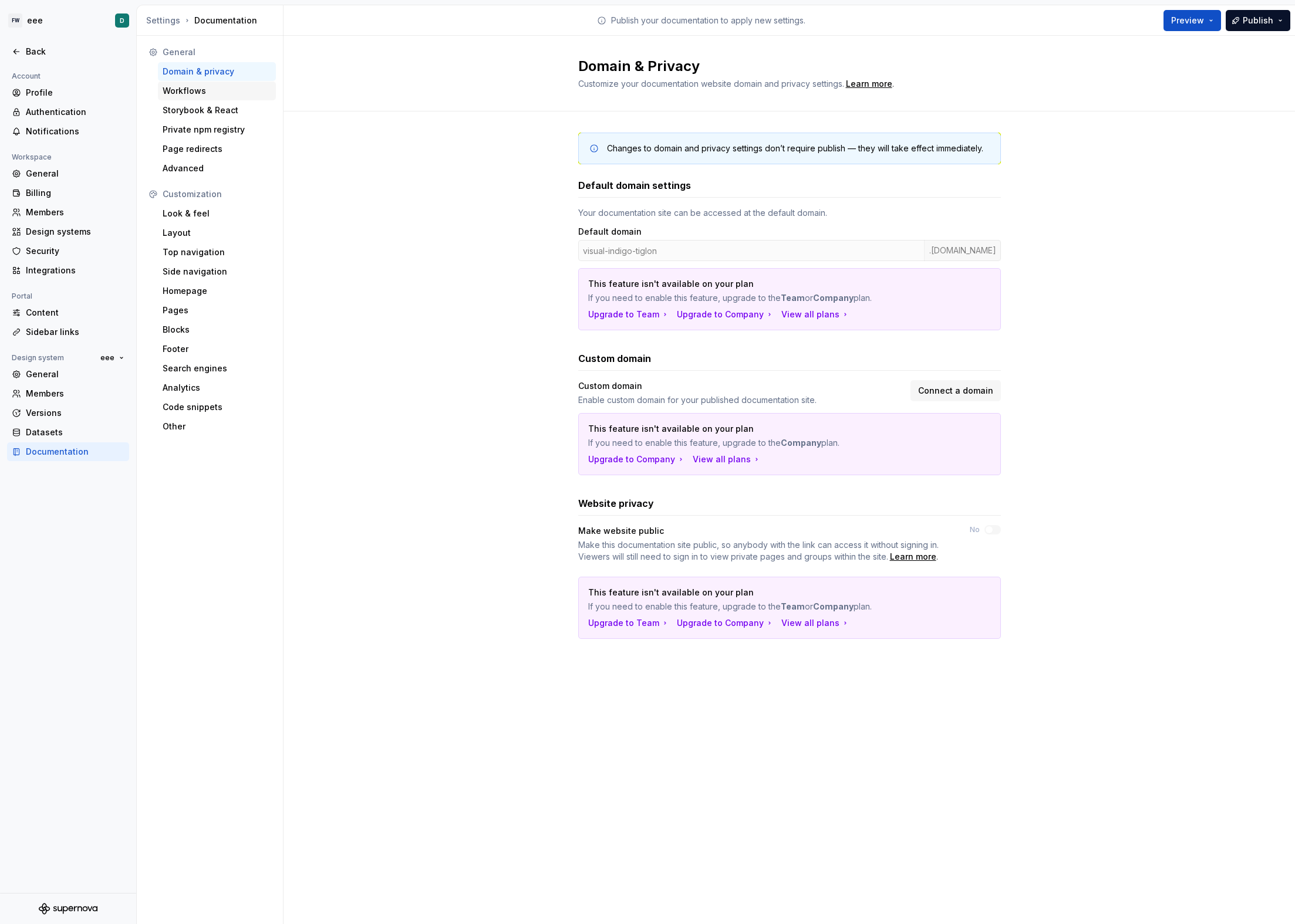
click at [213, 88] on div "Workflows" at bounding box center [217, 91] width 109 height 12
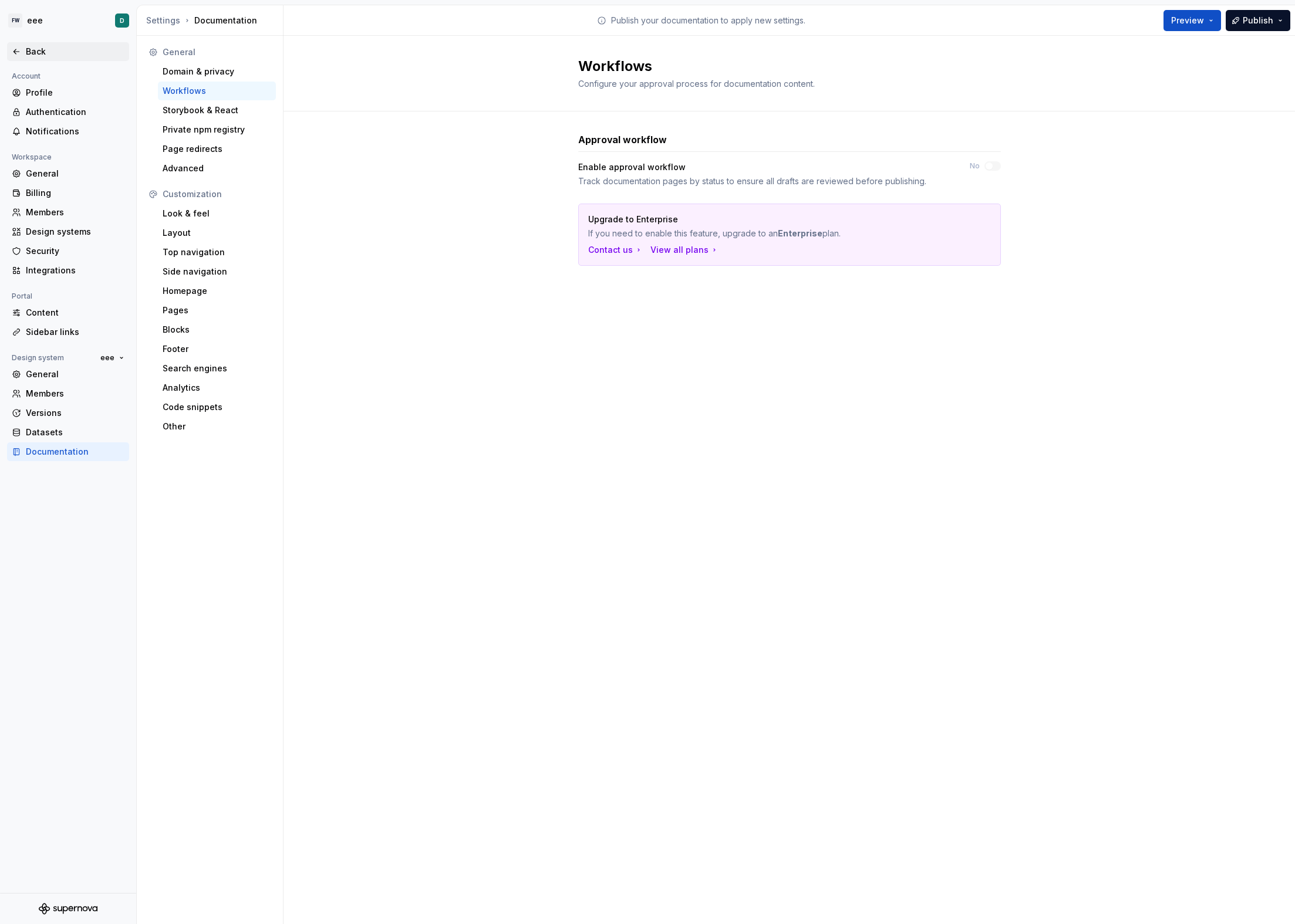
click at [44, 56] on div "Back" at bounding box center [75, 52] width 98 height 12
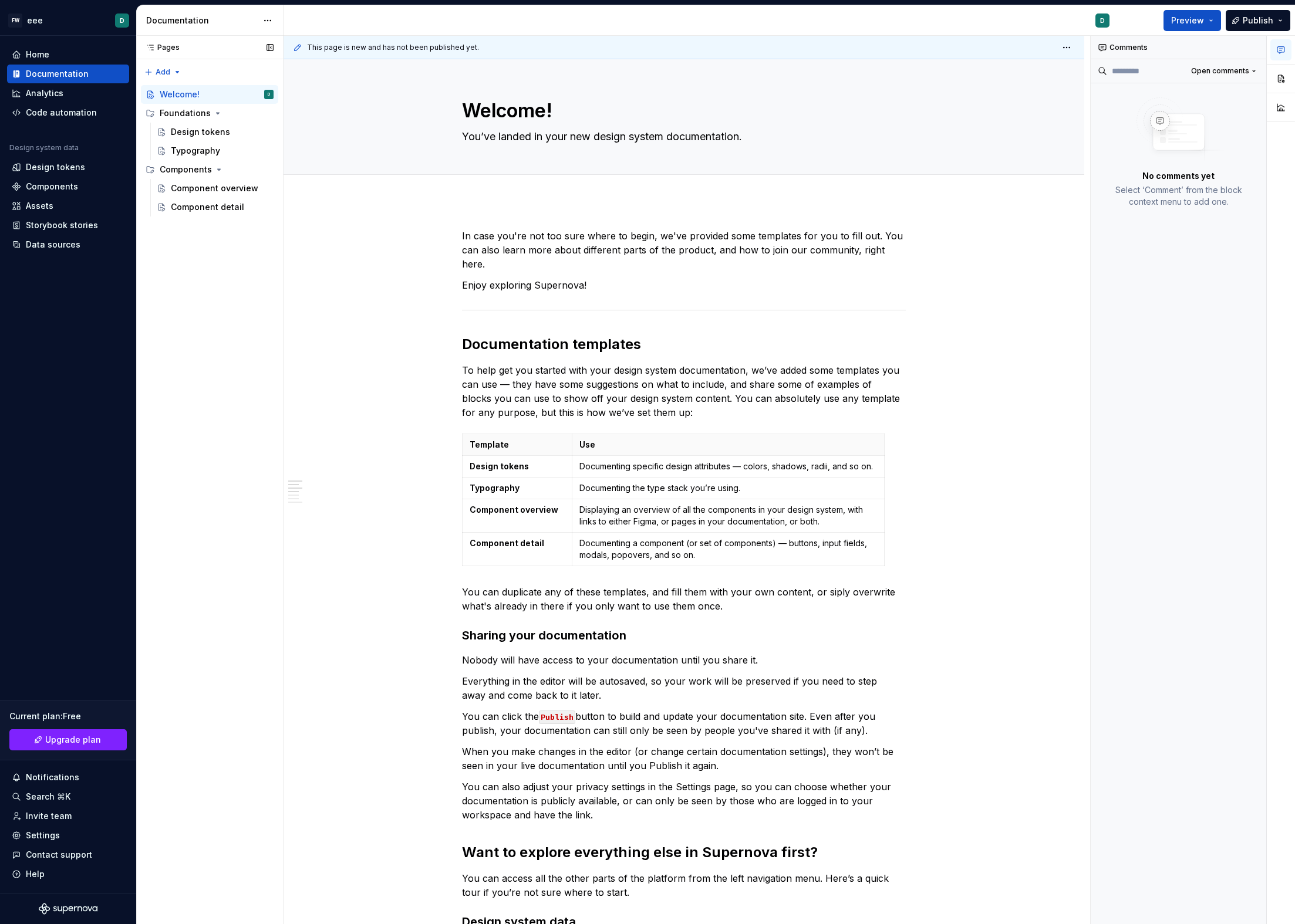
click at [173, 52] on div "Pages" at bounding box center [160, 47] width 39 height 9
click at [1065, 41] on html "FW eee D Home Documentation Analytics Code automation Design system data Design…" at bounding box center [647, 462] width 1295 height 924
click at [1019, 68] on span "Open preview" at bounding box center [1012, 71] width 81 height 19
click at [1210, 23] on html "FW eee D Home Documentation Analytics Code automation Design system data Design…" at bounding box center [647, 462] width 1295 height 924
click at [1207, 23] on button "Preview" at bounding box center [1192, 20] width 57 height 21
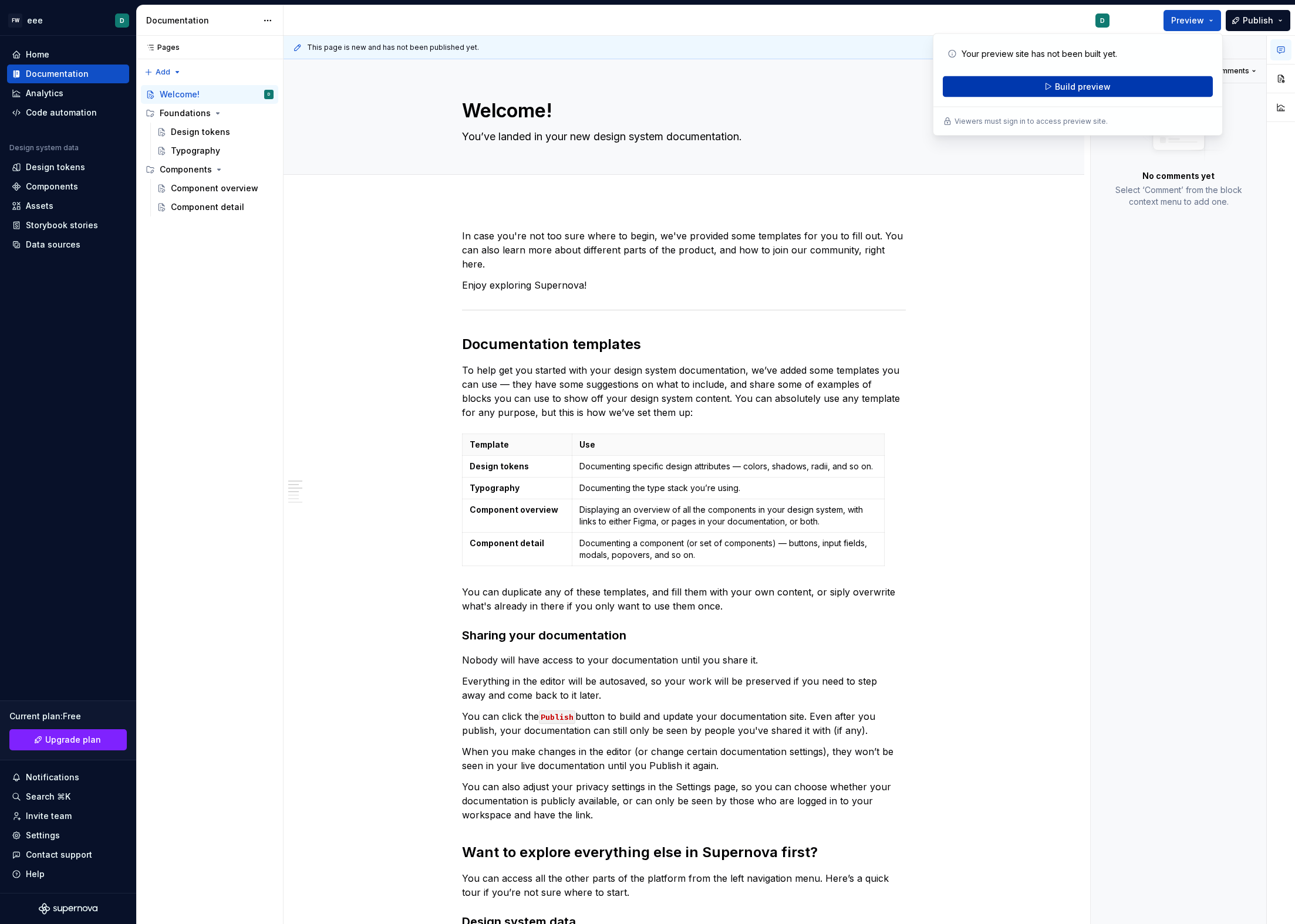
click at [1097, 93] on button "Build preview" at bounding box center [1078, 86] width 270 height 21
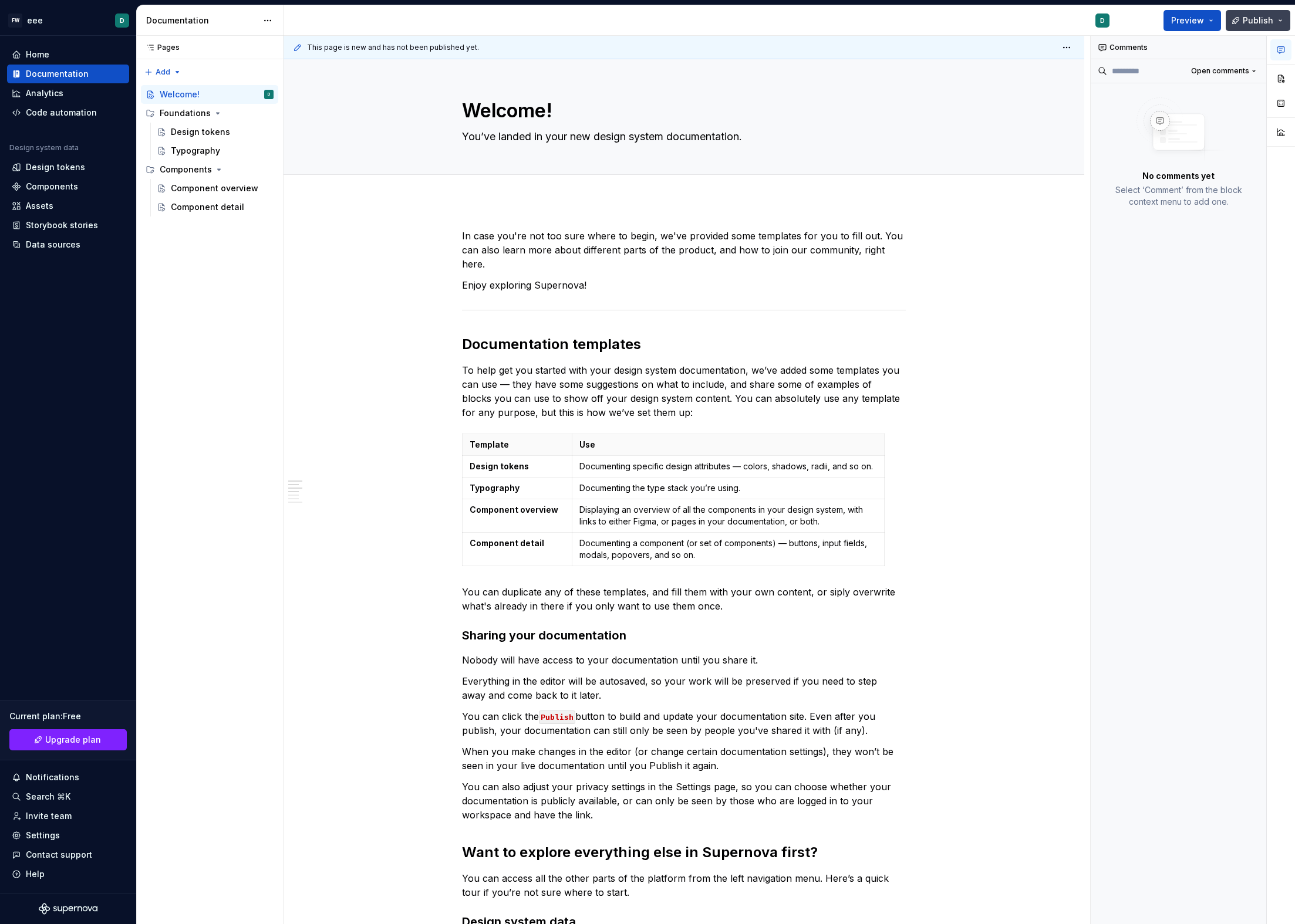
click at [1241, 20] on button "Publish" at bounding box center [1258, 20] width 64 height 21
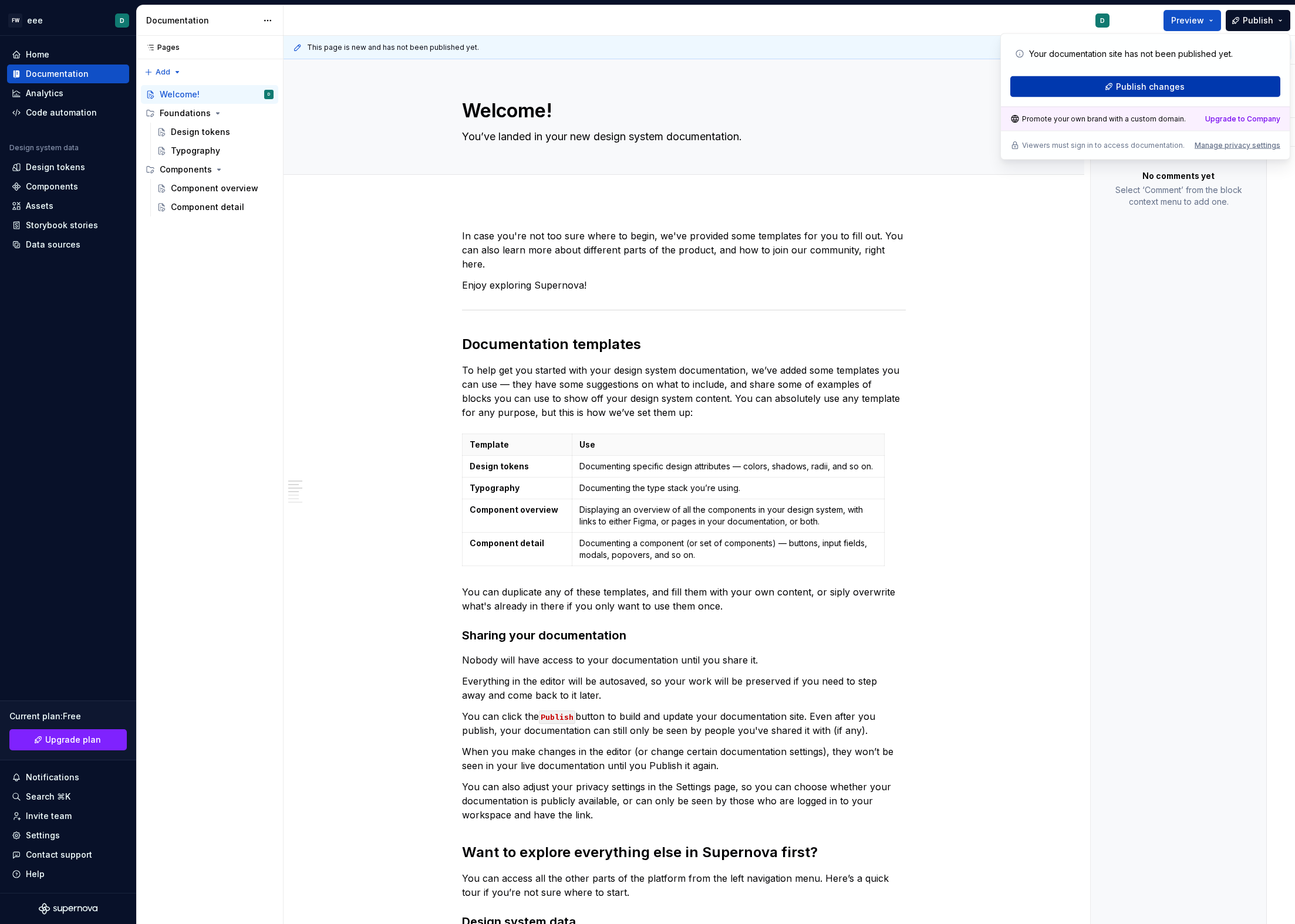
click at [1200, 83] on button "Publish changes" at bounding box center [1145, 86] width 270 height 21
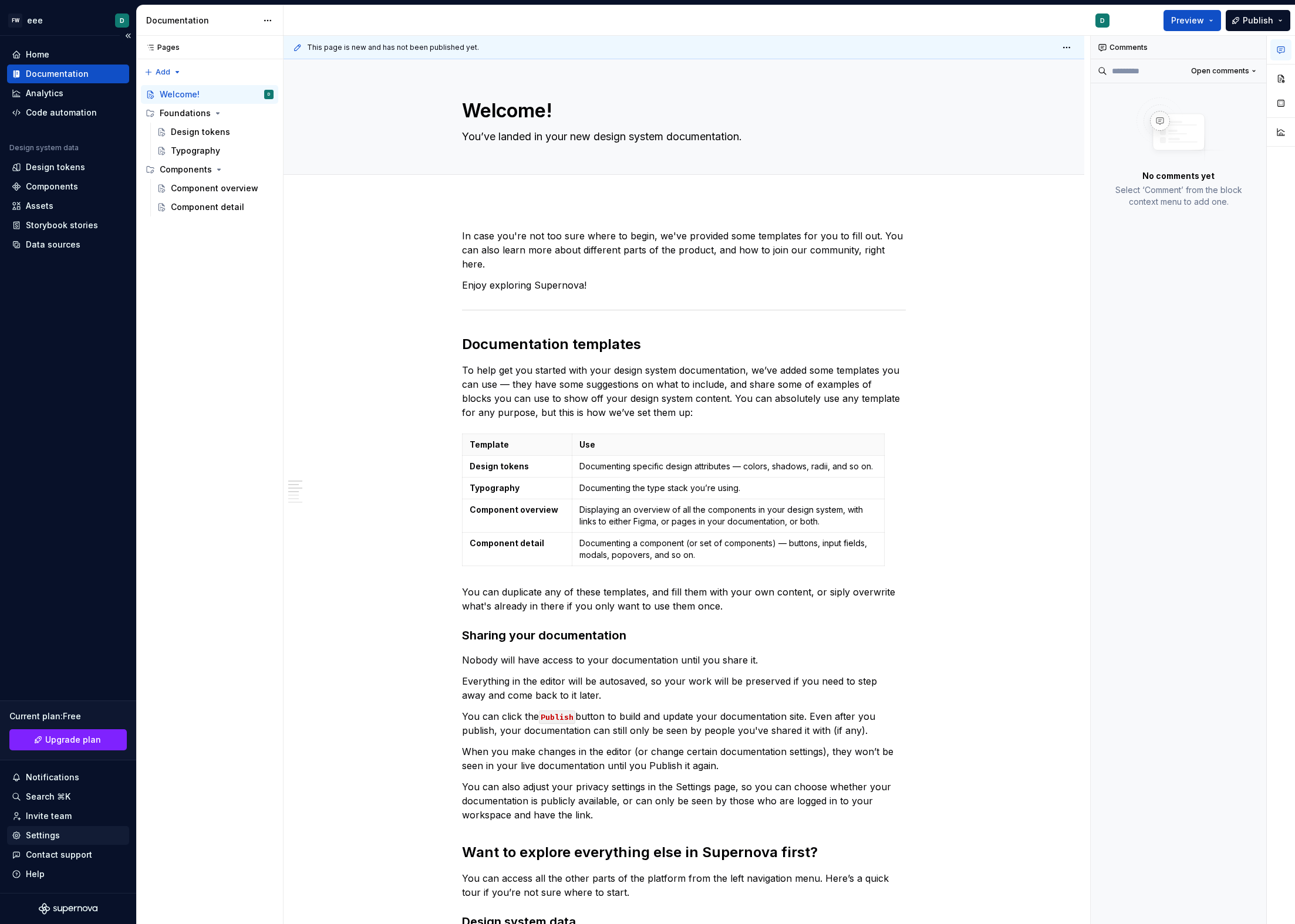
click at [61, 835] on div "Settings" at bounding box center [68, 836] width 113 height 12
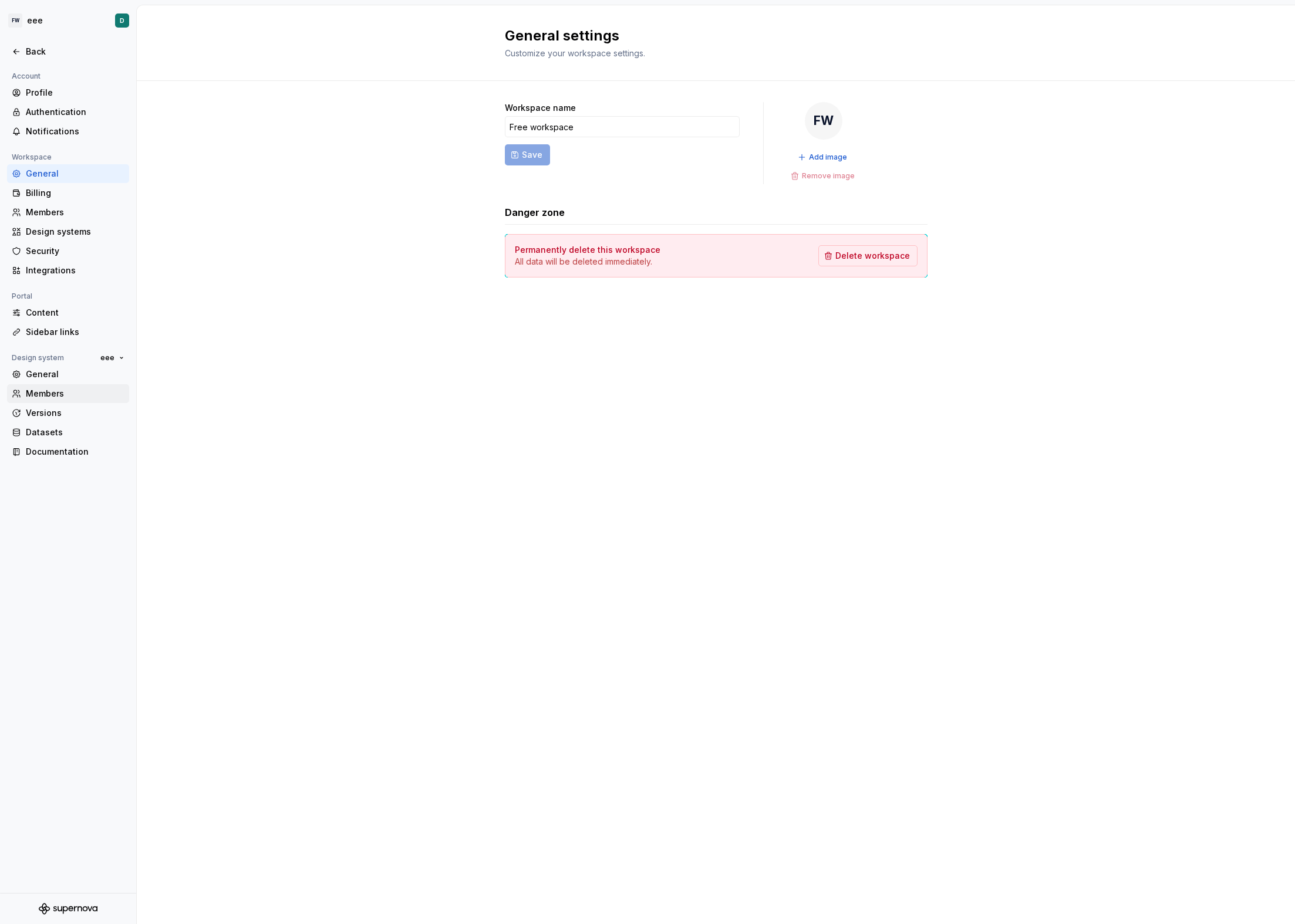
click at [54, 398] on div "Members" at bounding box center [75, 394] width 98 height 12
click at [54, 421] on div "Versions" at bounding box center [68, 413] width 122 height 19
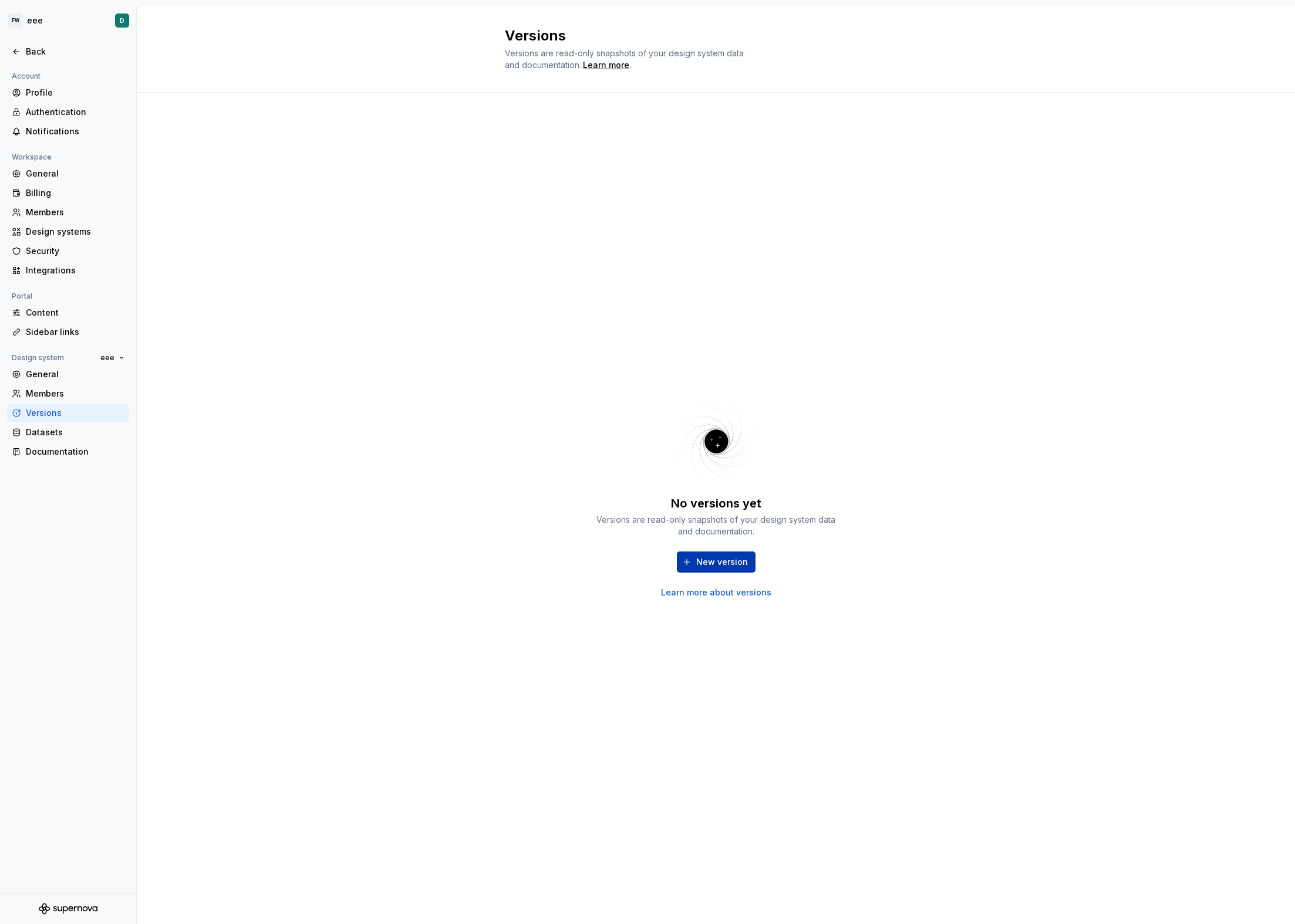
click at [709, 557] on span "New version" at bounding box center [722, 562] width 52 height 12
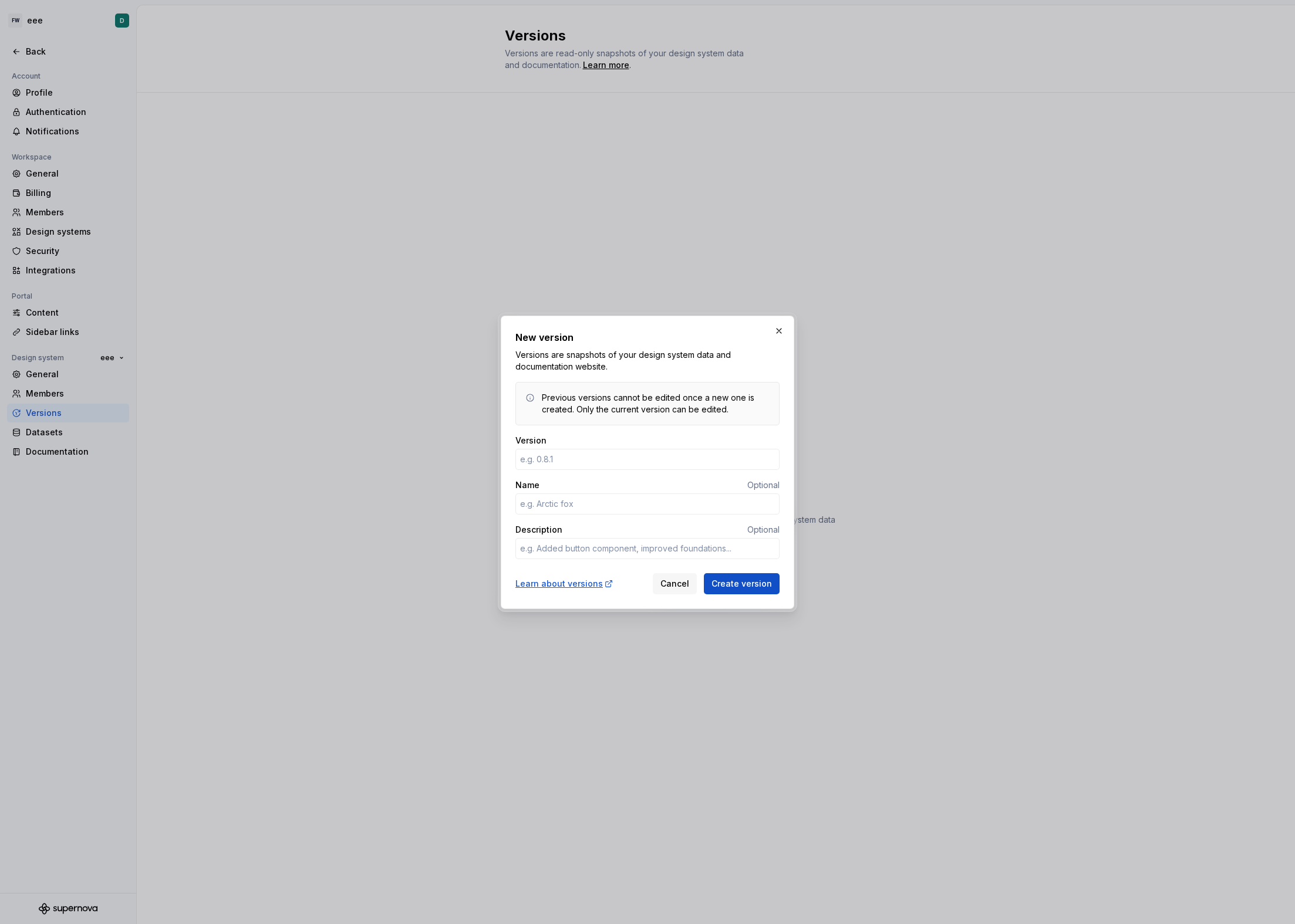
type textarea "*"
type input "v2"
click at [710, 587] on button "Create version" at bounding box center [742, 583] width 76 height 21
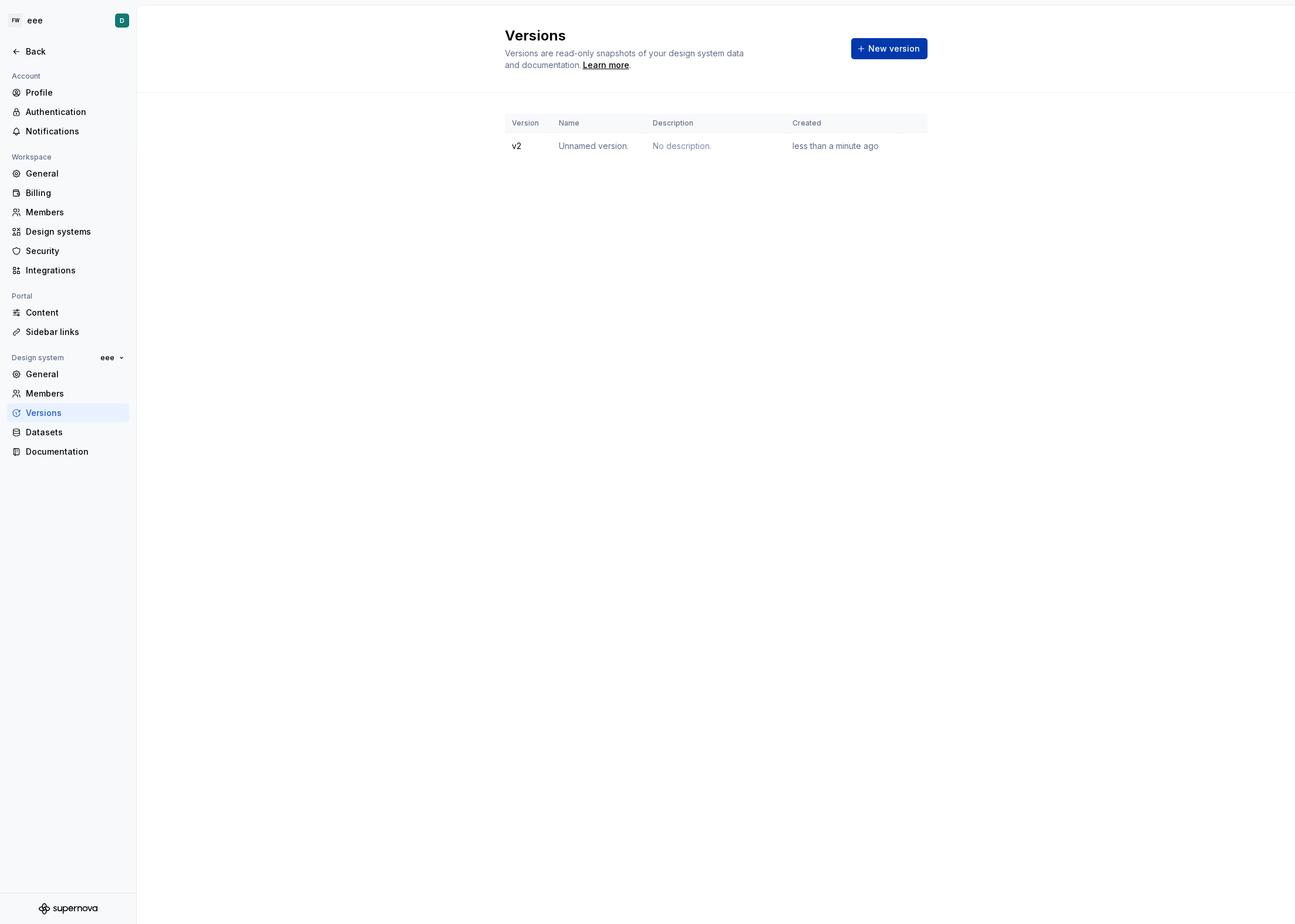
click at [882, 55] on button "New version" at bounding box center [889, 48] width 76 height 21
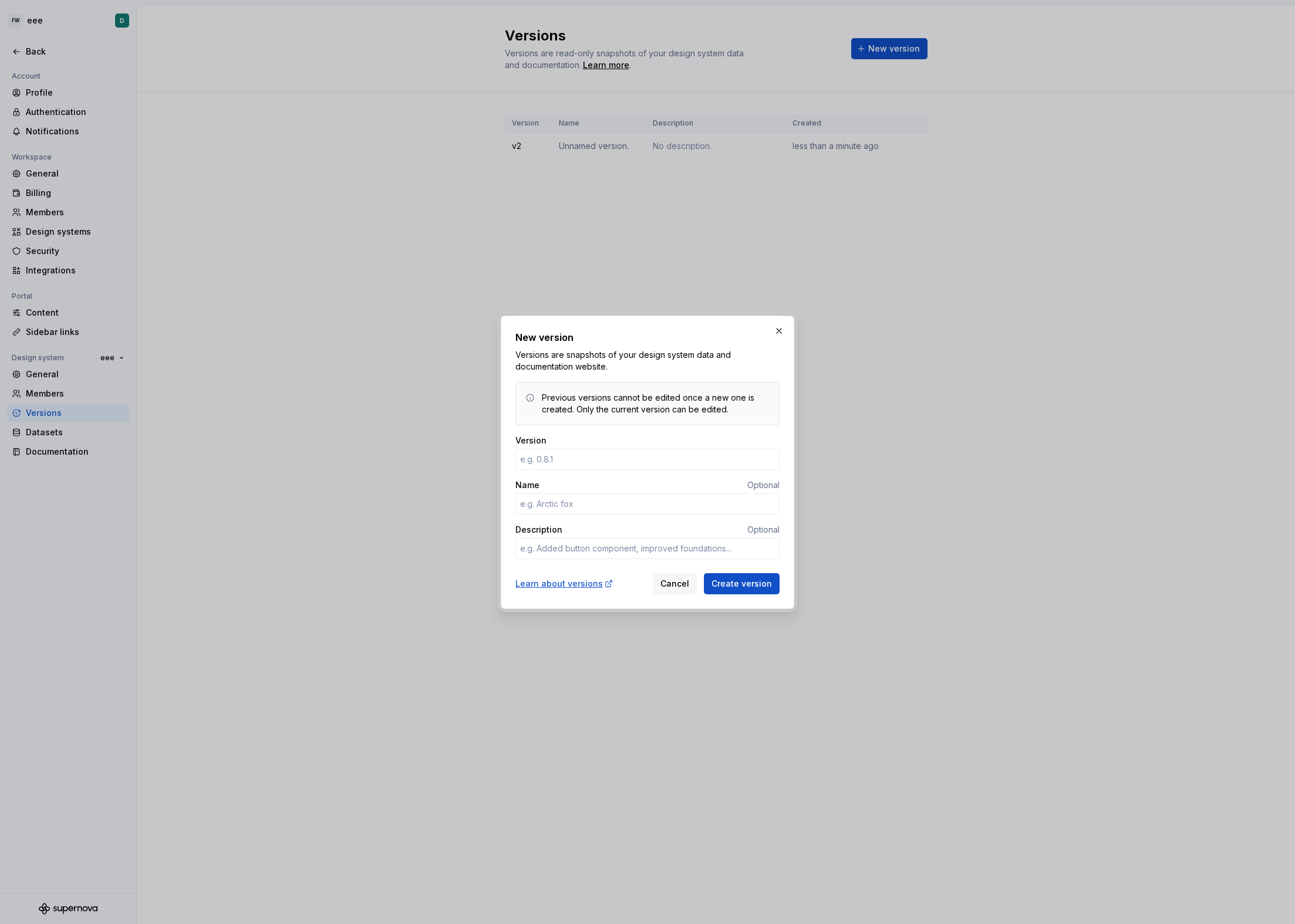
type textarea "*"
type input "v3"
click at [704, 573] on button "Create version" at bounding box center [742, 583] width 76 height 21
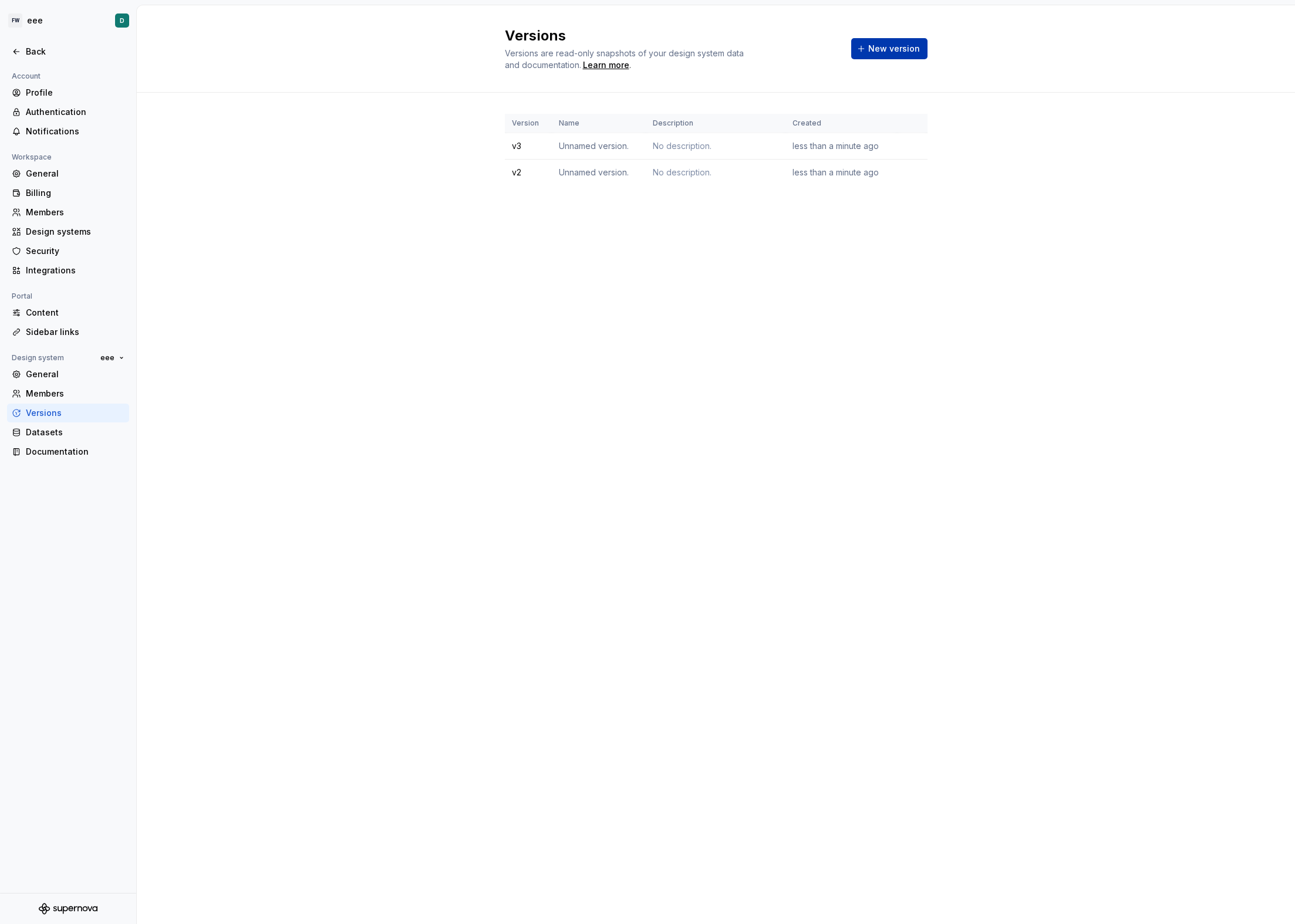
click at [902, 56] on button "New version" at bounding box center [889, 48] width 76 height 21
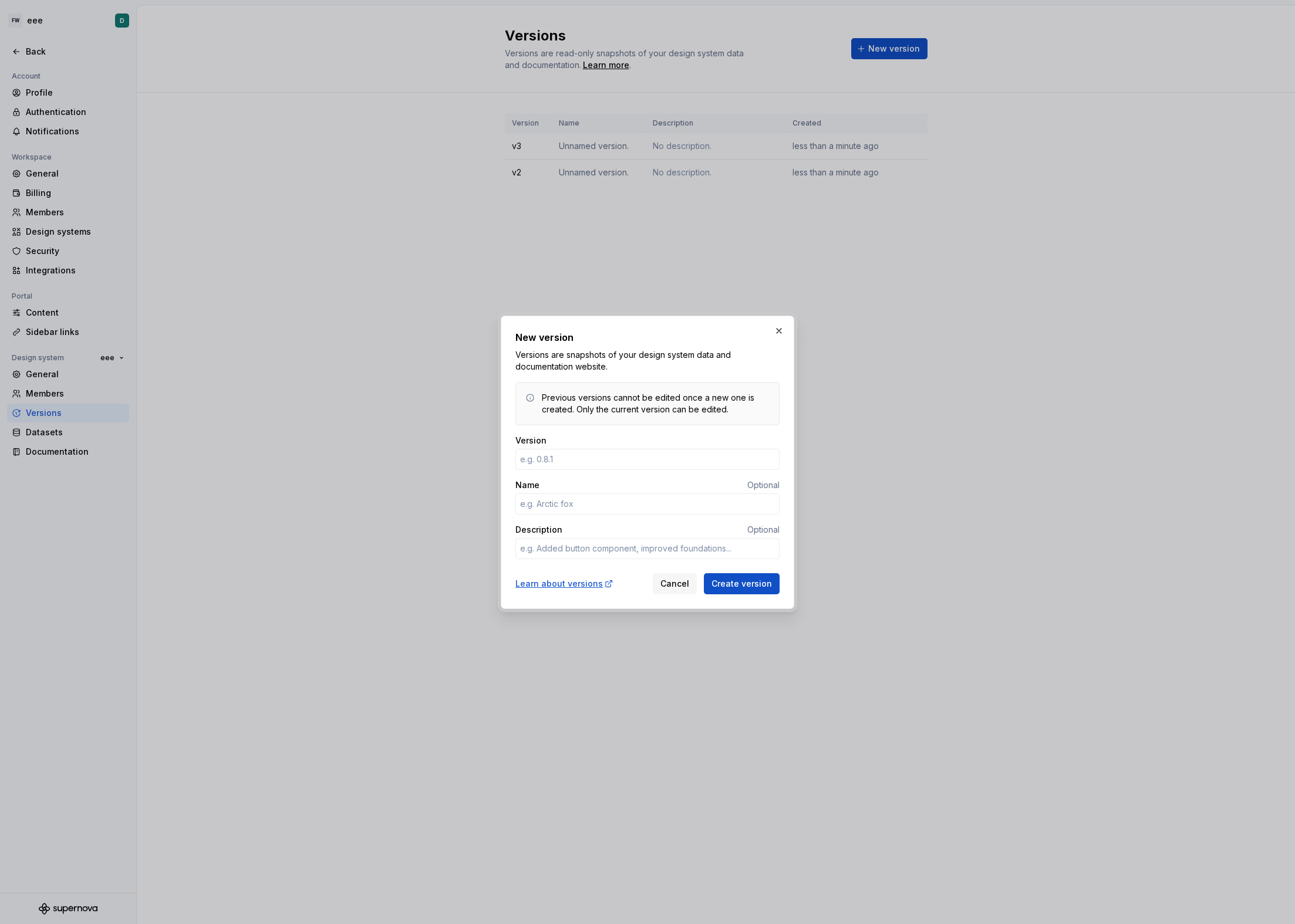
type textarea "*"
type input "v4"
click at [737, 589] on span "Create version" at bounding box center [742, 584] width 61 height 12
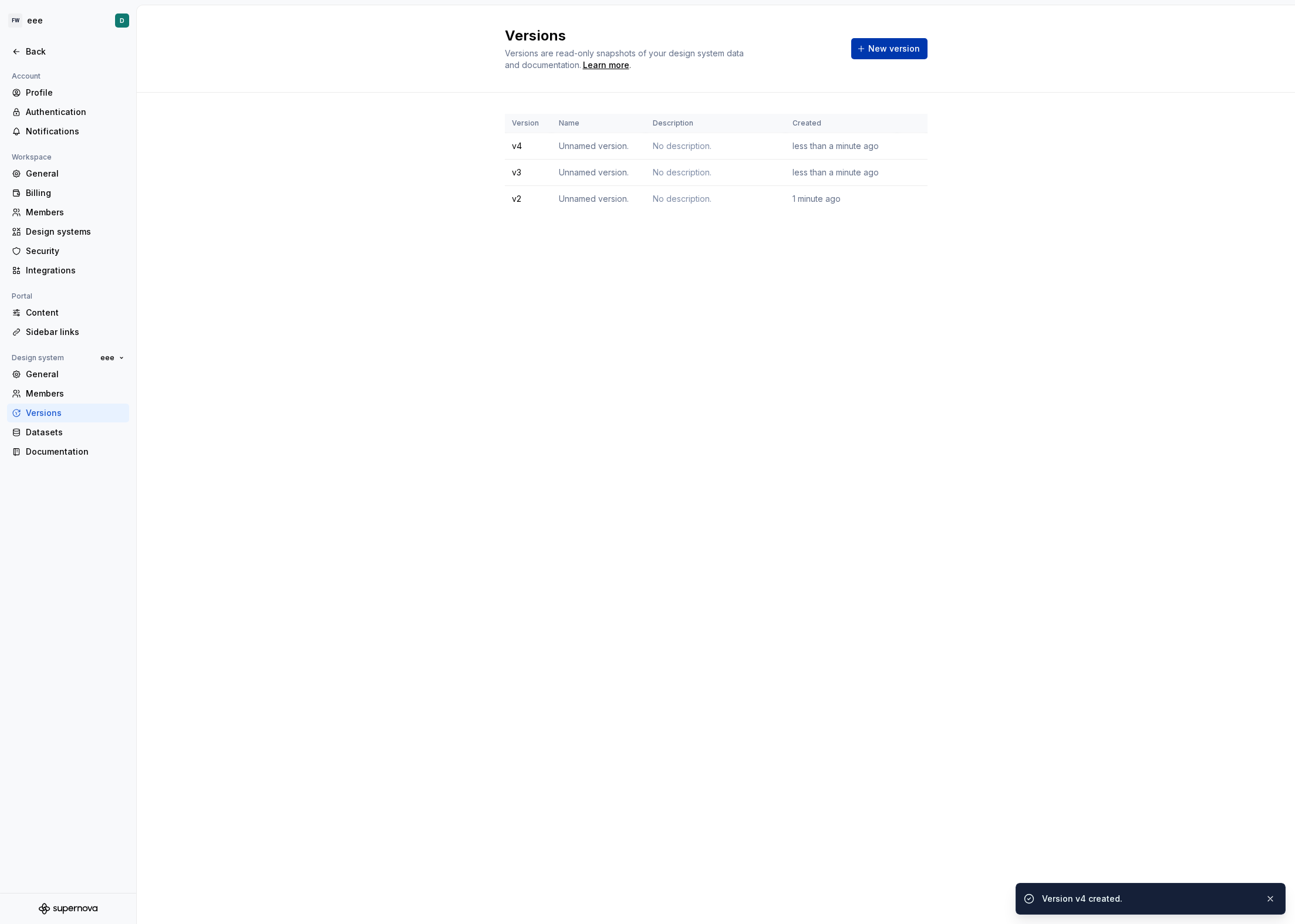
click at [886, 56] on button "New version" at bounding box center [889, 48] width 76 height 21
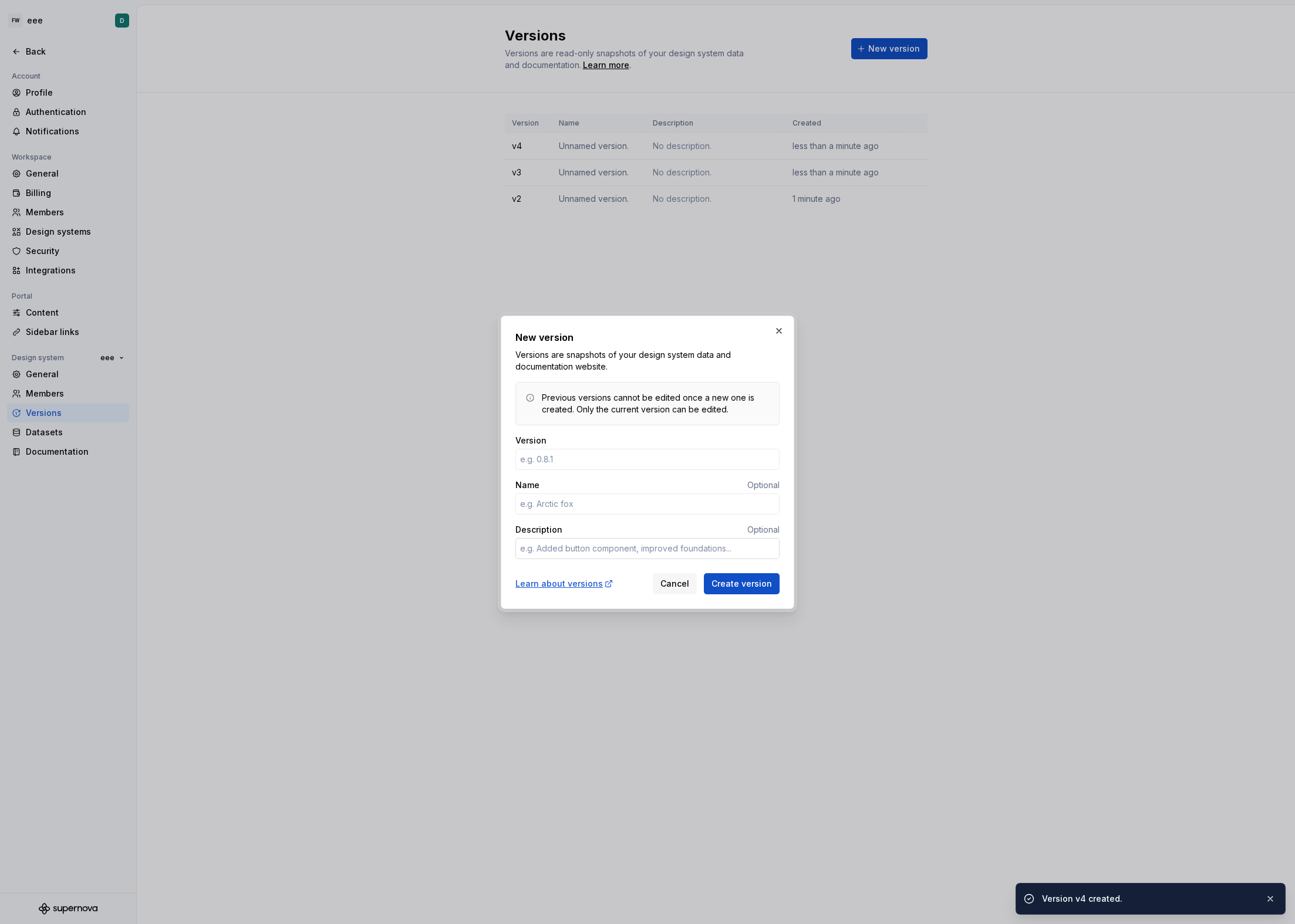
type textarea "*"
type input "v"
type textarea "*"
type input "v5"
click at [743, 591] on button "Create version" at bounding box center [742, 583] width 76 height 21
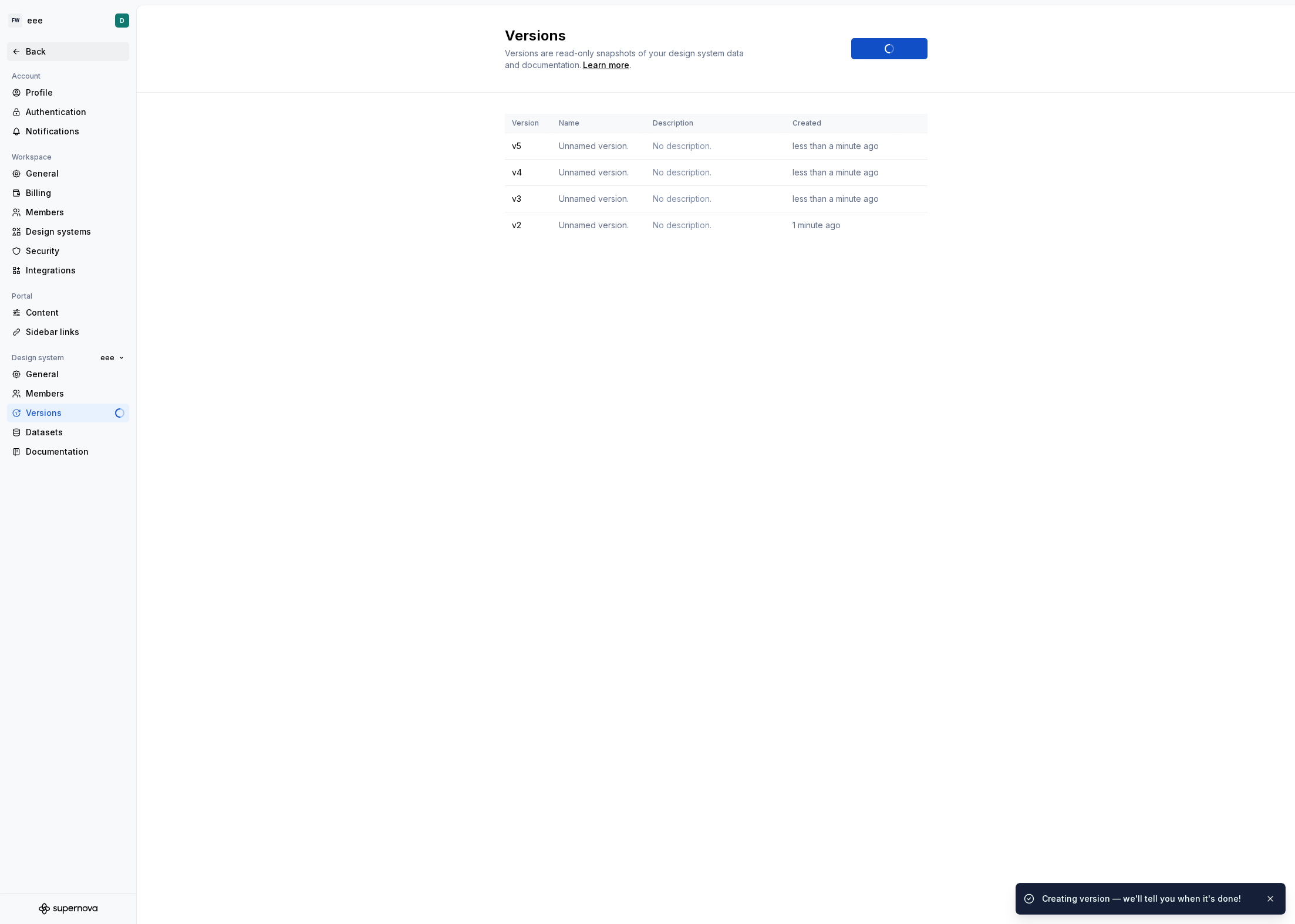
click at [49, 50] on div "Back" at bounding box center [75, 52] width 98 height 12
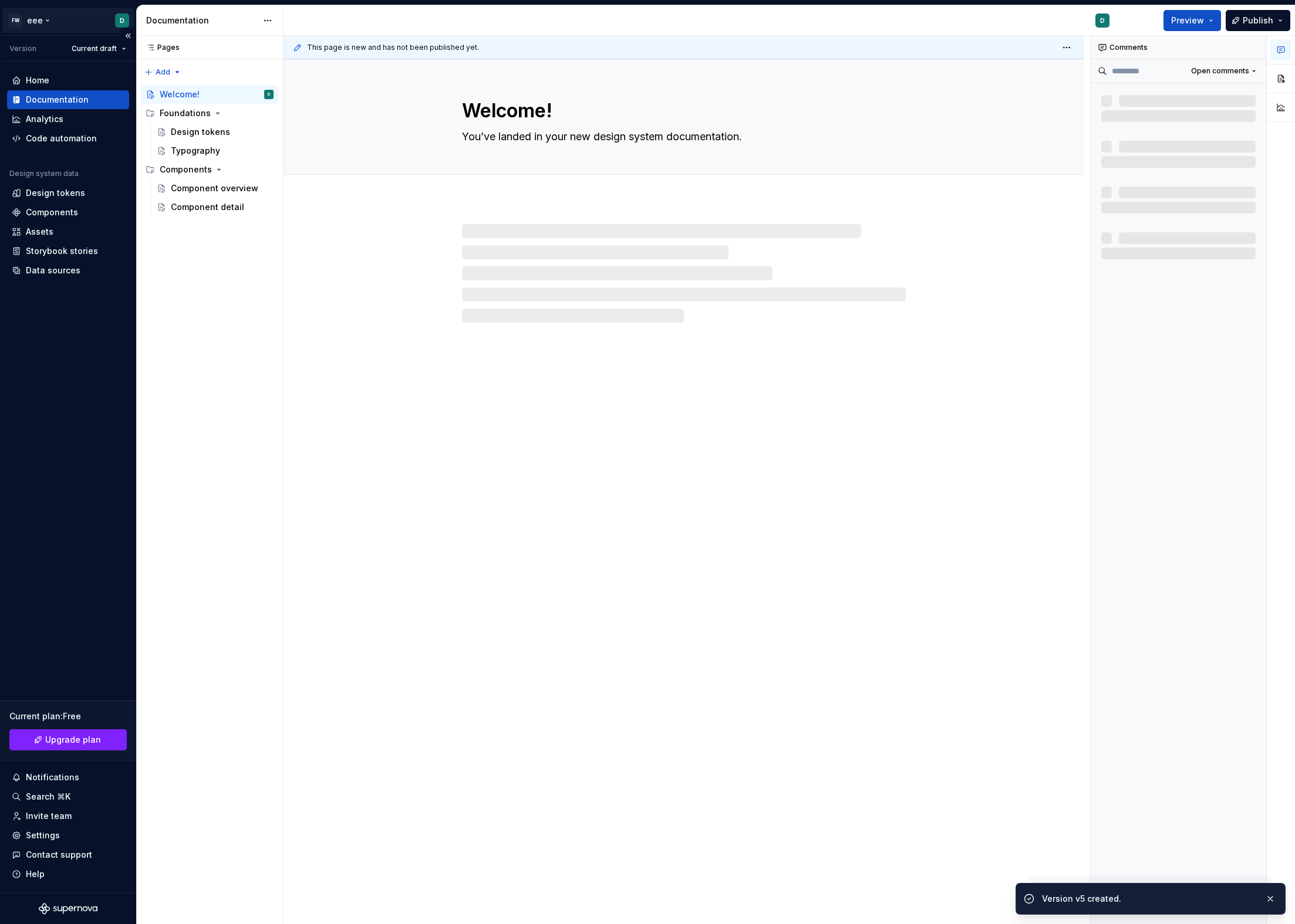
click at [59, 20] on html "FW eee D Version Current draft Home Documentation Analytics Code automation Des…" at bounding box center [647, 462] width 1295 height 924
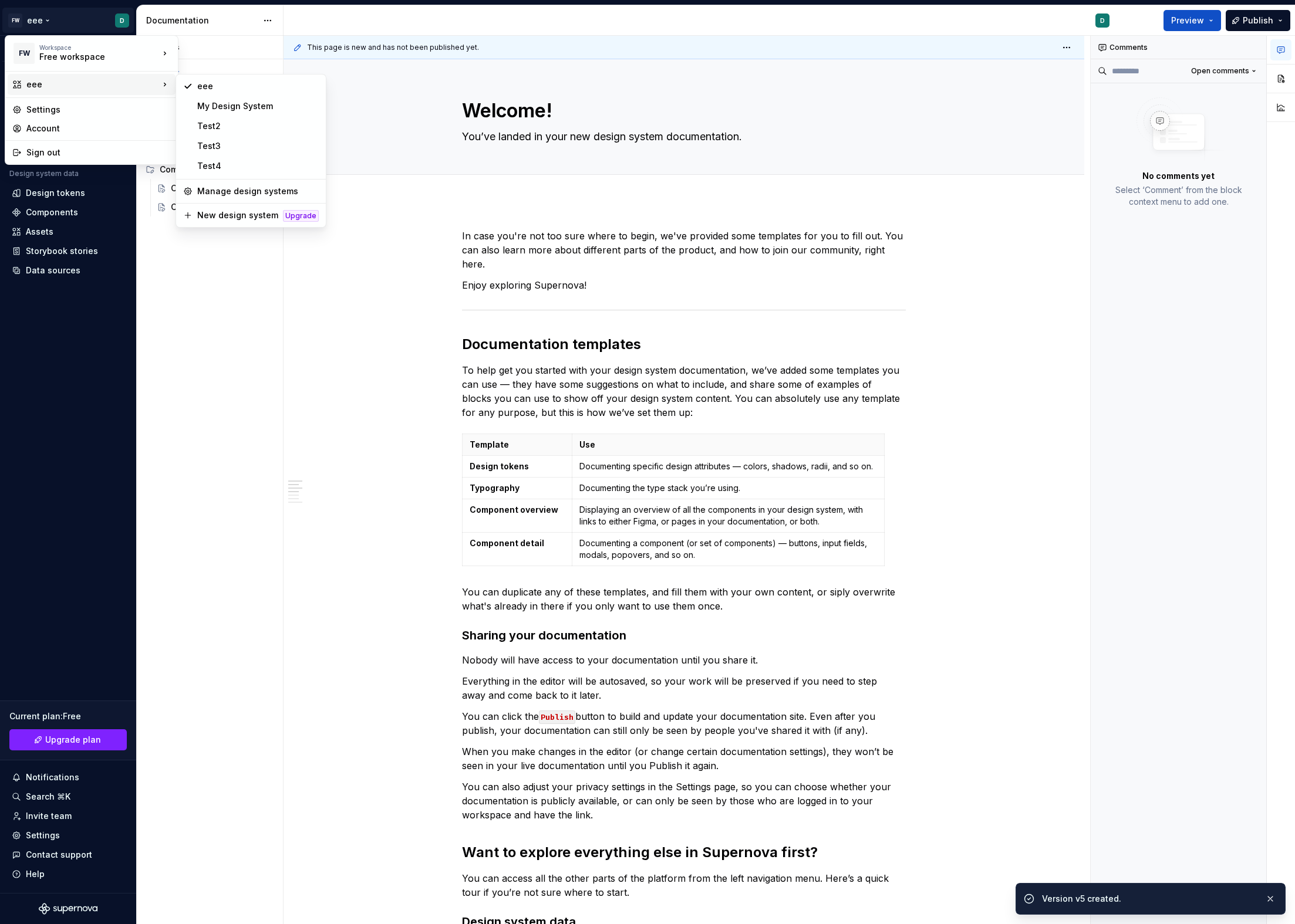
type textarea "*"
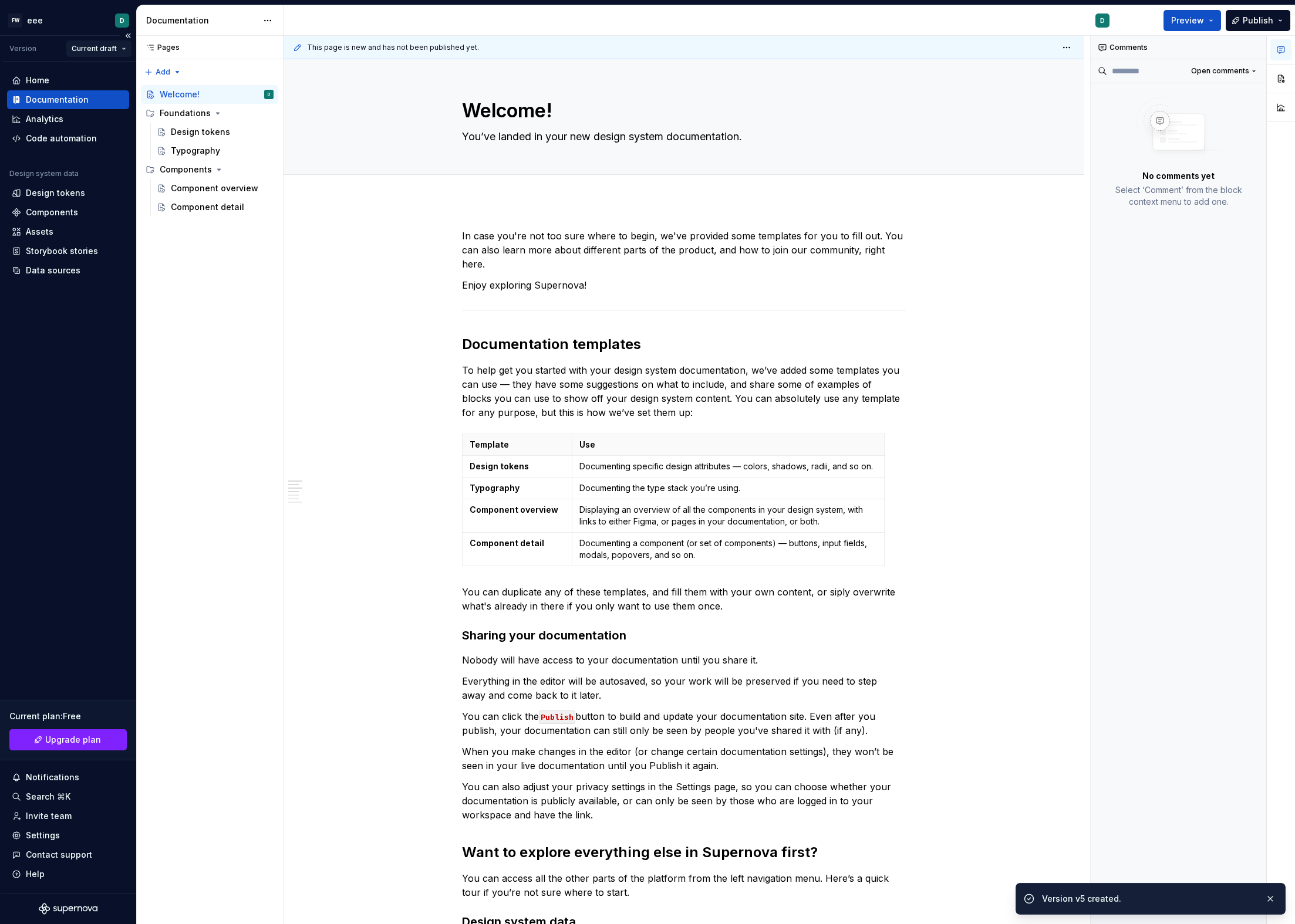
click at [103, 46] on html "FW eee D Version Current draft Home Documentation Analytics Code automation Des…" at bounding box center [647, 462] width 1295 height 924
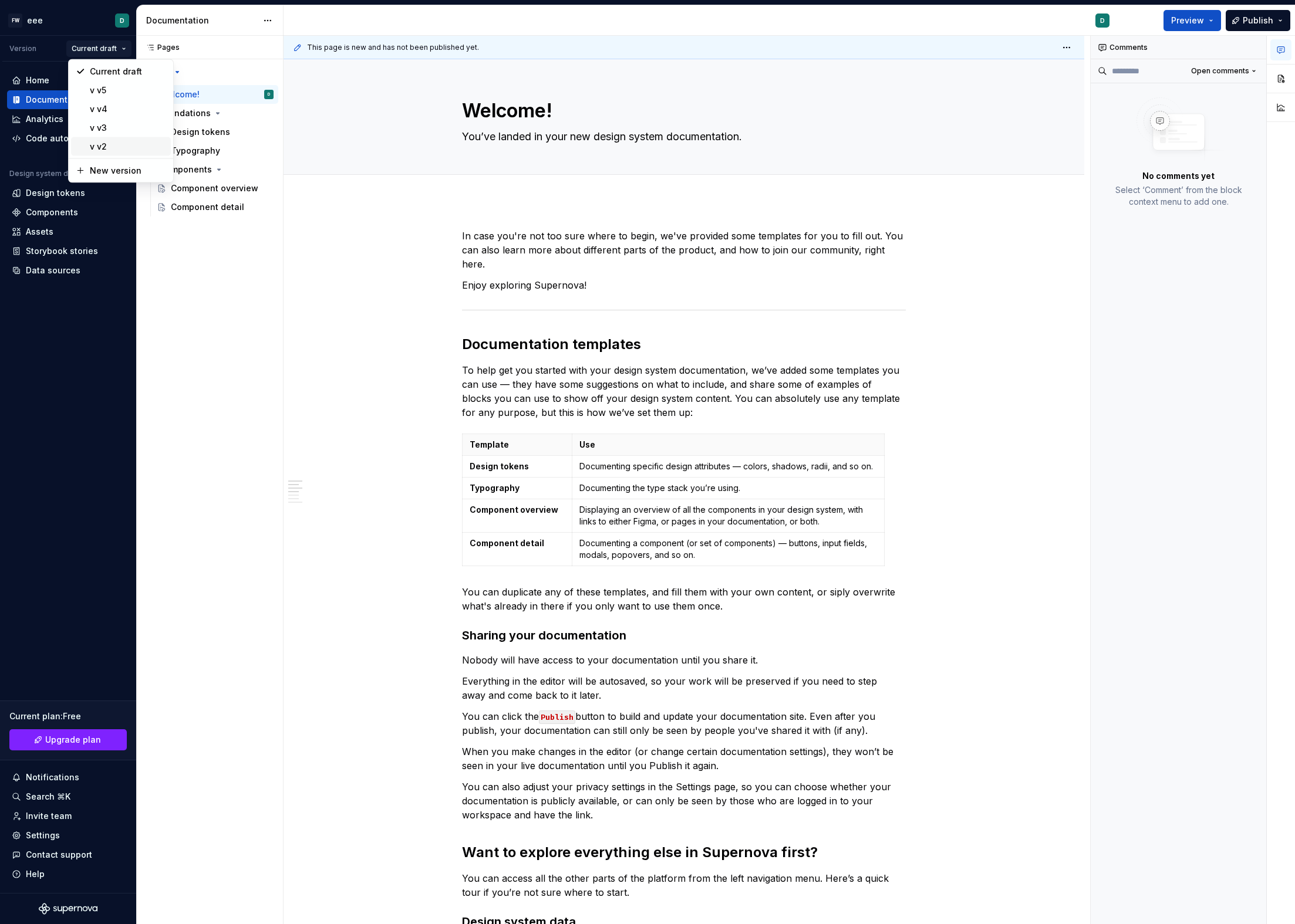
type textarea "*"
click at [71, 832] on div "Settings" at bounding box center [68, 836] width 113 height 12
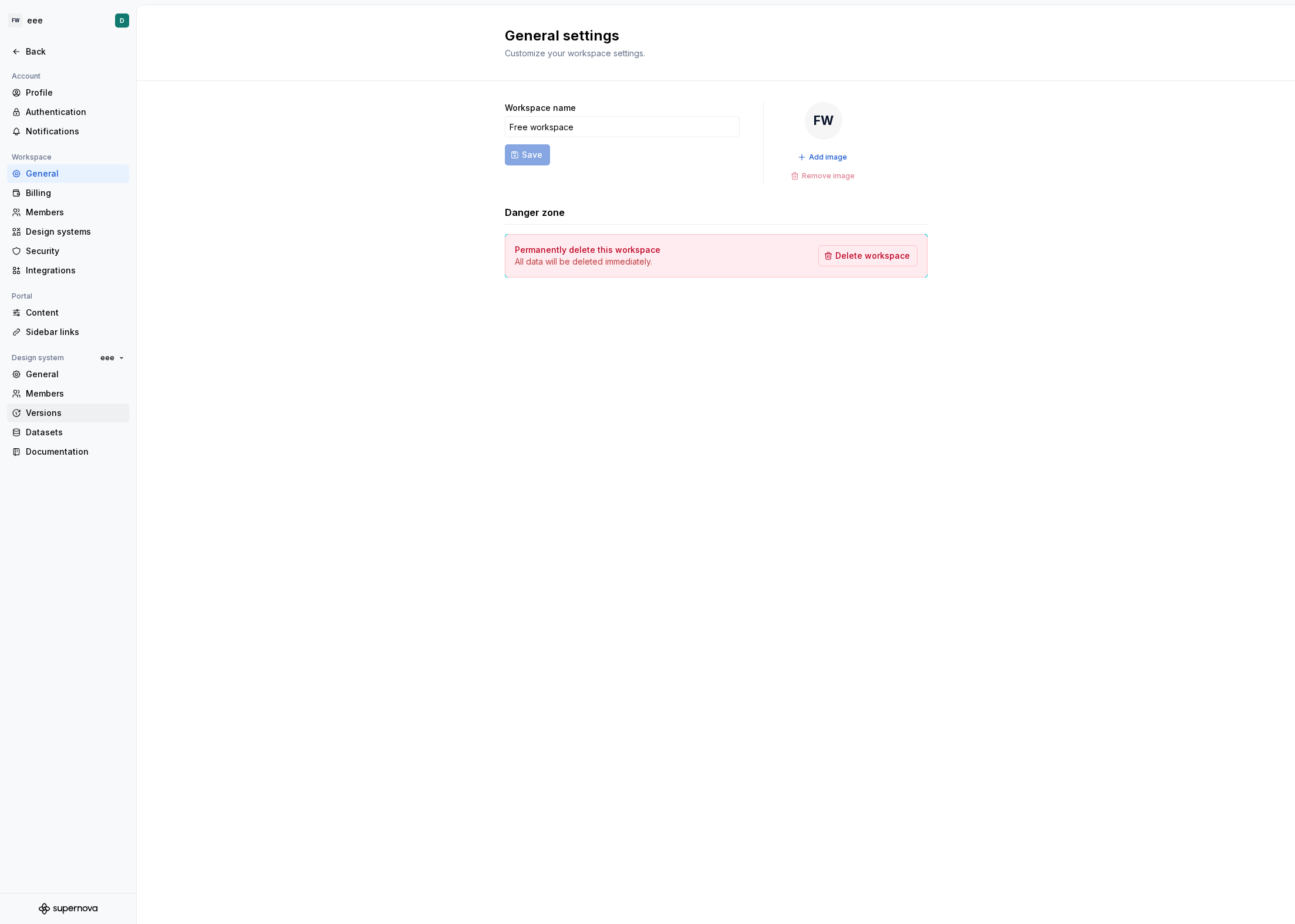
click at [59, 410] on div "Versions" at bounding box center [75, 413] width 98 height 12
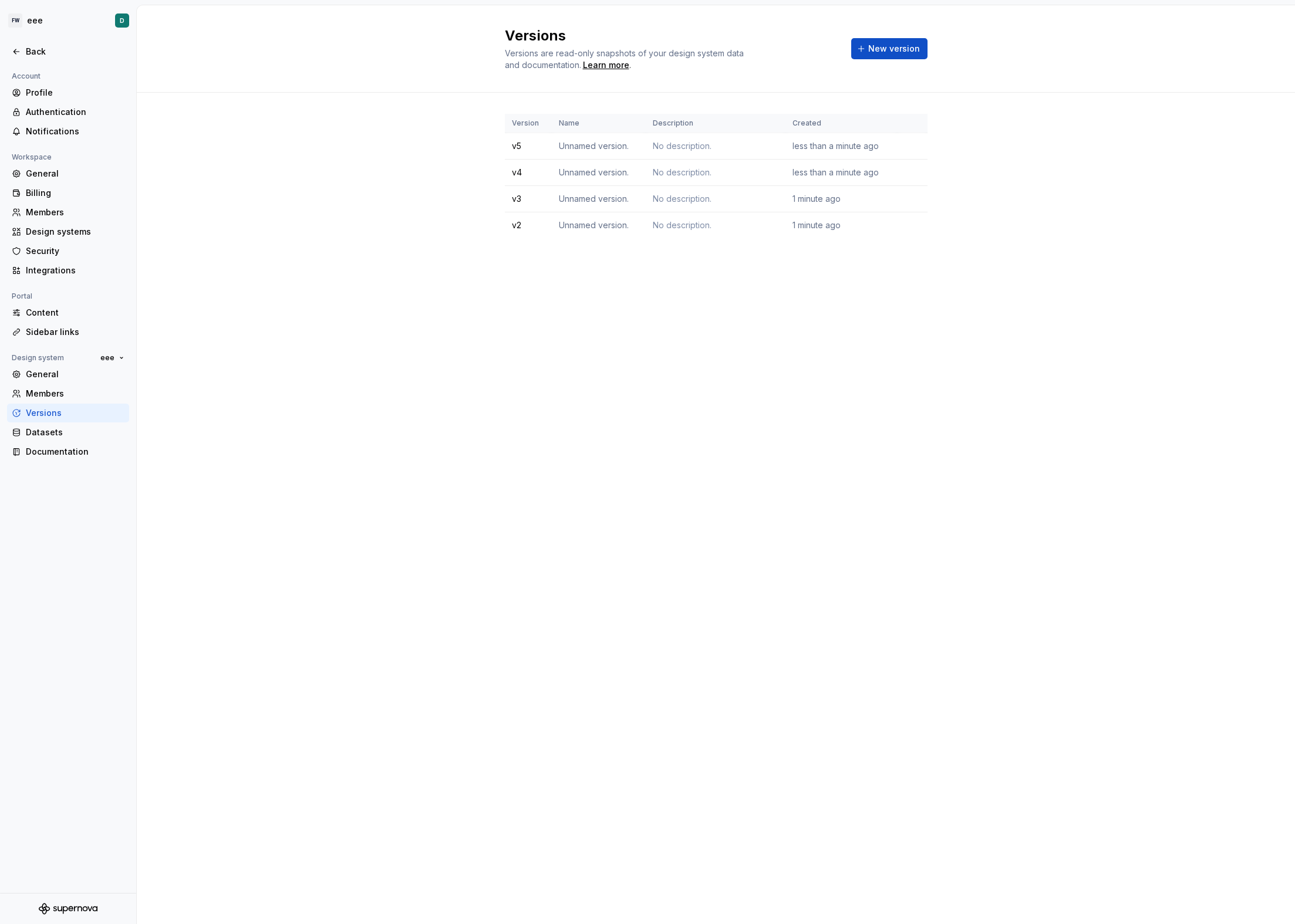
click at [703, 392] on div "Versions Versions are read-only snapshots of your design system data and docume…" at bounding box center [716, 465] width 1158 height 919
click at [877, 50] on span "New version" at bounding box center [894, 49] width 52 height 12
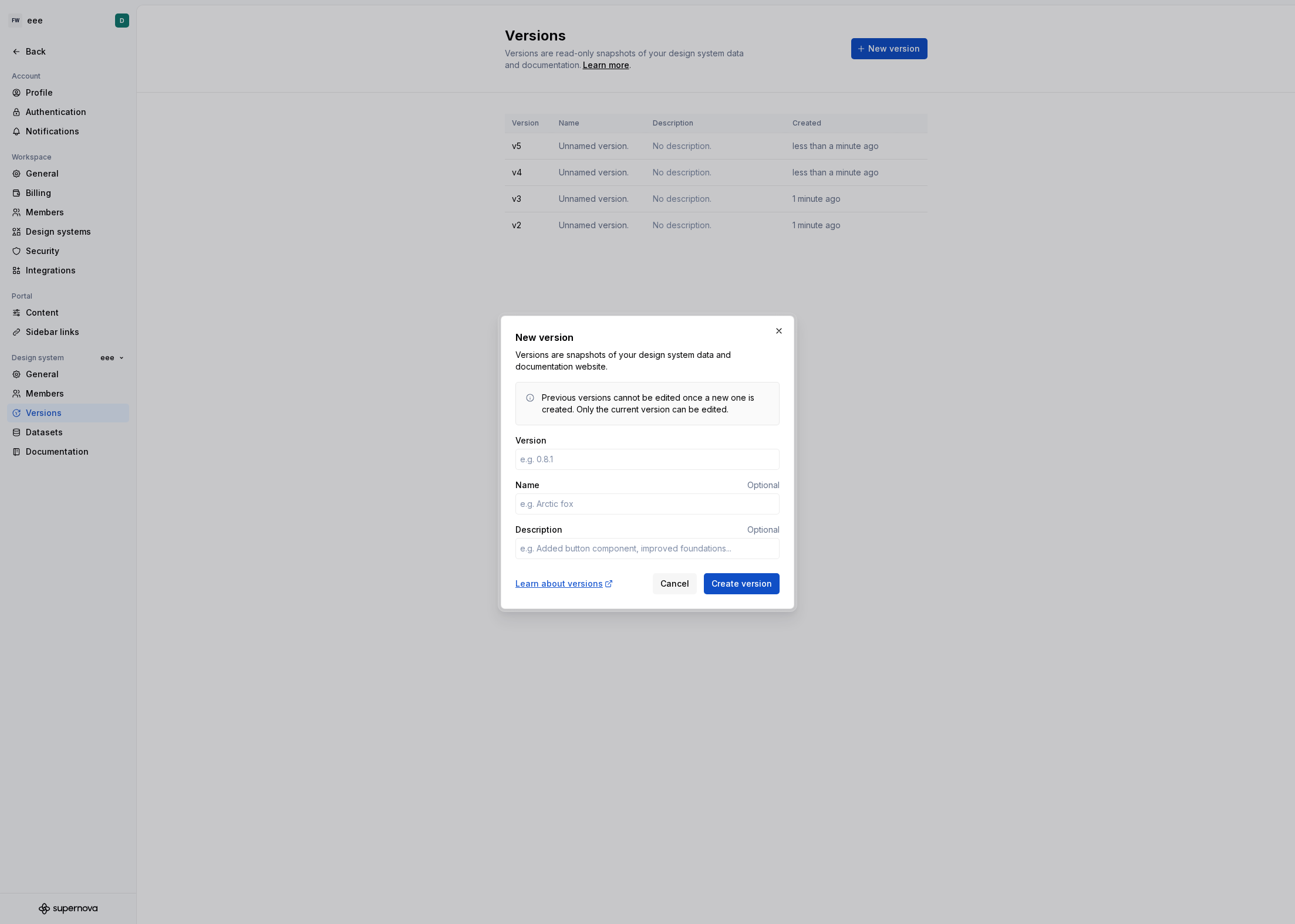
type textarea "*"
type input "v6"
click at [751, 584] on span "Create version" at bounding box center [742, 584] width 61 height 12
type textarea "*"
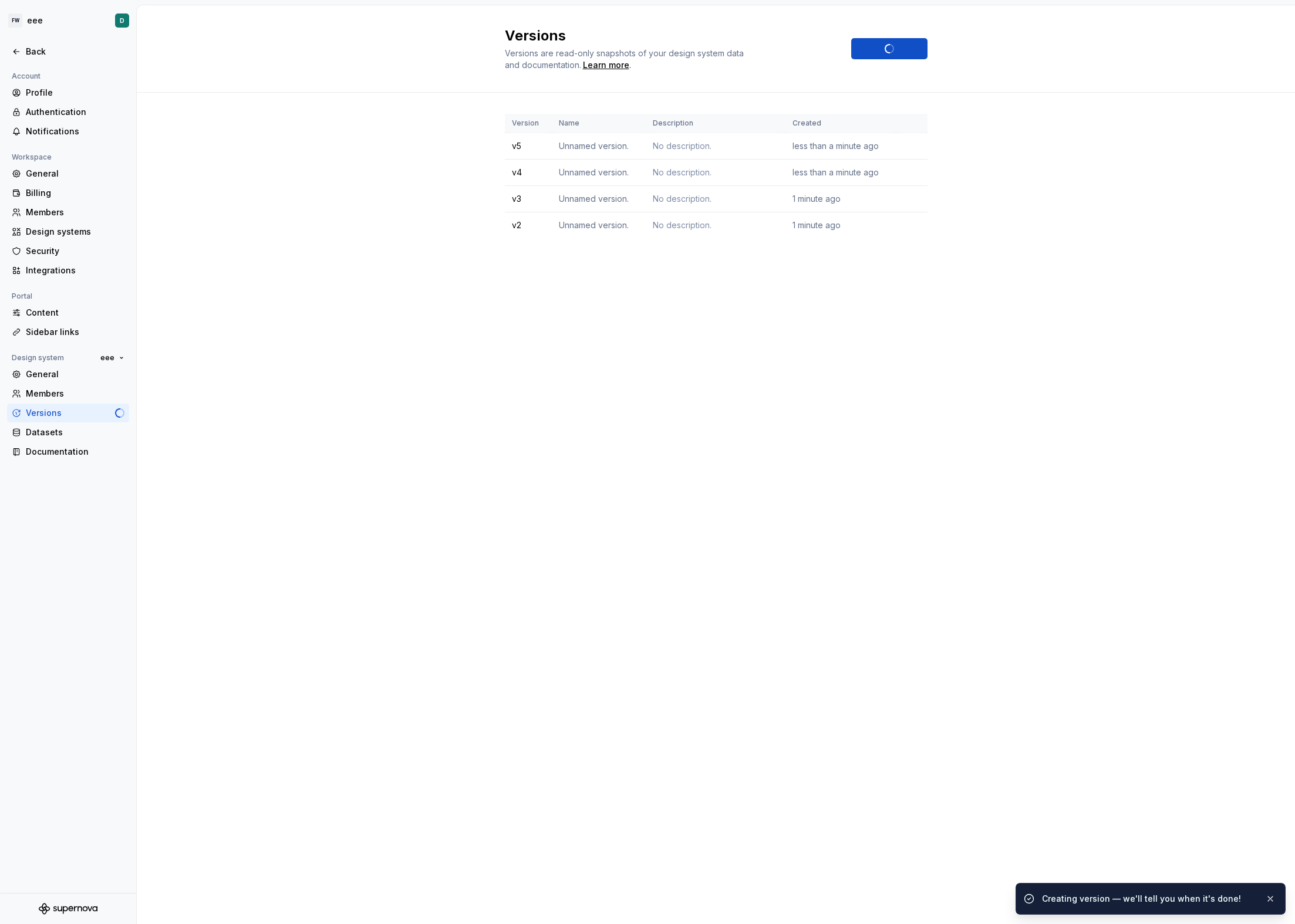
click at [786, 554] on div "Versions Versions are read-only snapshots of your design system data and docume…" at bounding box center [716, 465] width 1158 height 919
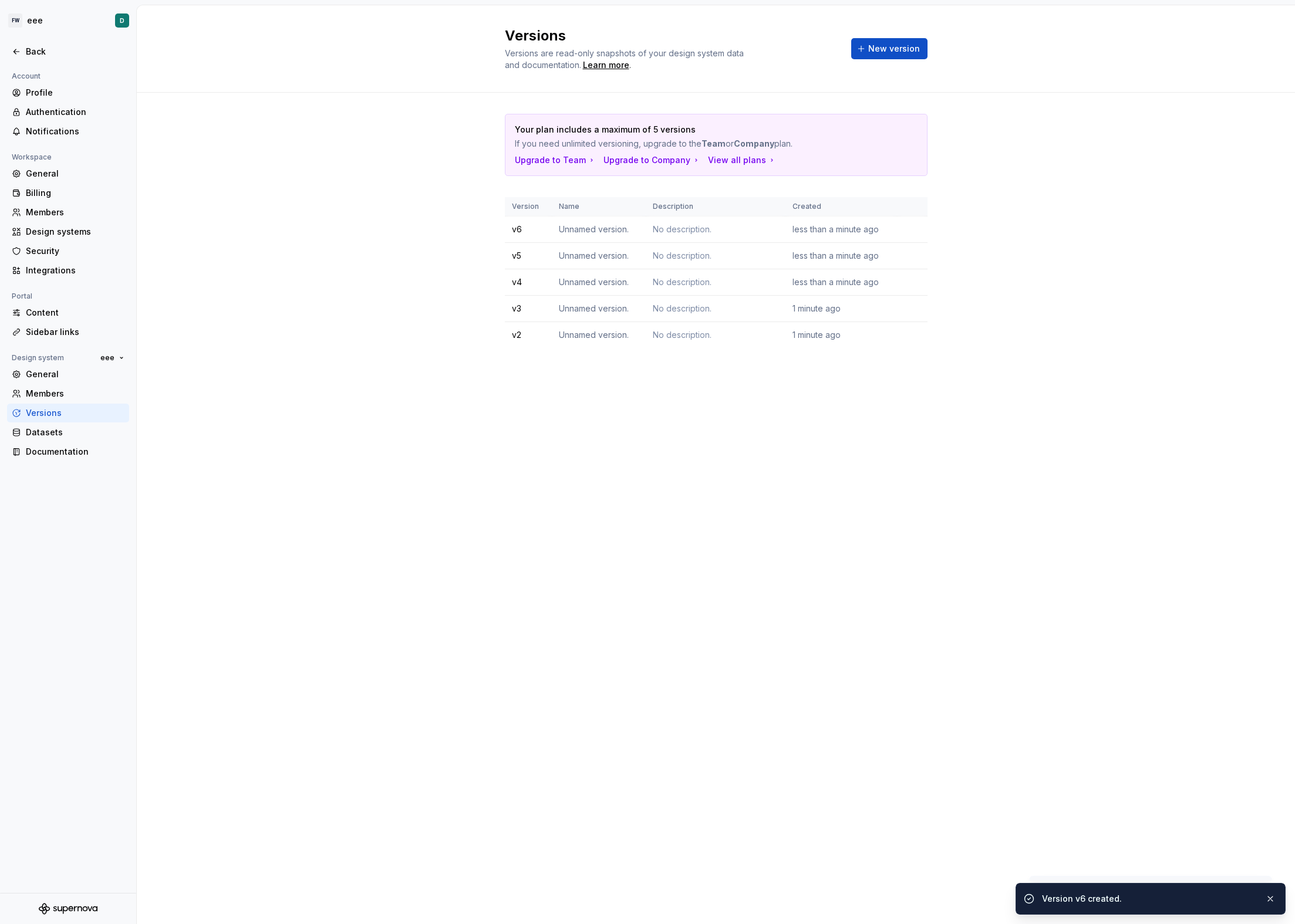
click at [785, 514] on div "Versions Versions are read-only snapshots of your design system data and docume…" at bounding box center [716, 465] width 1158 height 919
